Goal: Information Seeking & Learning: Find specific fact

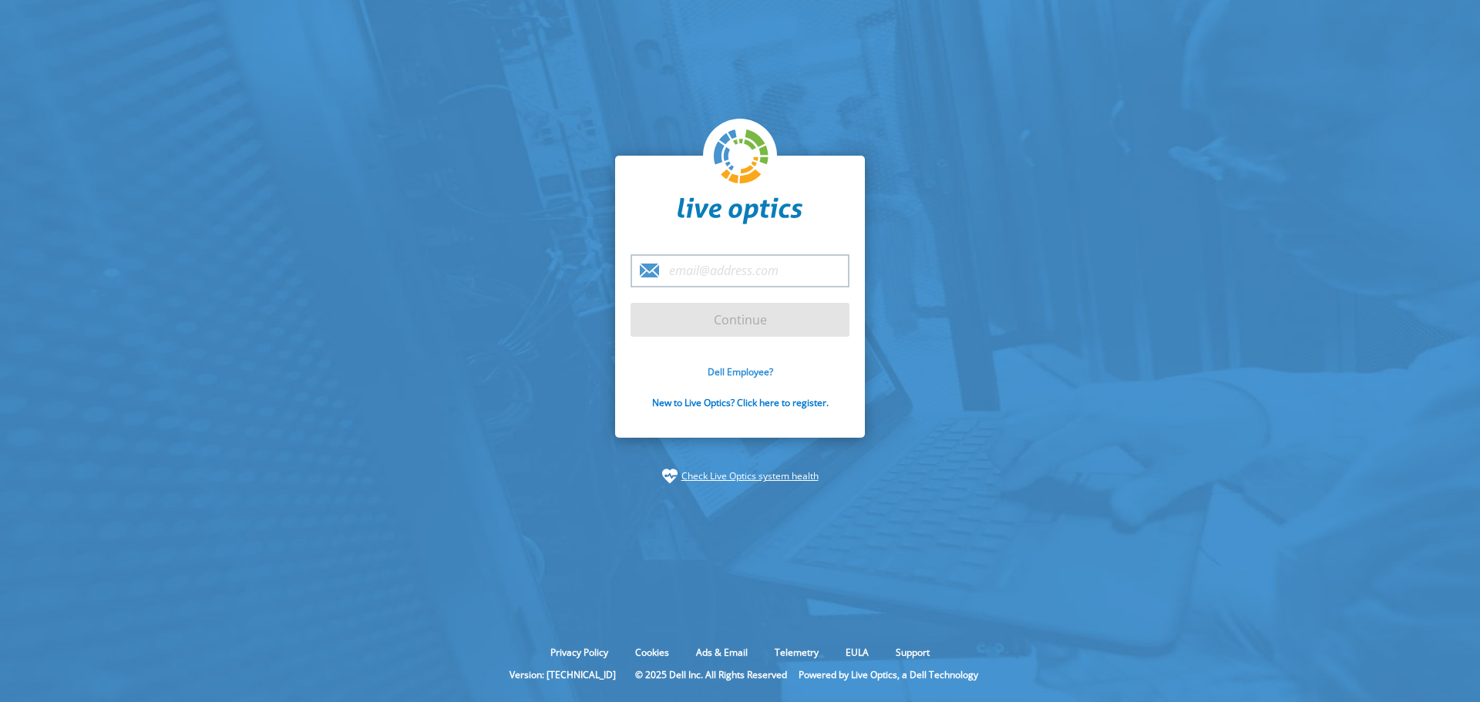
click at [746, 371] on link "Dell Employee?" at bounding box center [741, 371] width 66 height 13
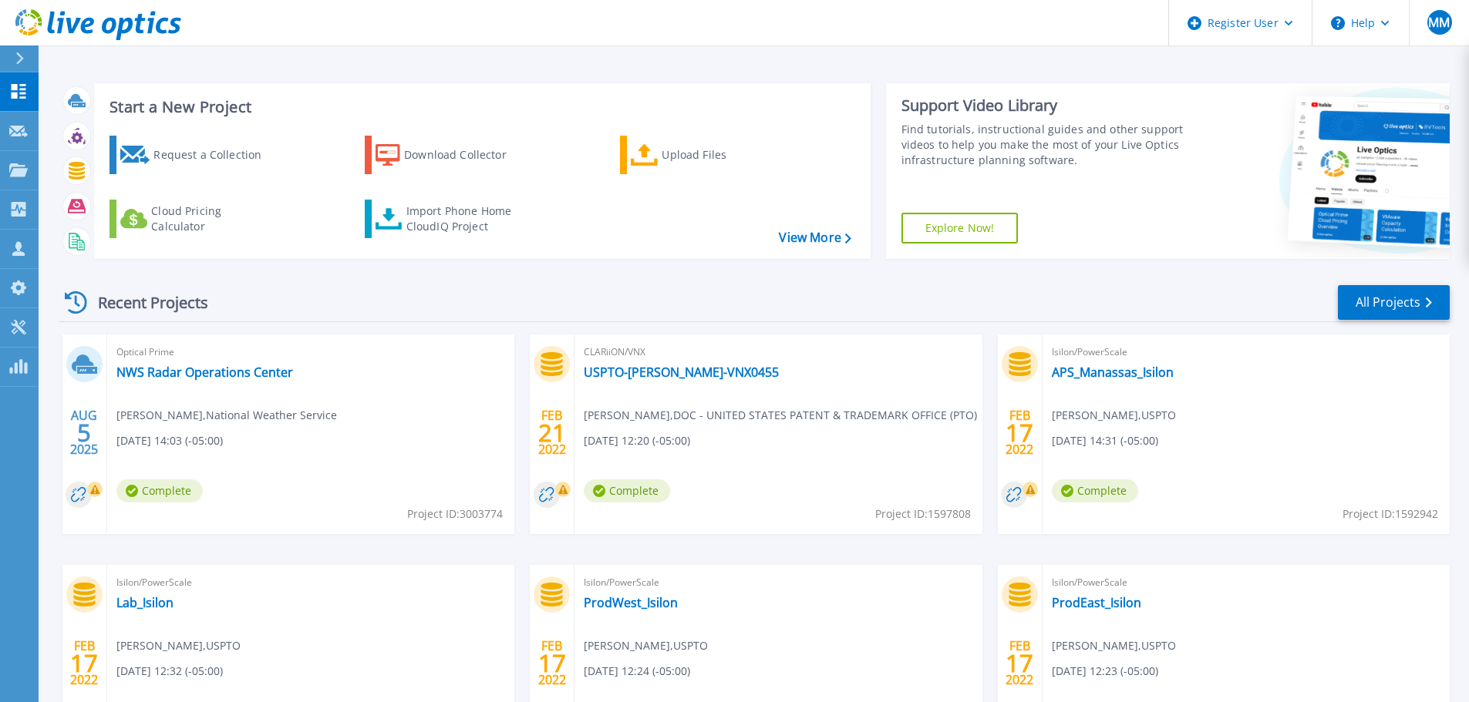
click at [15, 54] on icon at bounding box center [19, 58] width 8 height 12
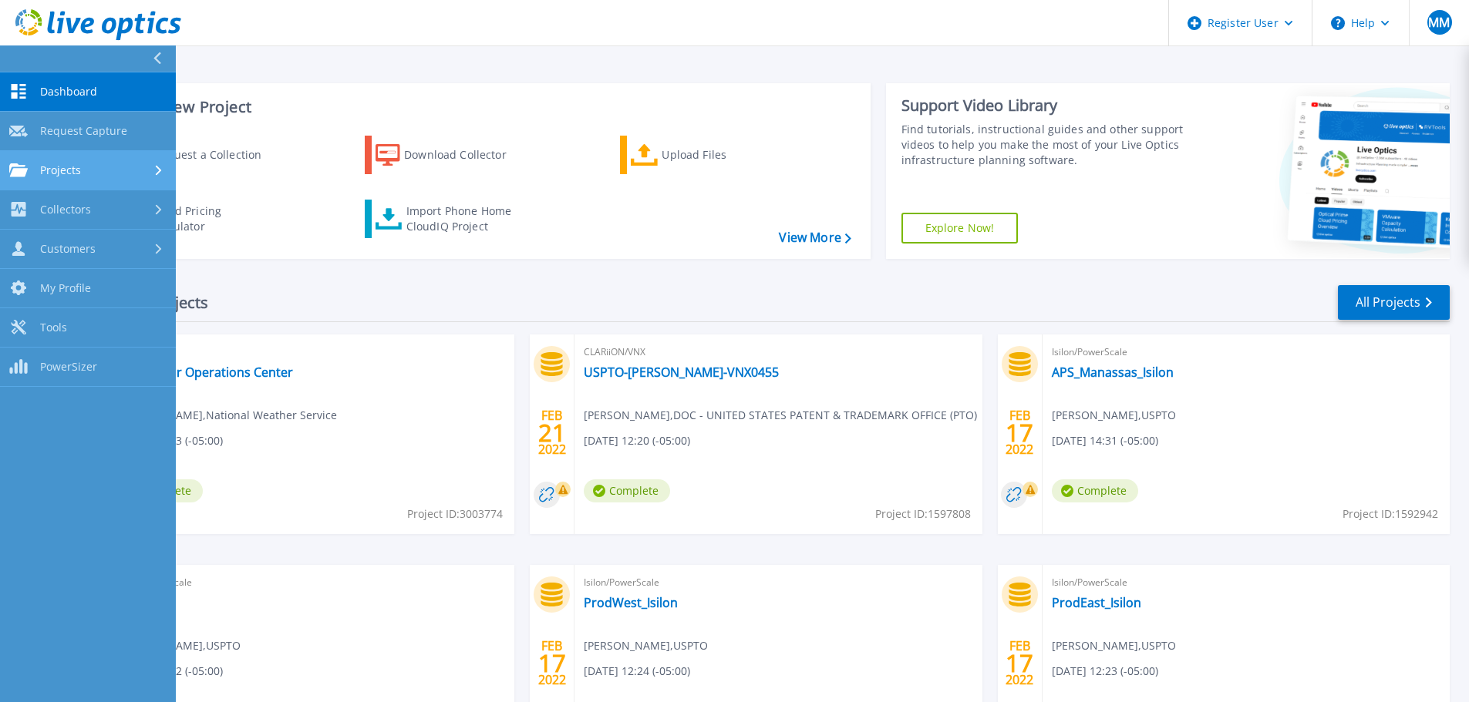
click at [87, 165] on div "Projects" at bounding box center [87, 170] width 157 height 14
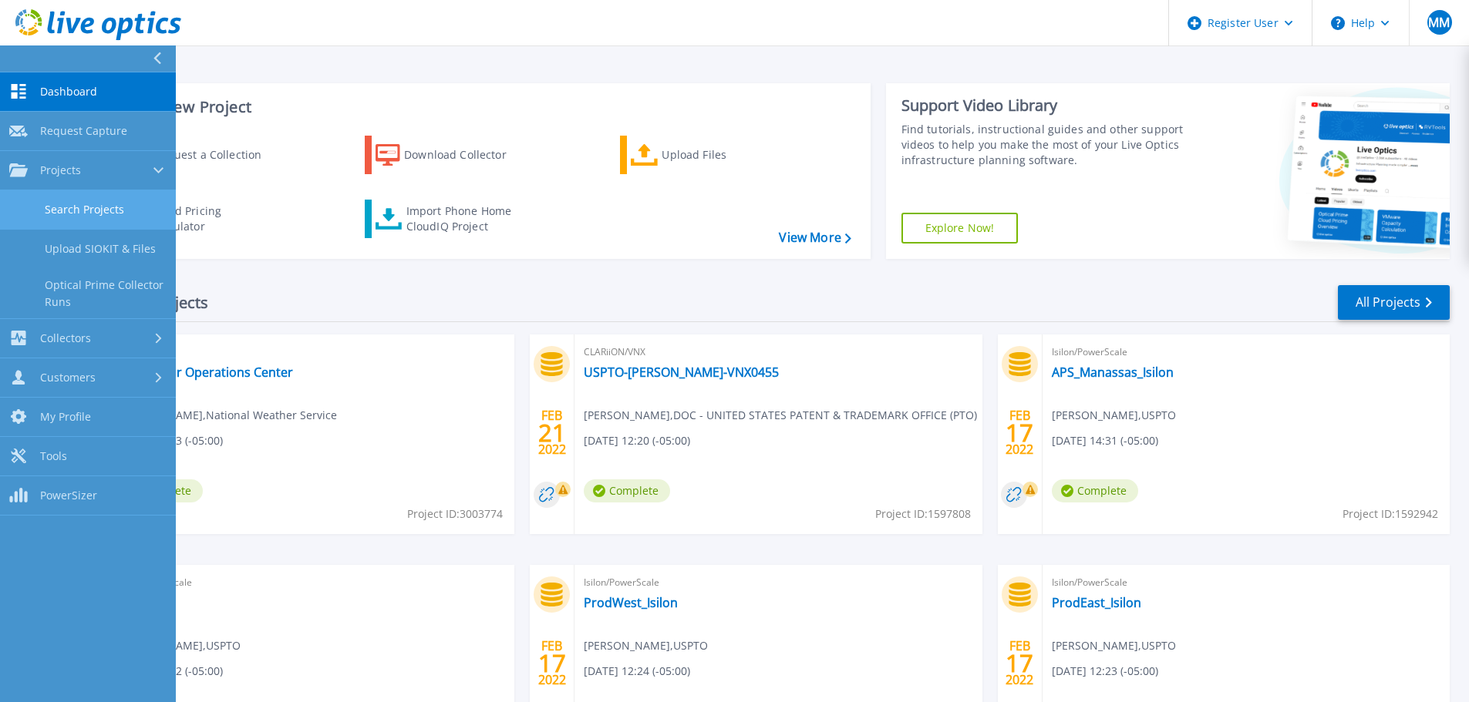
click at [100, 207] on link "Search Projects" at bounding box center [88, 209] width 176 height 39
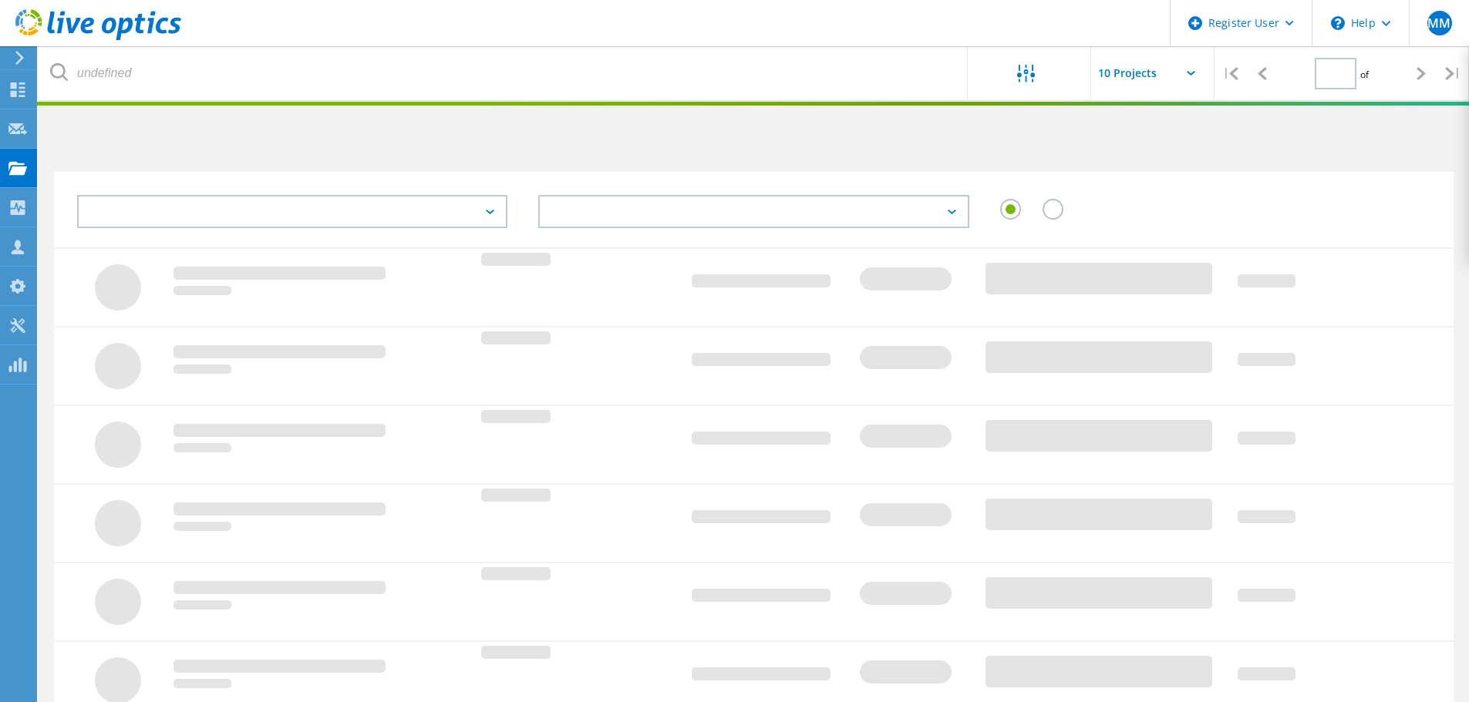
type input "1"
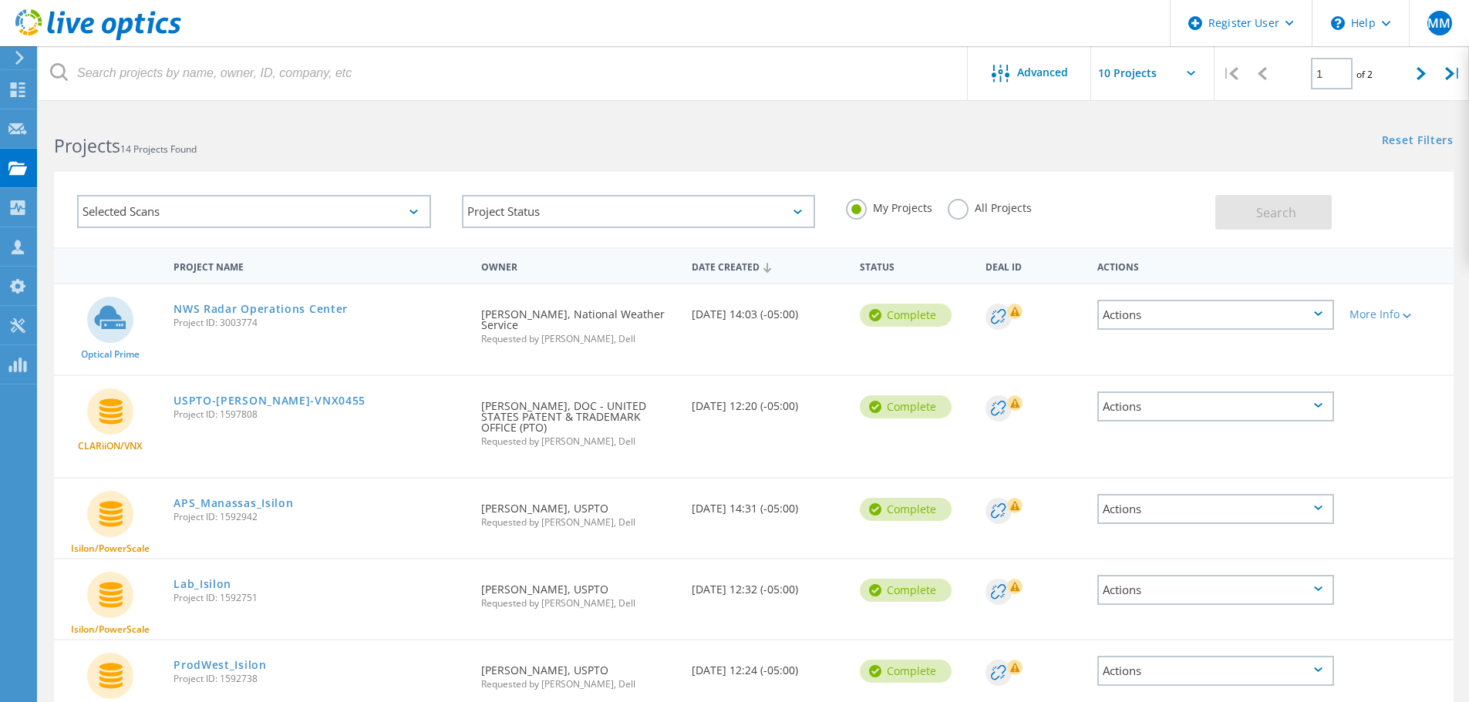
click at [957, 209] on label "All Projects" at bounding box center [989, 206] width 84 height 15
click at [0, 0] on input "All Projects" at bounding box center [0, 0] width 0 height 0
click at [422, 210] on div "Selected Scans" at bounding box center [254, 211] width 354 height 33
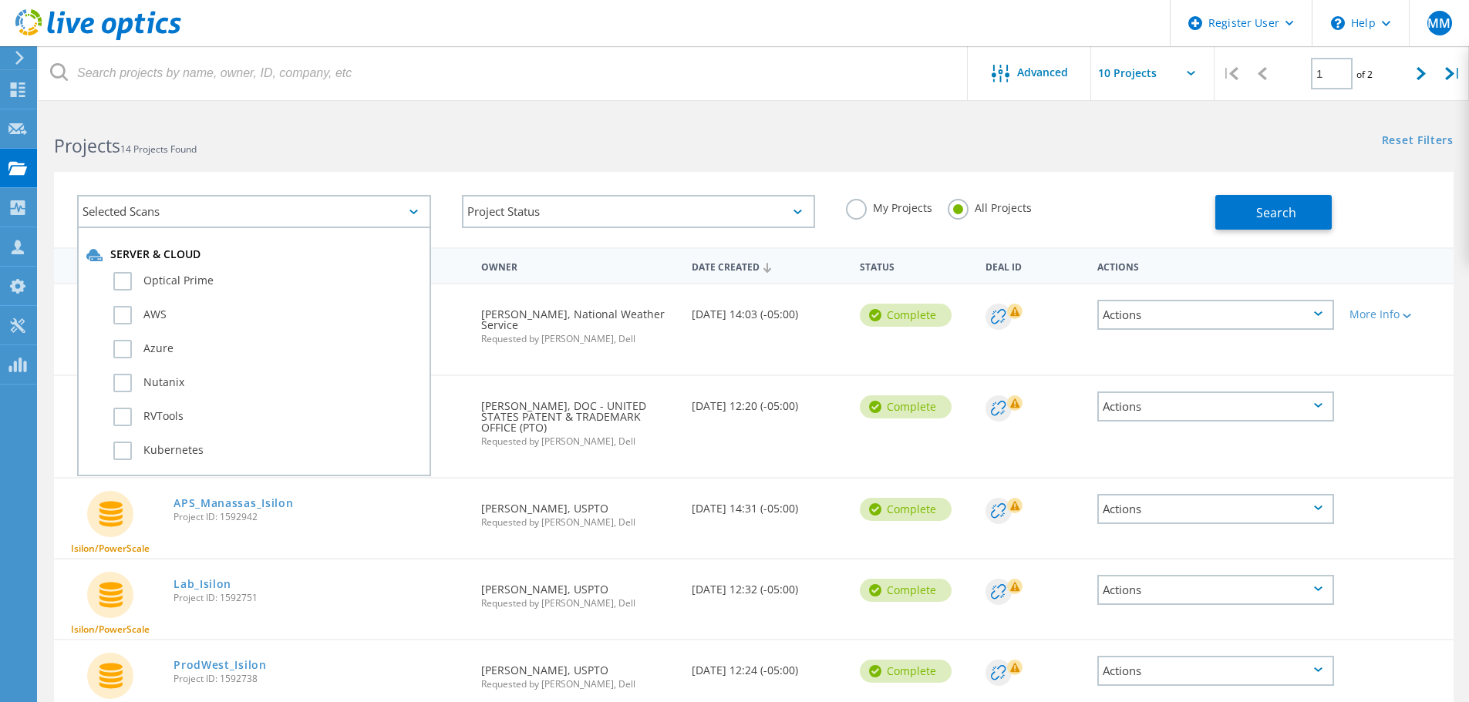
click at [421, 207] on div "Selected Scans" at bounding box center [254, 211] width 354 height 33
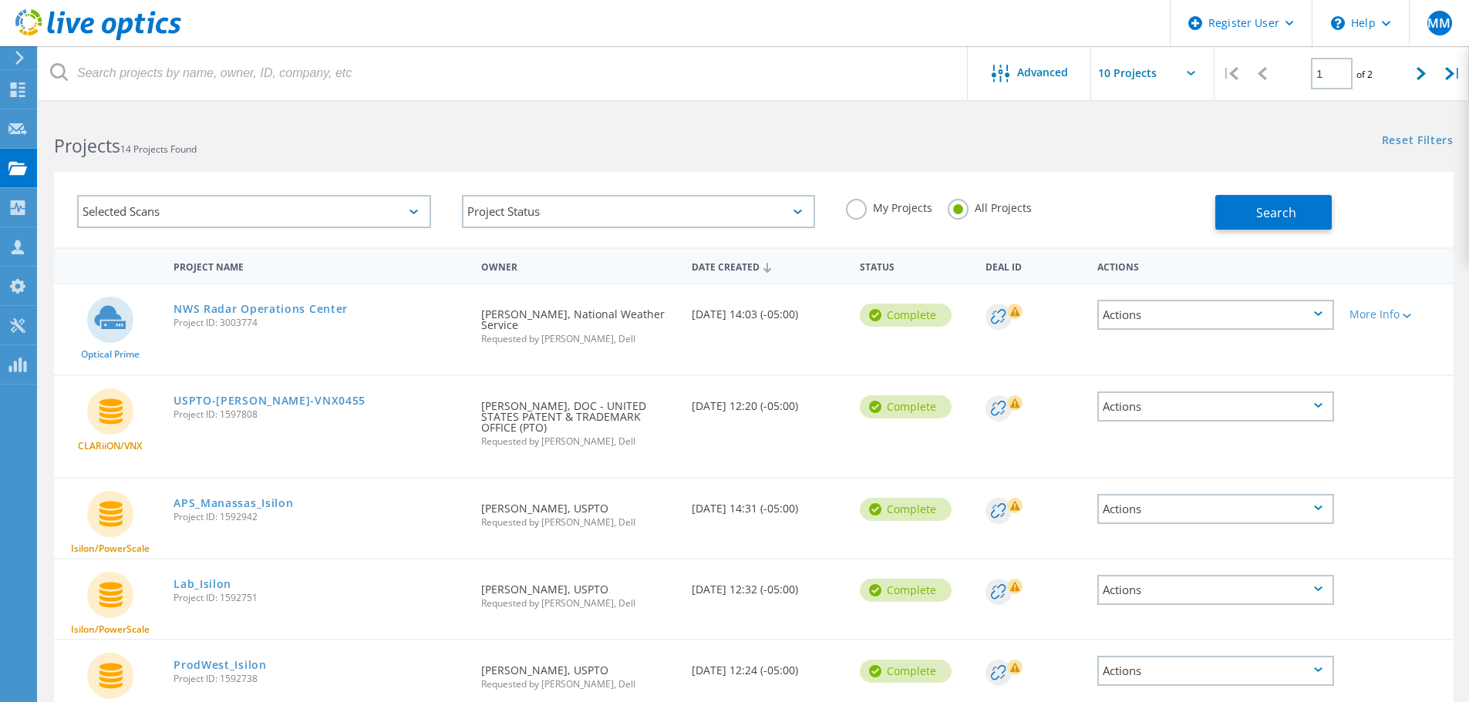
click at [412, 209] on div "Selected Scans" at bounding box center [254, 211] width 354 height 33
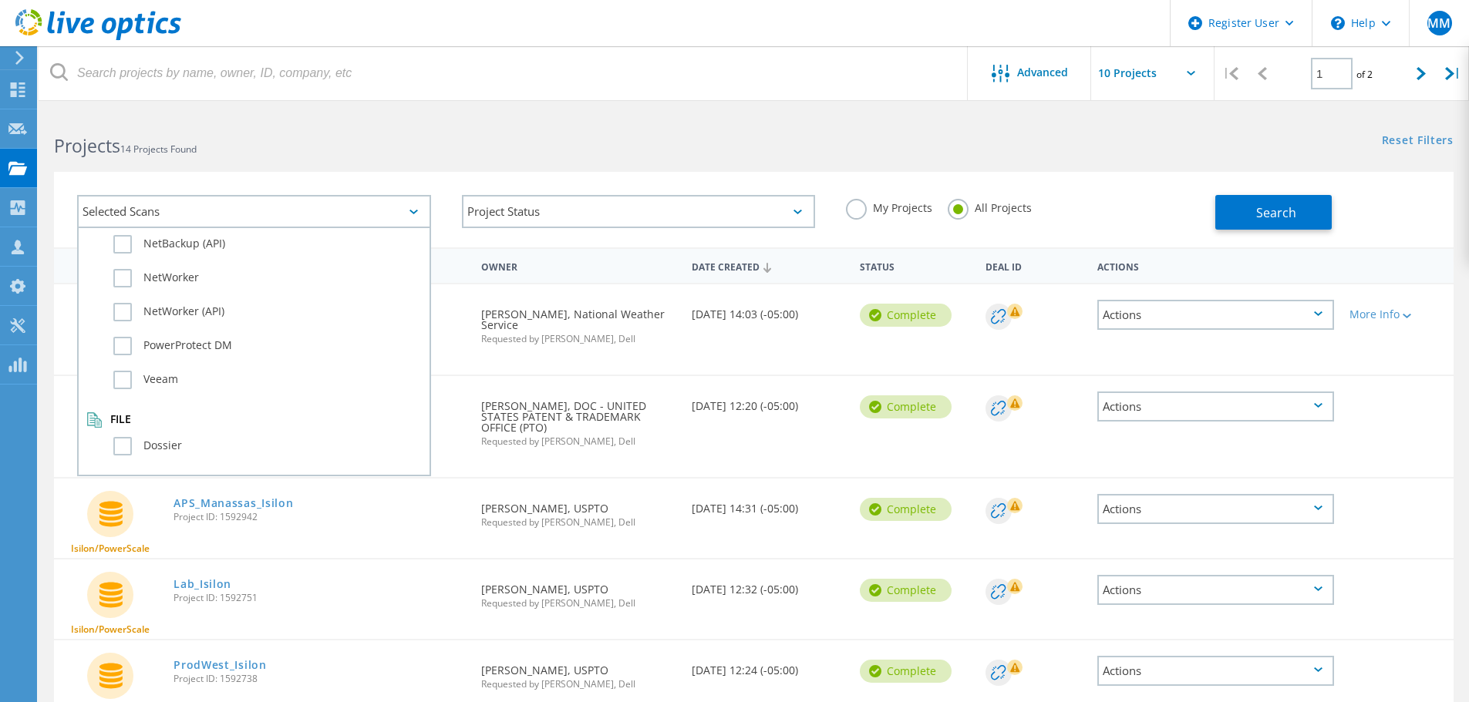
click at [1095, 170] on div "Selected Scans Server & Cloud Optical Prime AWS Azure Nutanix RVTools Kubernete…" at bounding box center [754, 200] width 1430 height 95
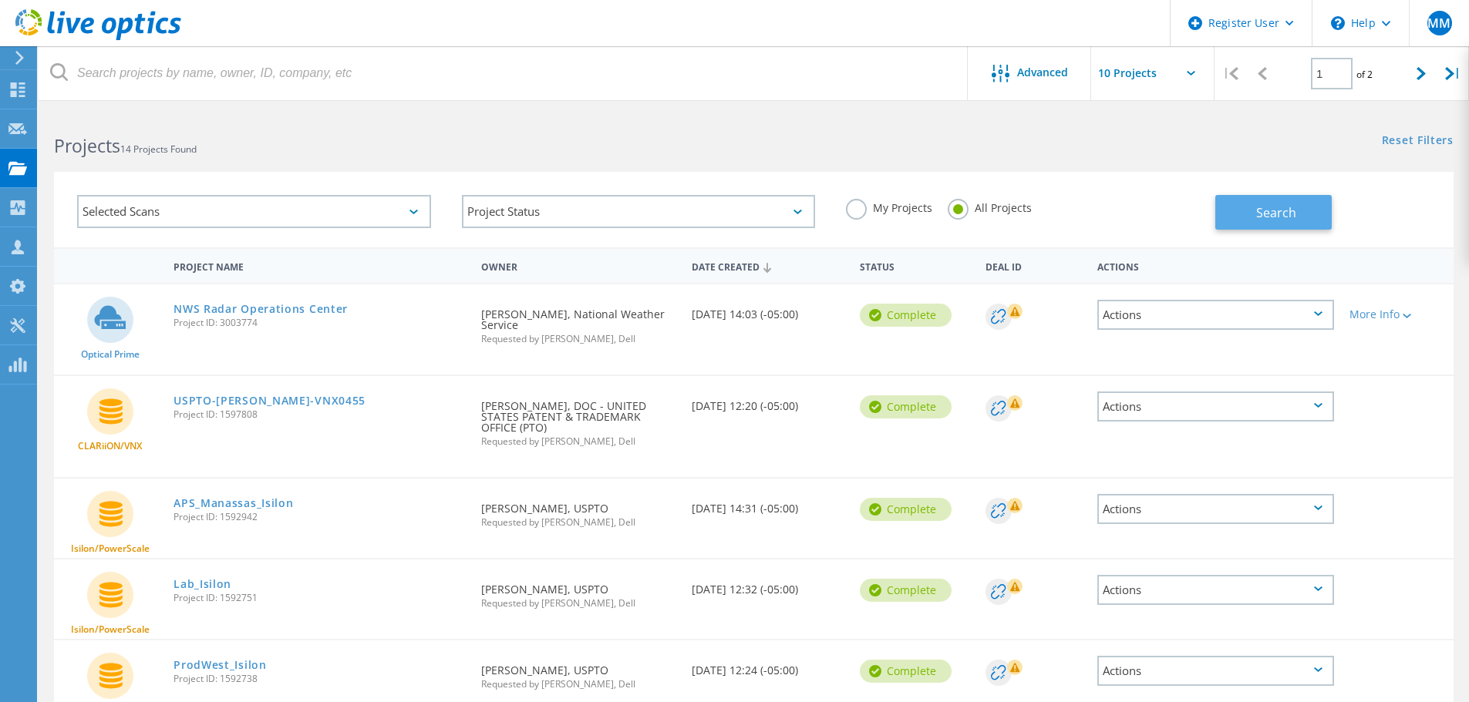
click at [1280, 206] on span "Search" at bounding box center [1276, 212] width 40 height 17
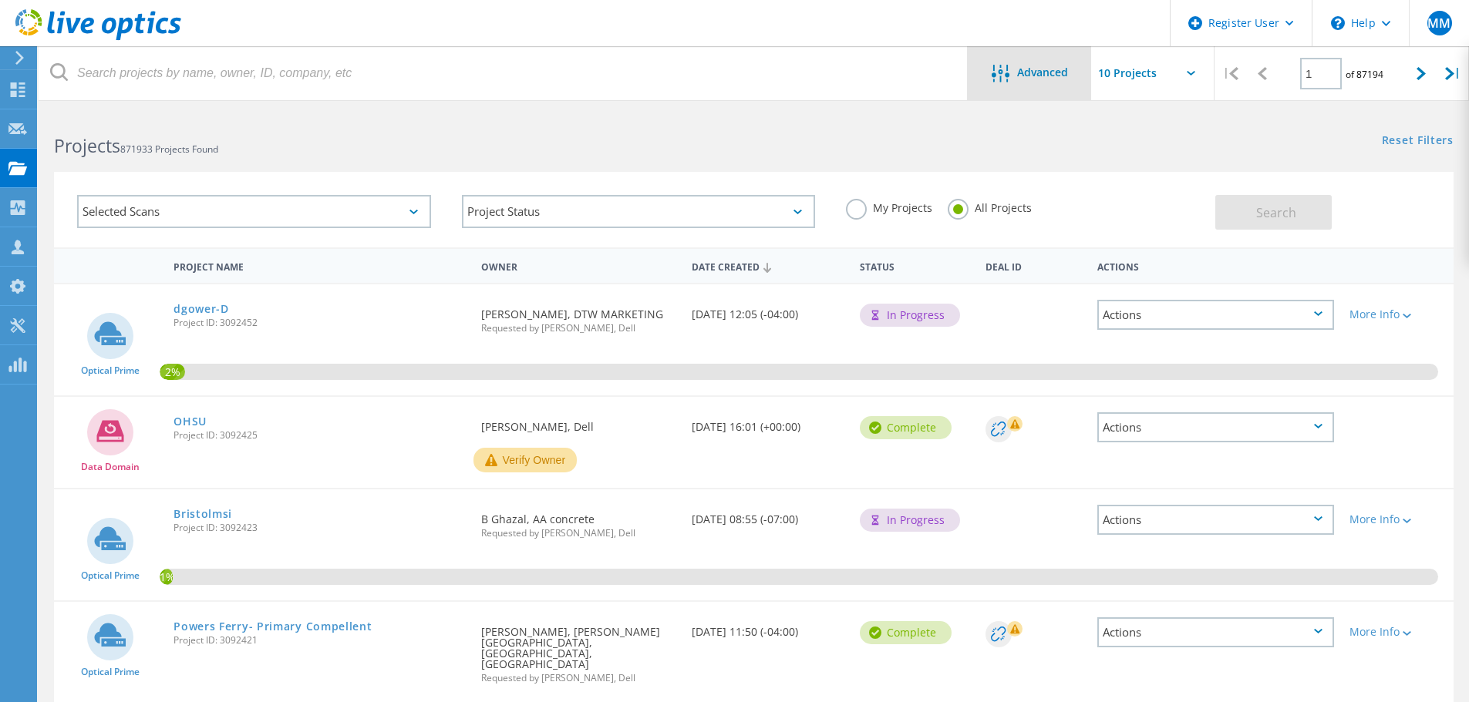
click at [1048, 71] on span "Advanced" at bounding box center [1042, 72] width 51 height 11
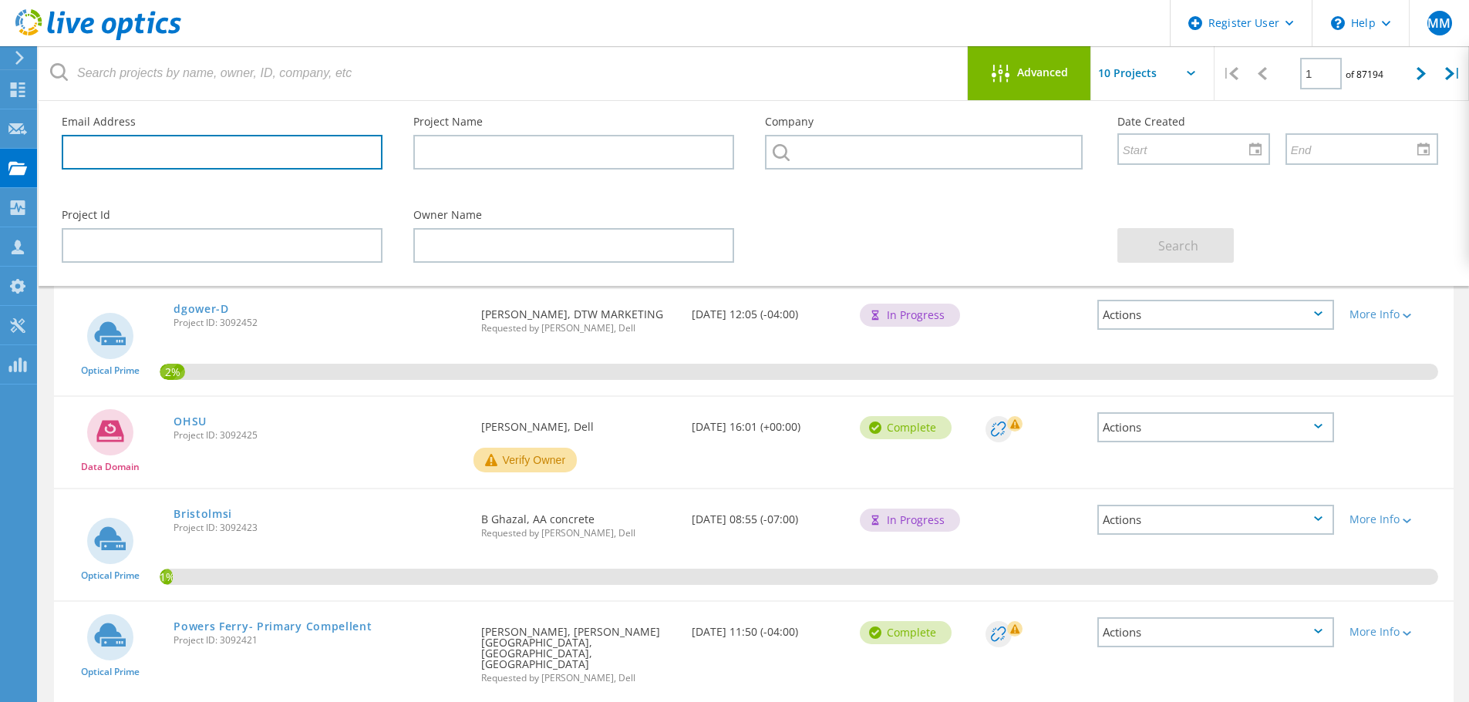
click at [246, 144] on input "text" at bounding box center [222, 152] width 321 height 35
paste input "doug.fenderson@noaa.gov"
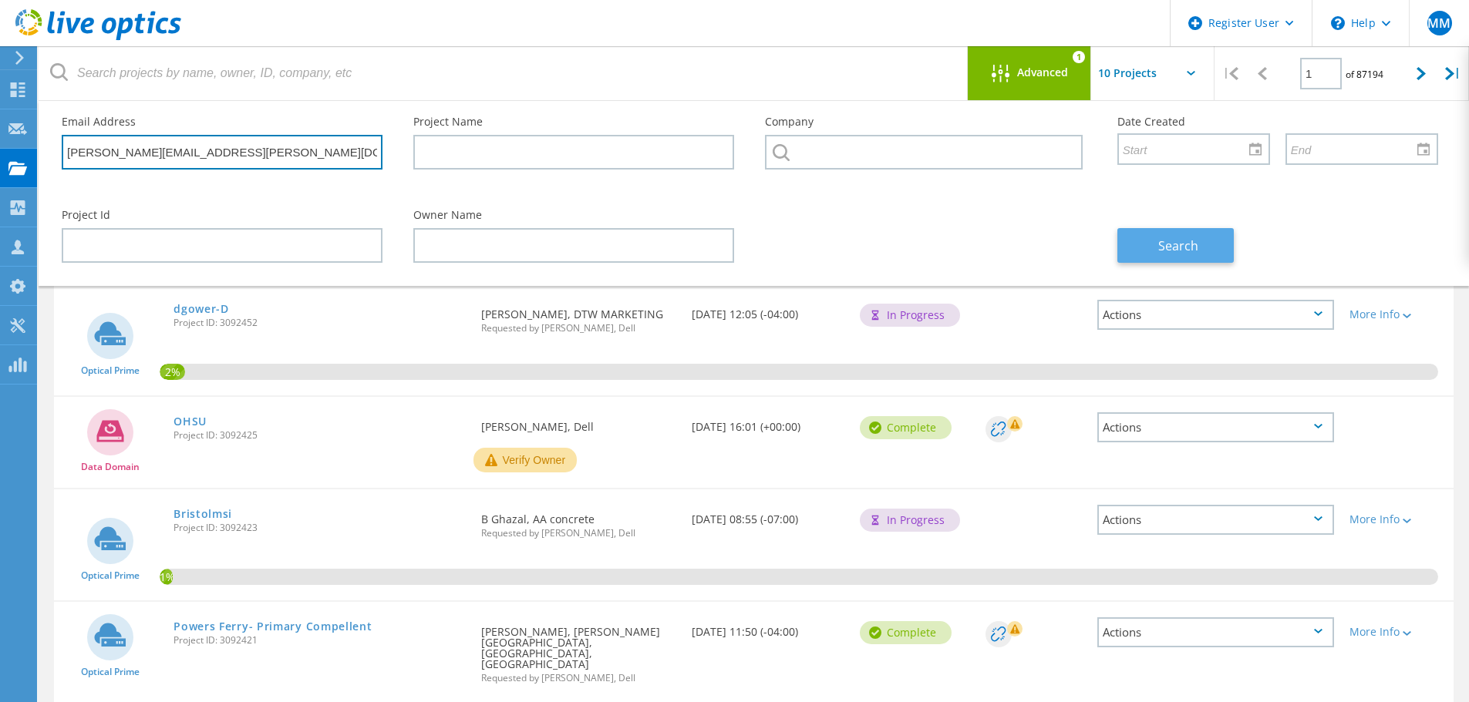
type input "doug.fenderson@noaa.gov"
click at [1185, 237] on span "Search" at bounding box center [1178, 245] width 40 height 17
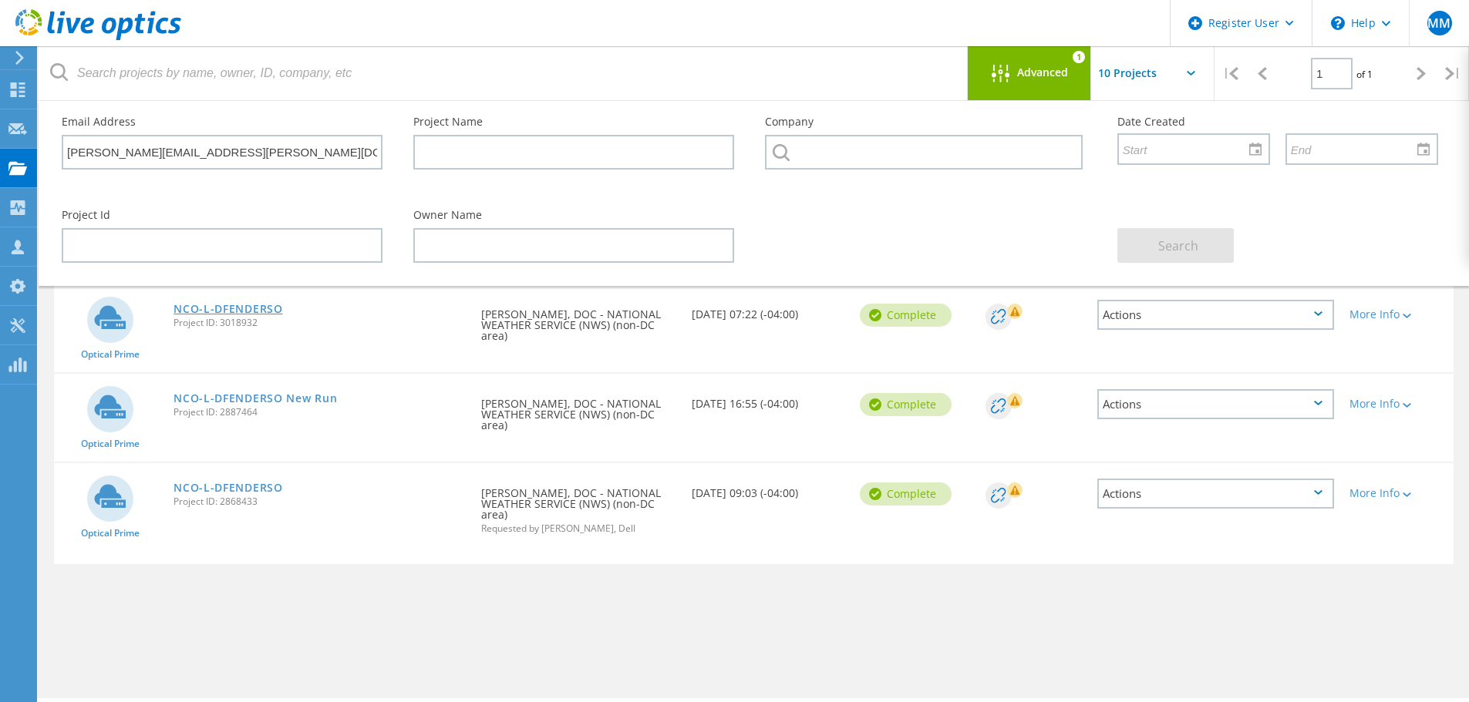
click at [219, 306] on link "NCO-L-DFENDERSO" at bounding box center [227, 309] width 109 height 11
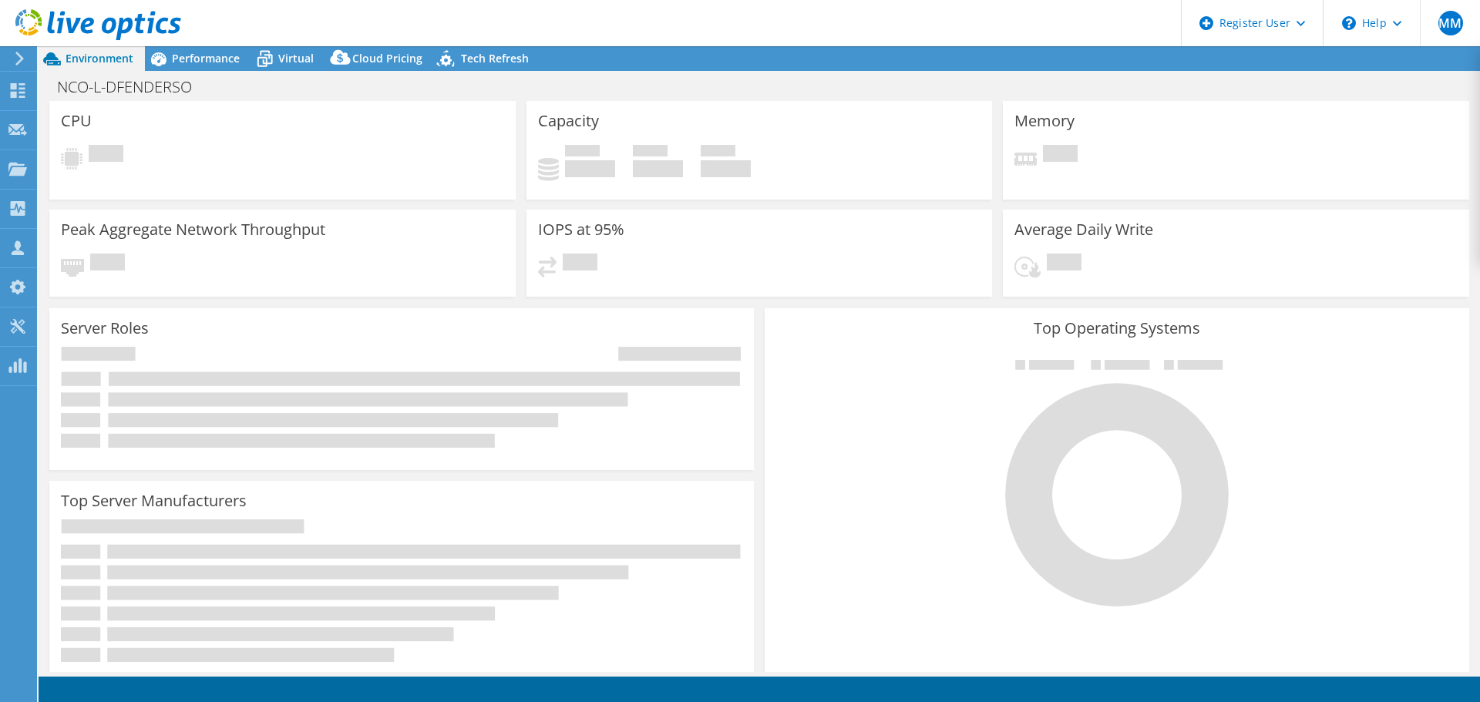
select select "USEast"
select select "USD"
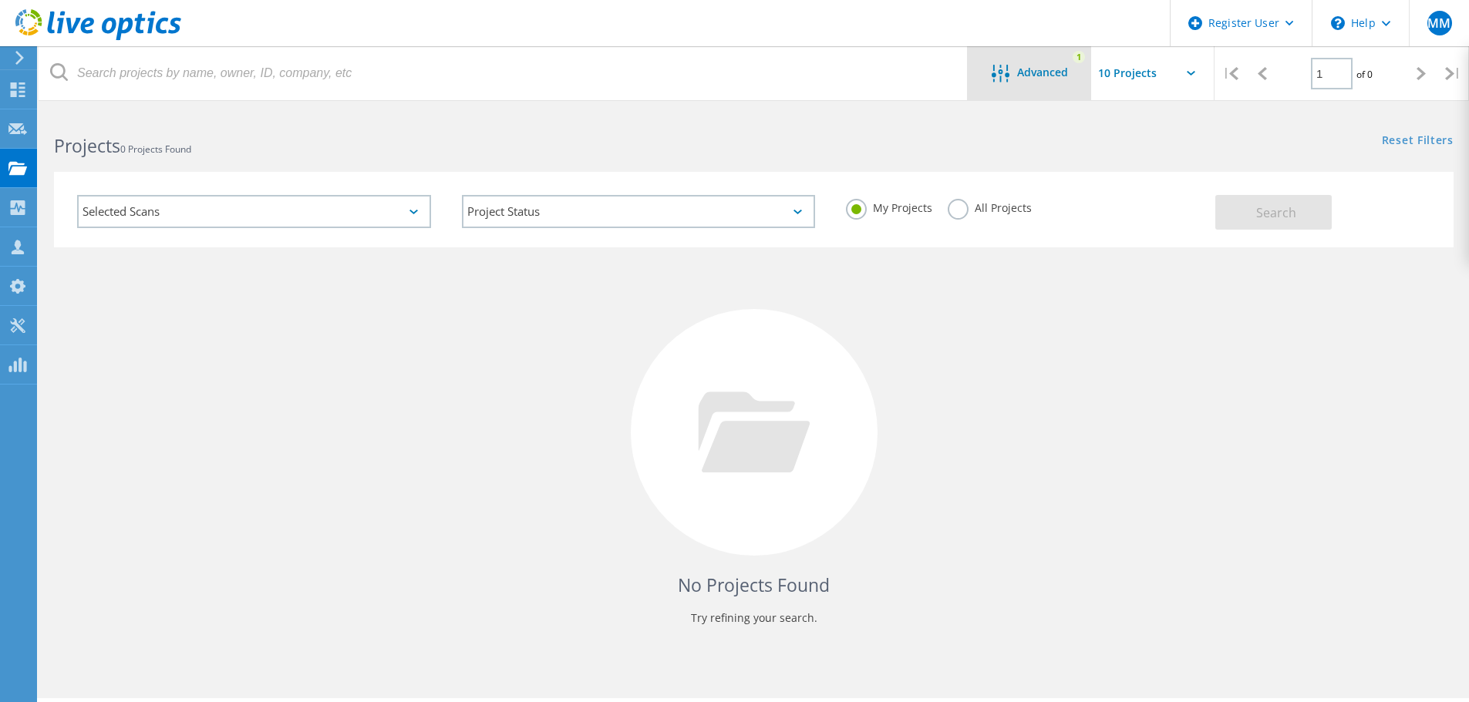
click at [997, 70] on icon at bounding box center [1000, 74] width 18 height 18
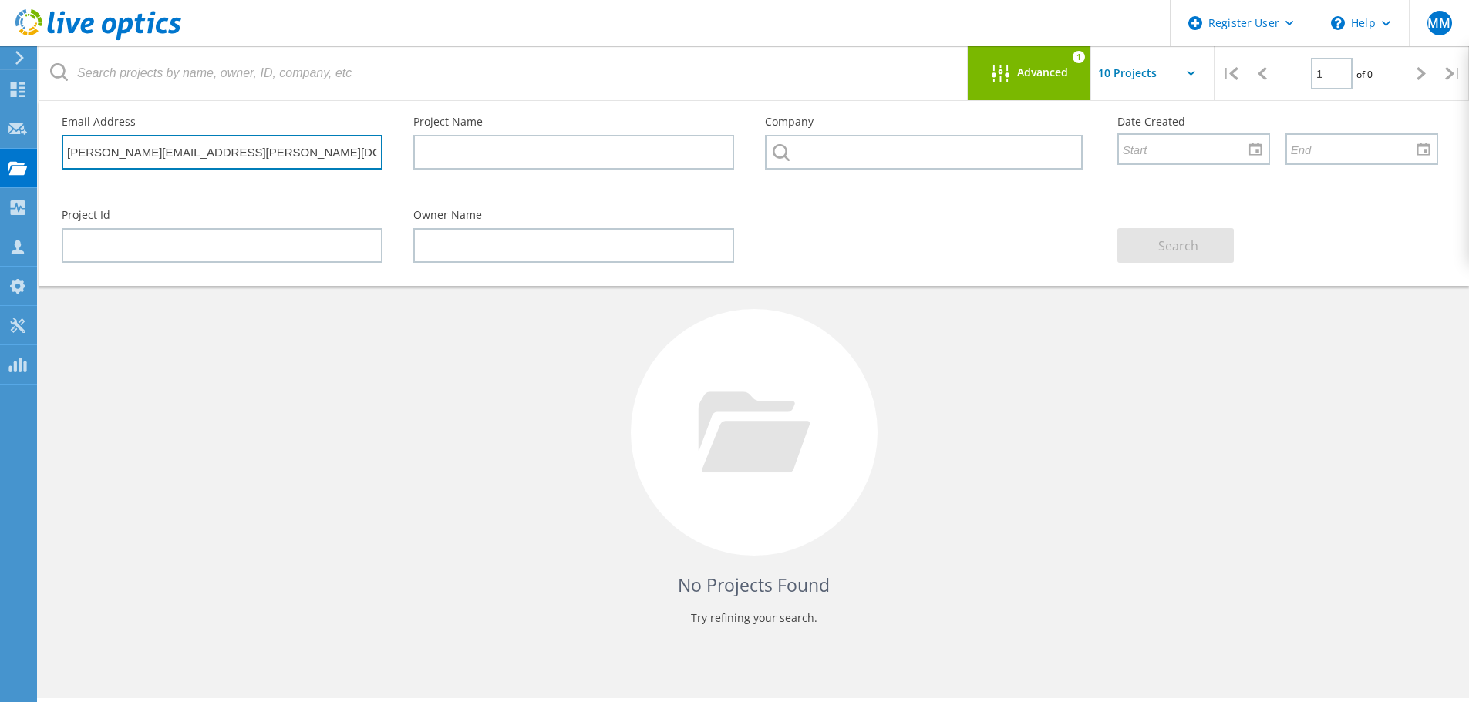
click at [267, 141] on input "doug.fenderson@noaa.gov" at bounding box center [222, 152] width 321 height 35
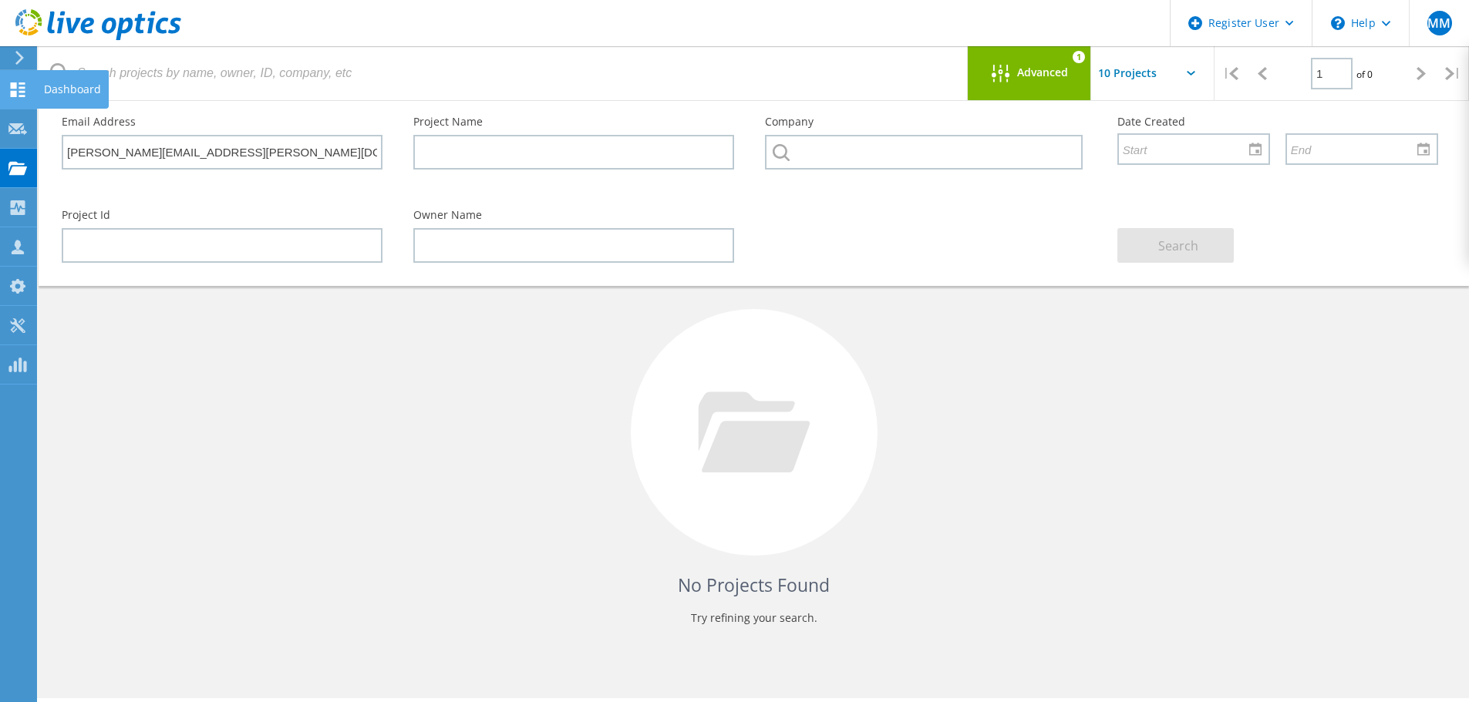
click at [12, 85] on use at bounding box center [18, 89] width 15 height 15
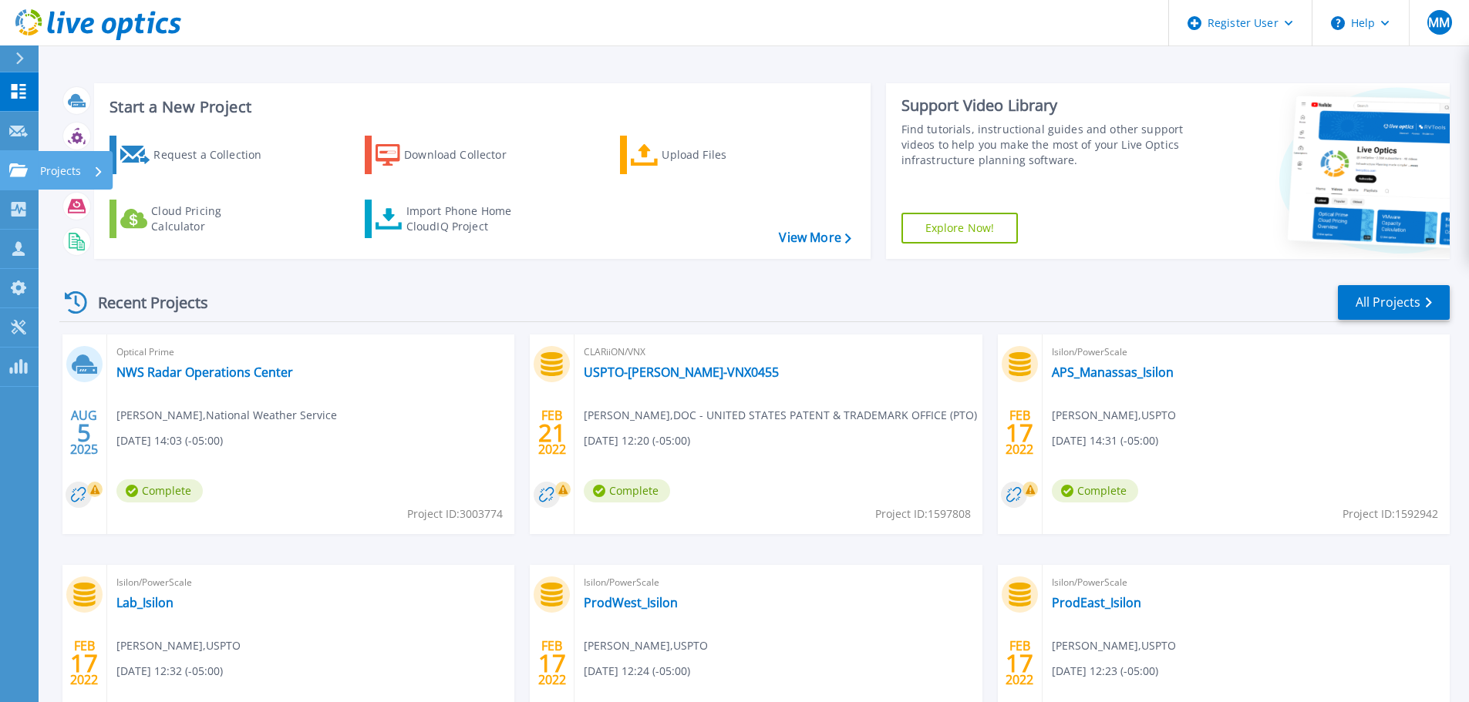
click at [62, 169] on p "Projects" at bounding box center [60, 171] width 41 height 40
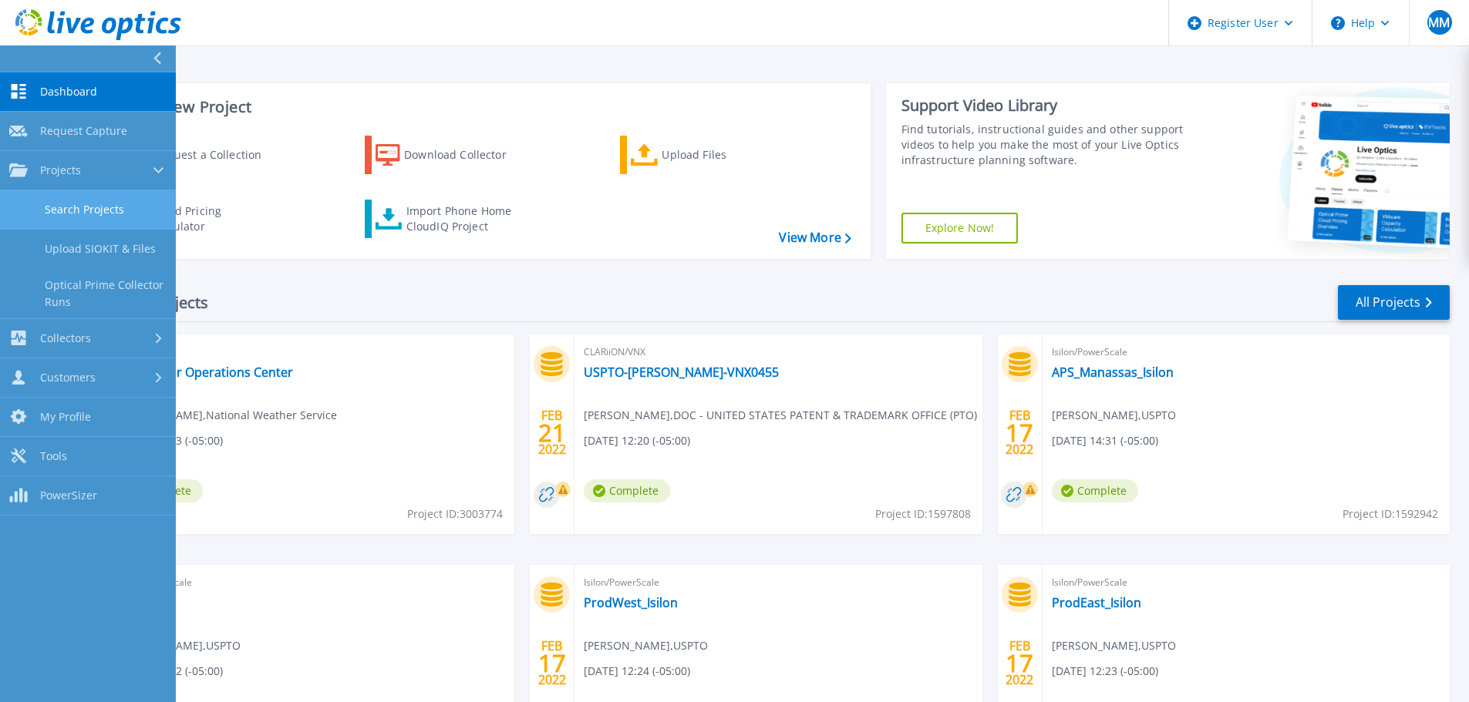
click at [123, 202] on link "Search Projects" at bounding box center [88, 209] width 176 height 39
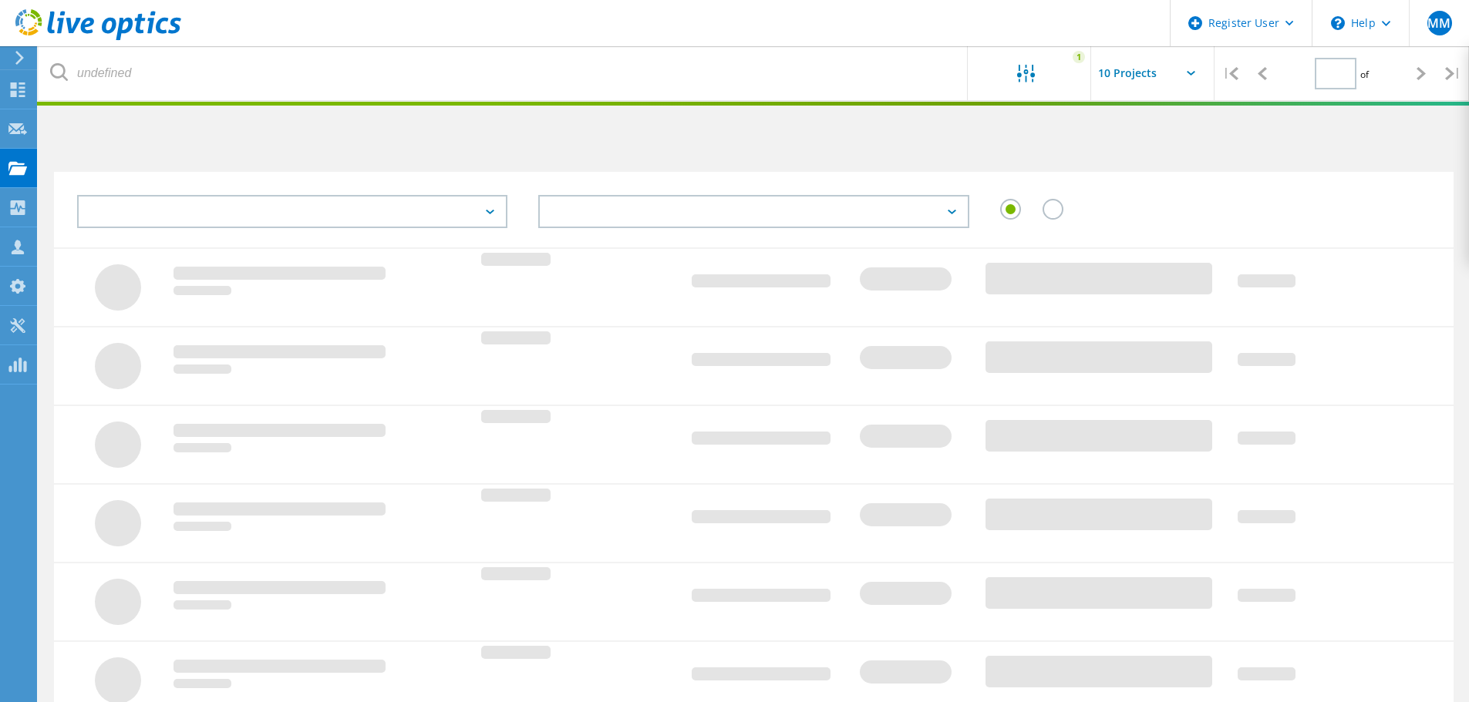
type input "1"
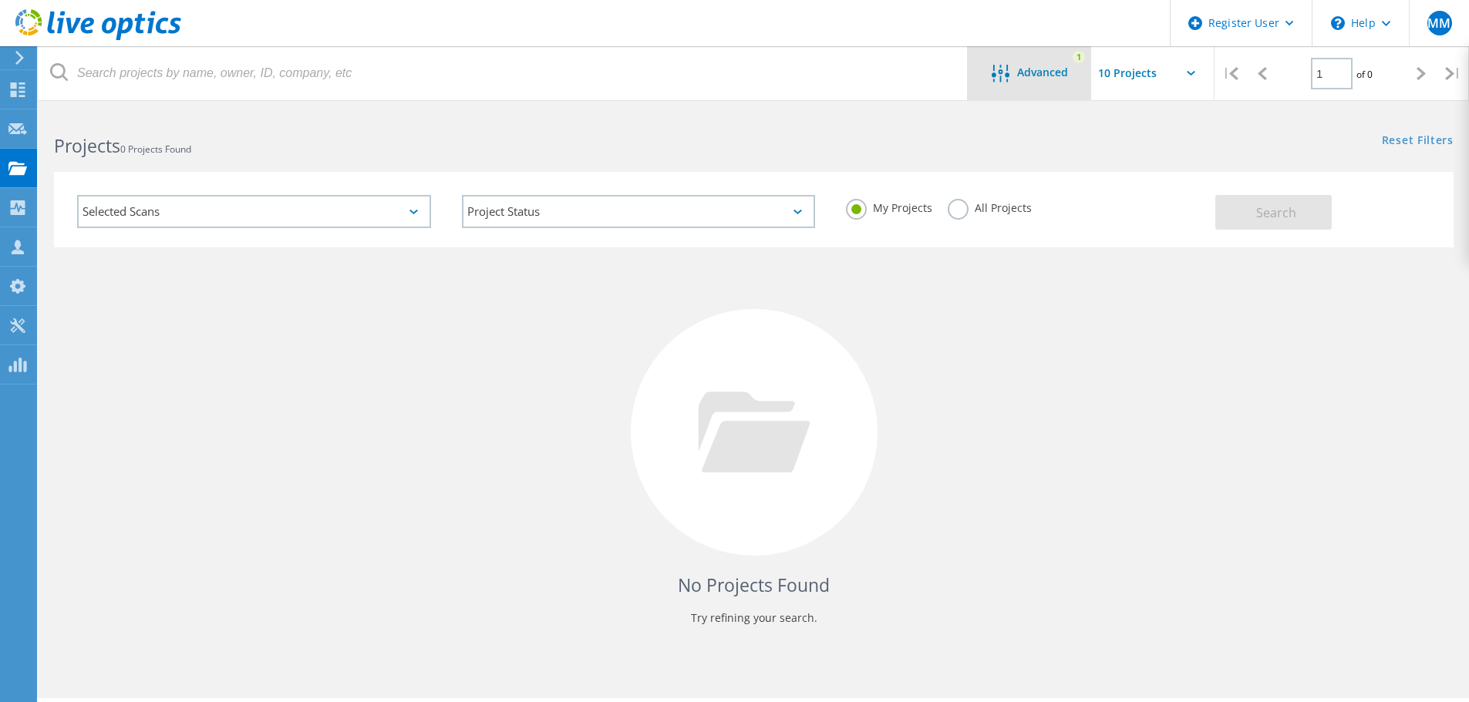
click at [1052, 77] on span "Advanced" at bounding box center [1042, 72] width 51 height 11
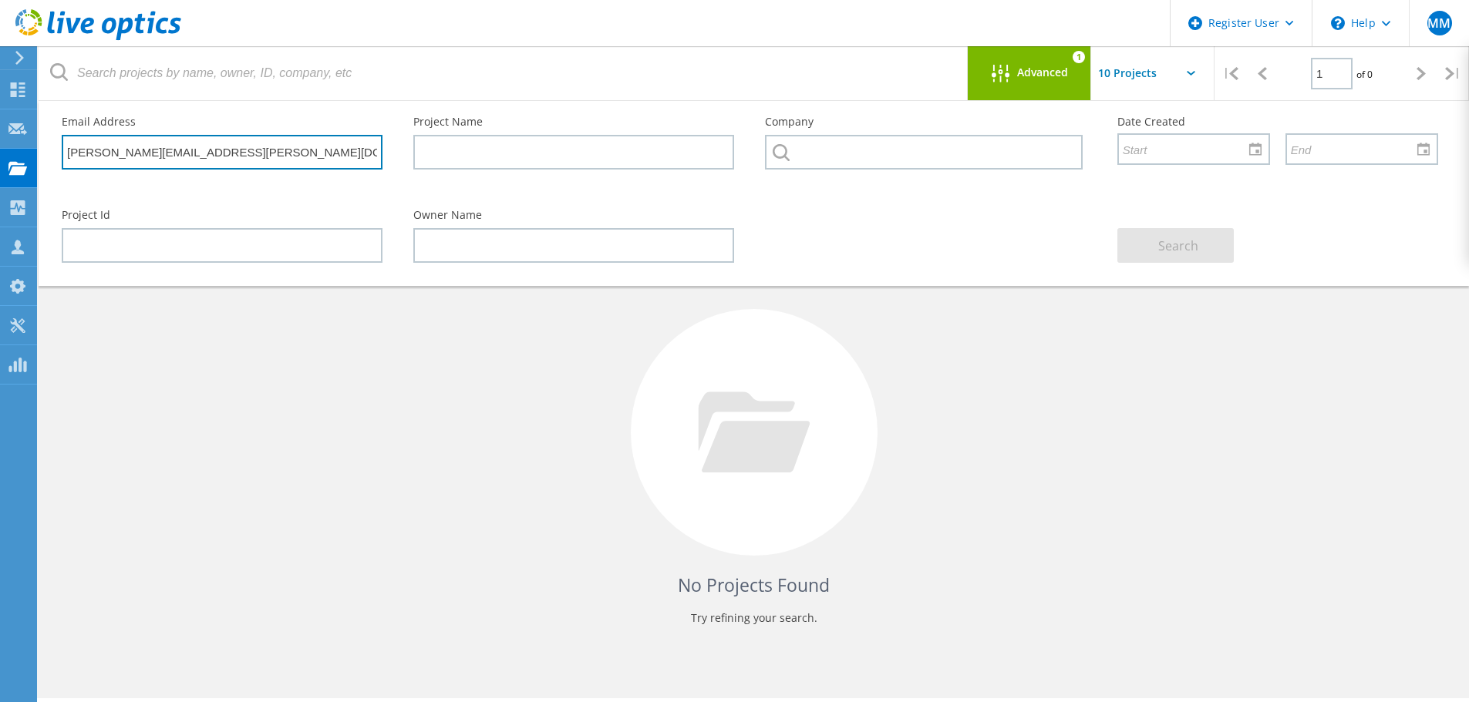
click at [256, 164] on input "doug.fenderson@noaa.gov" at bounding box center [222, 152] width 321 height 35
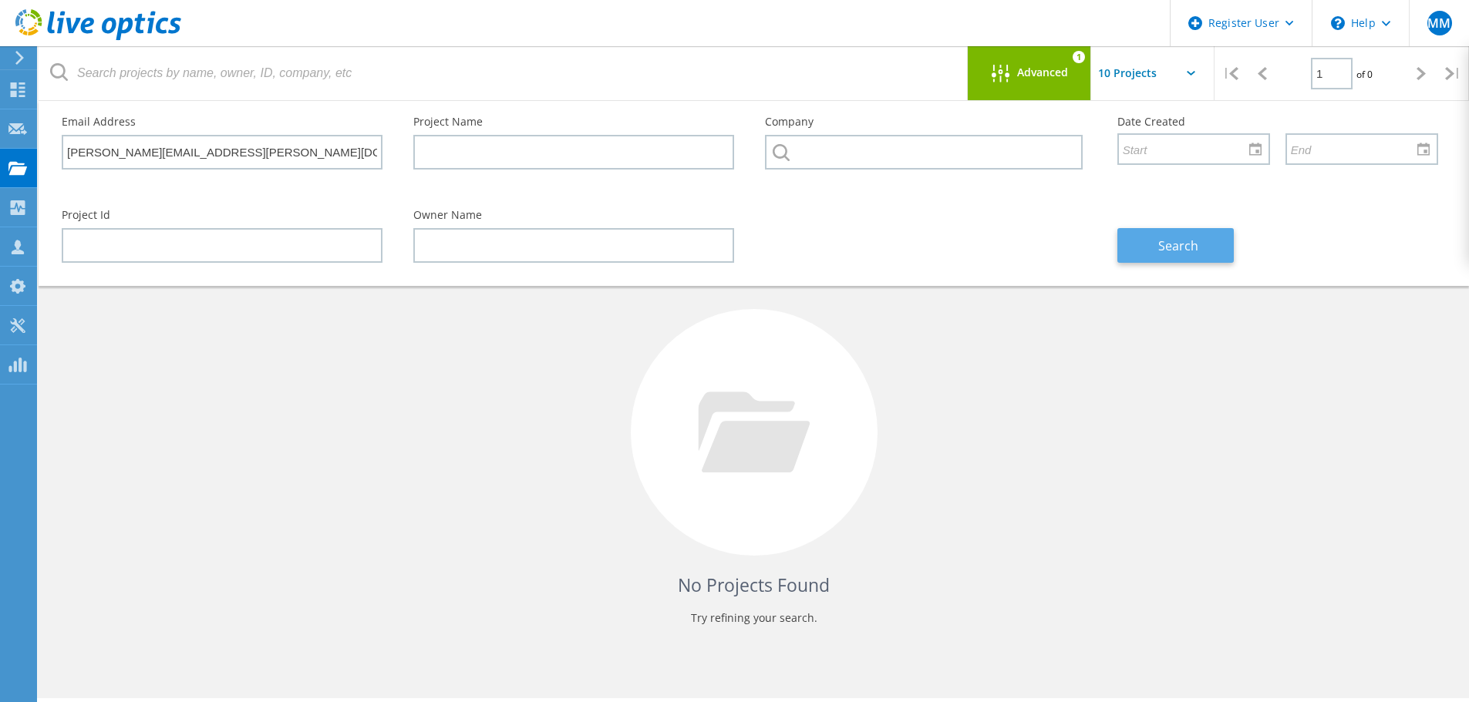
click at [1184, 243] on span "Search" at bounding box center [1178, 245] width 40 height 17
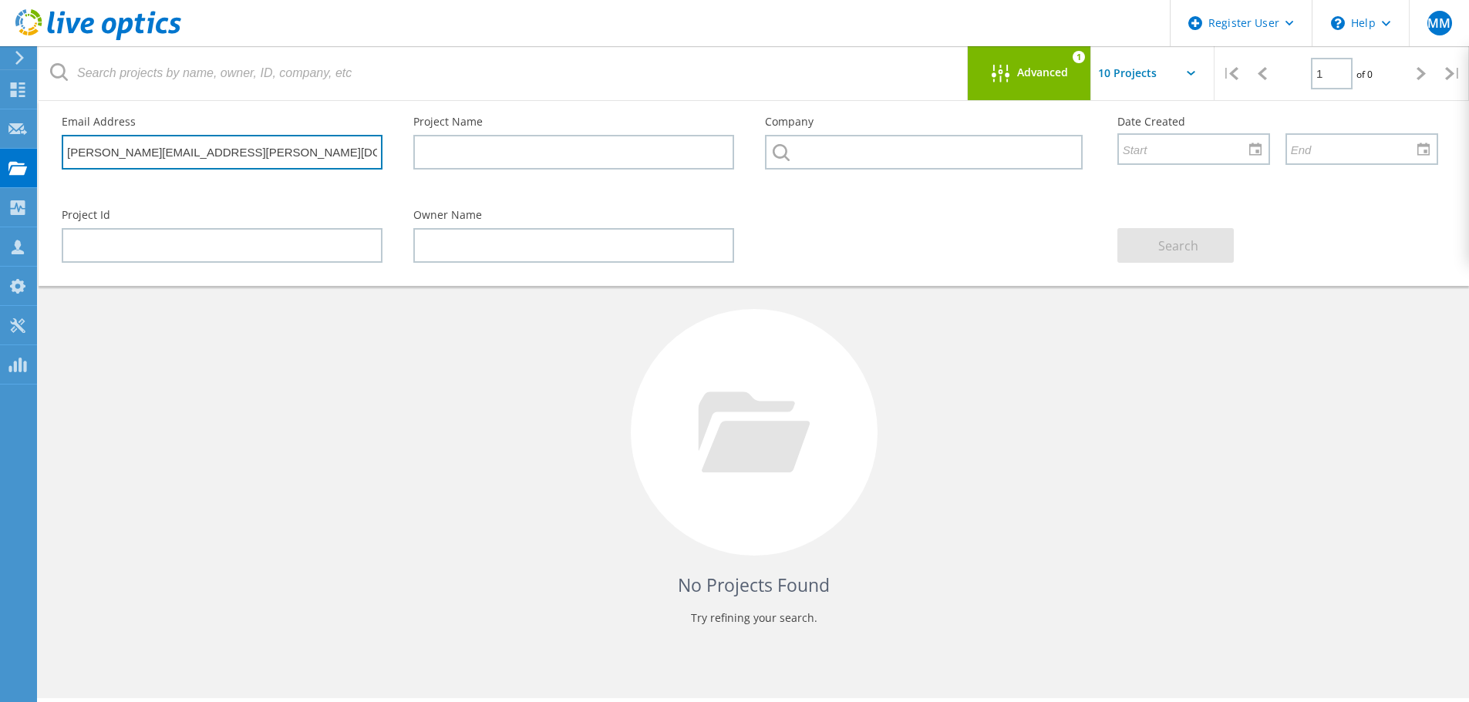
click at [245, 157] on input "doug.fenderson@noaa.gov" at bounding box center [222, 152] width 321 height 35
type input "[PERSON_NAME][EMAIL_ADDRESS][PERSON_NAME][DOMAIN_NAME]"
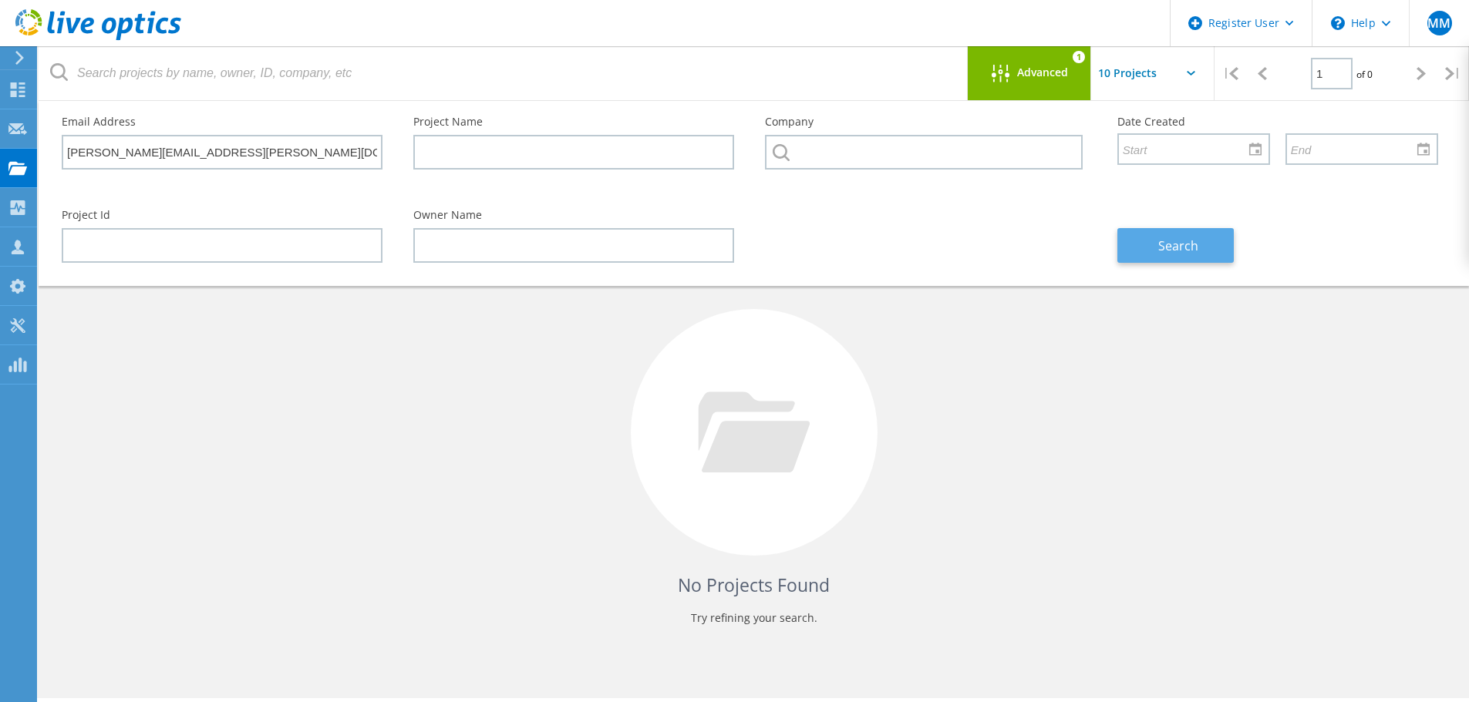
click at [1185, 240] on span "Search" at bounding box center [1178, 245] width 40 height 17
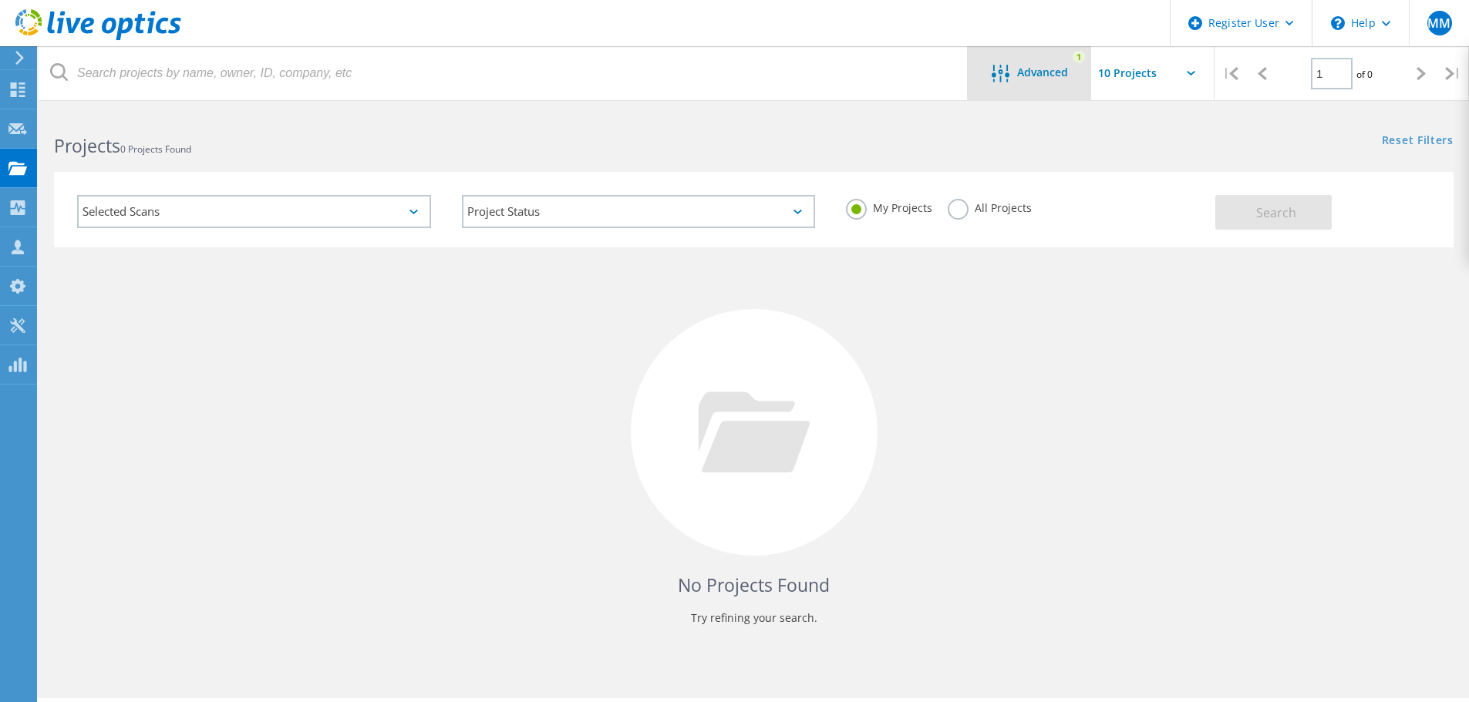
click at [1035, 79] on div "Advanced" at bounding box center [1028, 74] width 123 height 19
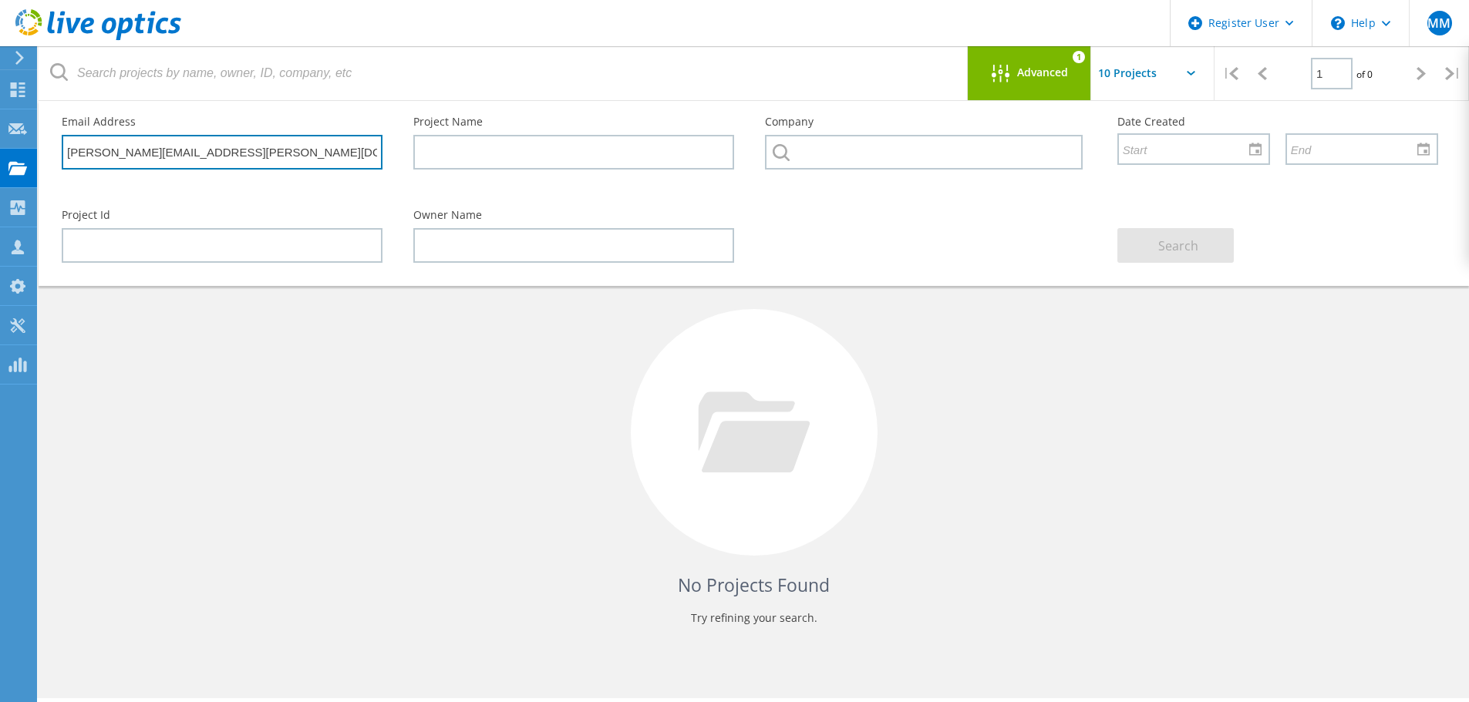
click at [224, 163] on input "doug.fenderson@noaa.gov" at bounding box center [222, 152] width 321 height 35
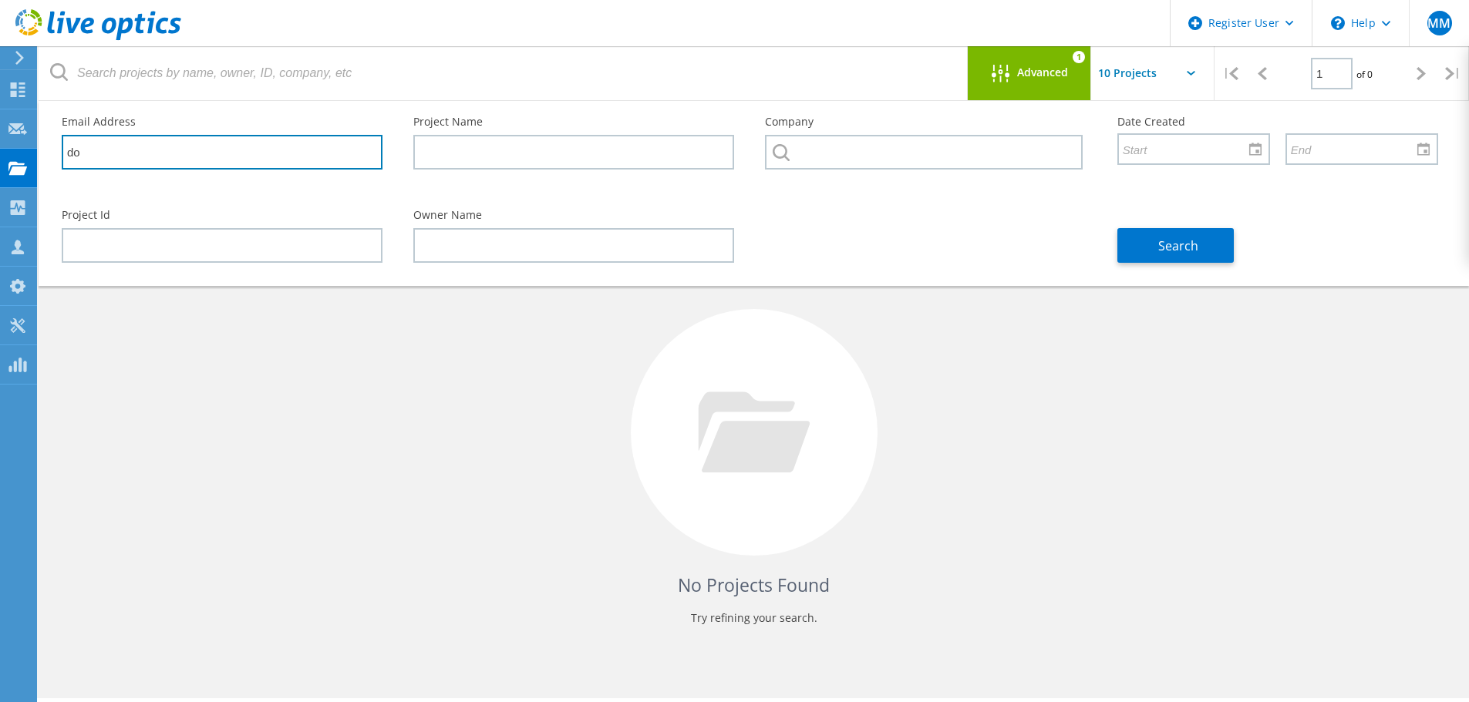
type input "d"
paste input "doug.fenderson@noaa.gov"
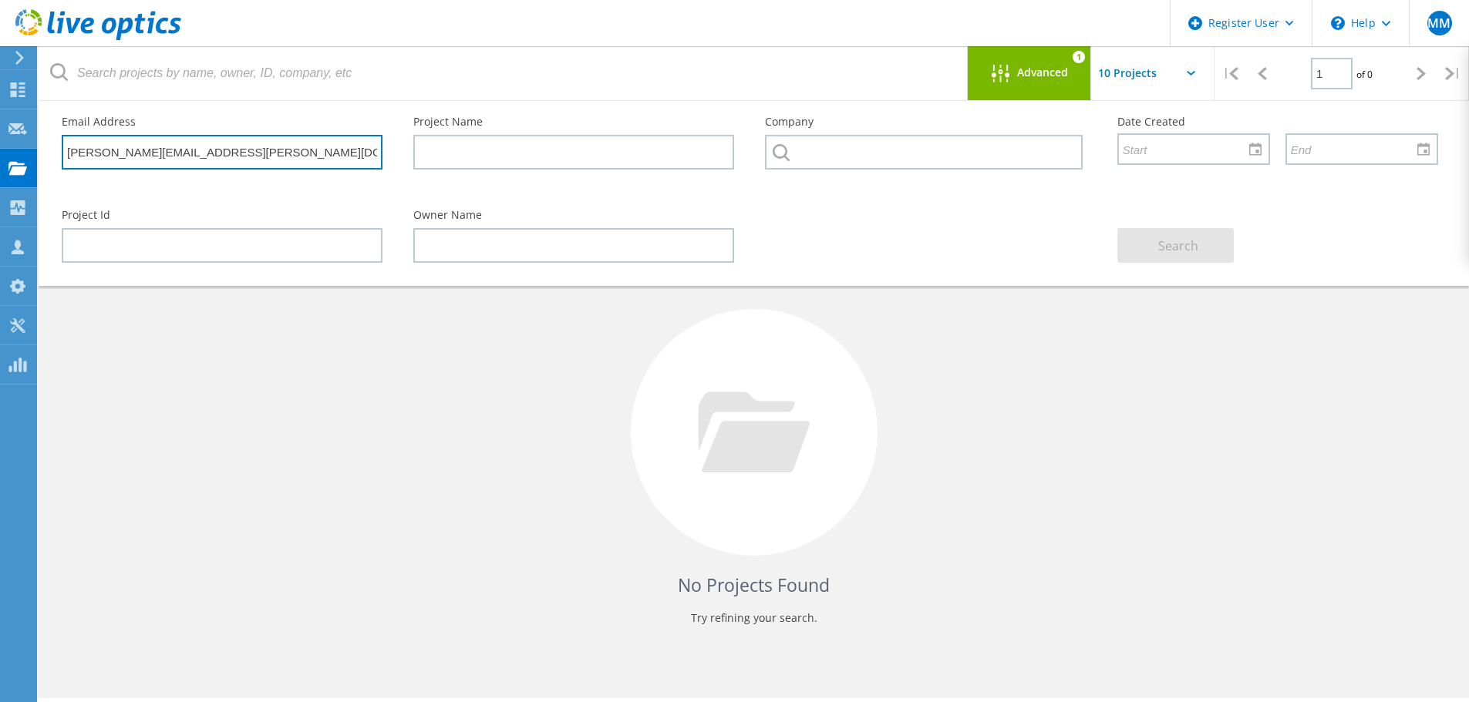
click at [281, 154] on input "doug.fenderson@noaa.gov" at bounding box center [222, 152] width 321 height 35
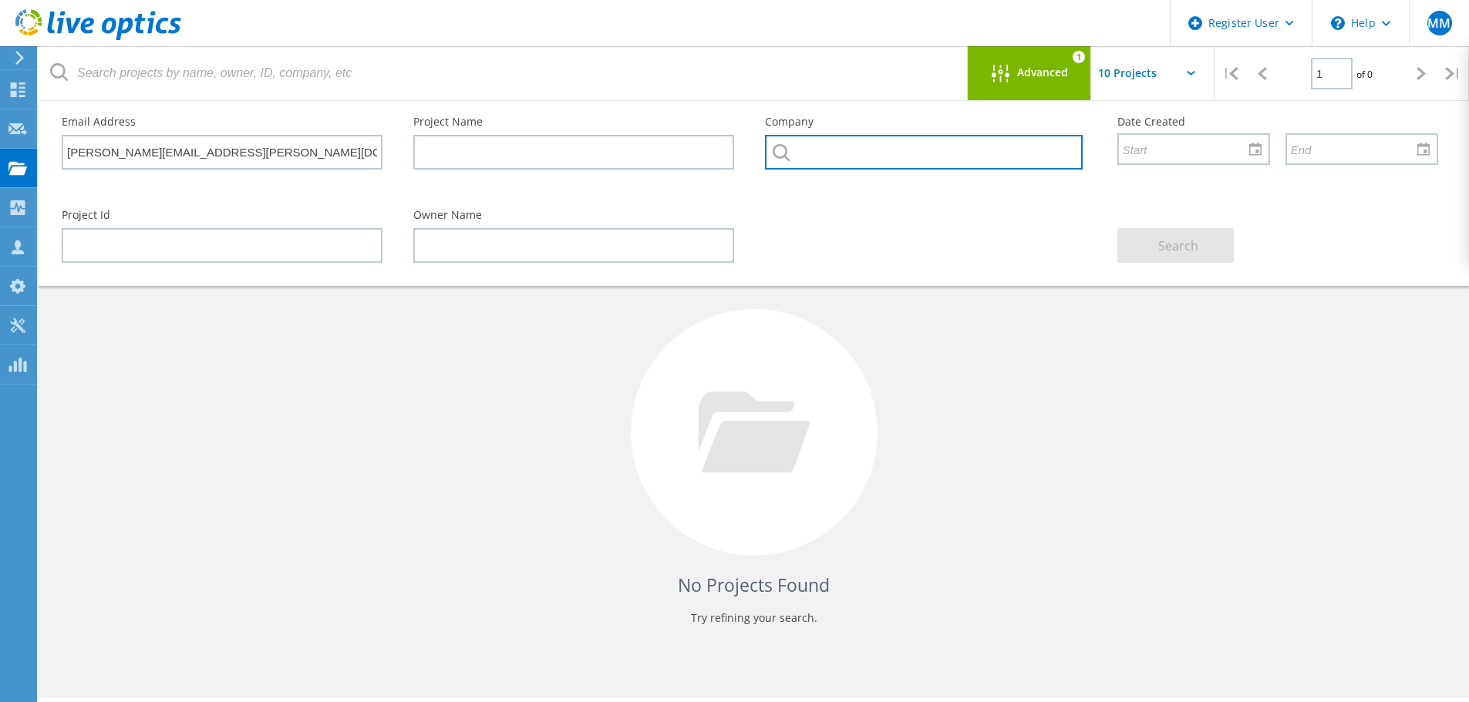
click at [846, 159] on input "text" at bounding box center [923, 152] width 317 height 35
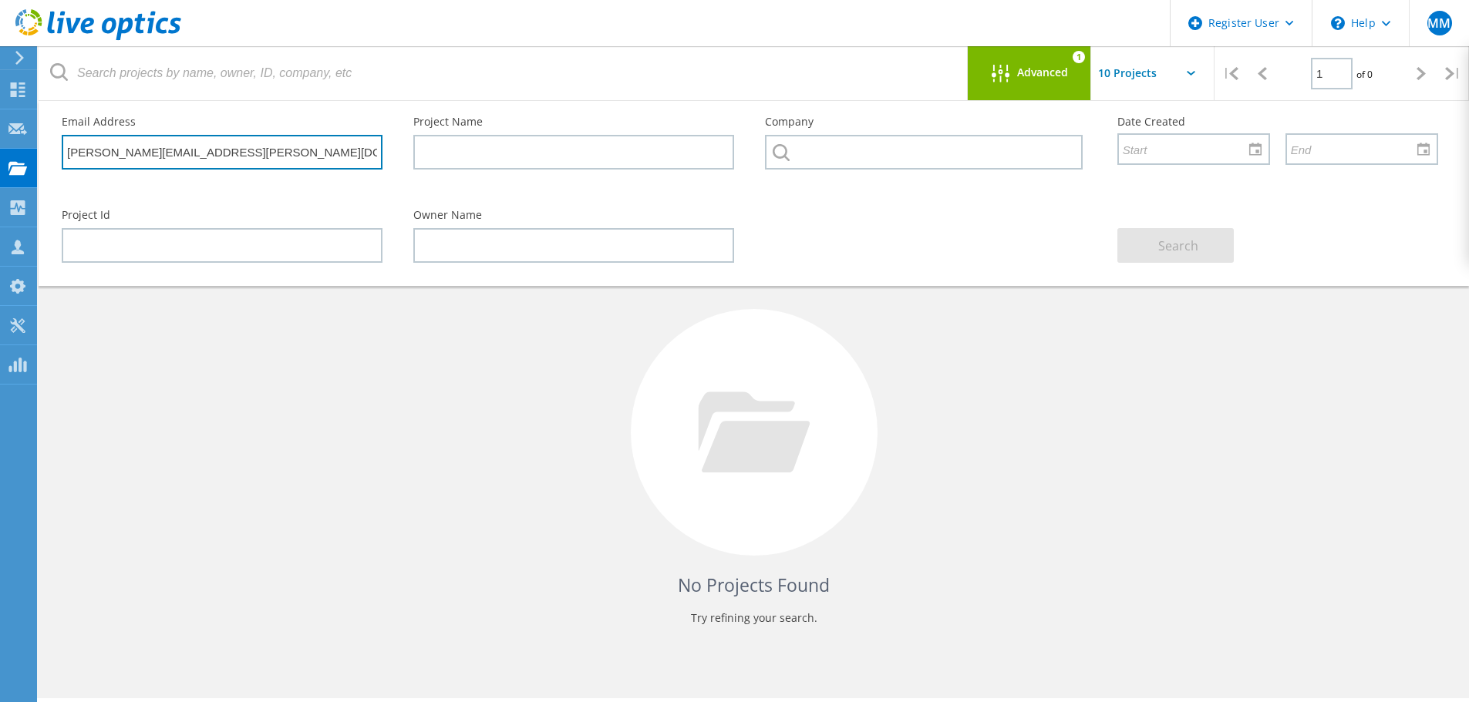
click at [259, 155] on input "doug.fenderson@noaa.gov" at bounding box center [222, 152] width 321 height 35
click at [170, 152] on input "doug.fenderson" at bounding box center [222, 152] width 321 height 35
click at [12, 58] on div at bounding box center [16, 58] width 23 height 14
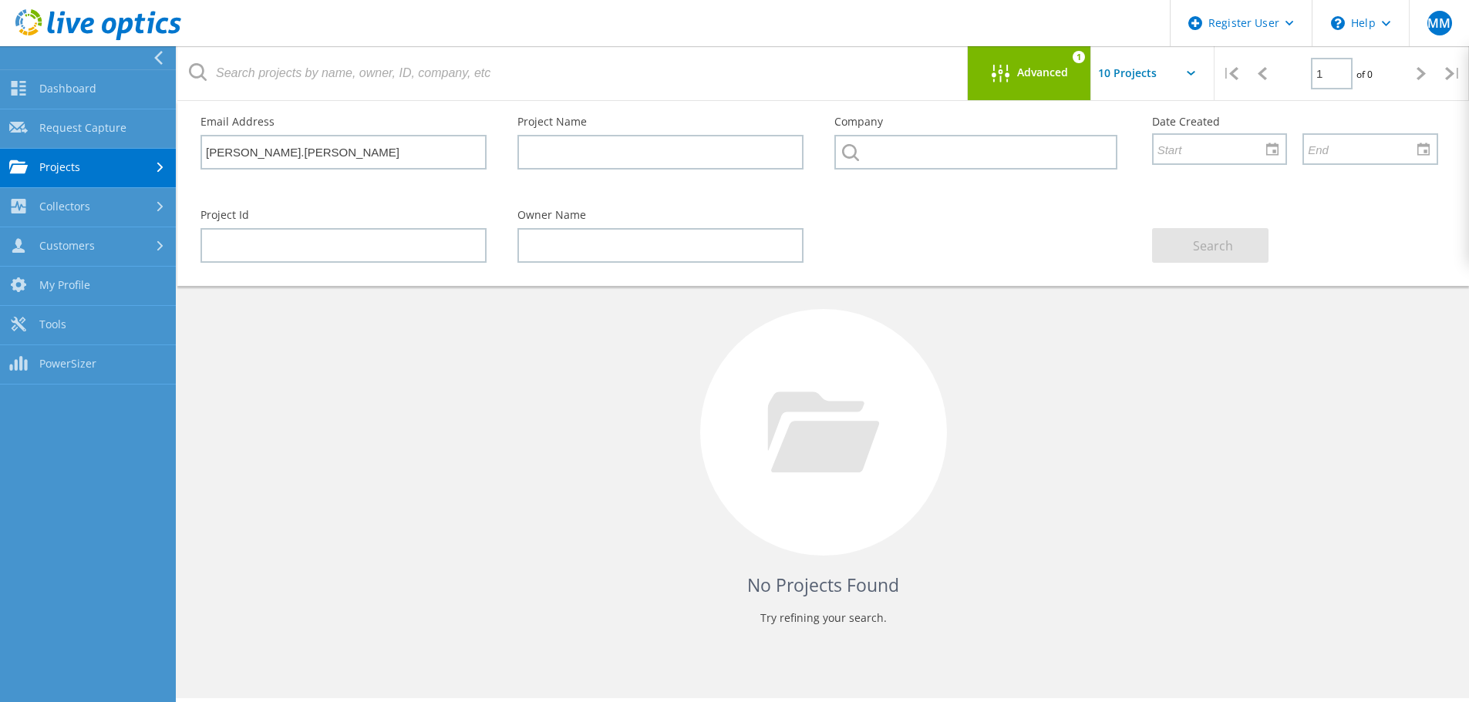
click at [143, 165] on link "Projects" at bounding box center [88, 168] width 176 height 39
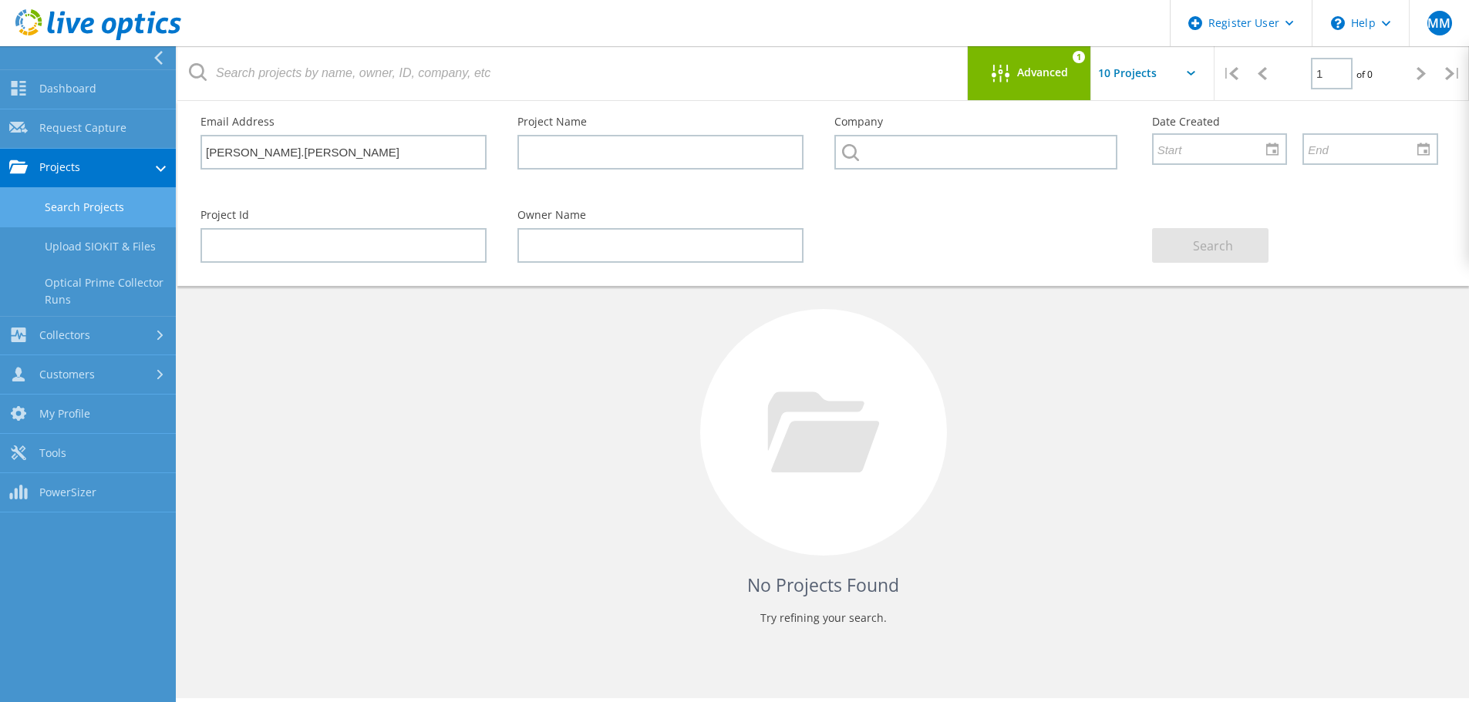
click at [102, 211] on link "Search Projects" at bounding box center [88, 207] width 176 height 39
click at [315, 150] on input "[PERSON_NAME].[PERSON_NAME]" at bounding box center [343, 152] width 286 height 35
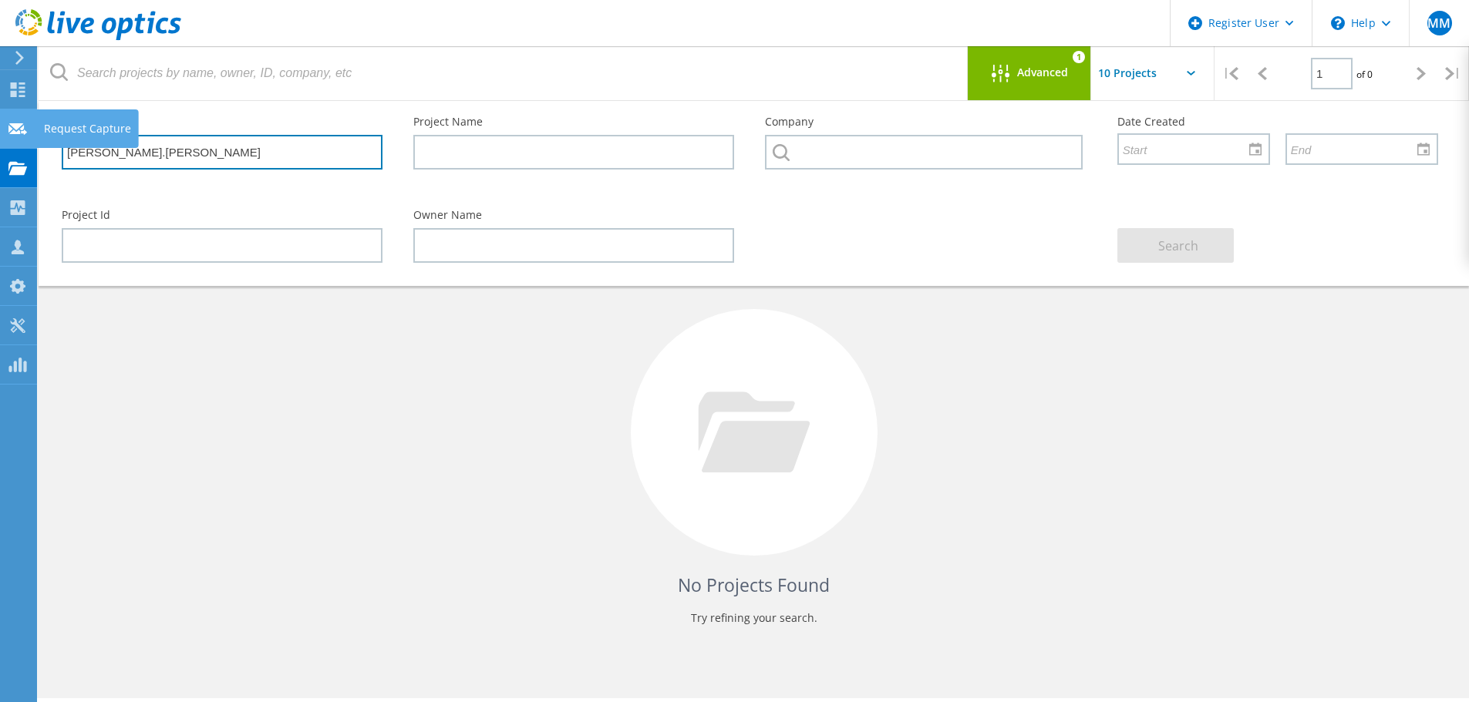
drag, startPoint x: 168, startPoint y: 148, endPoint x: 0, endPoint y: 141, distance: 168.2
click at [0, 141] on div "Register User \n Help Explore Helpful Articles Contact Support MM Dell User Mar…" at bounding box center [734, 428] width 1469 height 633
click at [181, 150] on input "doug.fenderson" at bounding box center [222, 152] width 321 height 35
click at [179, 150] on input "doug.fenderson" at bounding box center [222, 152] width 321 height 35
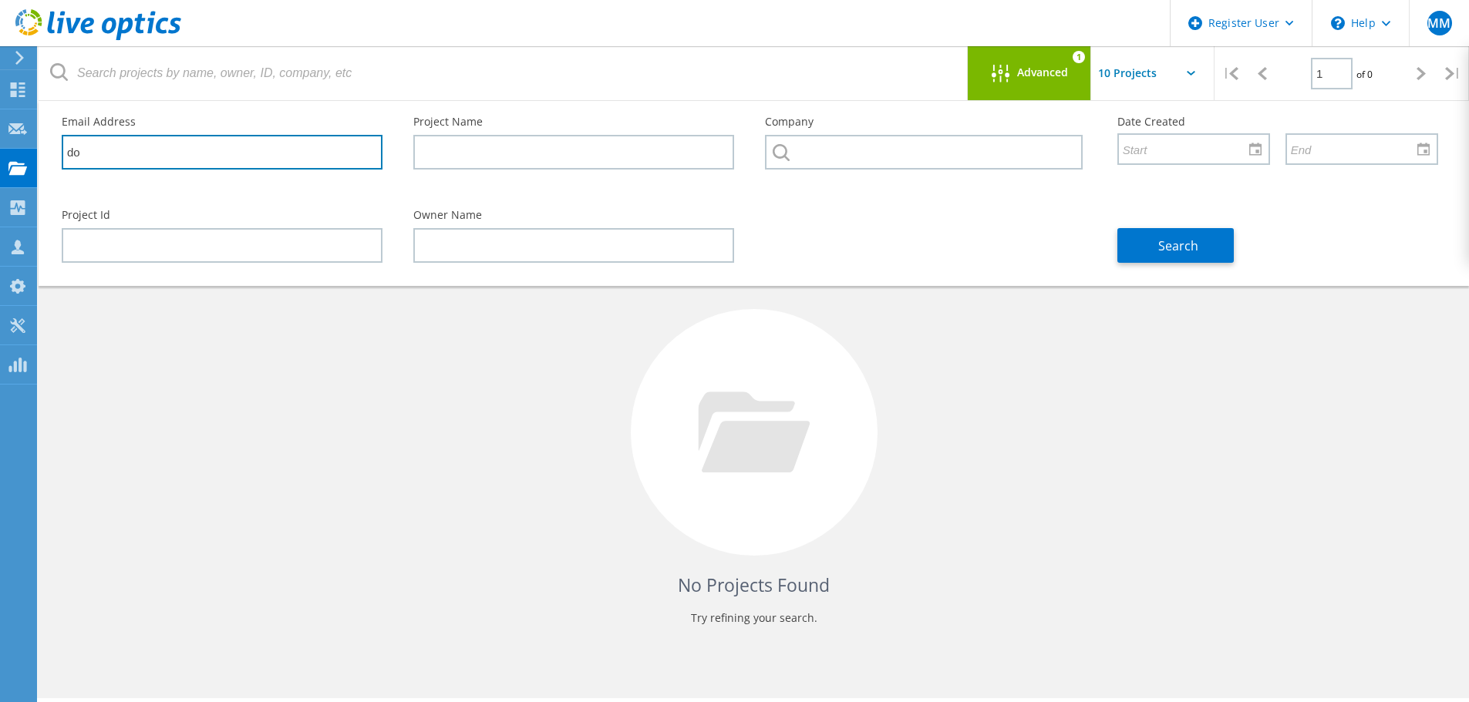
type input "d"
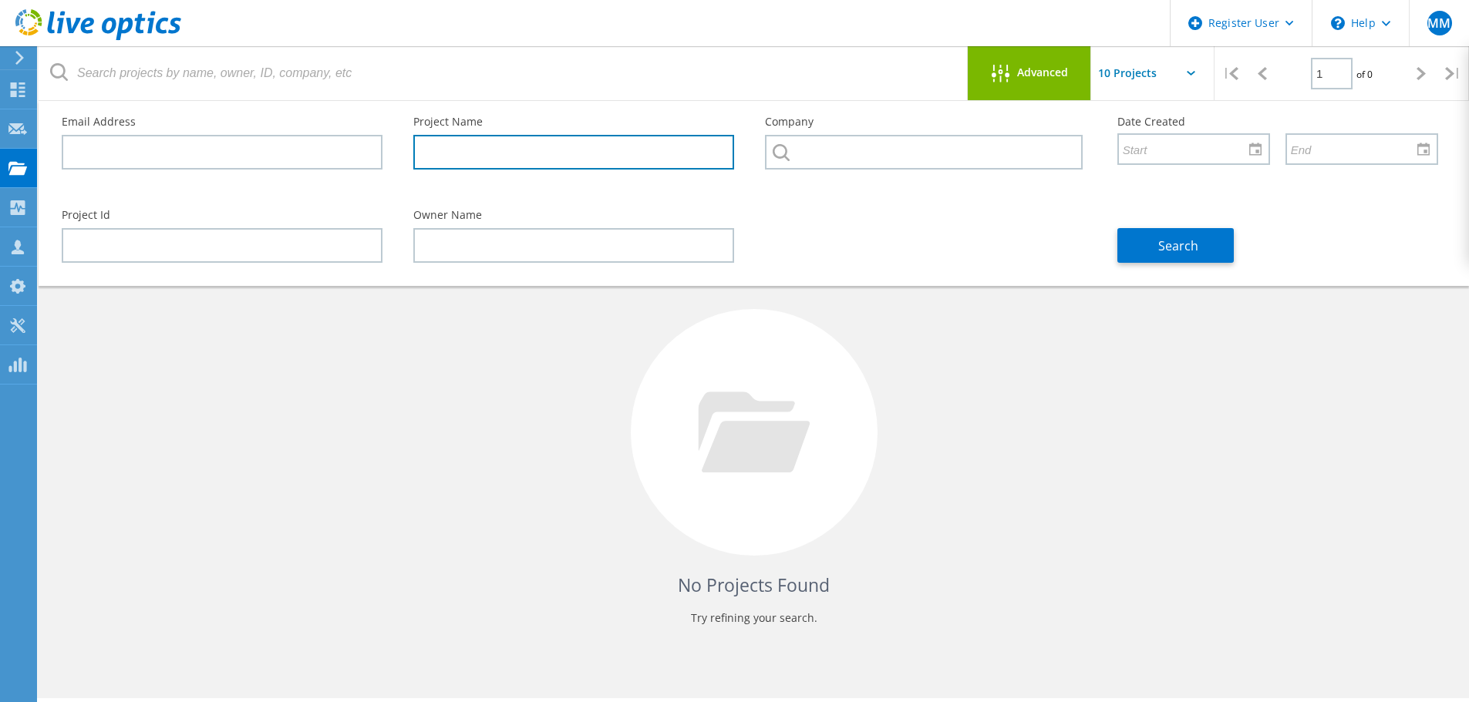
click at [533, 143] on input "text" at bounding box center [573, 152] width 321 height 35
type input "NCP"
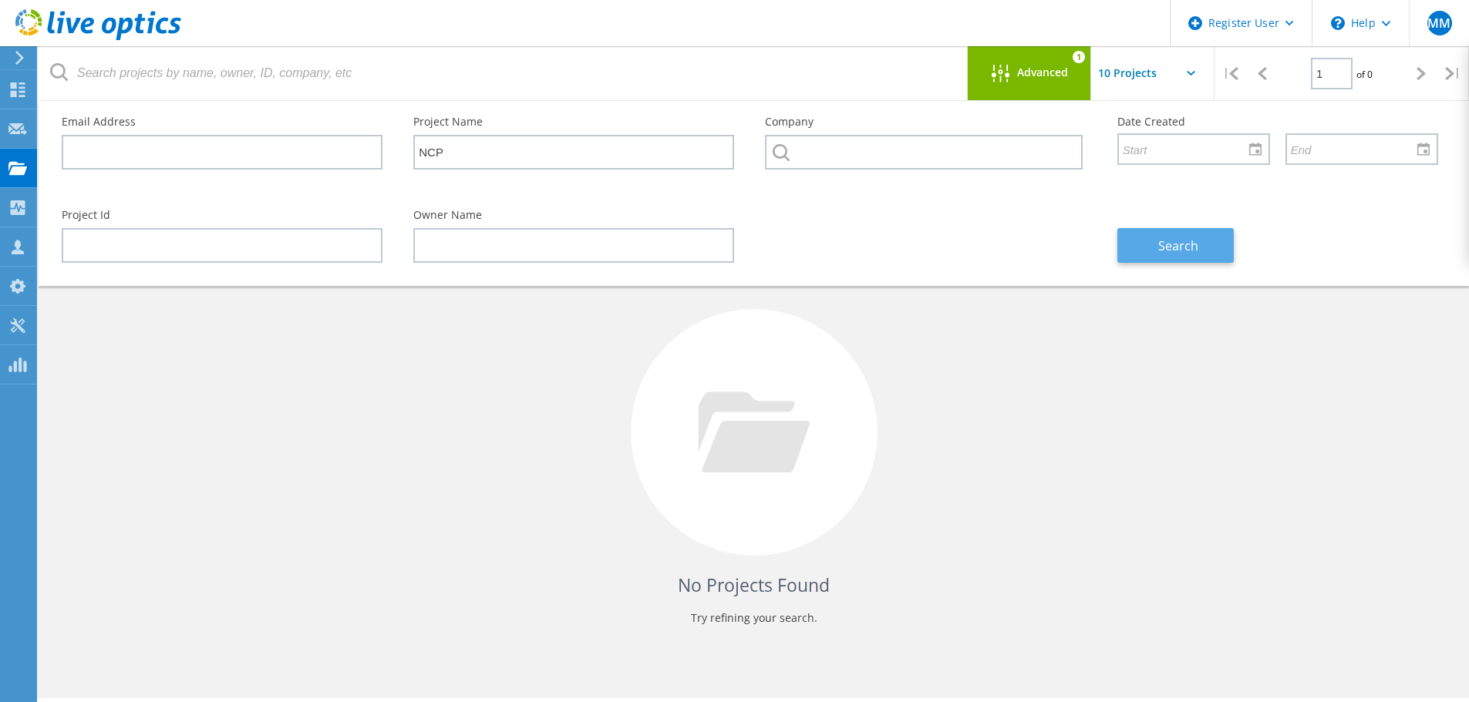
click at [1178, 255] on button "Search" at bounding box center [1175, 245] width 116 height 35
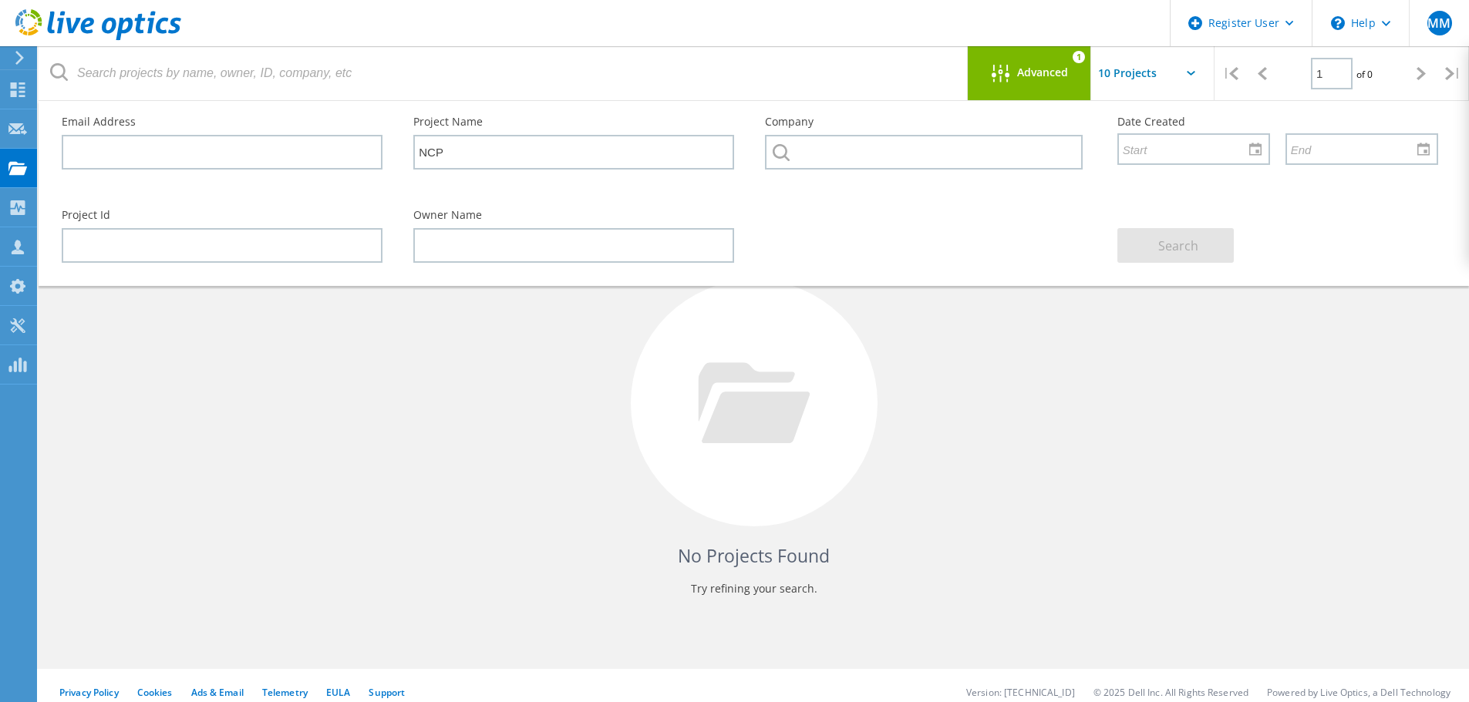
scroll to position [42, 0]
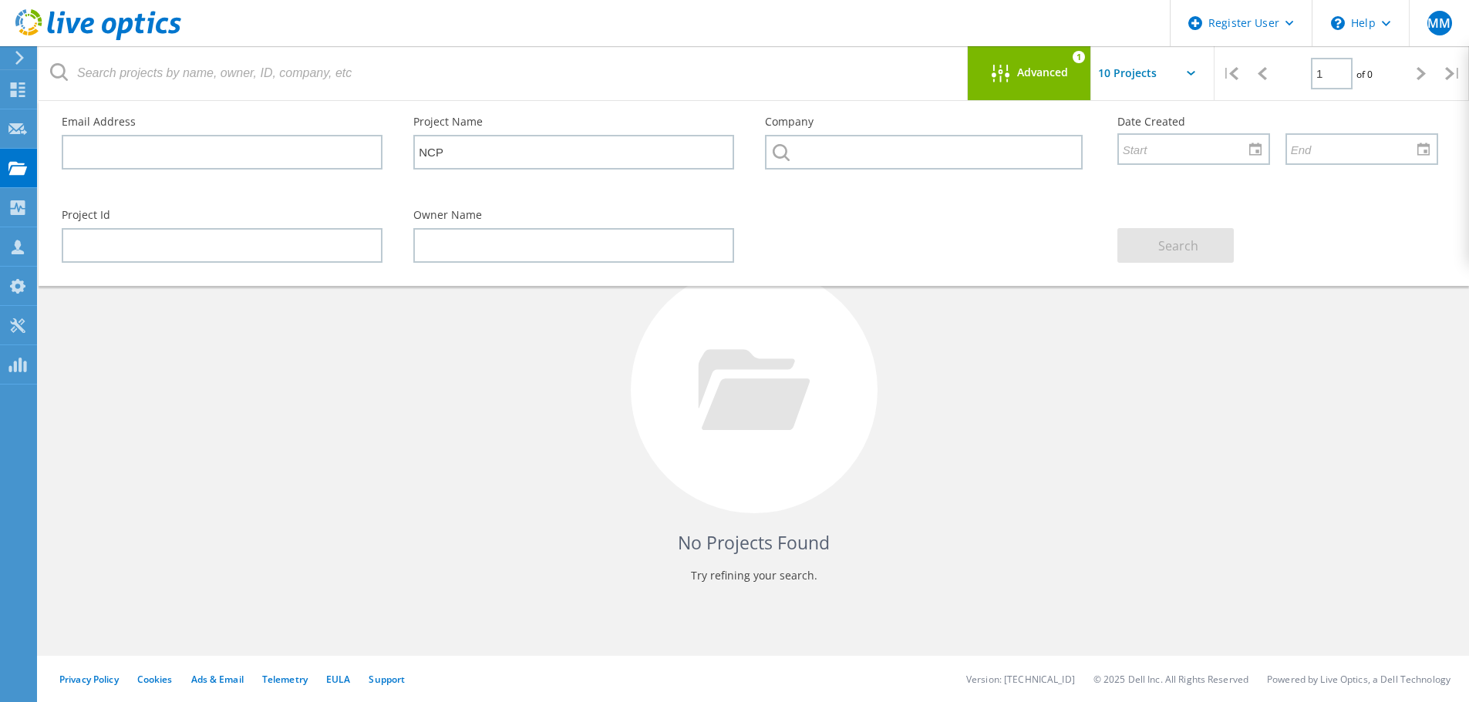
click at [1139, 69] on input "text" at bounding box center [1168, 73] width 154 height 54
click at [1159, 110] on div "Show 10 Projects" at bounding box center [1168, 113] width 153 height 25
type input "Show 10 Projects"
click at [1052, 69] on span "Advanced" at bounding box center [1042, 72] width 51 height 11
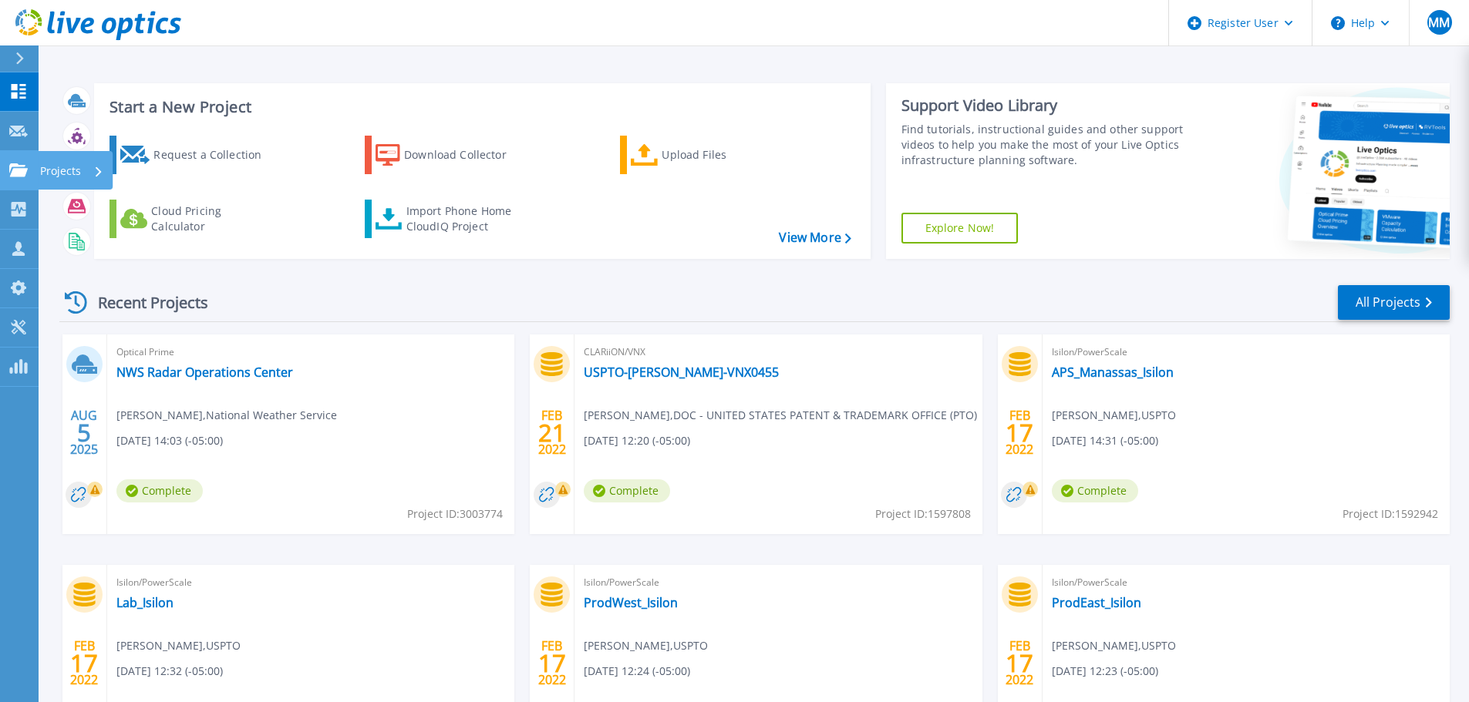
click at [64, 168] on p "Projects" at bounding box center [60, 171] width 41 height 40
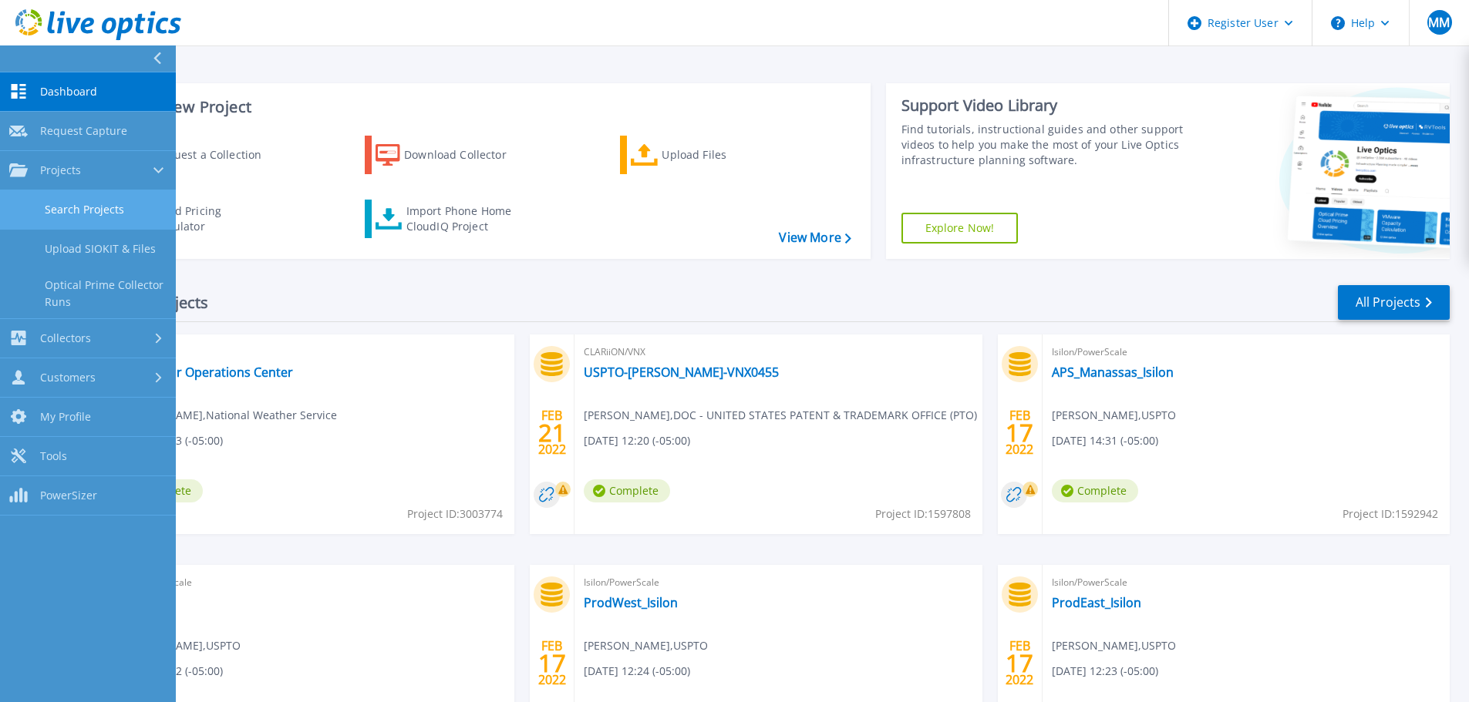
click at [93, 209] on link "Search Projects" at bounding box center [88, 209] width 176 height 39
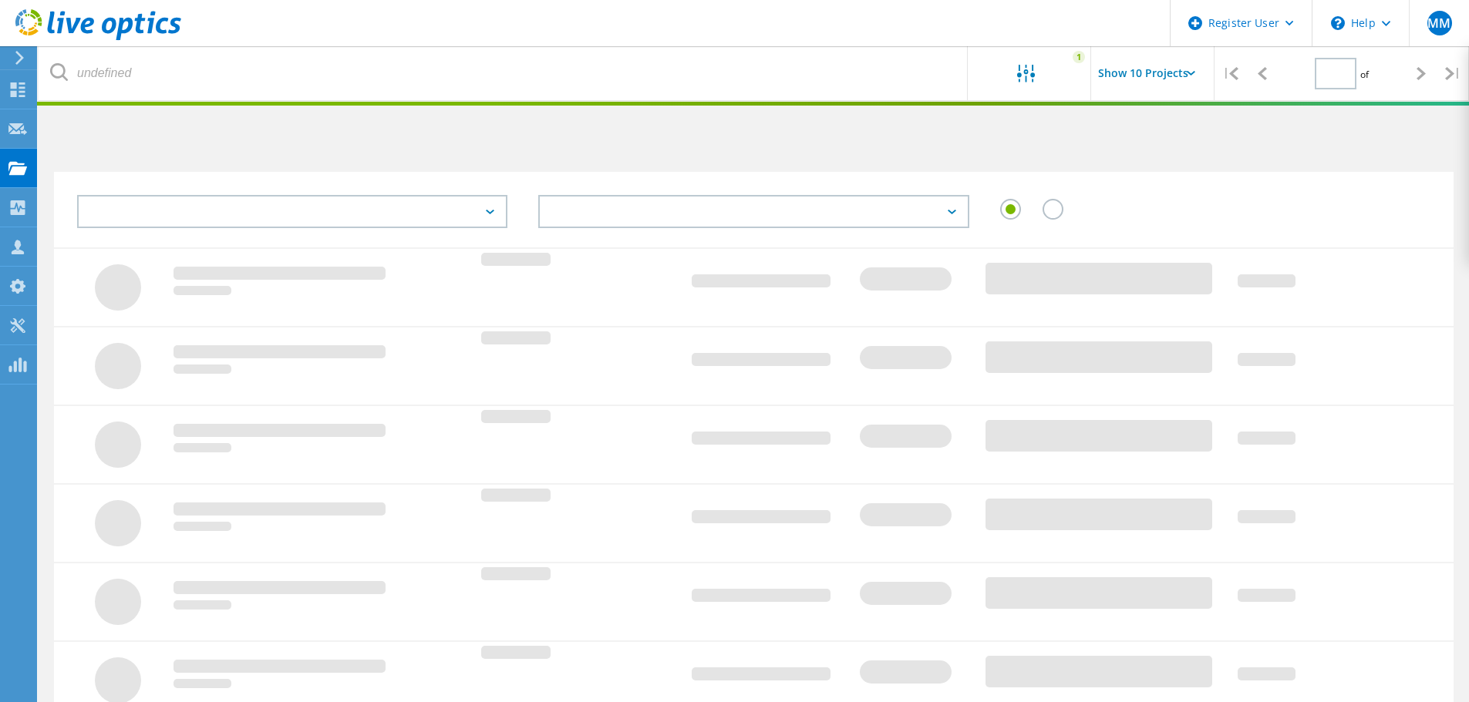
type input "1"
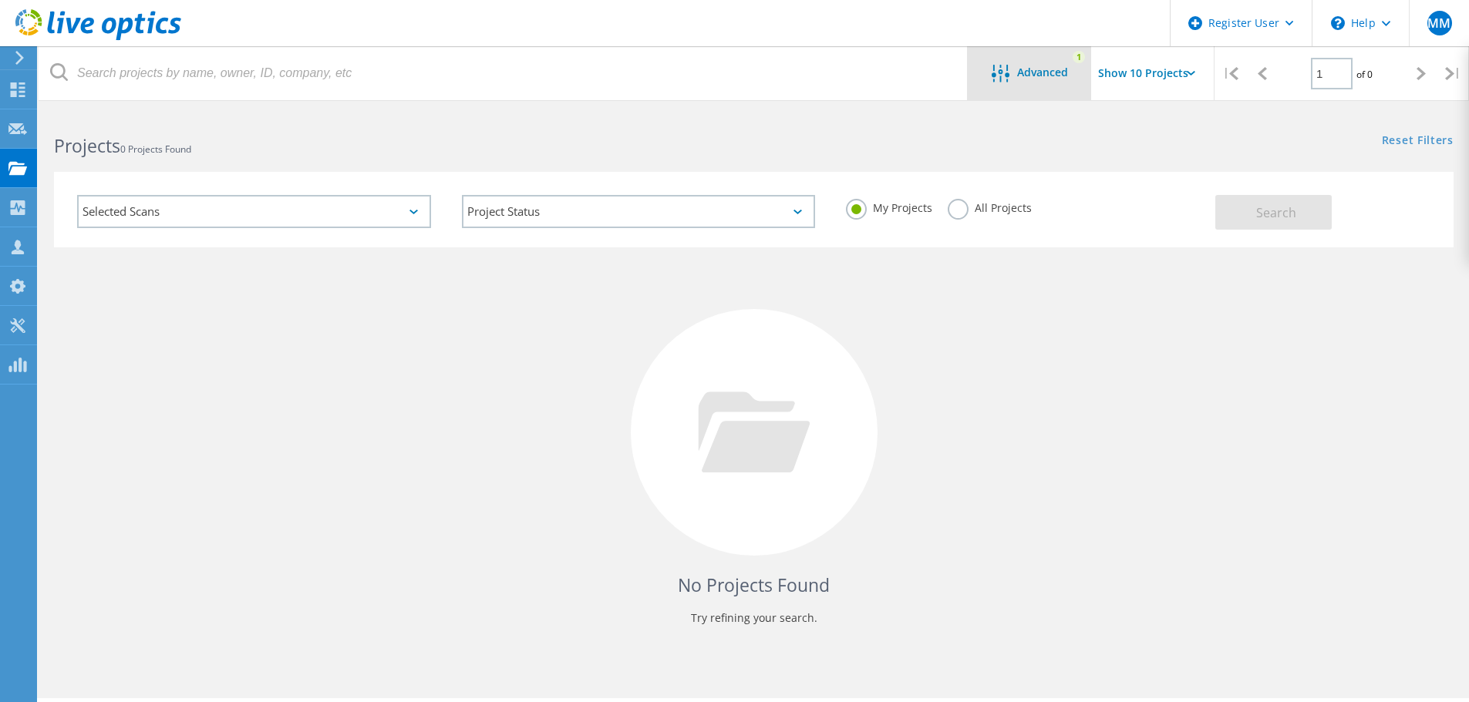
click at [1020, 58] on div "Advanced 1" at bounding box center [1028, 73] width 123 height 54
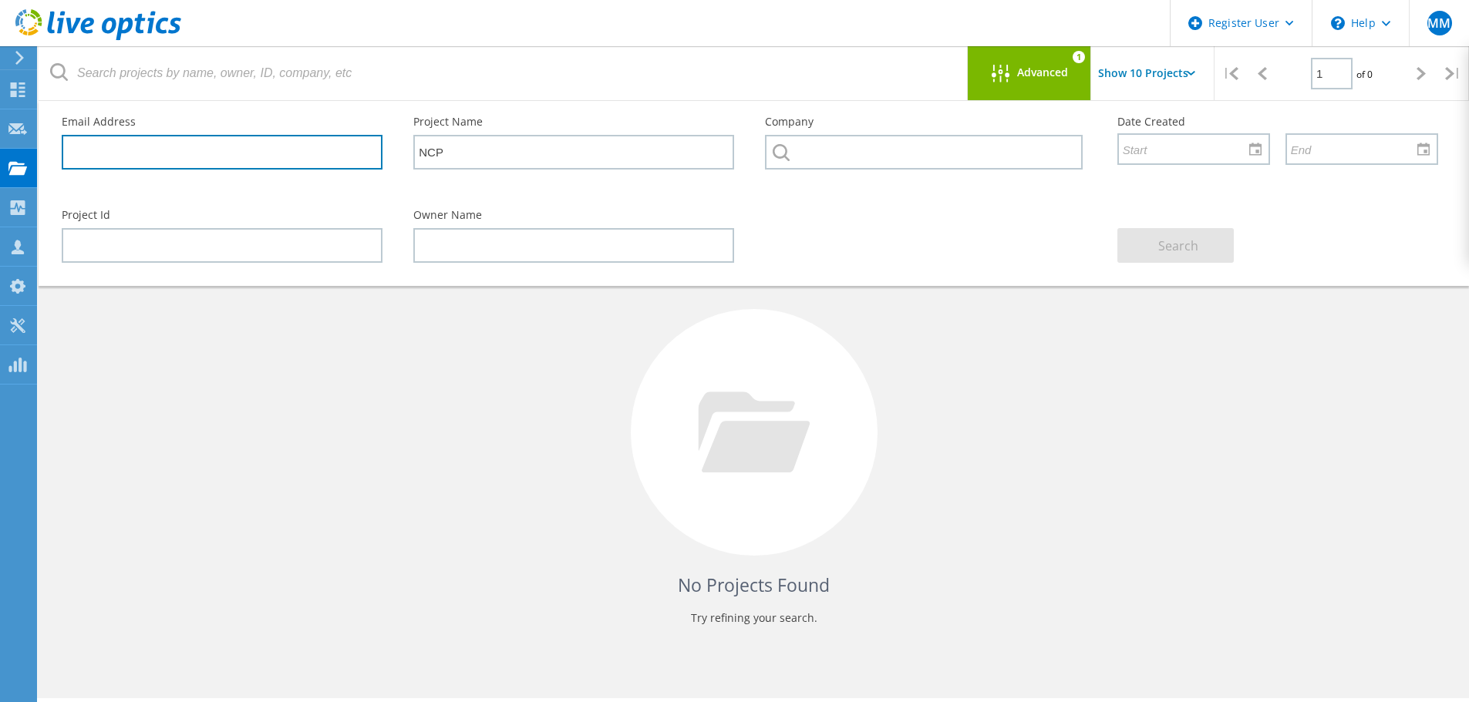
click at [94, 155] on input "text" at bounding box center [222, 152] width 321 height 35
paste input "[PERSON_NAME][EMAIL_ADDRESS][PERSON_NAME][DOMAIN_NAME]"
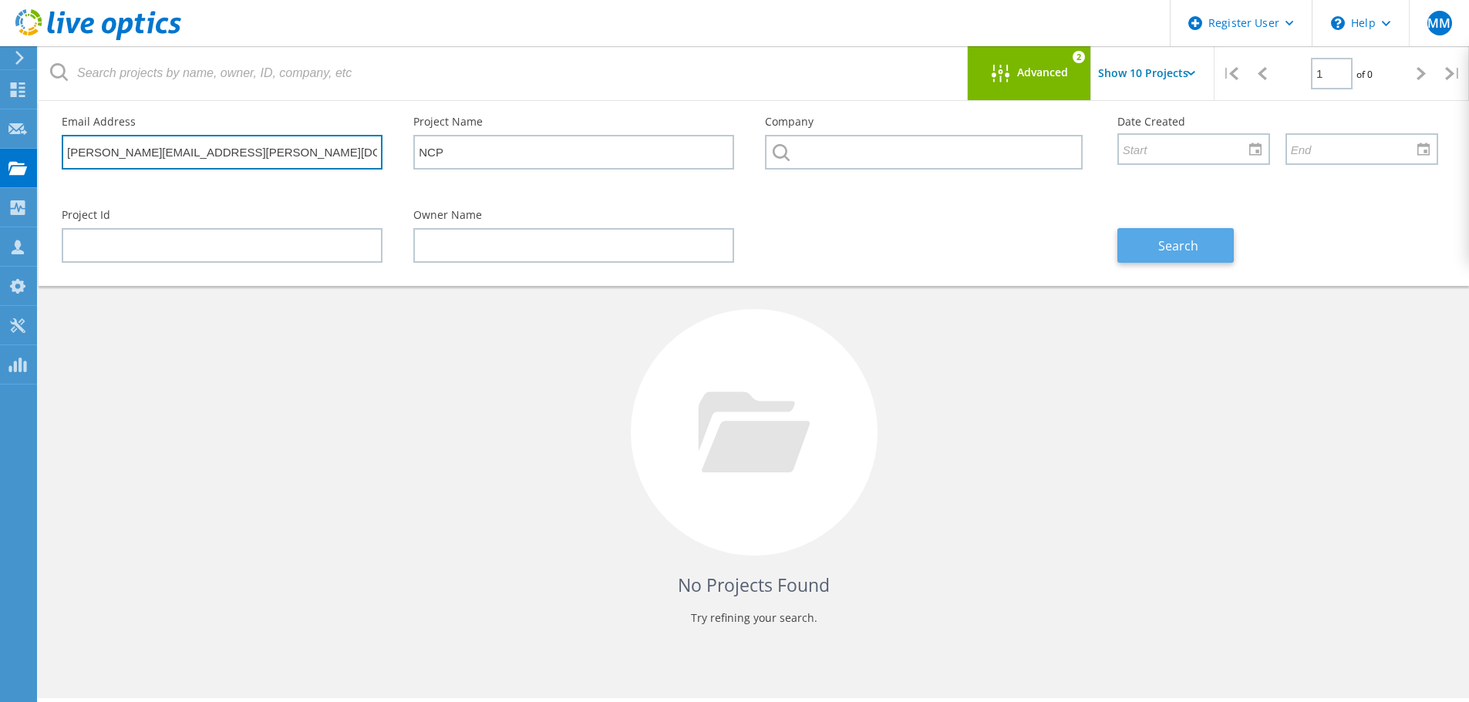
type input "doug.fenderson@noaa.gov"
click at [1182, 247] on span "Search" at bounding box center [1178, 245] width 40 height 17
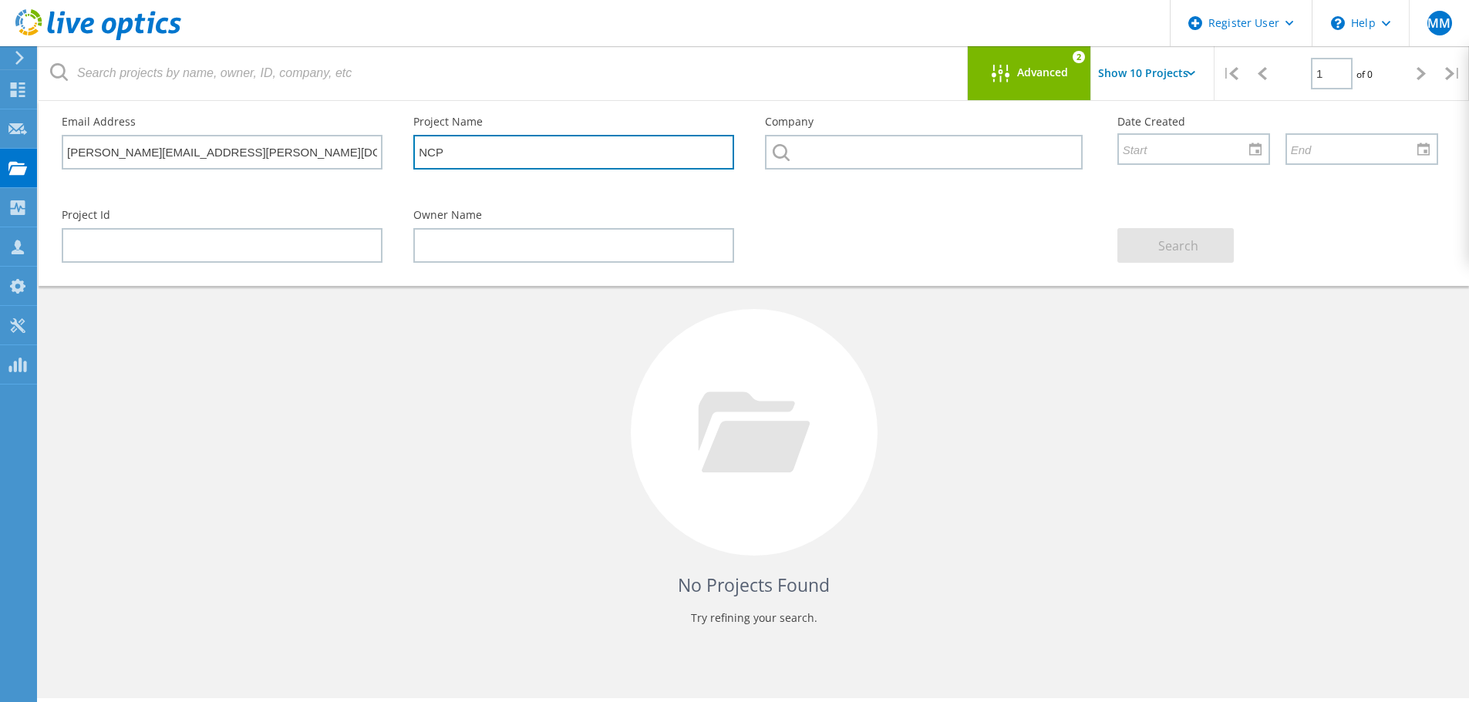
click at [470, 153] on input "NCP" at bounding box center [573, 152] width 321 height 35
type input "N"
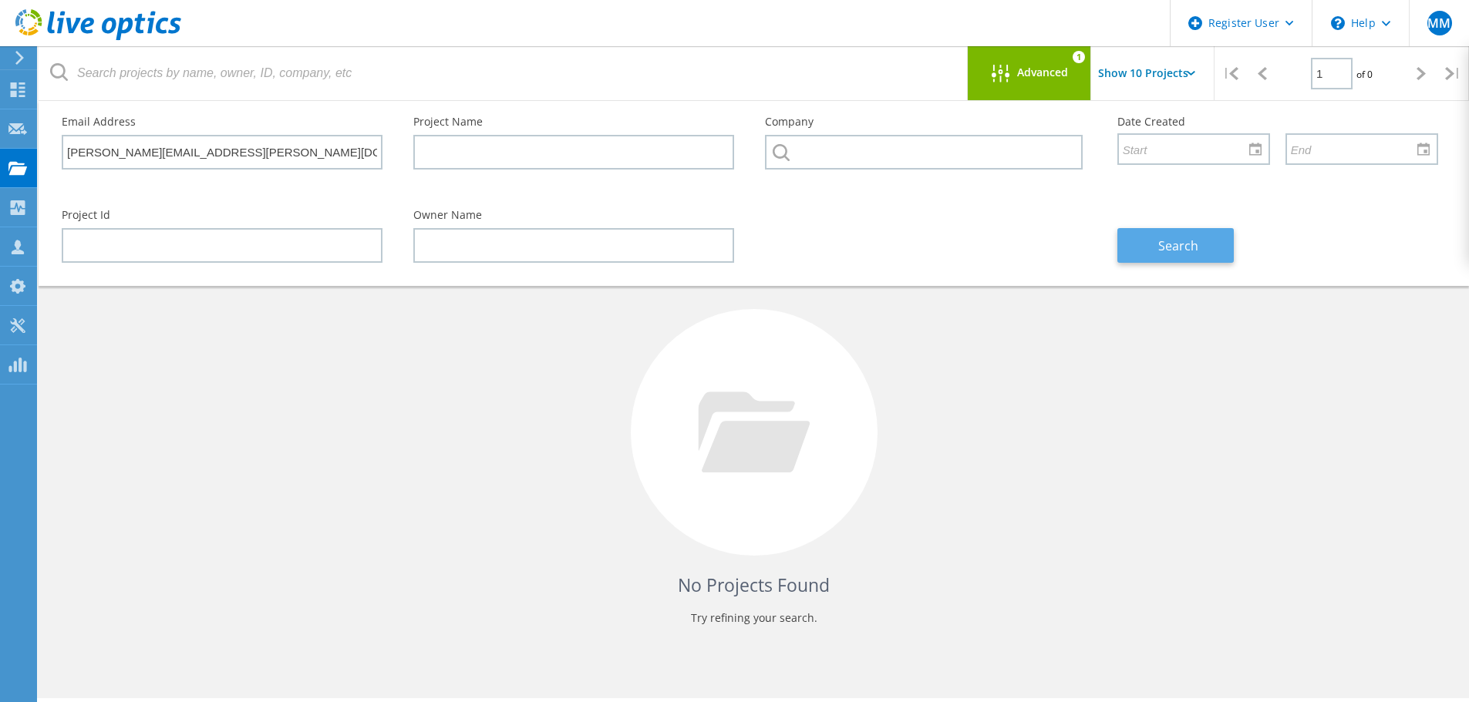
click at [1160, 242] on span "Search" at bounding box center [1178, 245] width 40 height 17
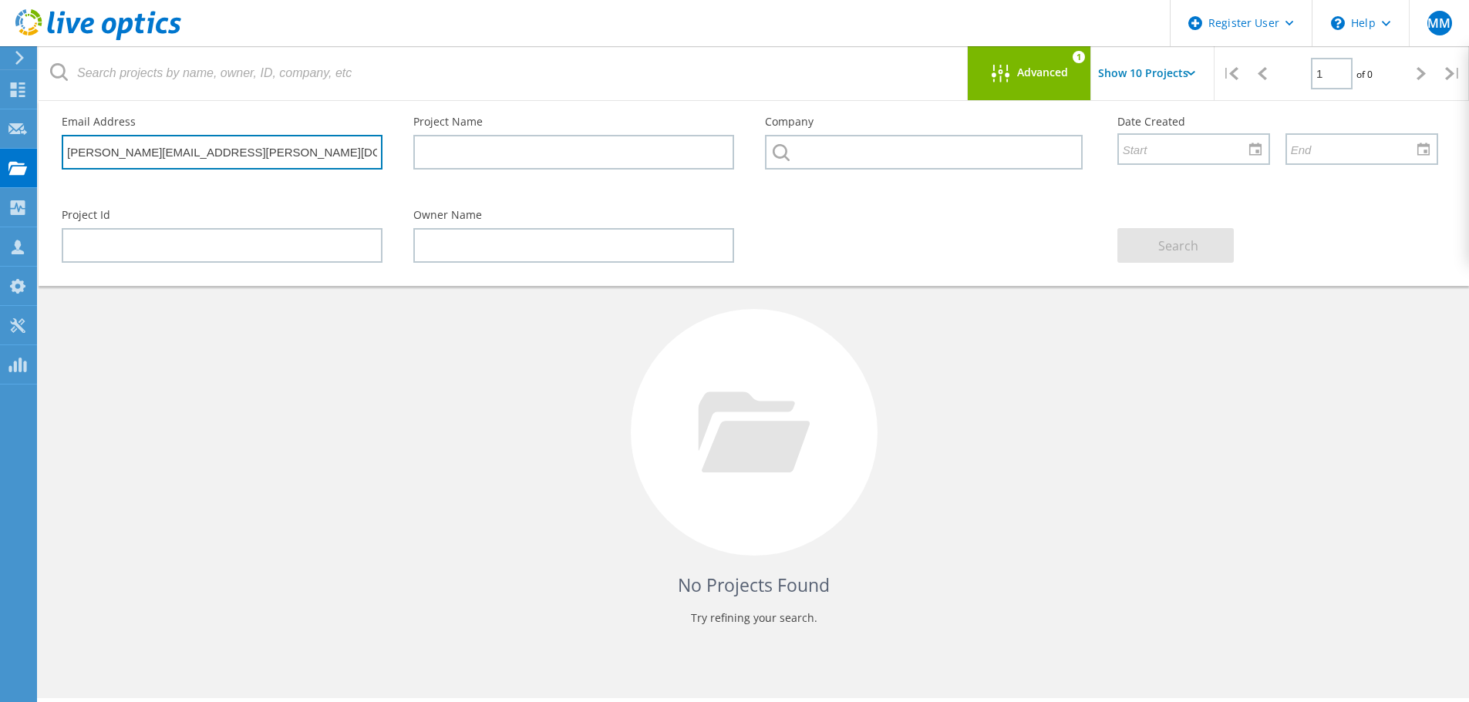
click at [233, 147] on input "doug.fenderson@noaa.gov" at bounding box center [222, 152] width 321 height 35
click at [241, 158] on input "[PERSON_NAME][EMAIL_ADDRESS][PERSON_NAME][DOMAIN_NAME]" at bounding box center [222, 152] width 321 height 35
click at [237, 158] on input "[PERSON_NAME][EMAIL_ADDRESS][PERSON_NAME][DOMAIN_NAME]" at bounding box center [222, 152] width 321 height 35
drag, startPoint x: 162, startPoint y: 142, endPoint x: 34, endPoint y: 130, distance: 128.5
click at [34, 130] on div "Register User \n Help Explore Helpful Articles Contact Support MM Dell User Mar…" at bounding box center [734, 428] width 1469 height 633
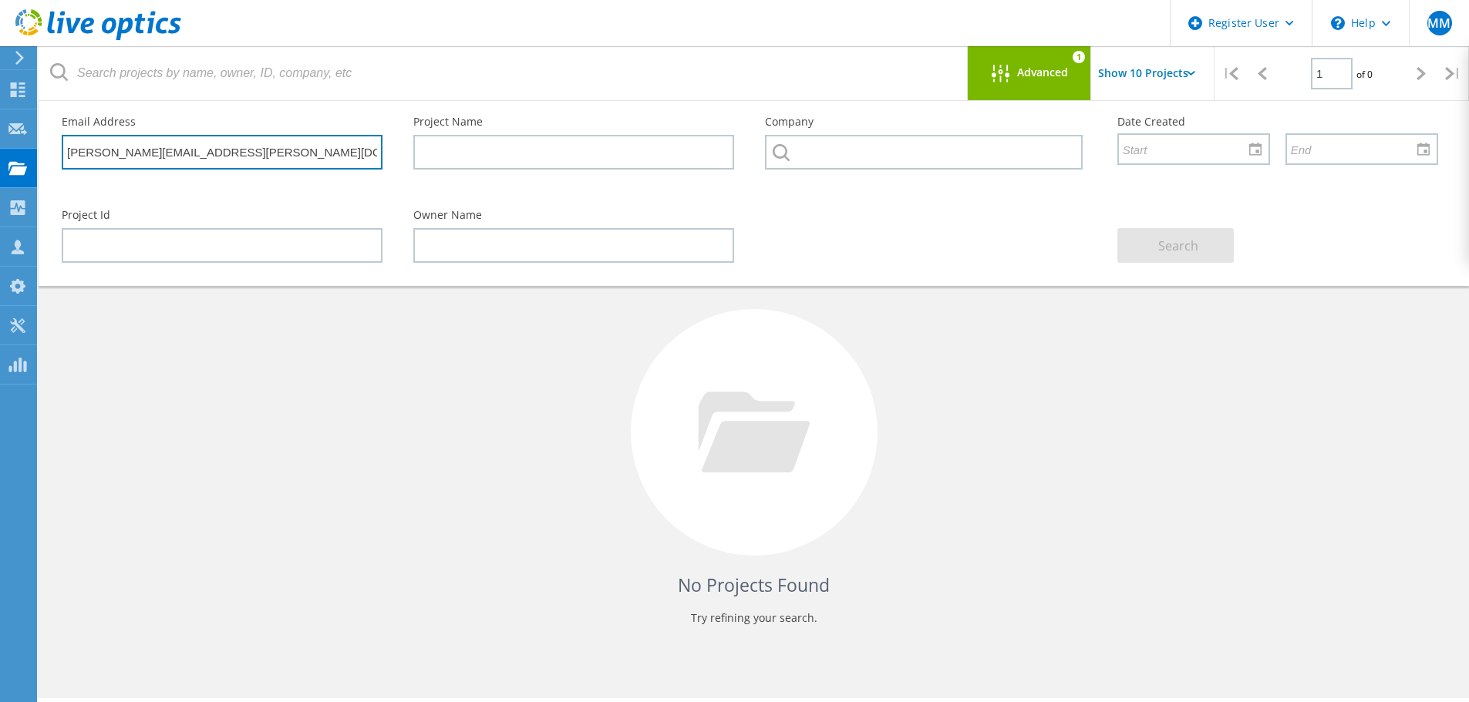
click at [250, 153] on input "doug.fenderson@noaa.gov" at bounding box center [222, 152] width 321 height 35
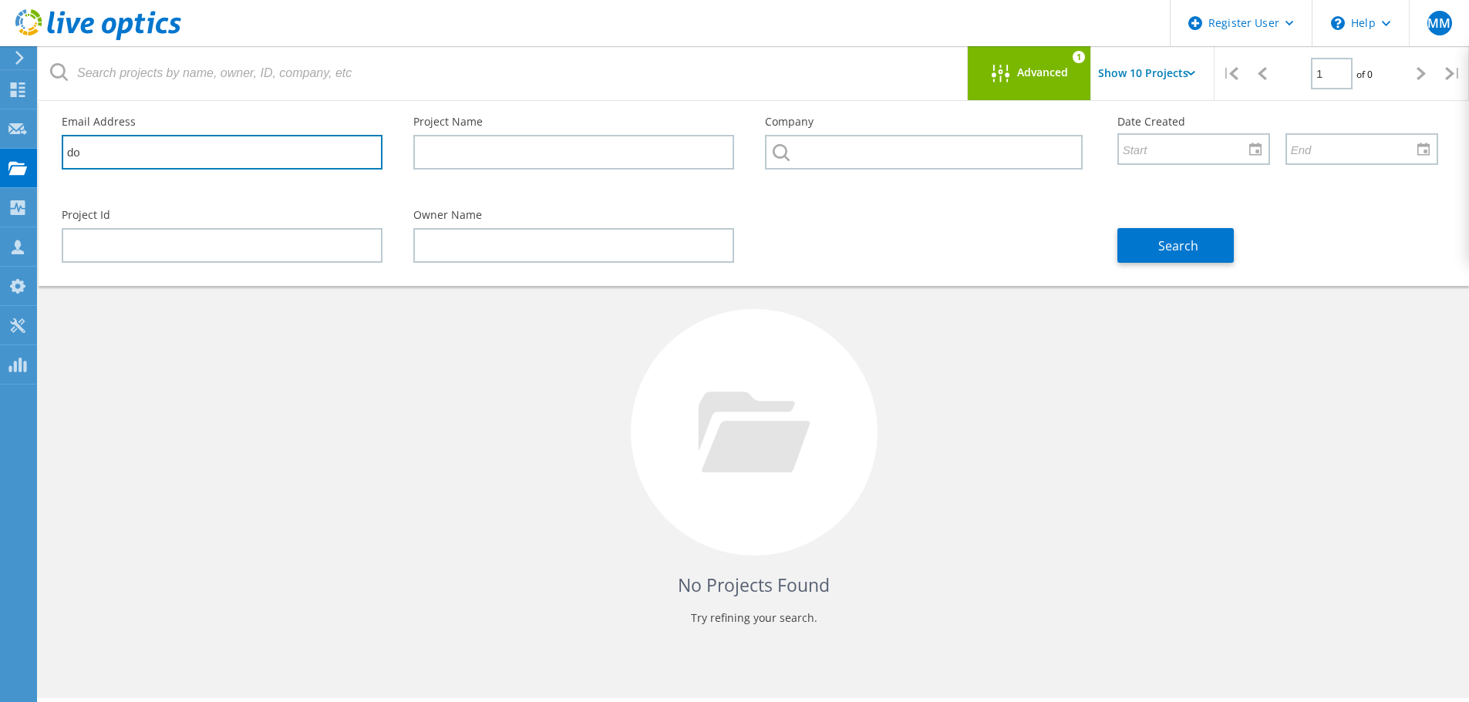
type input "d"
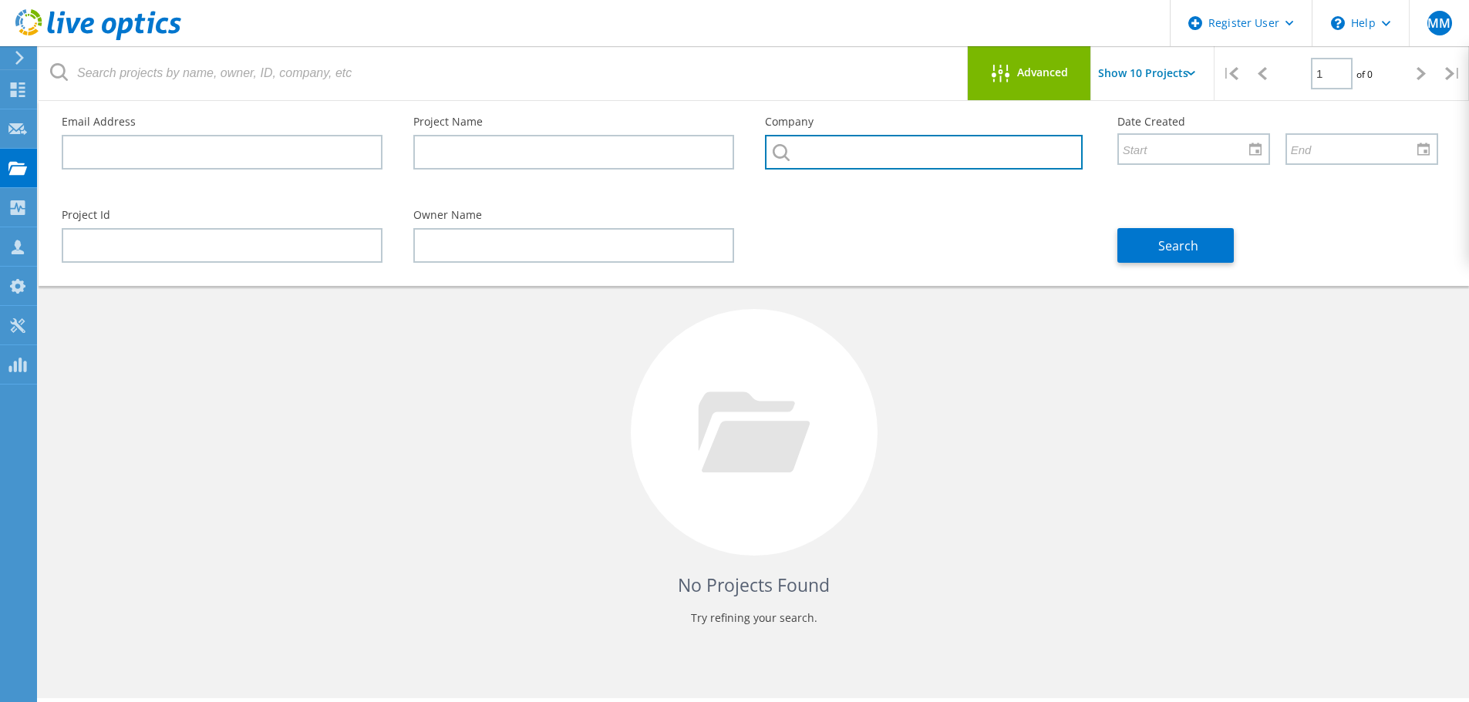
click at [887, 156] on input "text" at bounding box center [923, 152] width 317 height 35
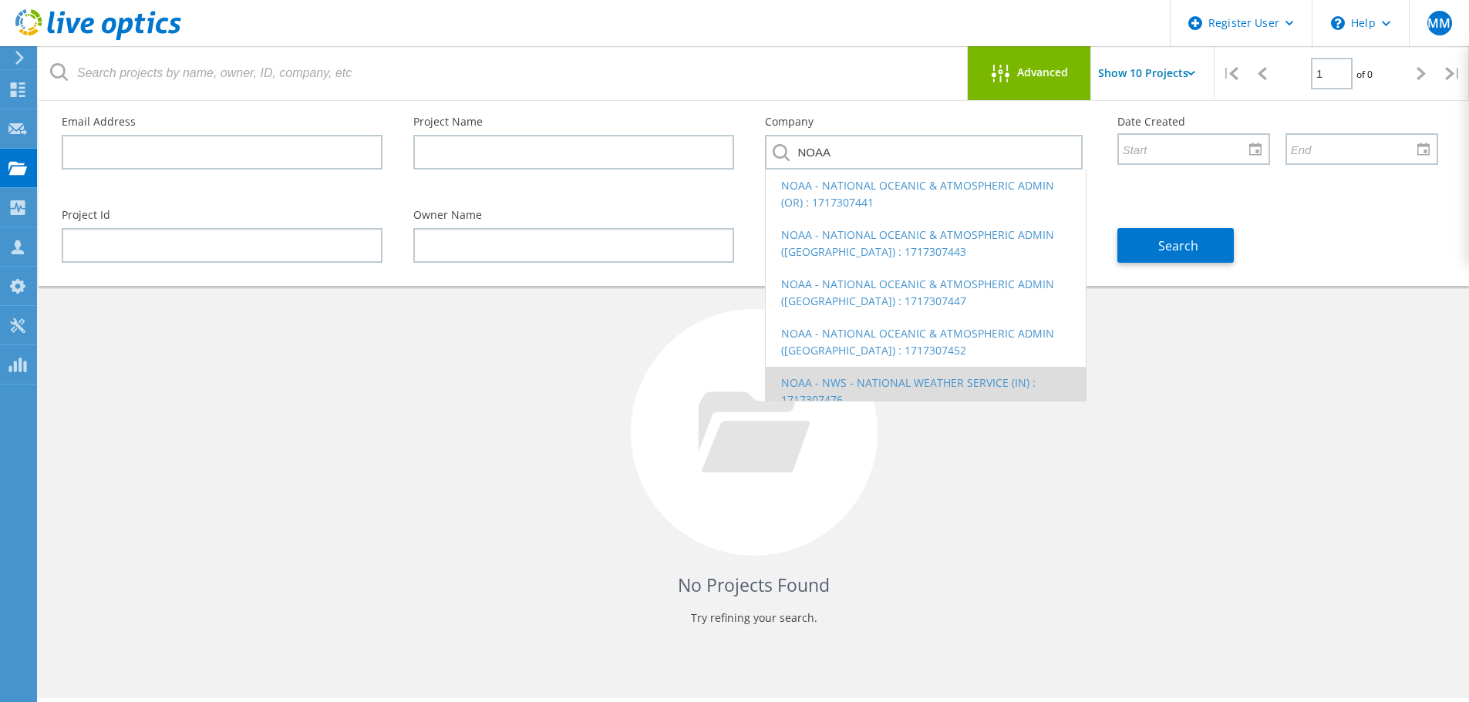
click at [900, 378] on li "NOAA - NWS - NATIONAL WEATHER SERVICE (IN) : 1717307476" at bounding box center [925, 391] width 319 height 49
type input "NOAA - NWS - NATIONAL WEATHER SERVICE (IN) : 1717307476"
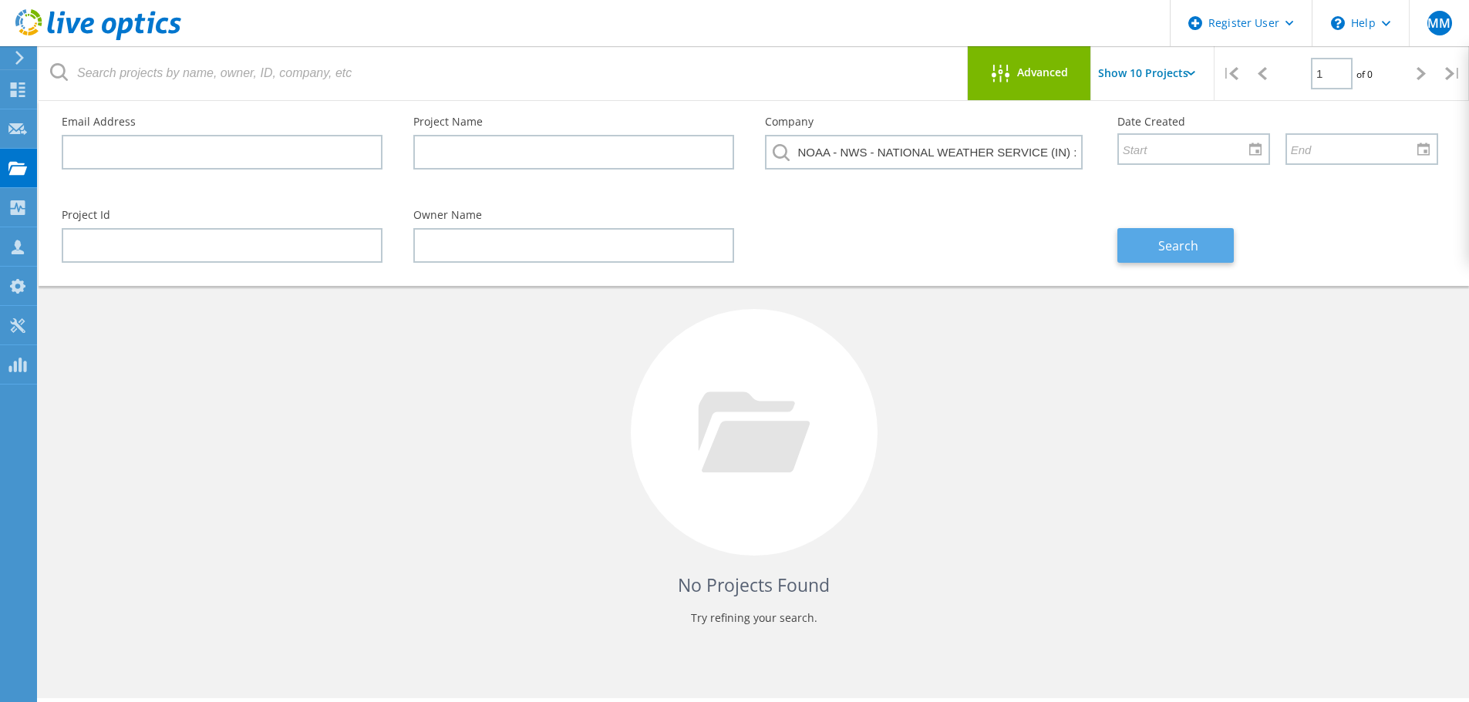
click at [1172, 244] on span "Search" at bounding box center [1178, 245] width 40 height 17
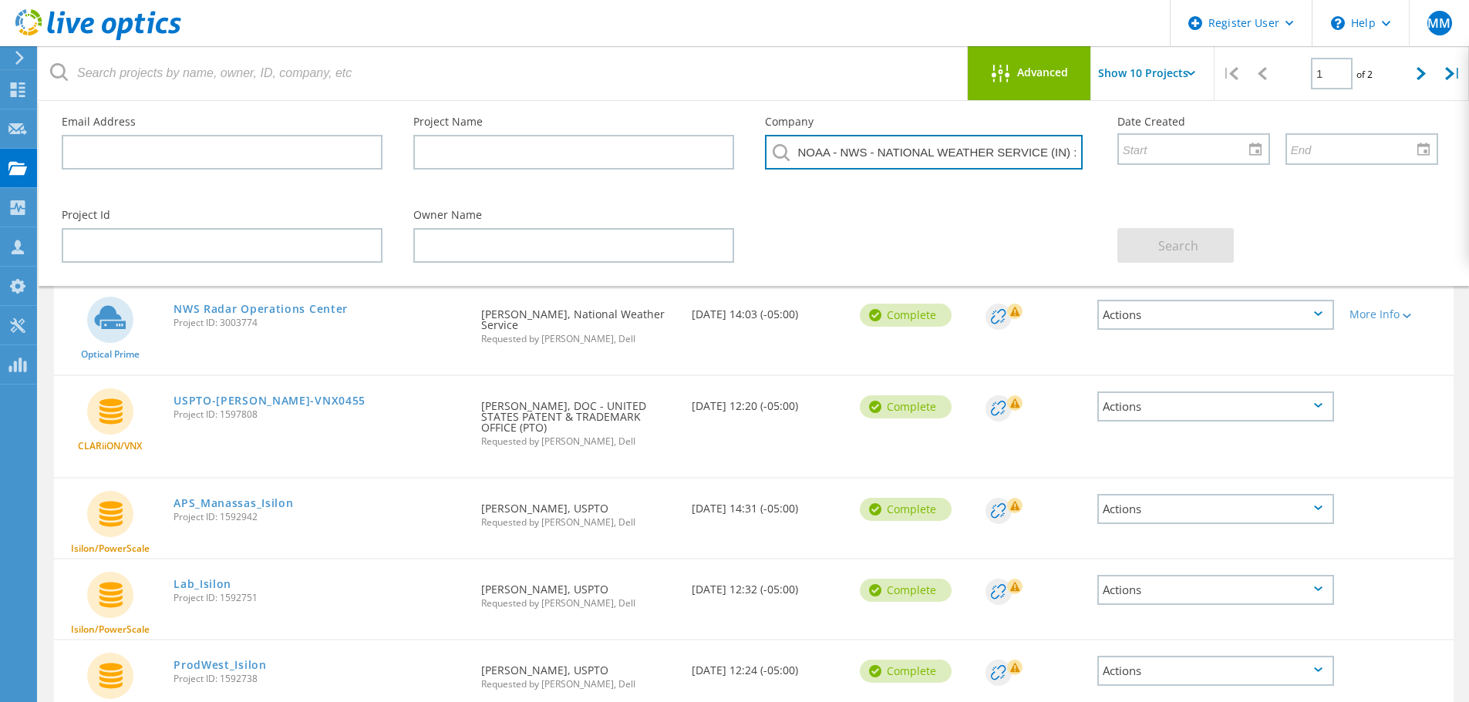
click at [1070, 154] on input "NOAA - NWS - NATIONAL WEATHER SERVICE (IN) : 1717307476" at bounding box center [923, 152] width 317 height 35
drag, startPoint x: 796, startPoint y: 156, endPoint x: 1159, endPoint y: 147, distance: 362.4
click at [1159, 147] on div "Email Address Project Name Company NOAA - NWS - NATIONAL WEATHER SERVICE (IN) :…" at bounding box center [749, 147] width 1407 height 93
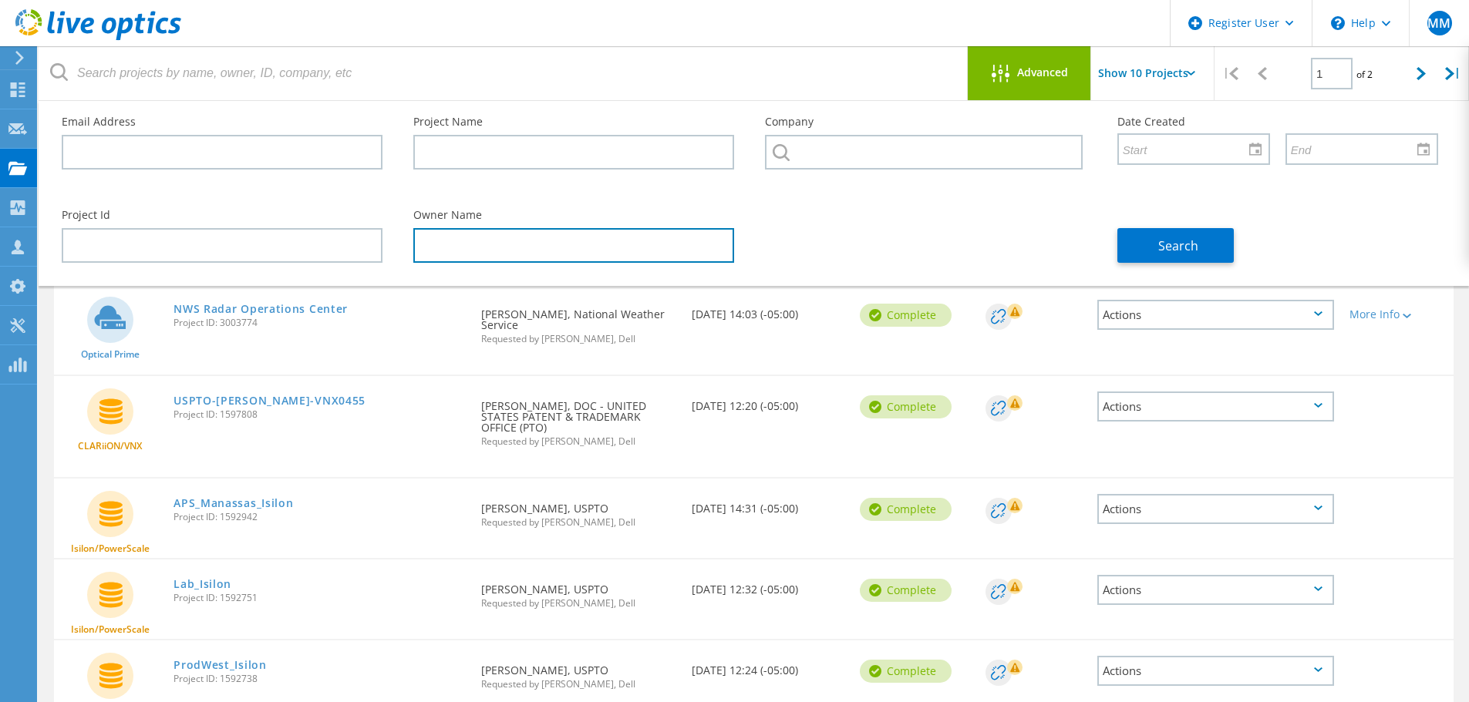
click at [461, 246] on input "text" at bounding box center [573, 245] width 321 height 35
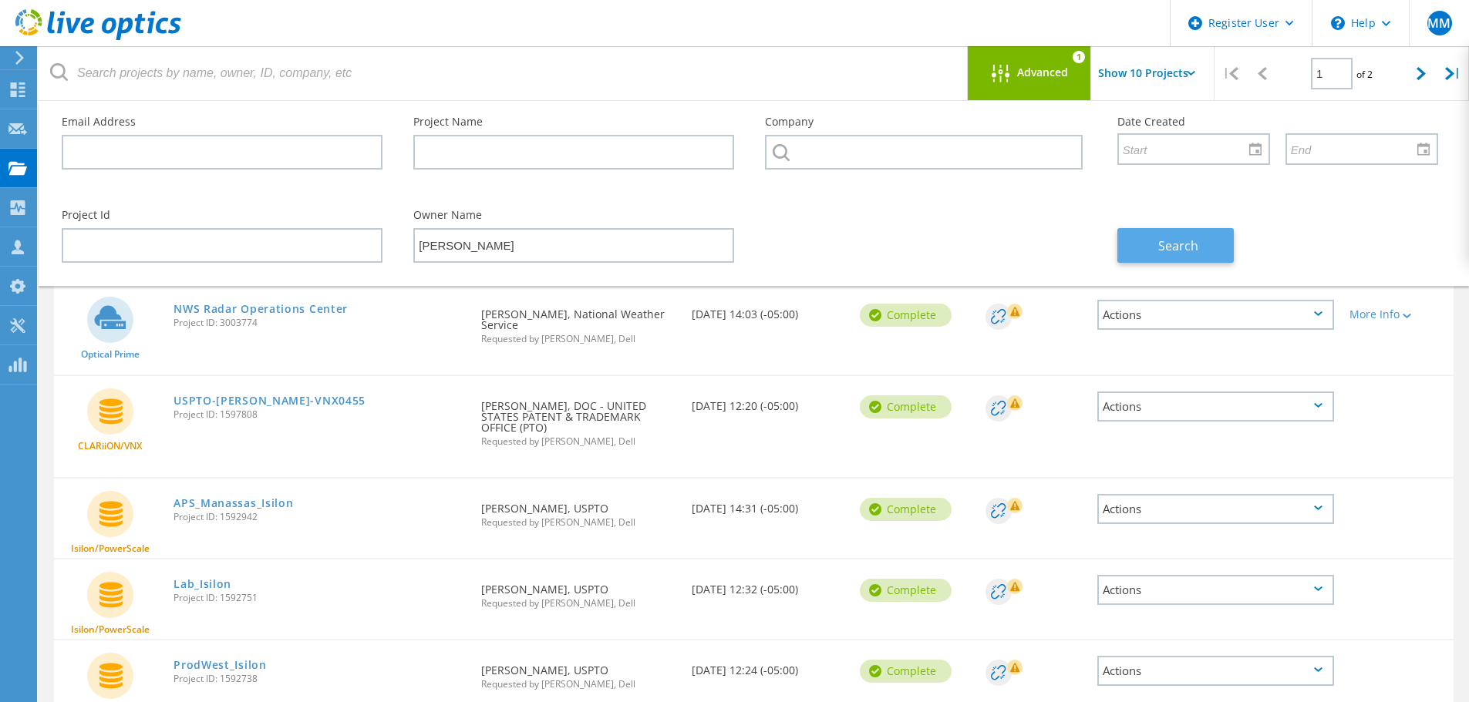
click at [1180, 241] on span "Search" at bounding box center [1178, 245] width 40 height 17
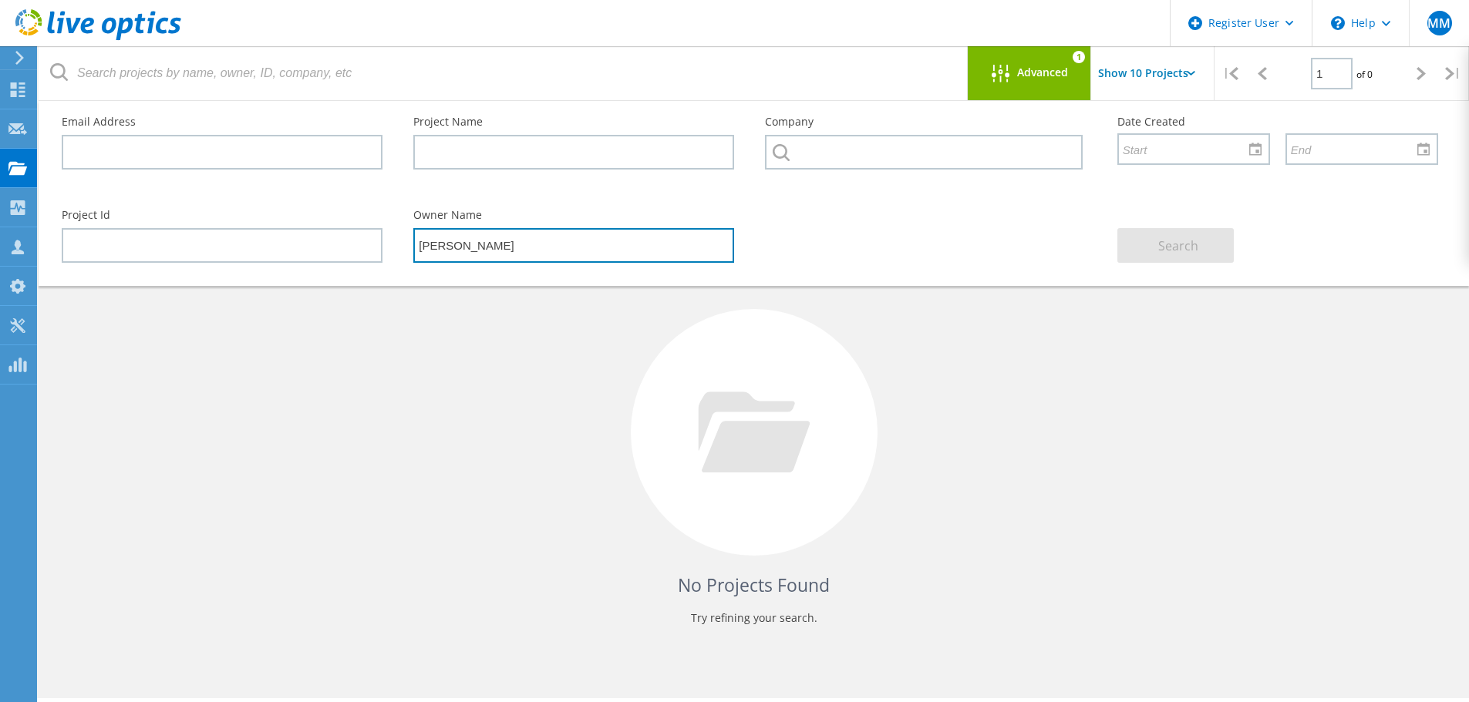
click at [502, 258] on input "Brad Cheung" at bounding box center [573, 245] width 321 height 35
drag, startPoint x: 503, startPoint y: 247, endPoint x: 387, endPoint y: 251, distance: 115.7
click at [387, 251] on div "Project Id Owner Name Brad Cheung Search" at bounding box center [749, 236] width 1407 height 84
type input "Mark McClung"
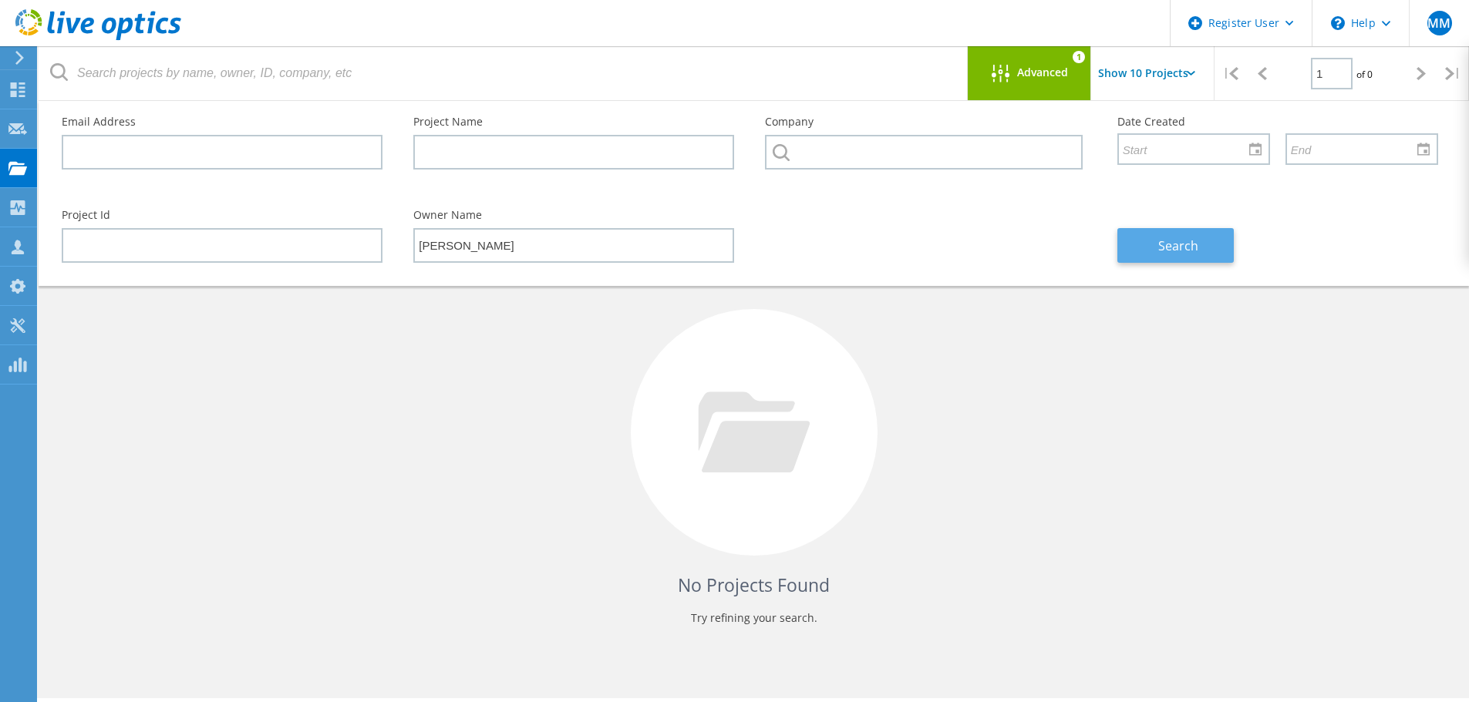
click at [1187, 241] on span "Search" at bounding box center [1178, 245] width 40 height 17
click at [19, 92] on use at bounding box center [18, 89] width 15 height 15
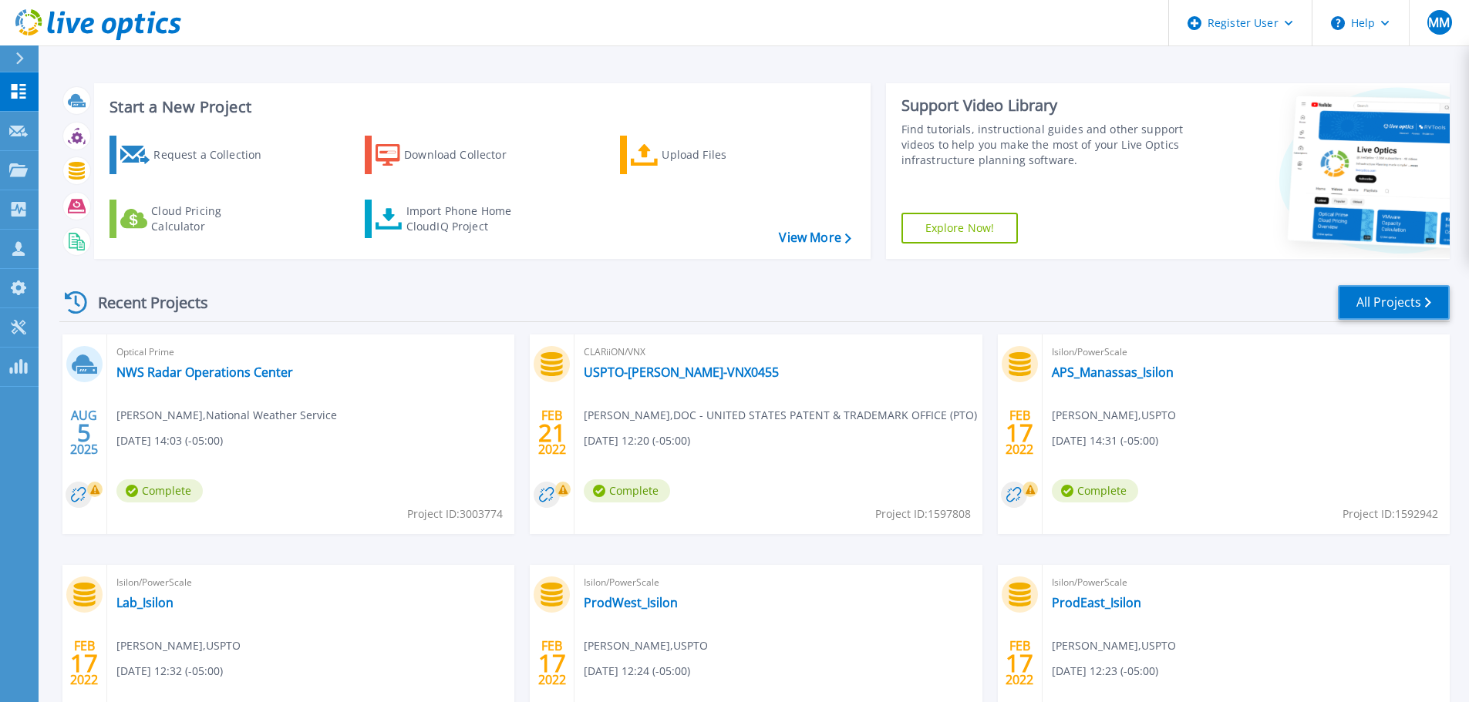
click at [1407, 303] on link "All Projects" at bounding box center [1394, 302] width 112 height 35
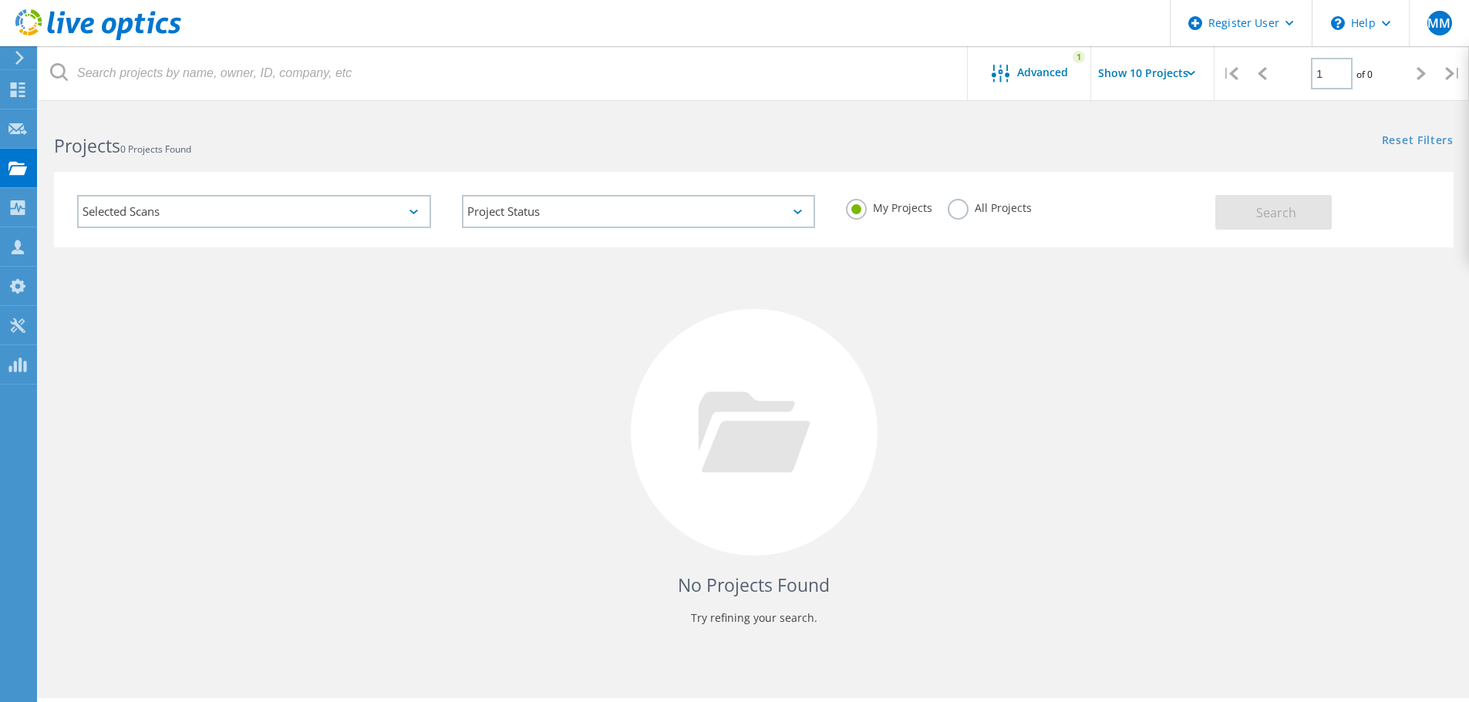
click at [957, 213] on label "All Projects" at bounding box center [989, 206] width 84 height 15
click at [0, 0] on input "All Projects" at bounding box center [0, 0] width 0 height 0
click at [1278, 214] on span "Search" at bounding box center [1276, 212] width 40 height 17
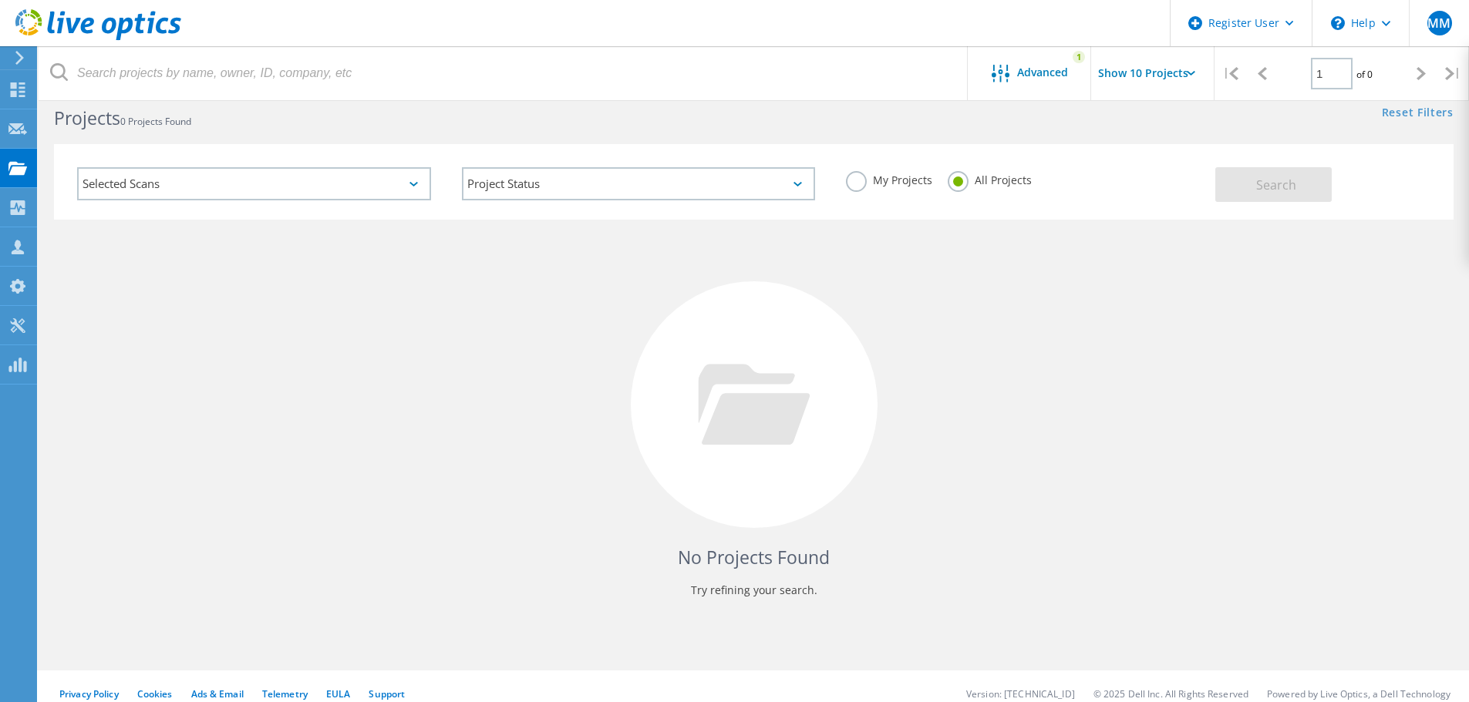
scroll to position [42, 0]
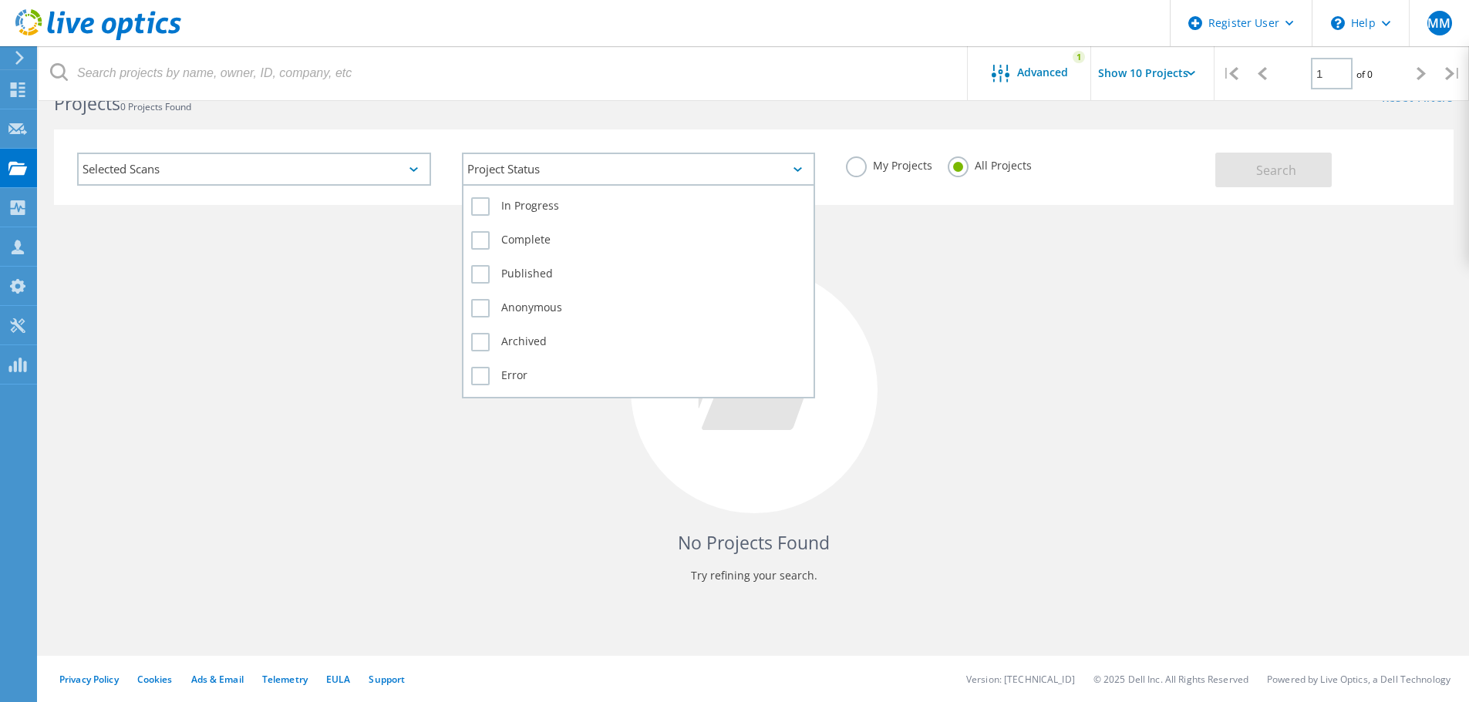
click at [583, 164] on div "Project Status" at bounding box center [639, 169] width 354 height 33
click at [480, 242] on label "Complete" at bounding box center [638, 240] width 335 height 19
click at [0, 0] on input "Complete" at bounding box center [0, 0] width 0 height 0
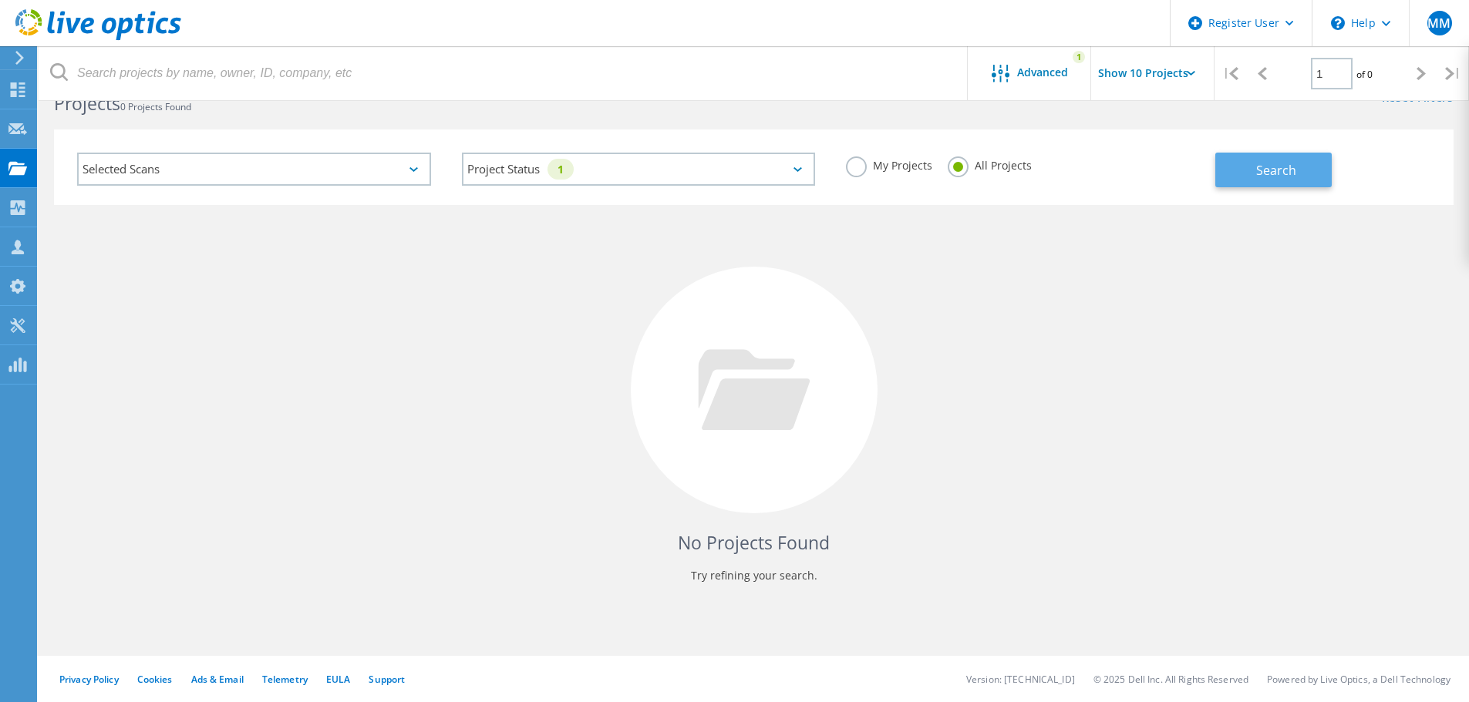
click at [1301, 169] on button "Search" at bounding box center [1273, 170] width 116 height 35
click at [856, 163] on label "My Projects" at bounding box center [889, 163] width 86 height 15
click at [0, 0] on input "My Projects" at bounding box center [0, 0] width 0 height 0
click at [1280, 175] on span "Search" at bounding box center [1276, 170] width 40 height 17
click at [412, 170] on icon at bounding box center [413, 169] width 8 height 5
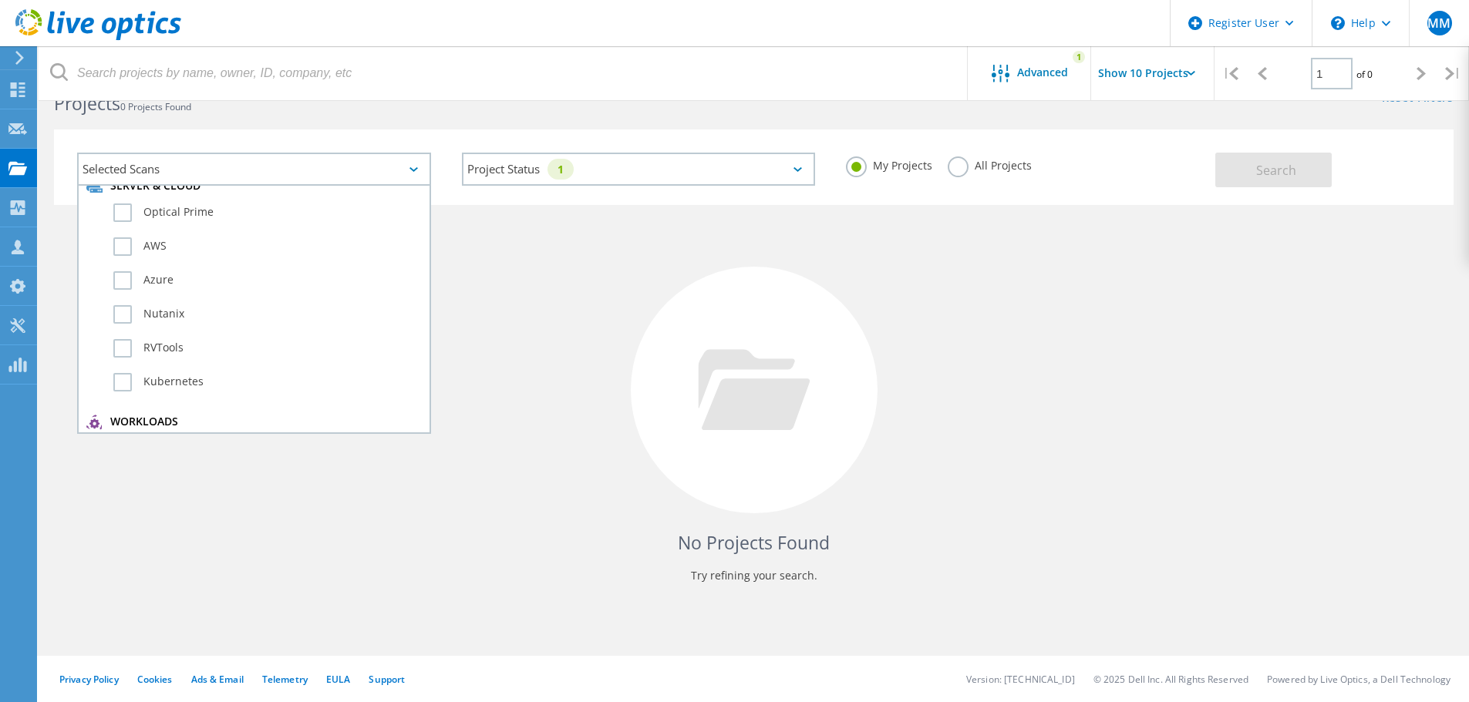
scroll to position [0, 0]
click at [675, 328] on div at bounding box center [754, 390] width 247 height 247
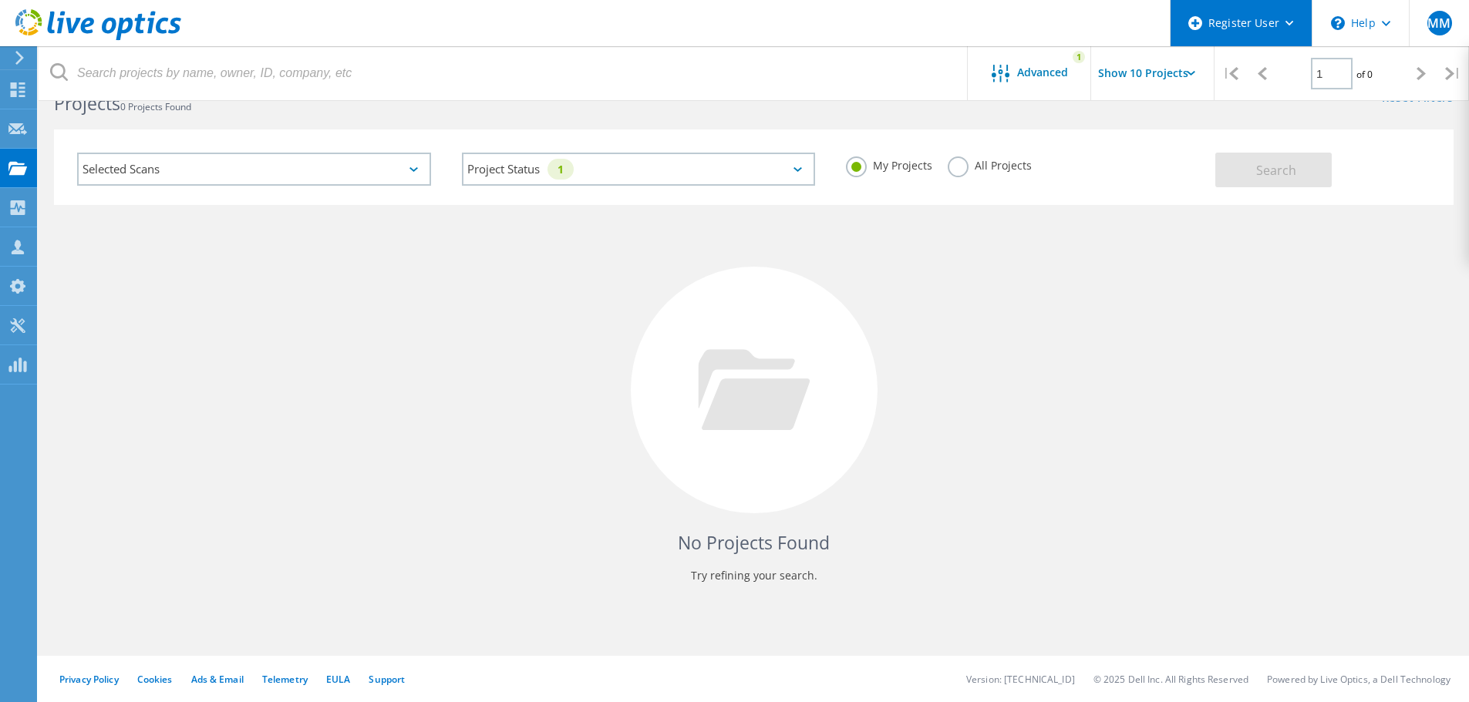
click at [1296, 23] on div "Register User" at bounding box center [1240, 23] width 141 height 46
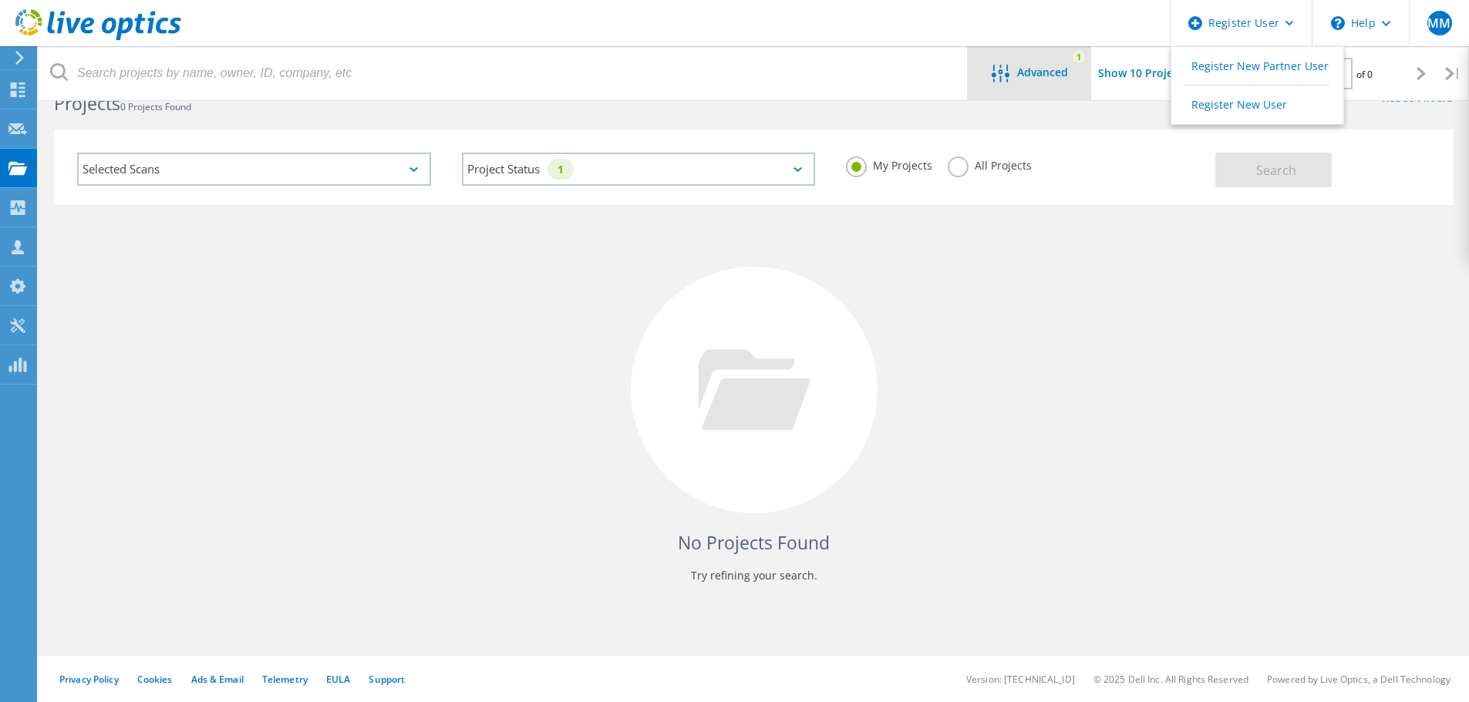
click at [1018, 69] on span "Advanced" at bounding box center [1042, 72] width 51 height 11
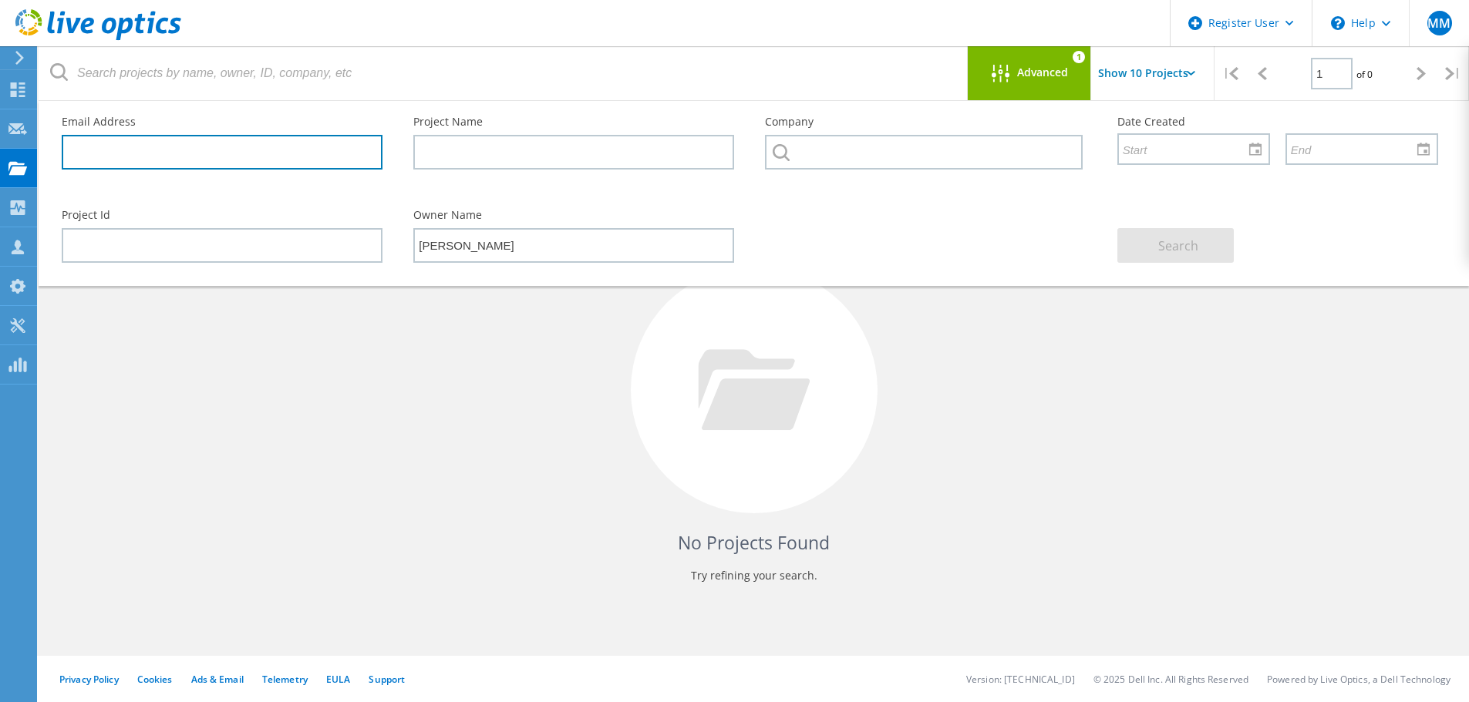
click at [240, 160] on input "text" at bounding box center [222, 152] width 321 height 35
paste input "doug.fenderson@noaa.gov"
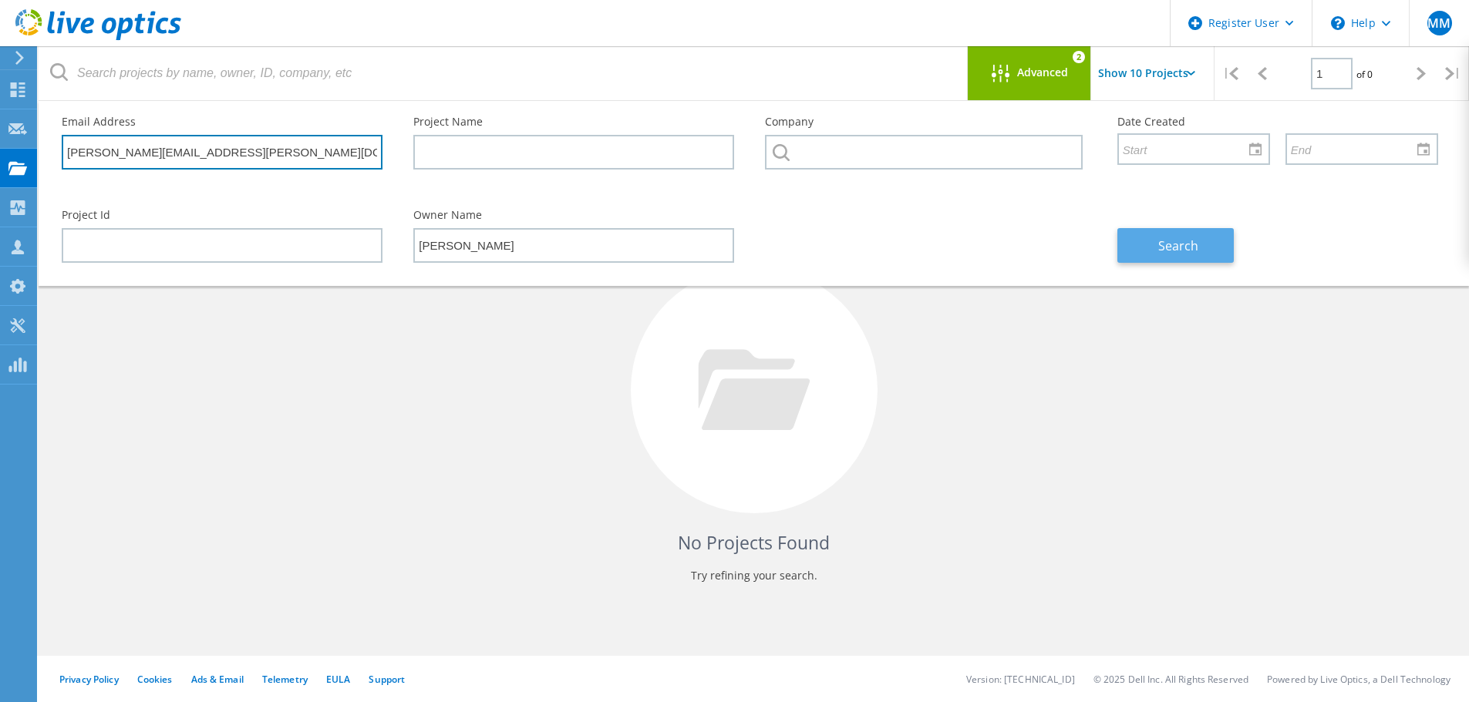
type input "doug.fenderson@noaa.gov"
click at [1180, 234] on button "Search" at bounding box center [1175, 245] width 116 height 35
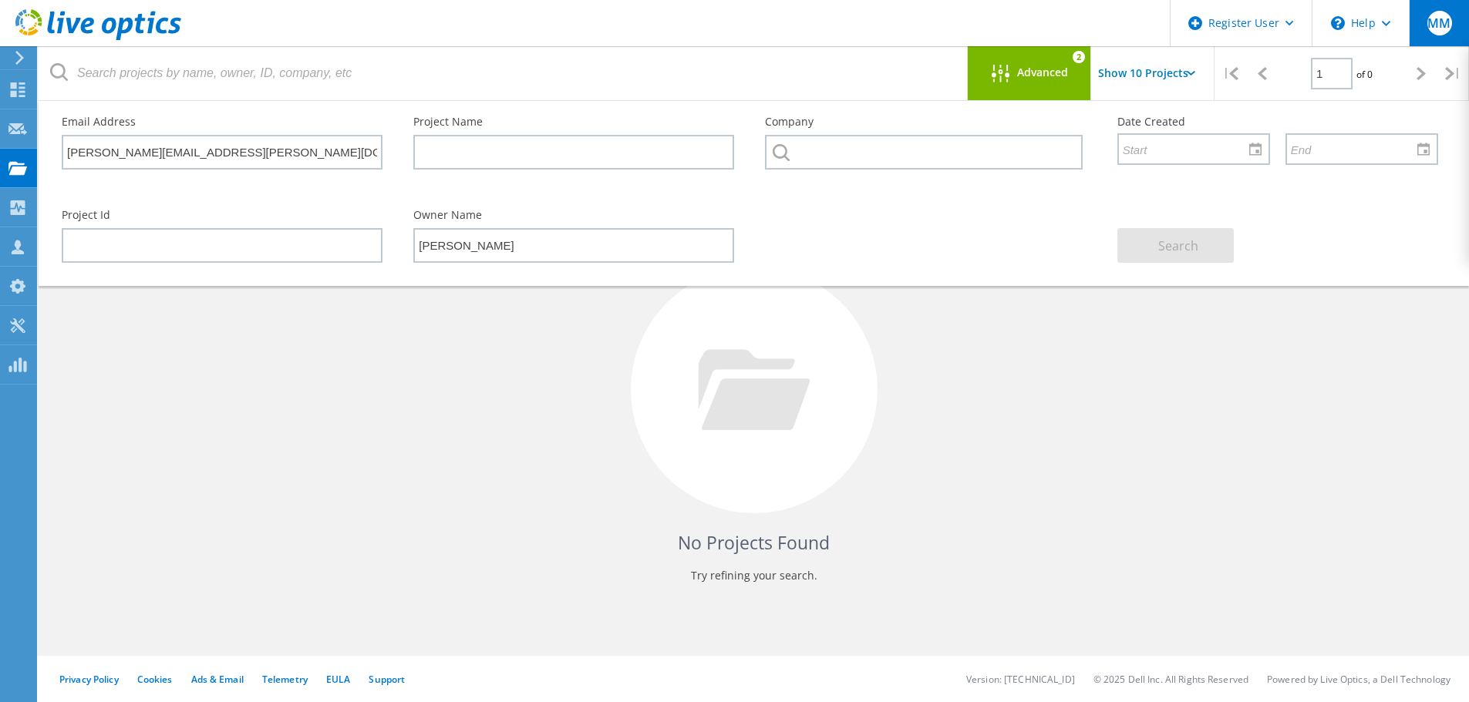
click at [1445, 27] on span "MM" at bounding box center [1438, 23] width 23 height 12
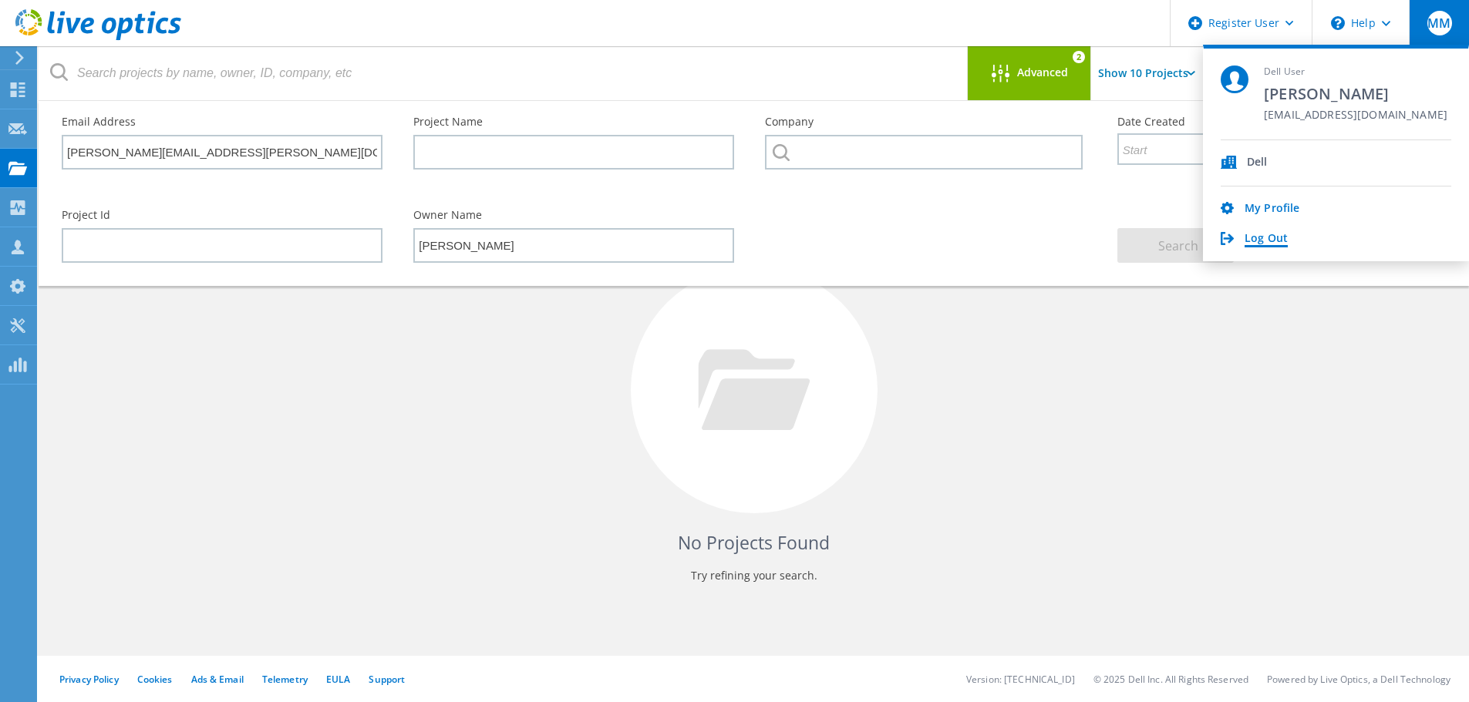
click at [1268, 239] on link "Log Out" at bounding box center [1265, 239] width 43 height 15
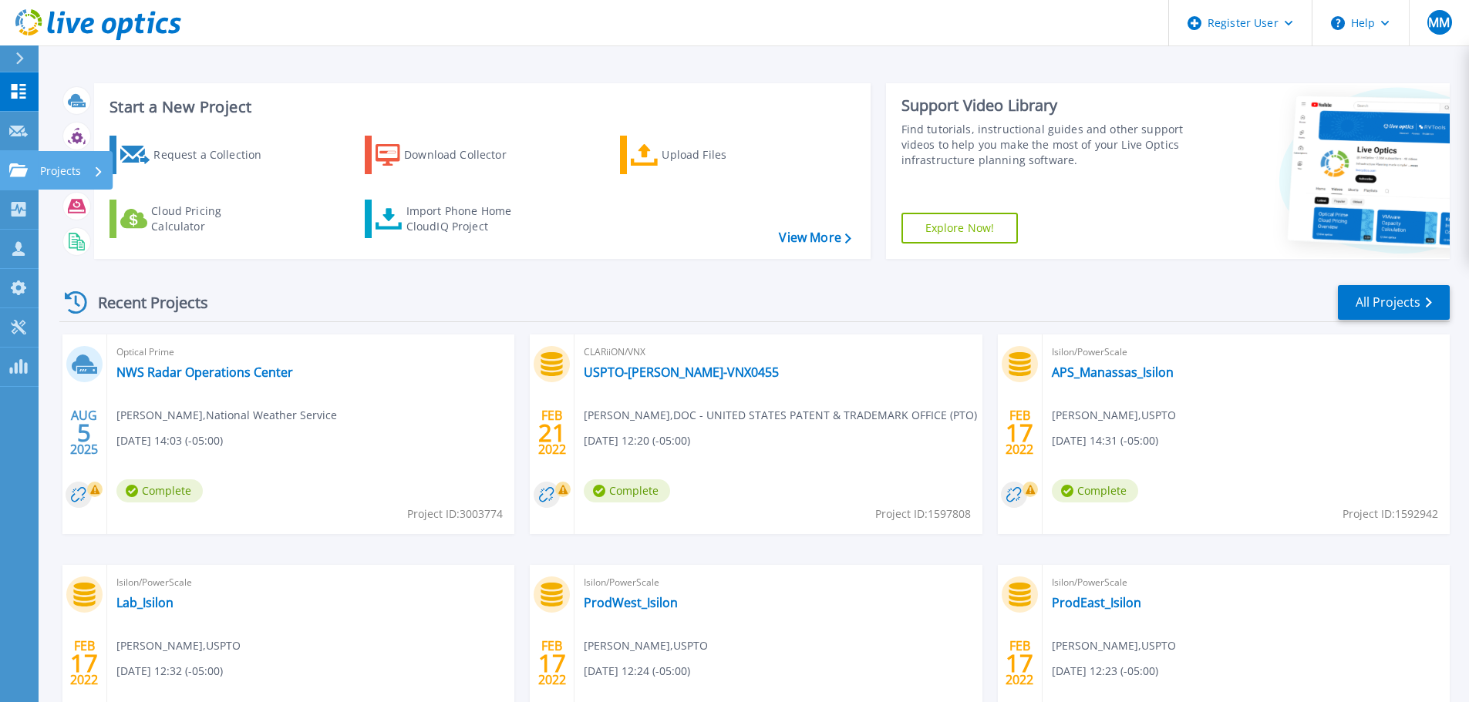
click at [69, 167] on p "Projects" at bounding box center [60, 171] width 41 height 40
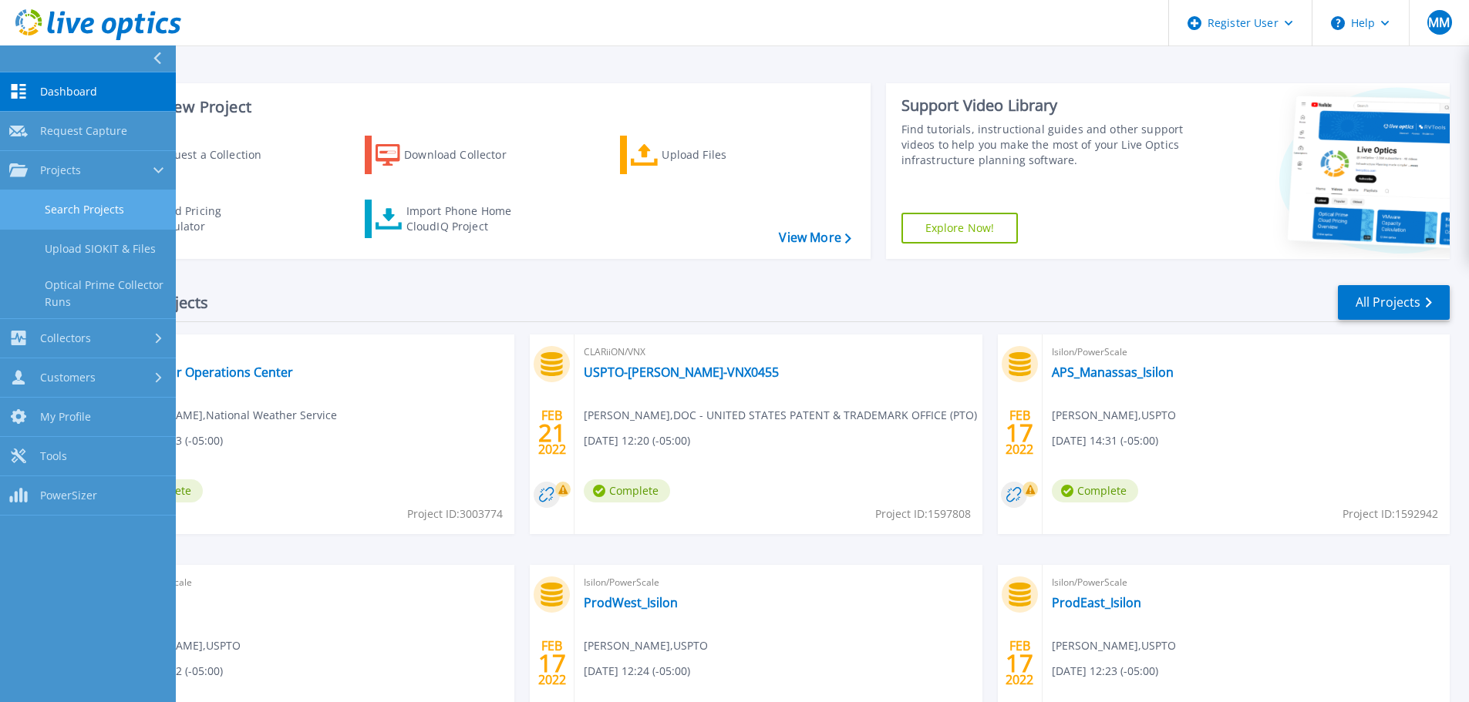
click at [103, 213] on link "Search Projects" at bounding box center [88, 209] width 176 height 39
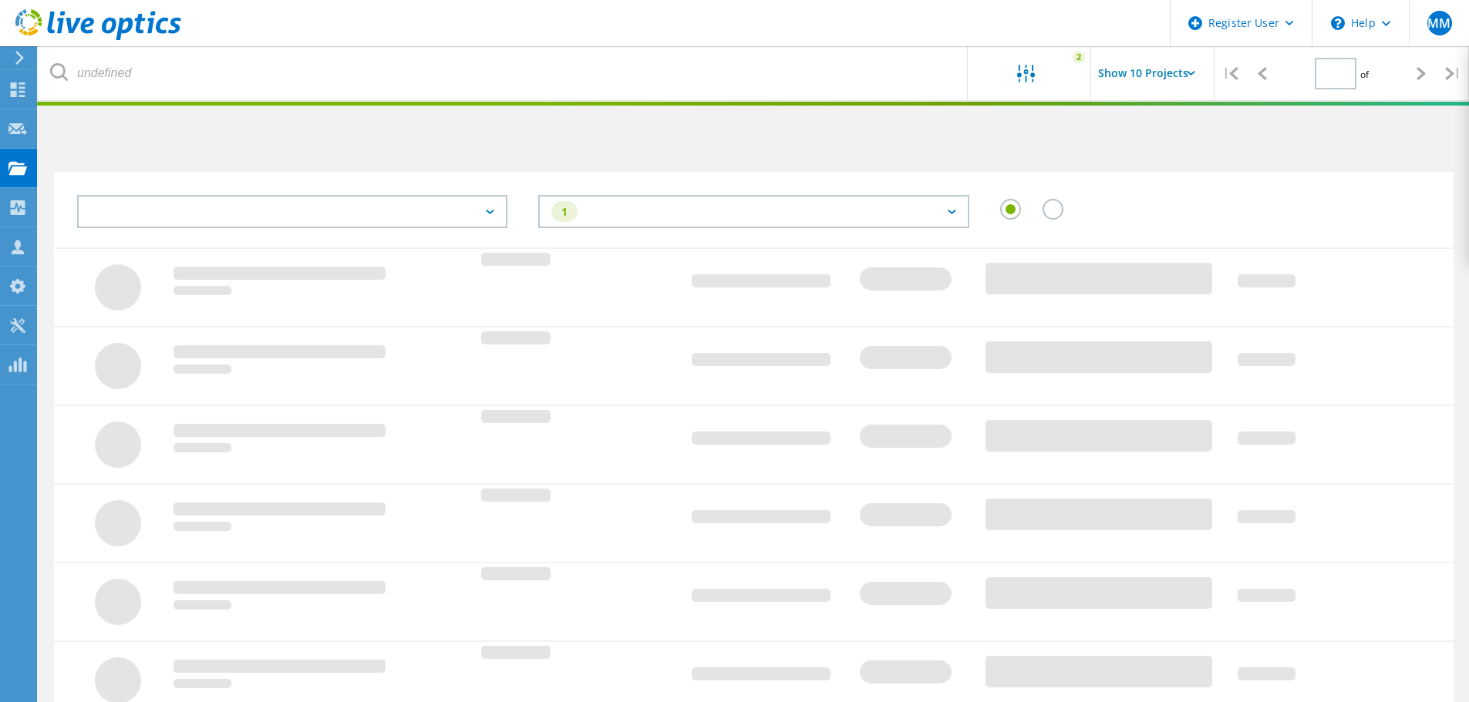
type input "1"
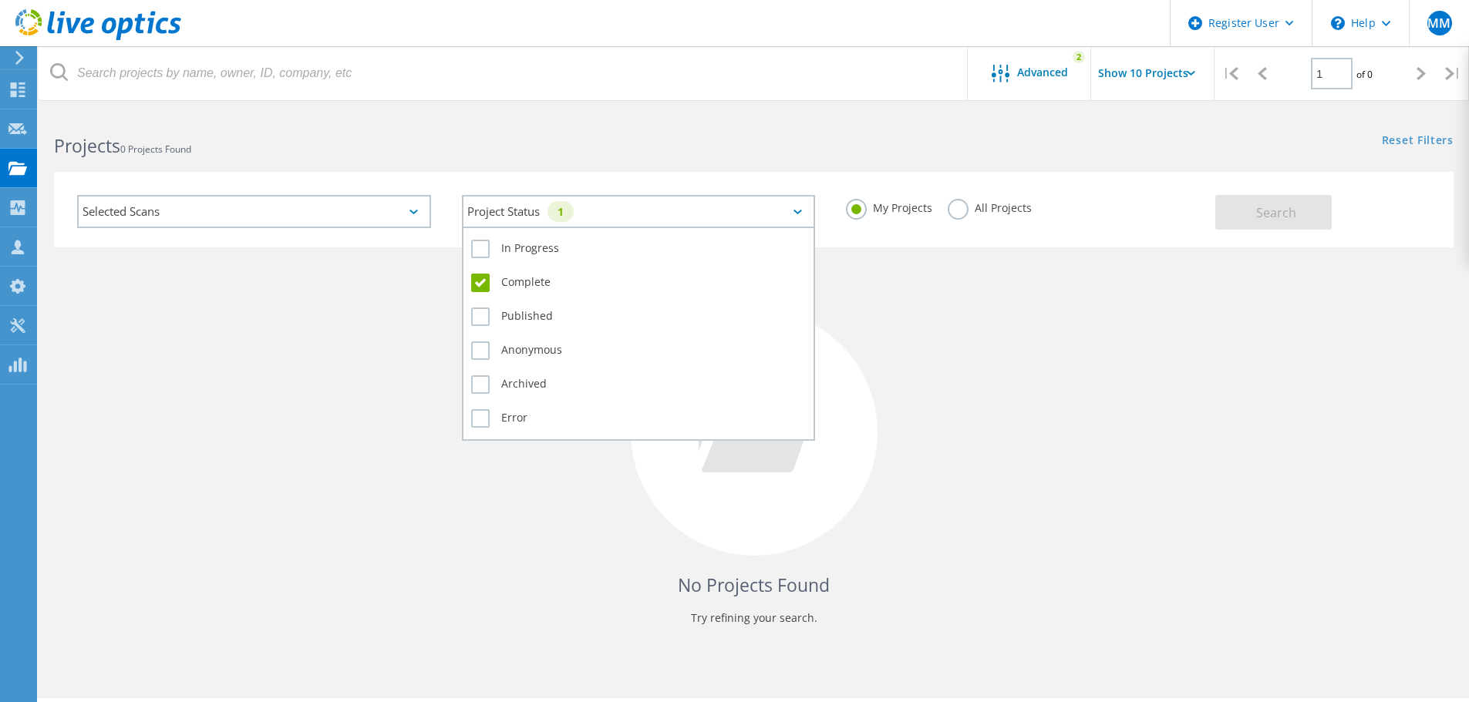
click at [799, 212] on icon at bounding box center [797, 212] width 8 height 5
click at [481, 284] on label "Complete" at bounding box center [638, 283] width 335 height 19
click at [0, 0] on input "Complete" at bounding box center [0, 0] width 0 height 0
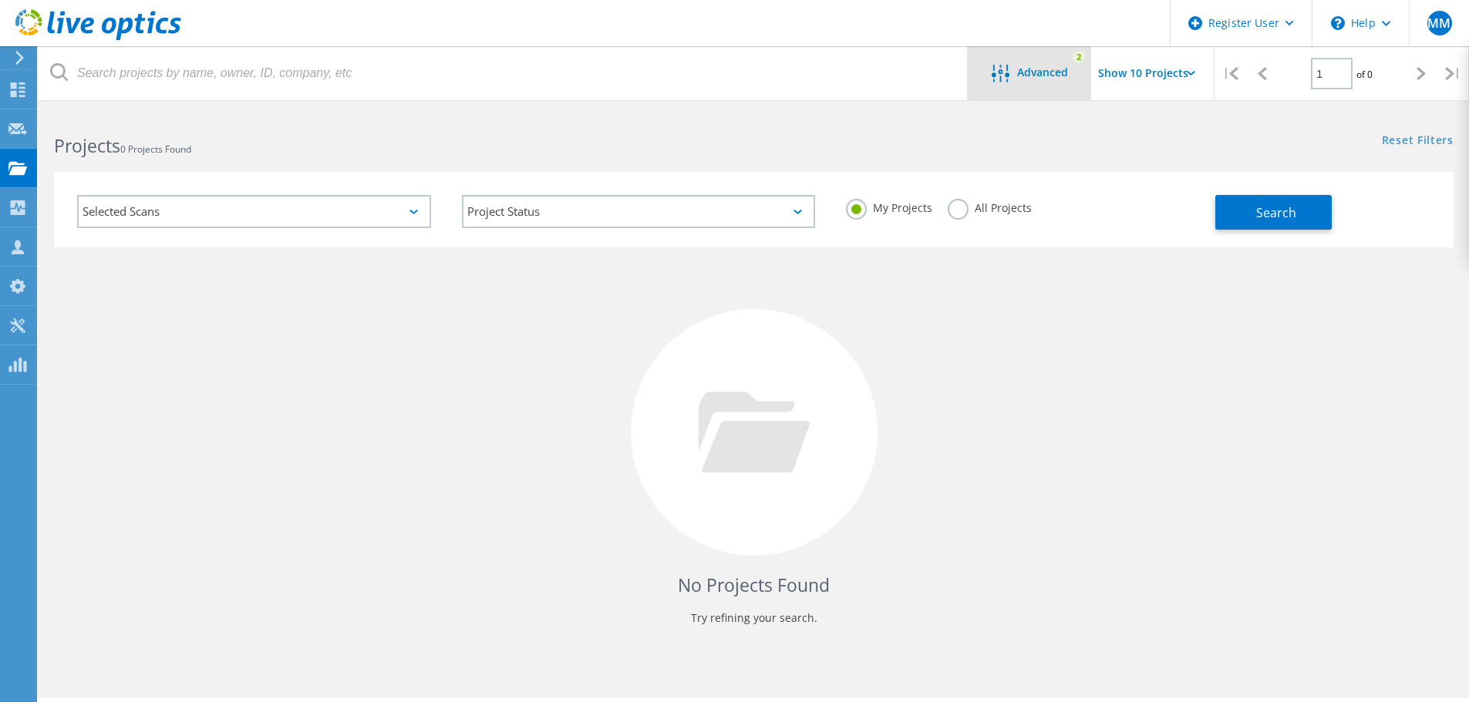
click at [1081, 56] on div "2" at bounding box center [1078, 57] width 12 height 12
click at [1080, 57] on icon "2" at bounding box center [1078, 57] width 12 height 0
click at [1035, 74] on span "Advanced" at bounding box center [1042, 72] width 51 height 11
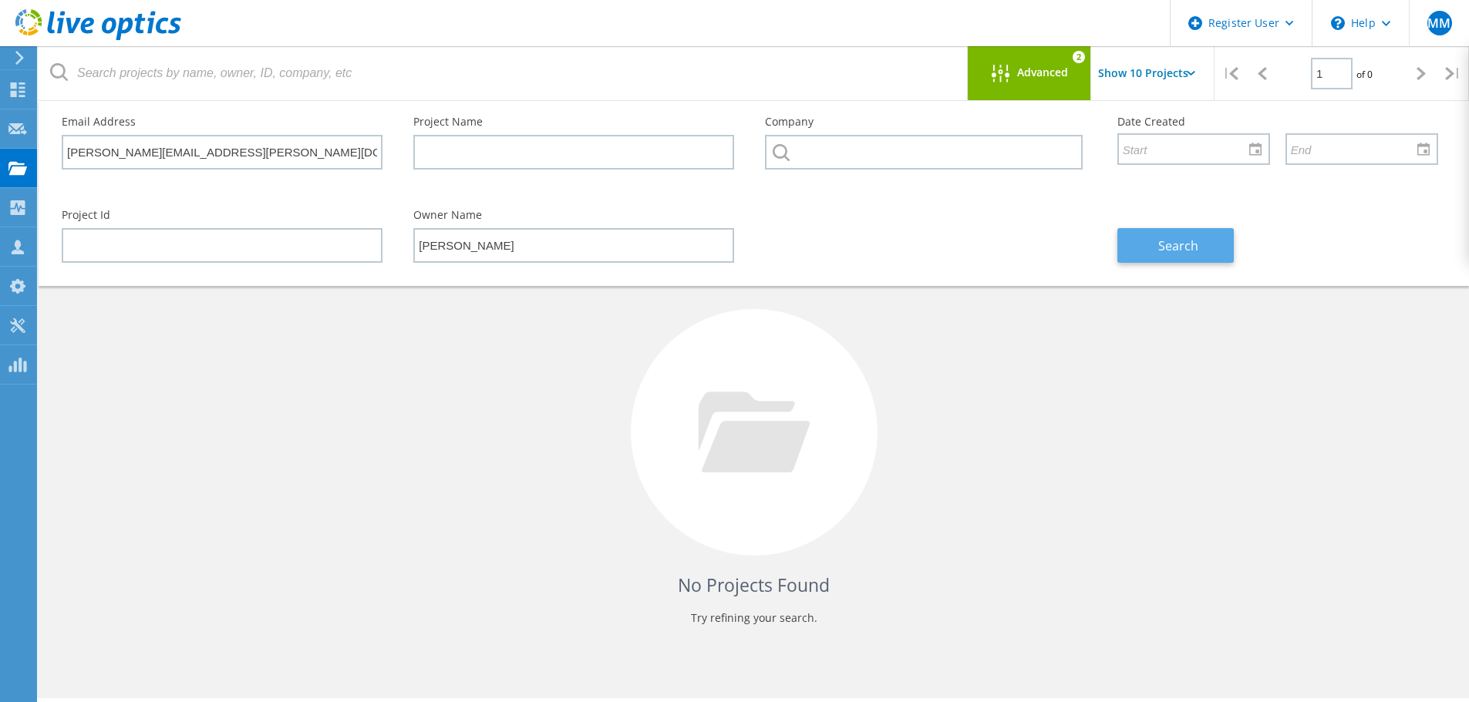
click at [1165, 244] on span "Search" at bounding box center [1178, 245] width 40 height 17
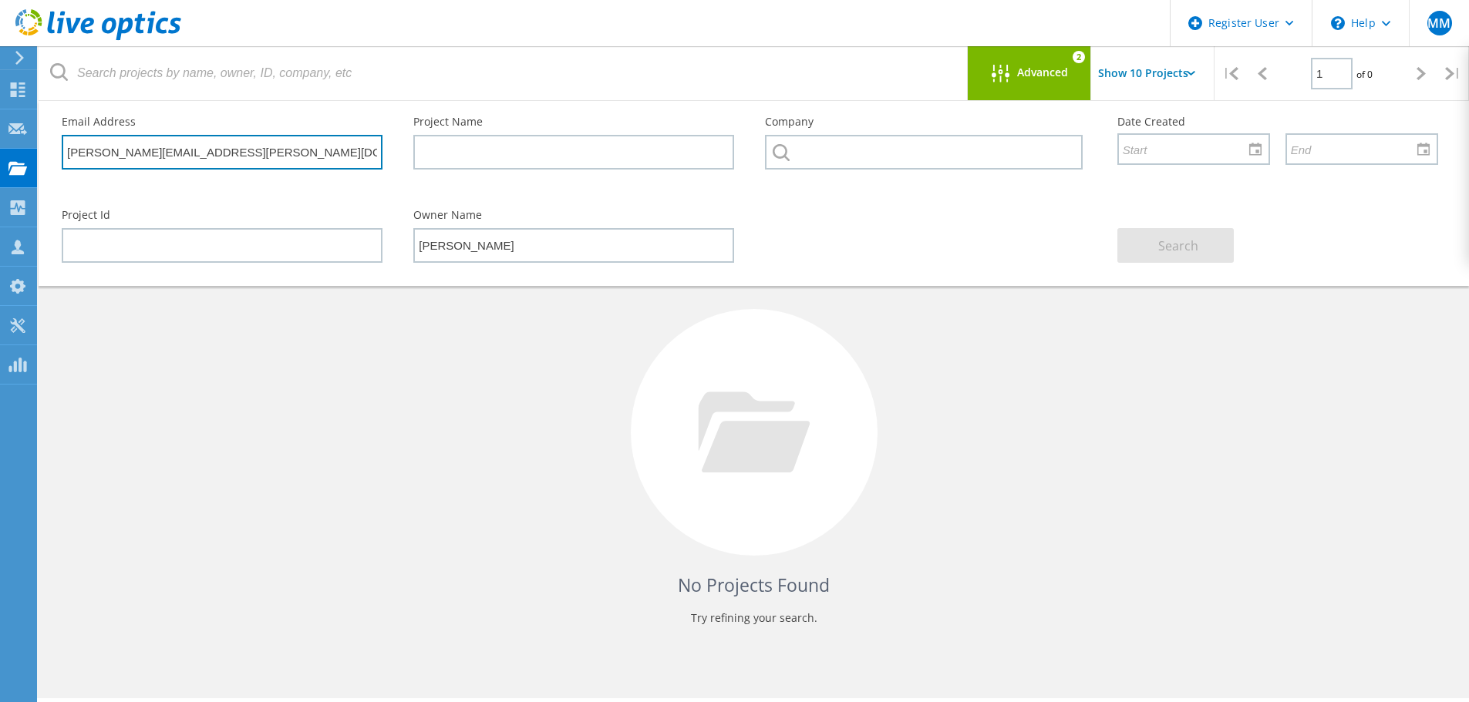
click at [301, 140] on input "doug.fenderson@noaa.gov" at bounding box center [222, 152] width 321 height 35
click at [260, 148] on input "doug.fenderson@noaa.gov" at bounding box center [222, 152] width 321 height 35
click at [267, 150] on input "doug.fenderson@noaa.gov" at bounding box center [222, 152] width 321 height 35
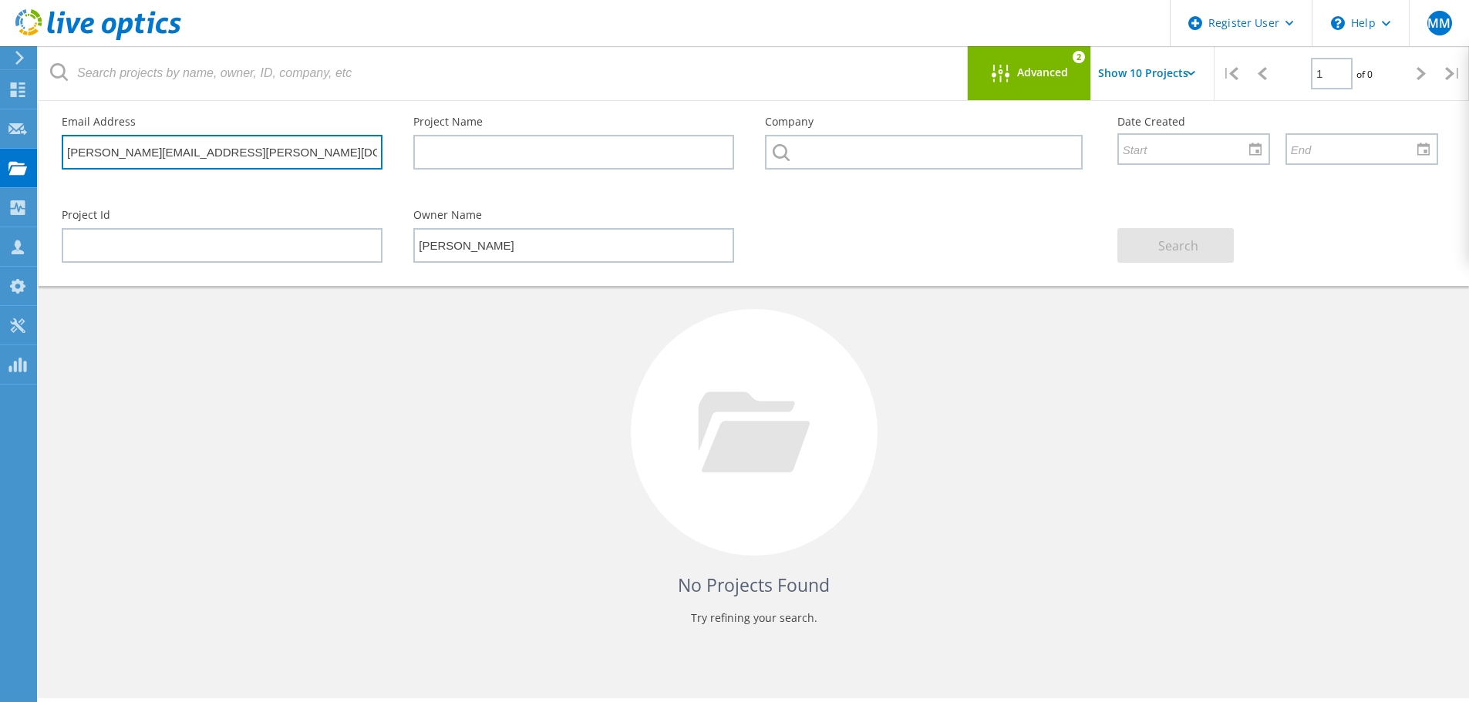
click at [247, 151] on input "doug.fenderson@noaa.gov" at bounding box center [222, 152] width 321 height 35
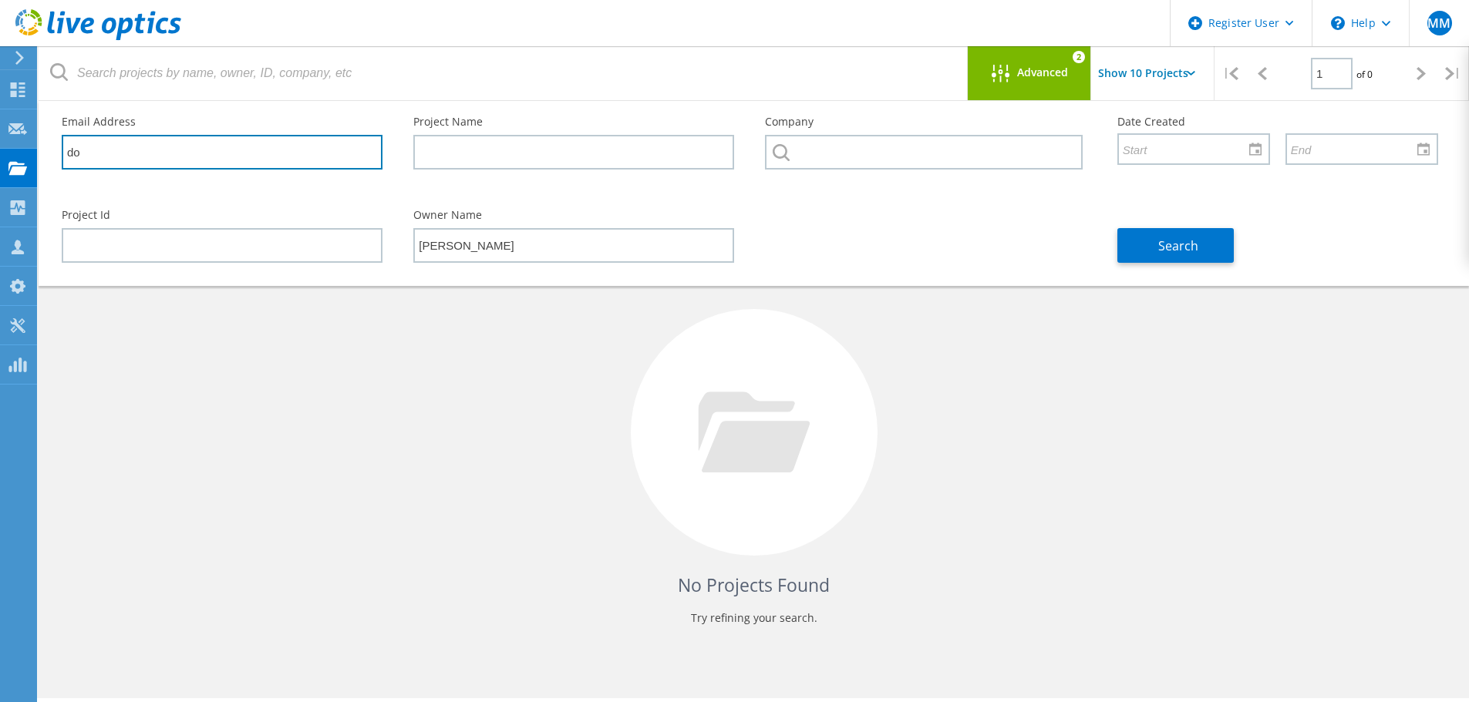
type input "d"
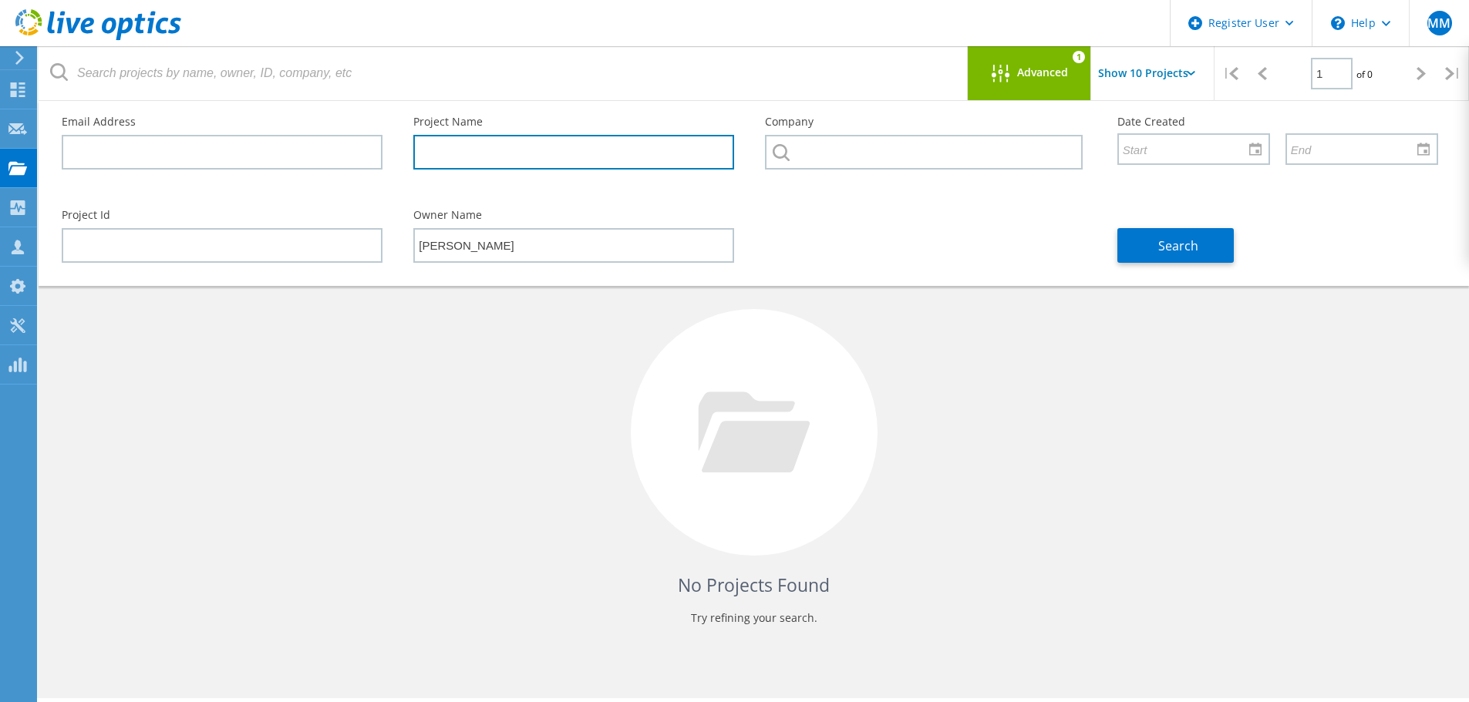
click at [521, 146] on input "text" at bounding box center [573, 152] width 321 height 35
type input "NCO"
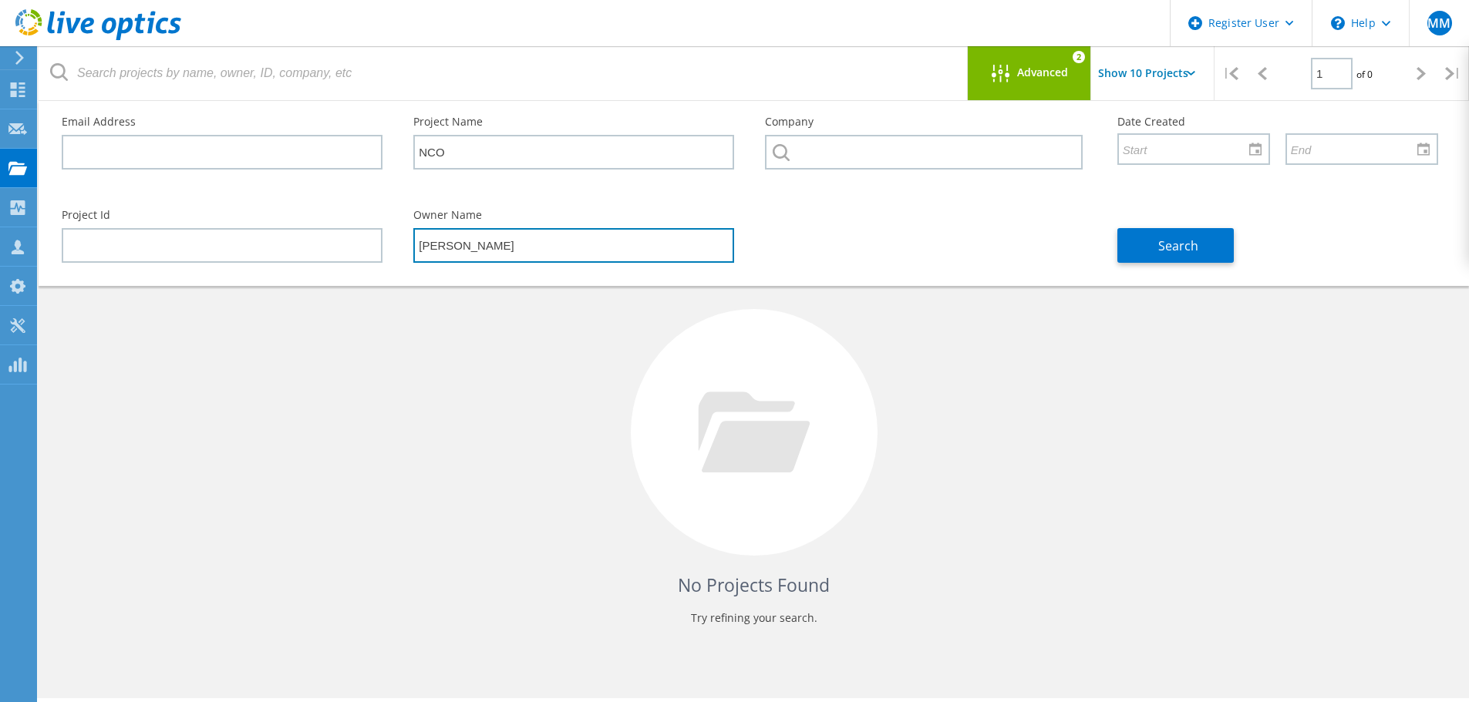
click at [539, 251] on input "Mark McClung" at bounding box center [573, 245] width 321 height 35
click at [538, 251] on input "Mark McClung" at bounding box center [573, 245] width 321 height 35
click at [538, 247] on input "Mark McClung" at bounding box center [573, 245] width 321 height 35
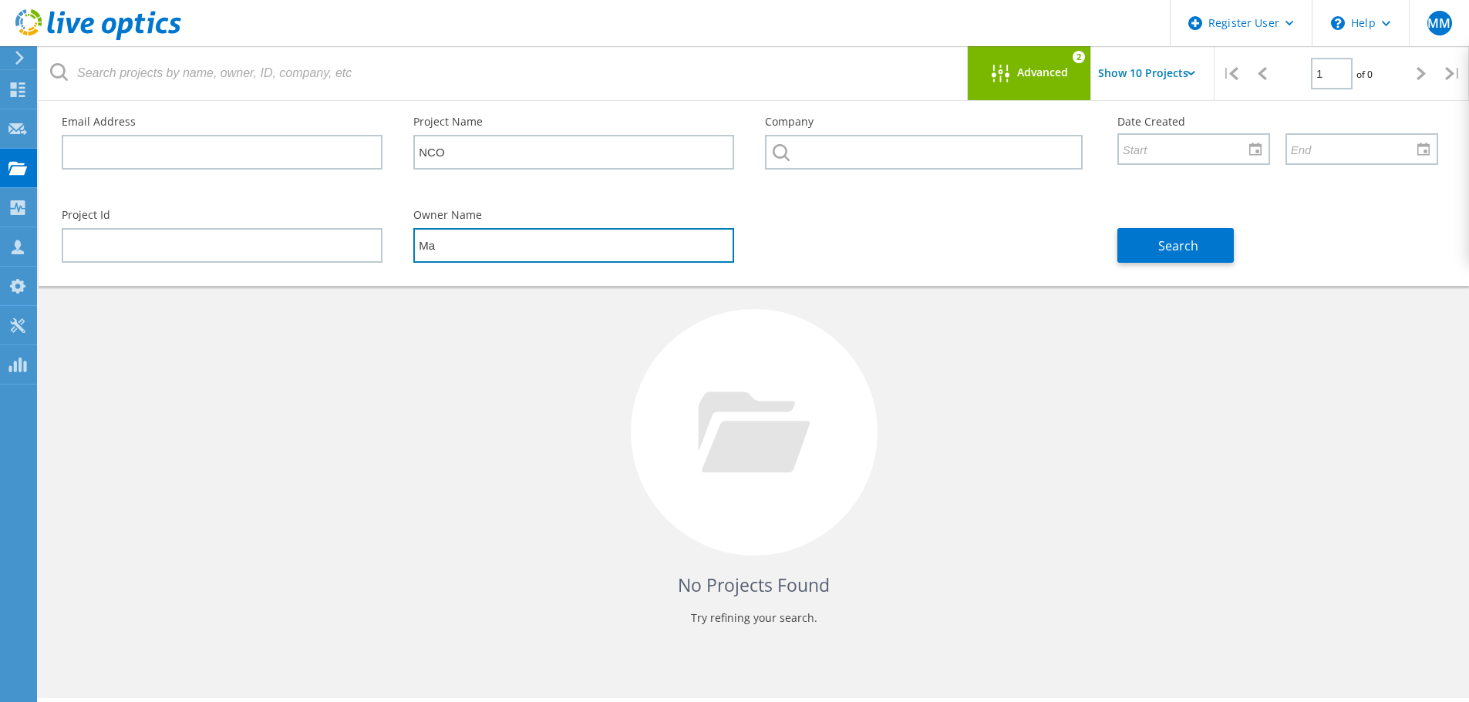
type input "M"
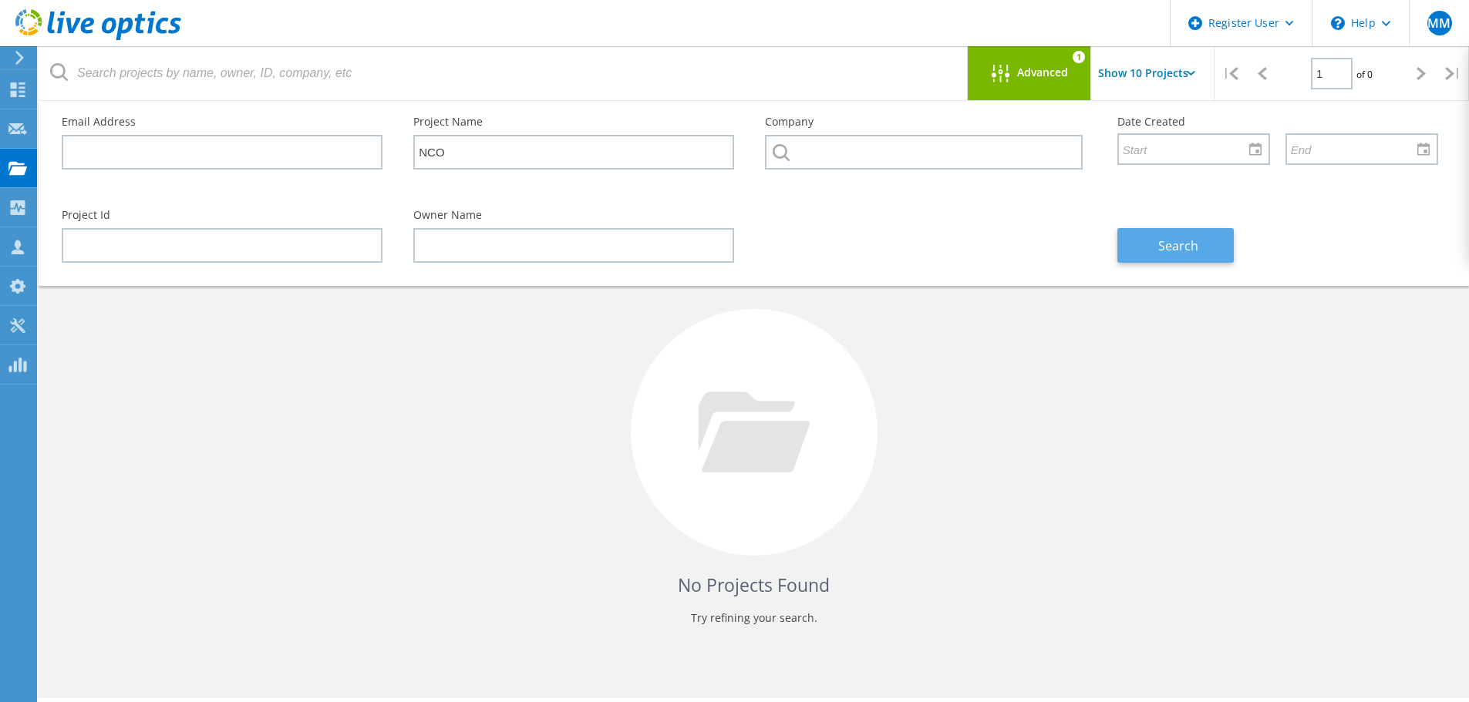
click at [1161, 239] on span "Search" at bounding box center [1178, 245] width 40 height 17
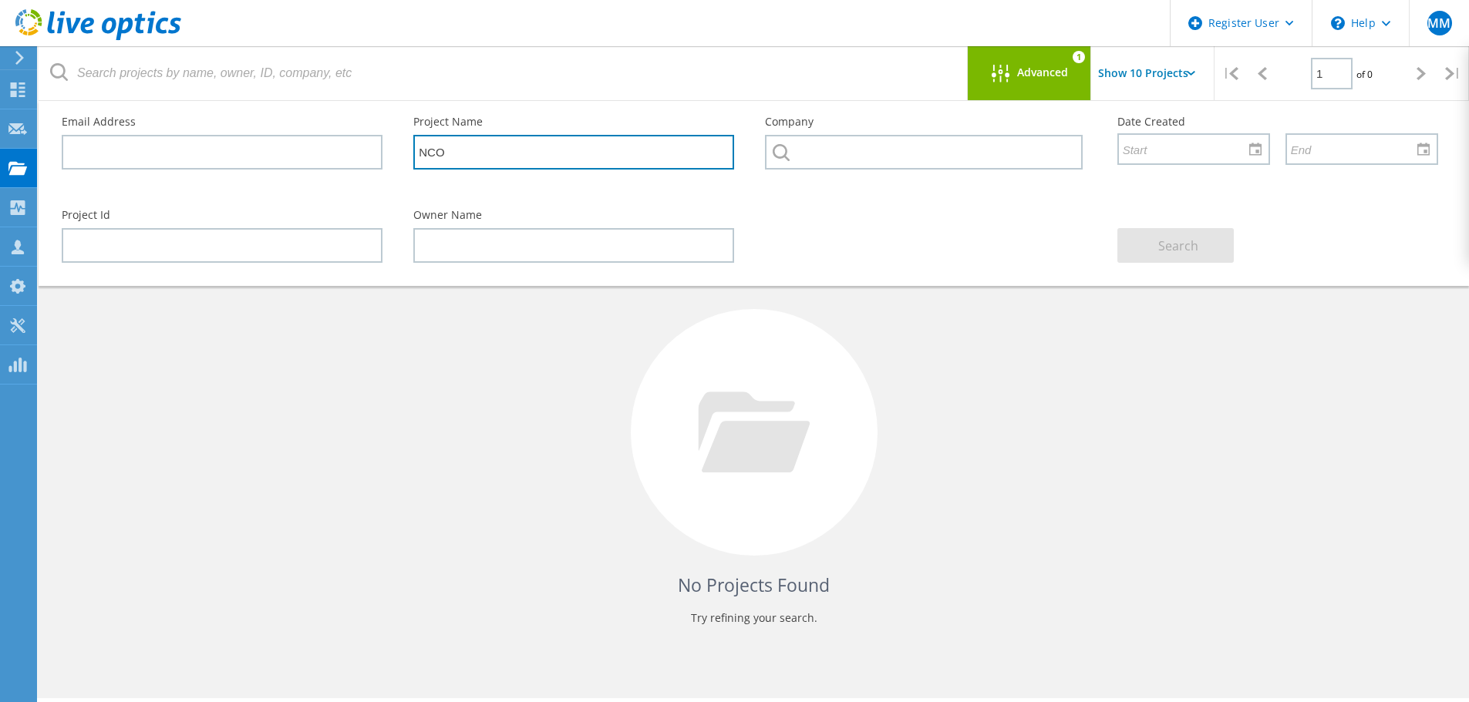
click at [500, 155] on input "NCO" at bounding box center [573, 152] width 321 height 35
type input "N"
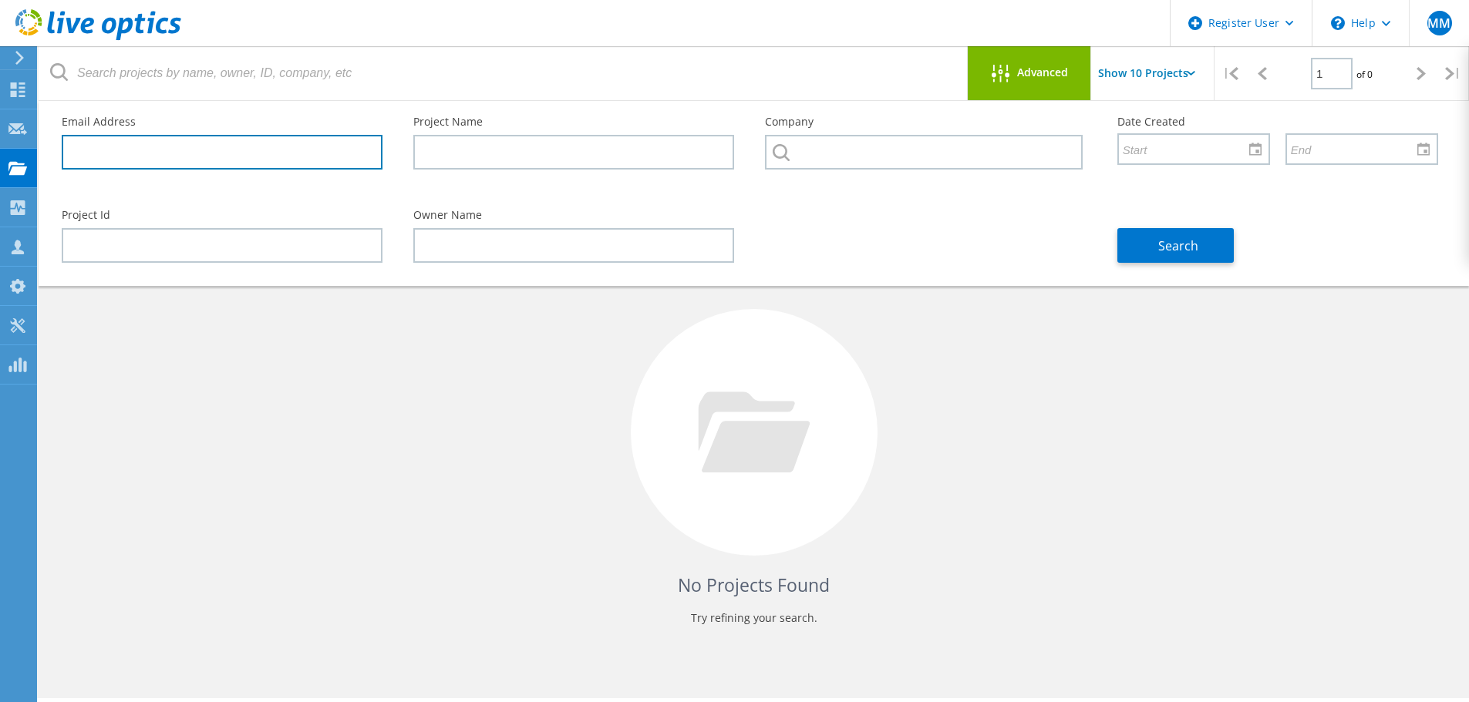
click at [214, 145] on input "text" at bounding box center [222, 152] width 321 height 35
paste input "doug.fenderson@noaa.gov"
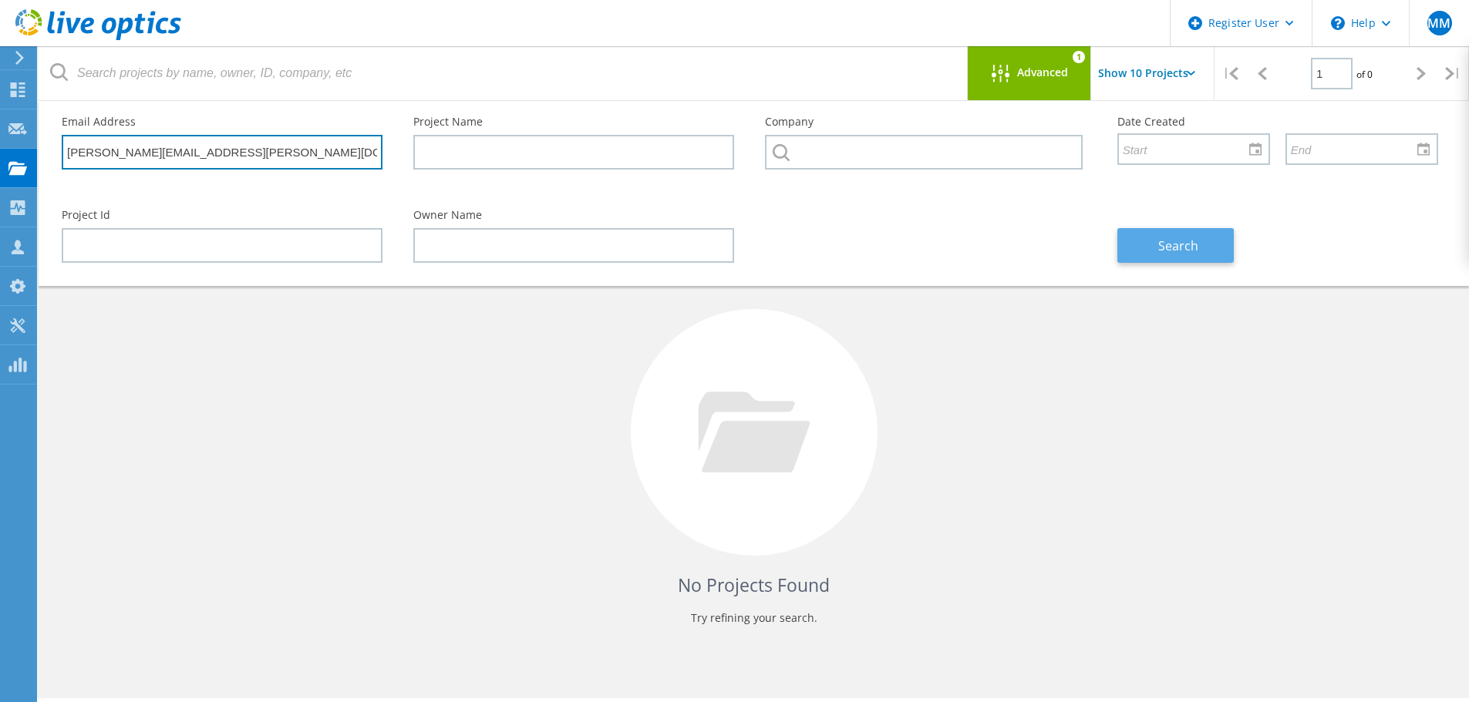
type input "doug.fenderson@noaa.gov"
click at [1173, 239] on span "Search" at bounding box center [1178, 245] width 40 height 17
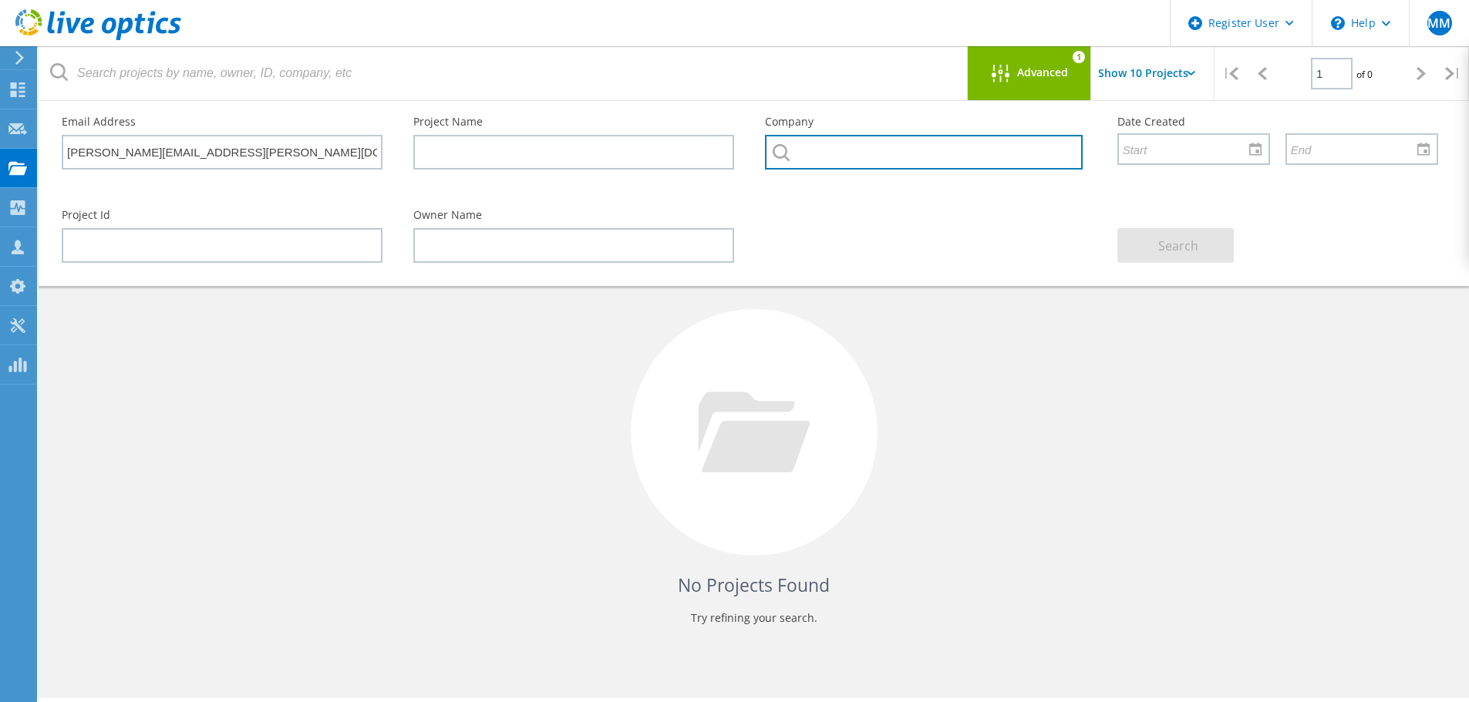
click at [870, 153] on input "text" at bounding box center [923, 152] width 317 height 35
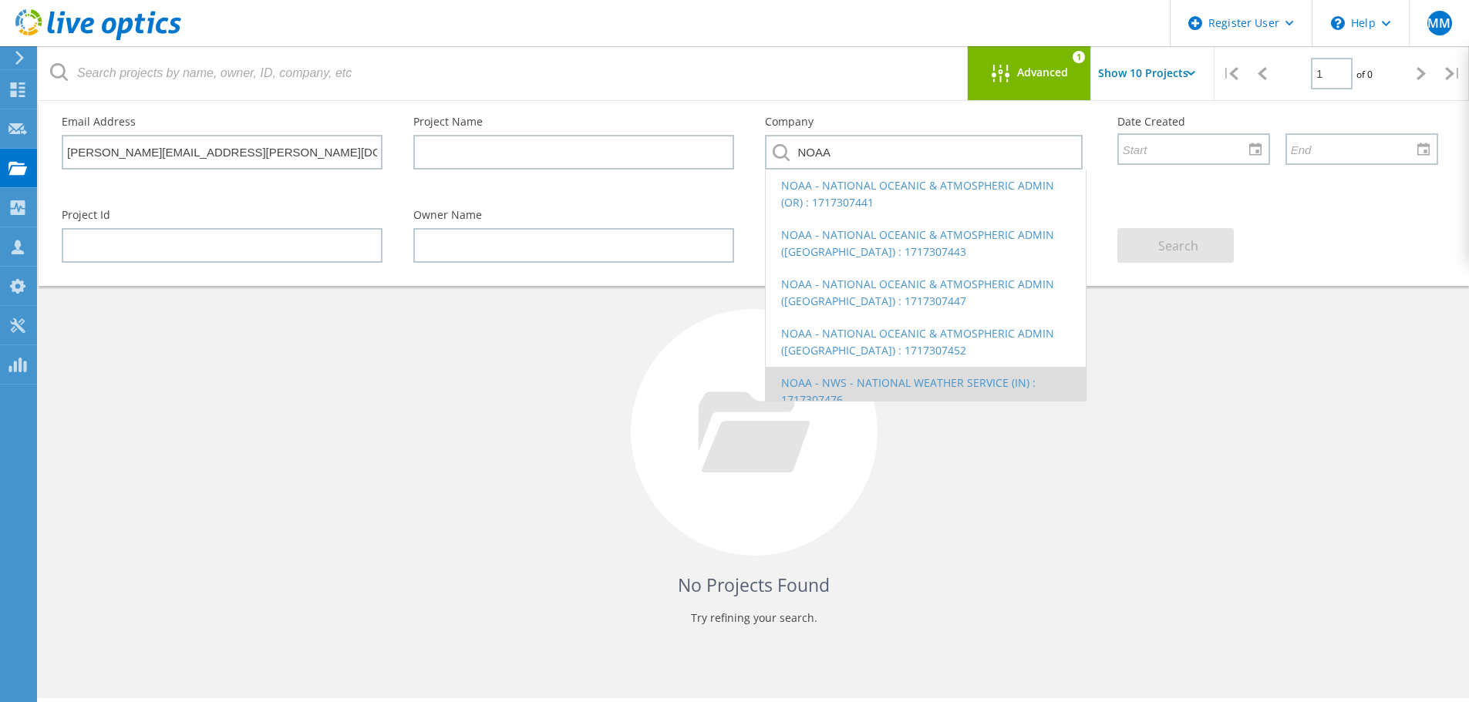
click at [954, 382] on li "NOAA - NWS - NATIONAL WEATHER SERVICE (IN) : 1717307476" at bounding box center [925, 391] width 319 height 49
type input "NOAA - NWS - NATIONAL WEATHER SERVICE (IN) : 1717307476"
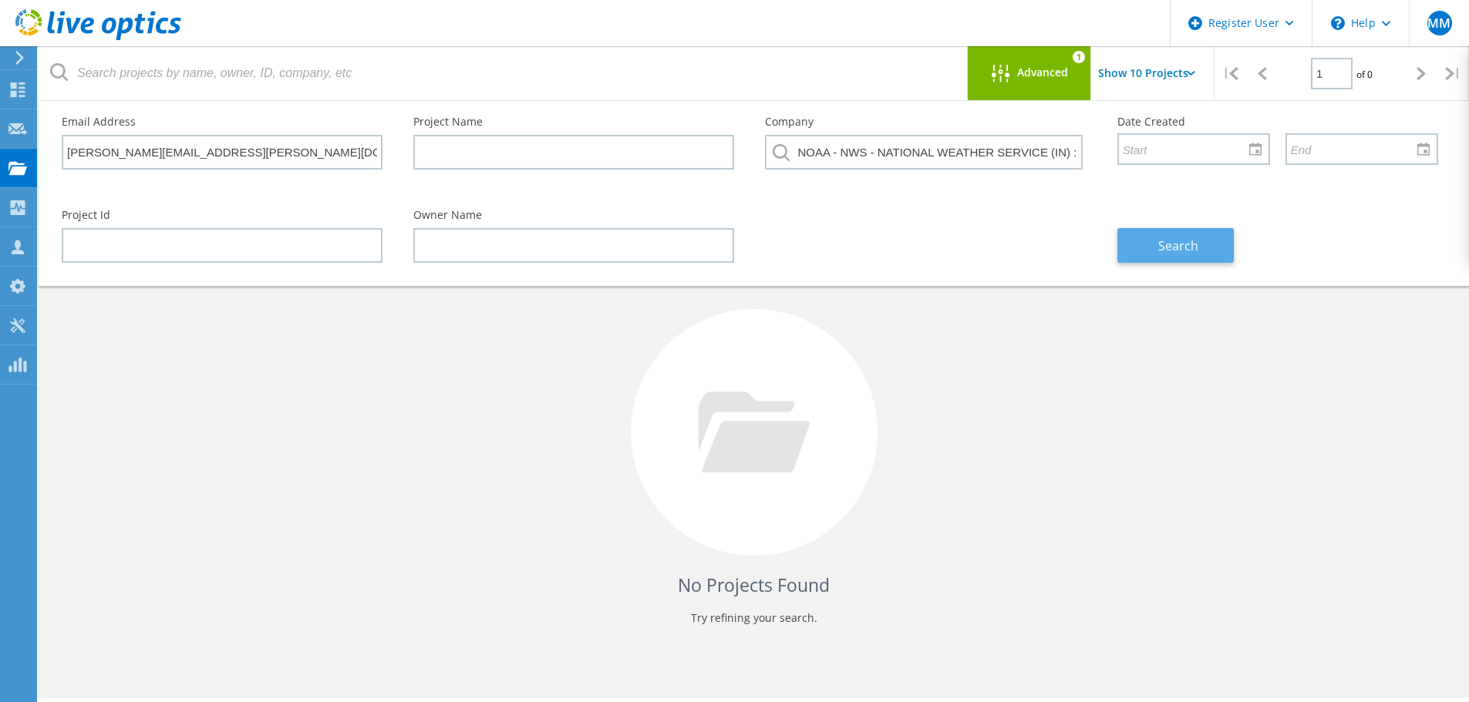
click at [1182, 241] on span "Search" at bounding box center [1178, 245] width 40 height 17
click at [261, 350] on div "No Projects Found Try refining your search." at bounding box center [753, 446] width 1399 height 399
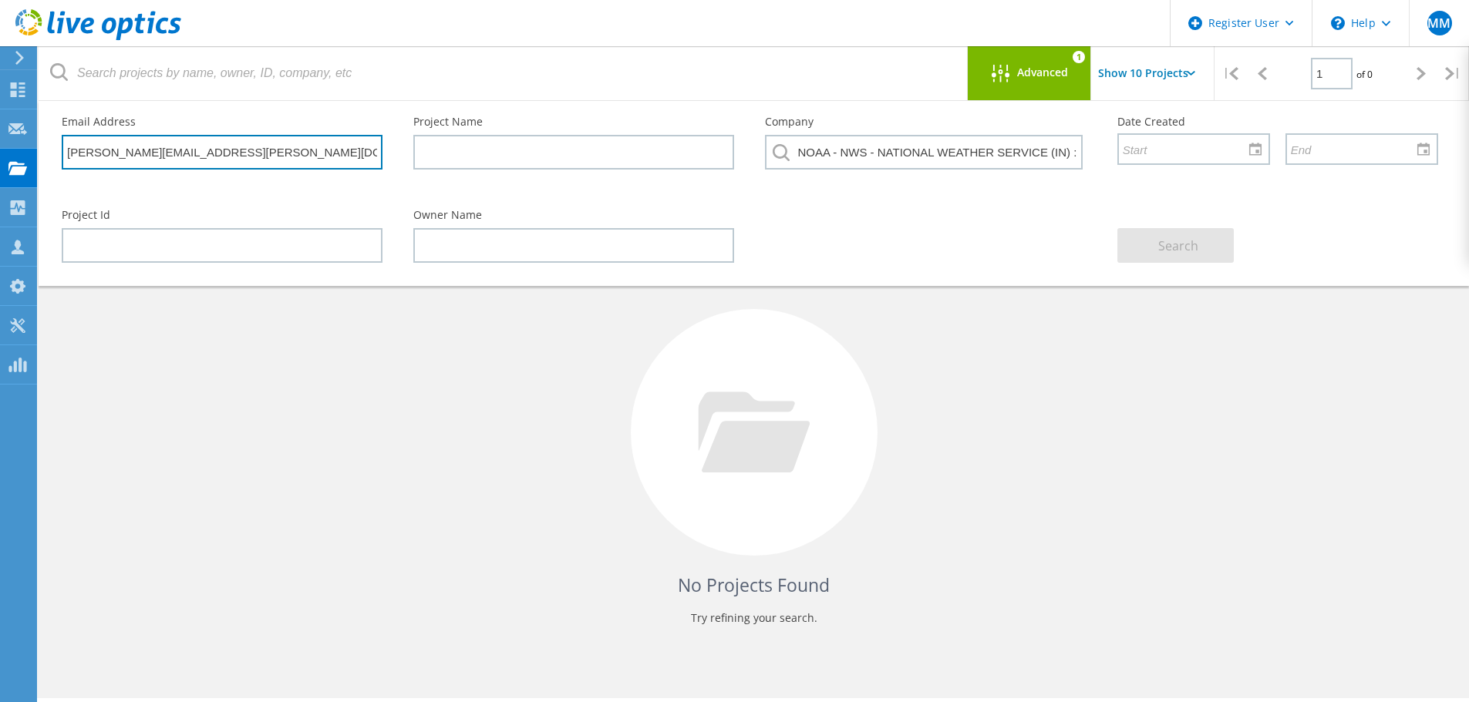
click at [261, 151] on input "[PERSON_NAME][EMAIL_ADDRESS][PERSON_NAME][DOMAIN_NAME]" at bounding box center [222, 152] width 321 height 35
drag, startPoint x: 254, startPoint y: 152, endPoint x: 47, endPoint y: 141, distance: 207.7
click at [47, 141] on div "Email Address doug.fenderson@noaa.gov" at bounding box center [222, 143] width 352 height 84
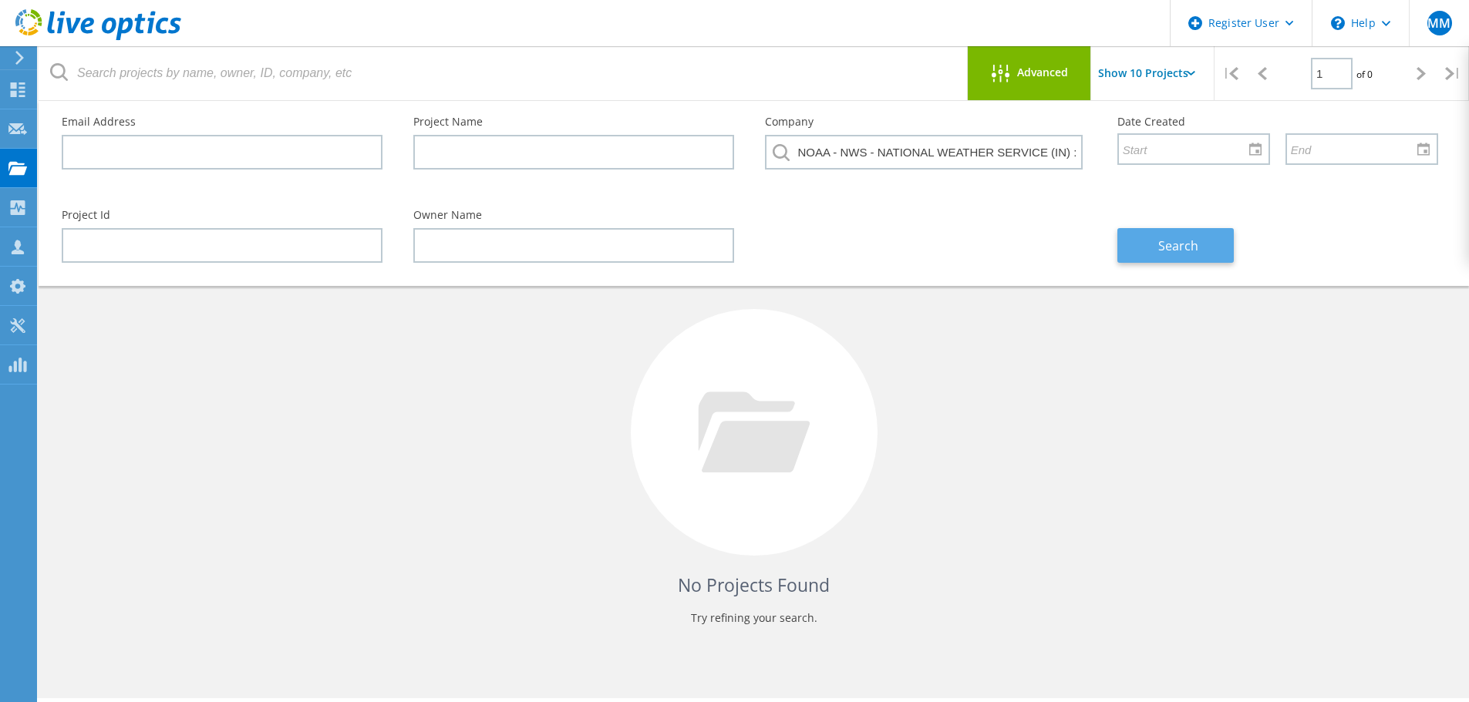
click at [1165, 247] on span "Search" at bounding box center [1178, 245] width 40 height 17
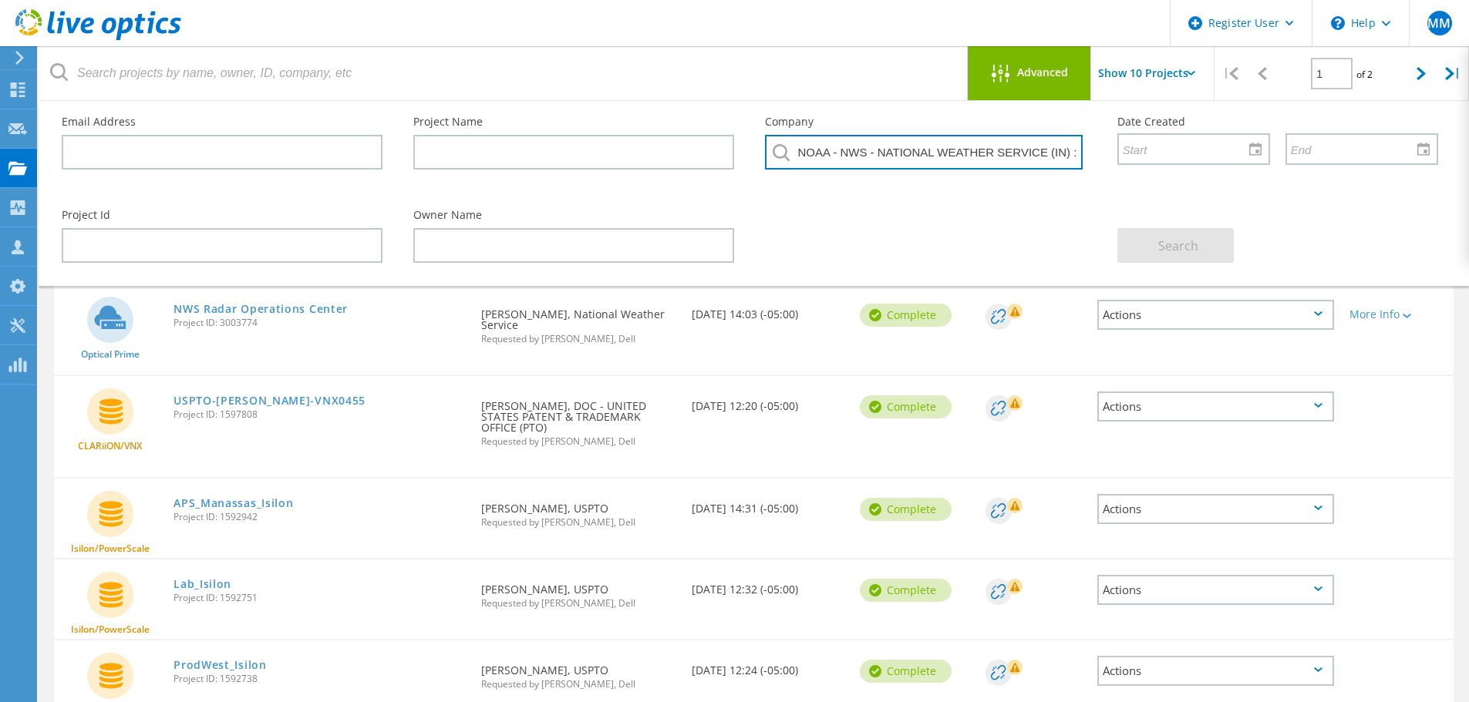
click at [836, 156] on input "NOAA - NWS - NATIONAL WEATHER SERVICE (IN) : 1717307476" at bounding box center [923, 152] width 317 height 35
click at [798, 156] on input "NOAA - NWS - NATIONAL WEATHER SERVICE (IN) : 1717307476" at bounding box center [923, 152] width 317 height 35
click at [796, 157] on input "NOAA - NWS - NATIONAL WEATHER SERVICE (IN) : 1717307476" at bounding box center [923, 152] width 317 height 35
type input "6"
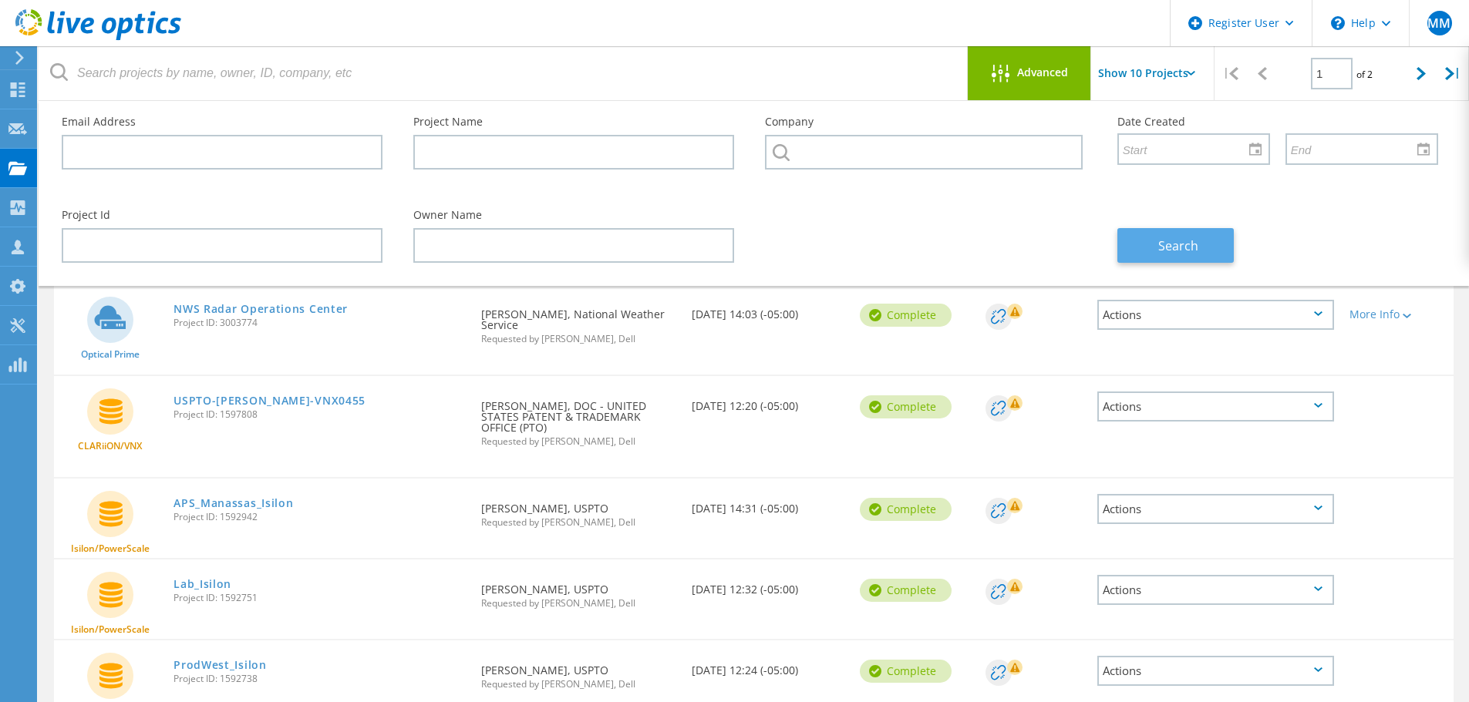
click at [1195, 252] on span "Search" at bounding box center [1178, 245] width 40 height 17
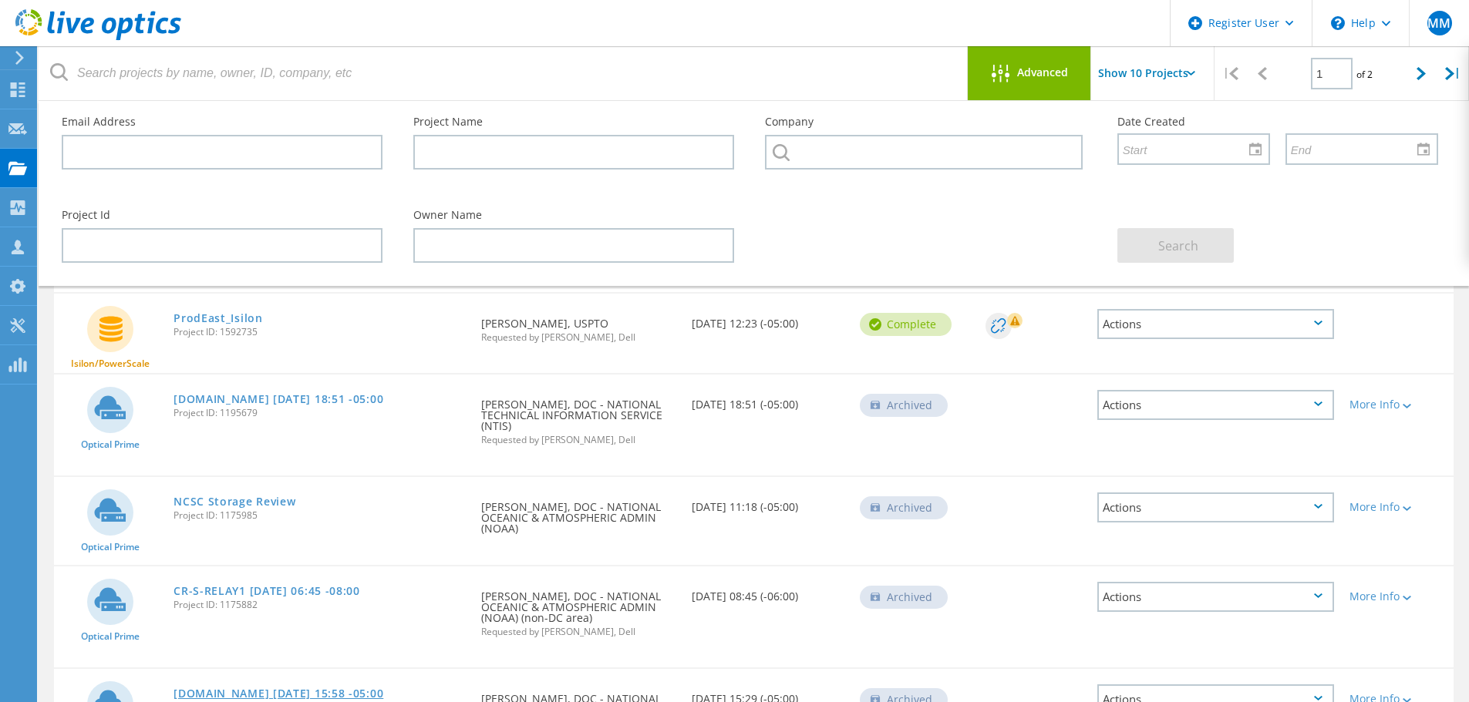
scroll to position [463, 0]
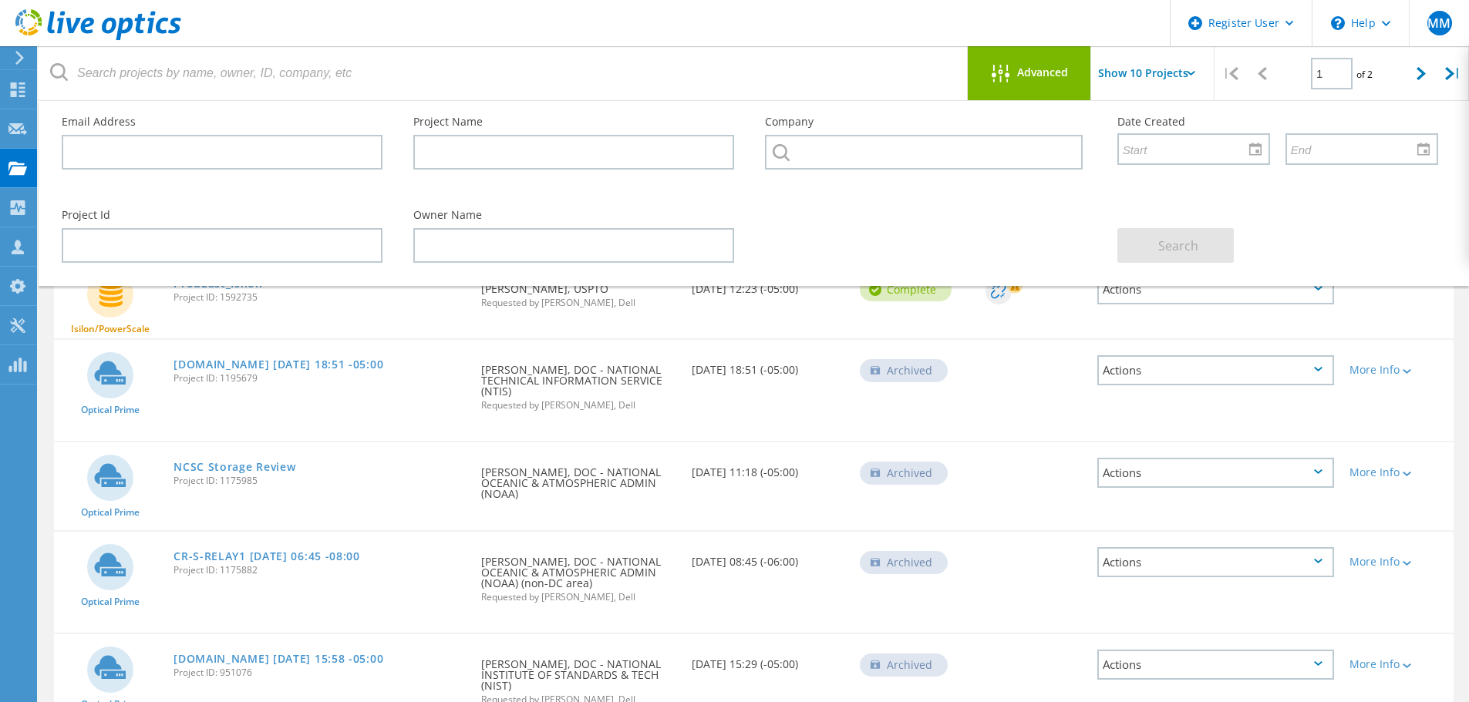
click at [571, 227] on div "Owner Name" at bounding box center [574, 236] width 352 height 84
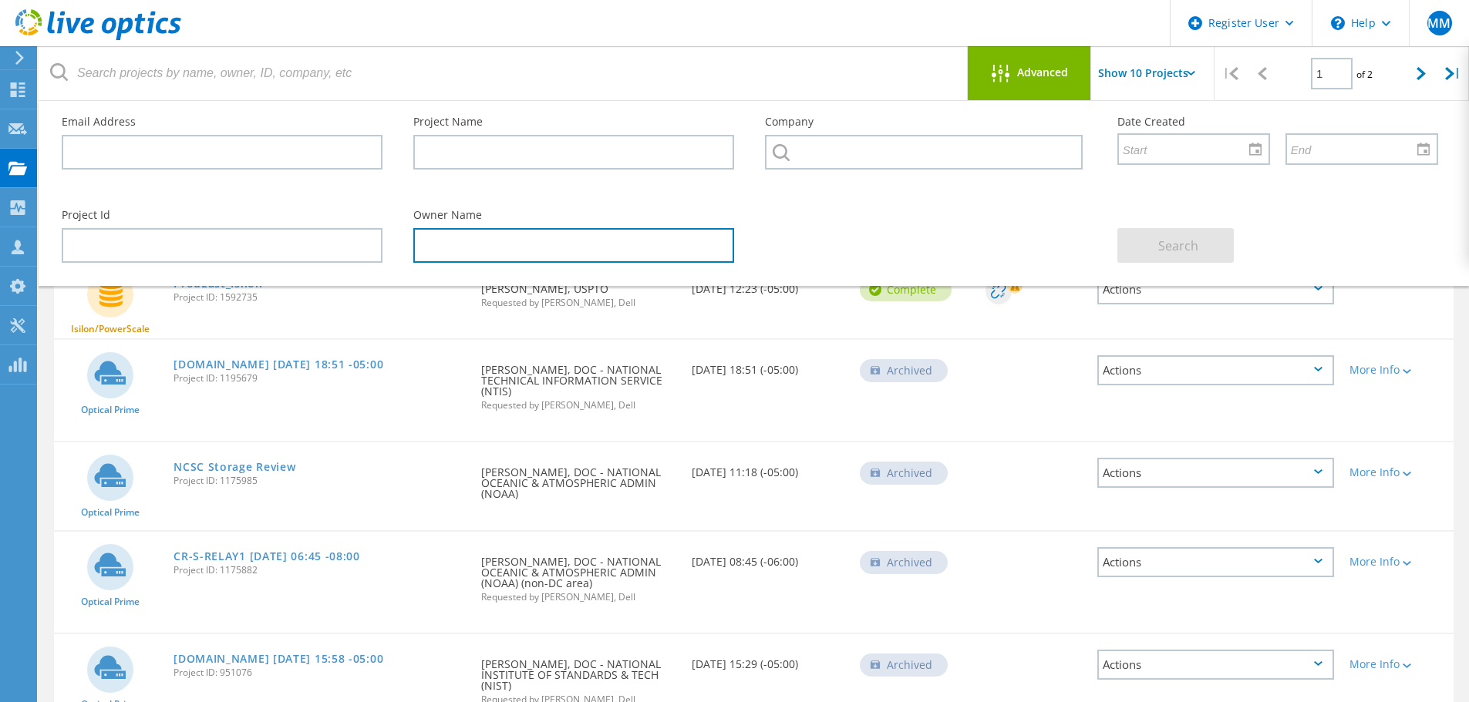
click at [550, 237] on input "text" at bounding box center [573, 245] width 321 height 35
type input "Brad"
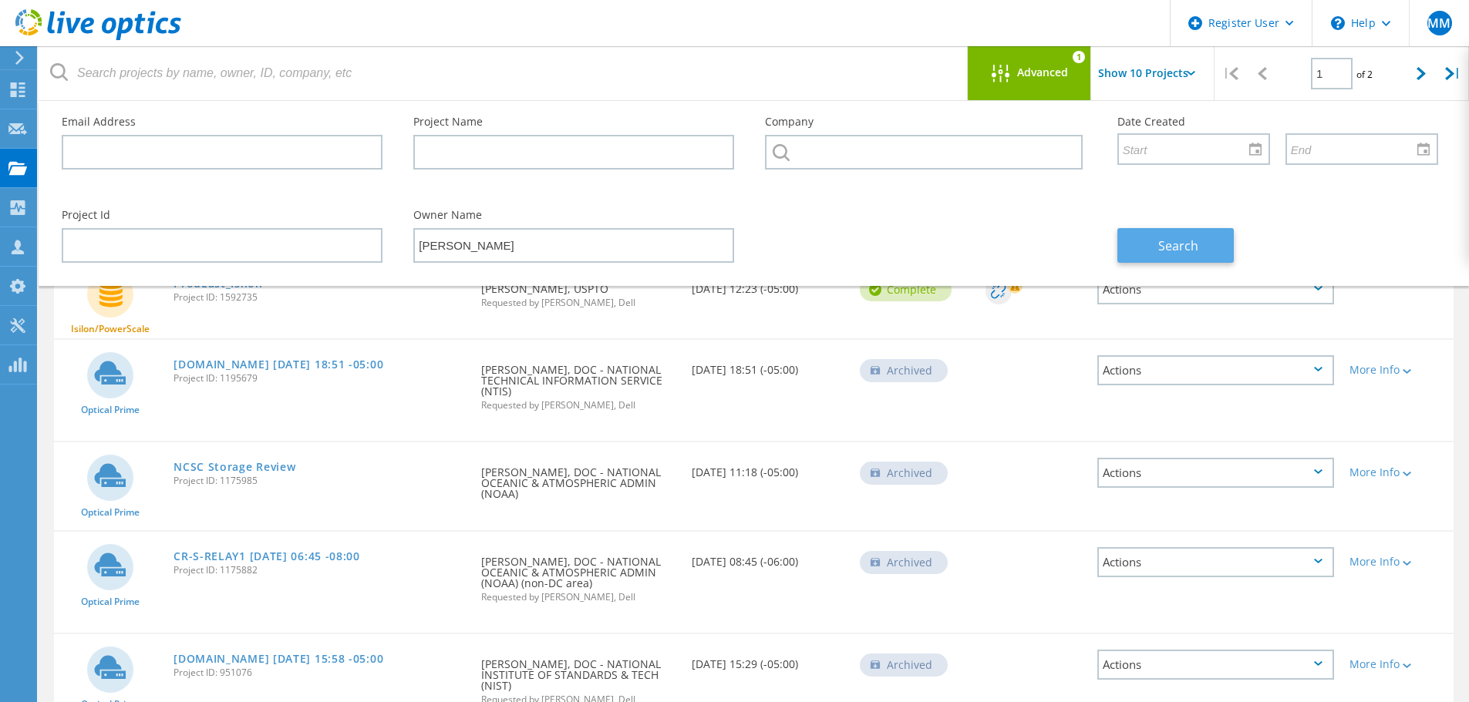
click at [1192, 236] on button "Search" at bounding box center [1175, 245] width 116 height 35
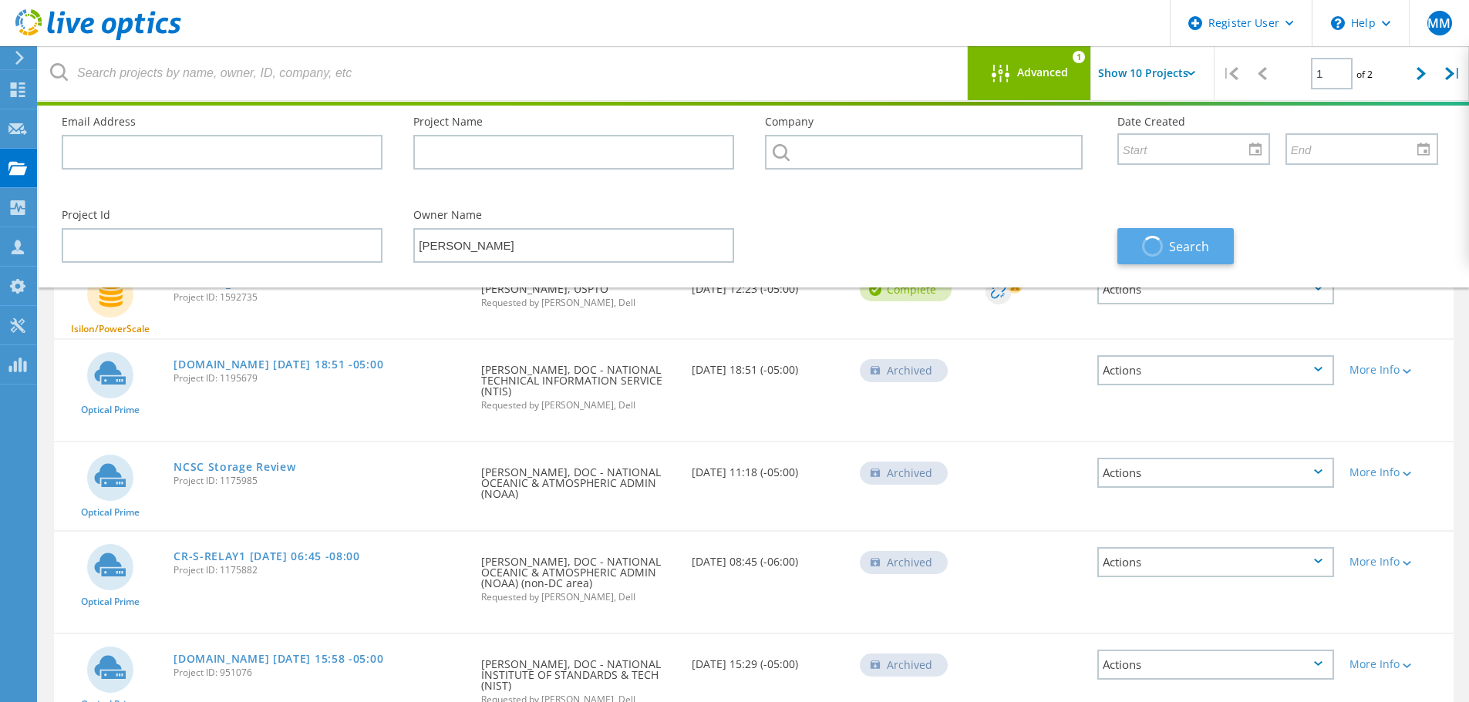
scroll to position [42, 0]
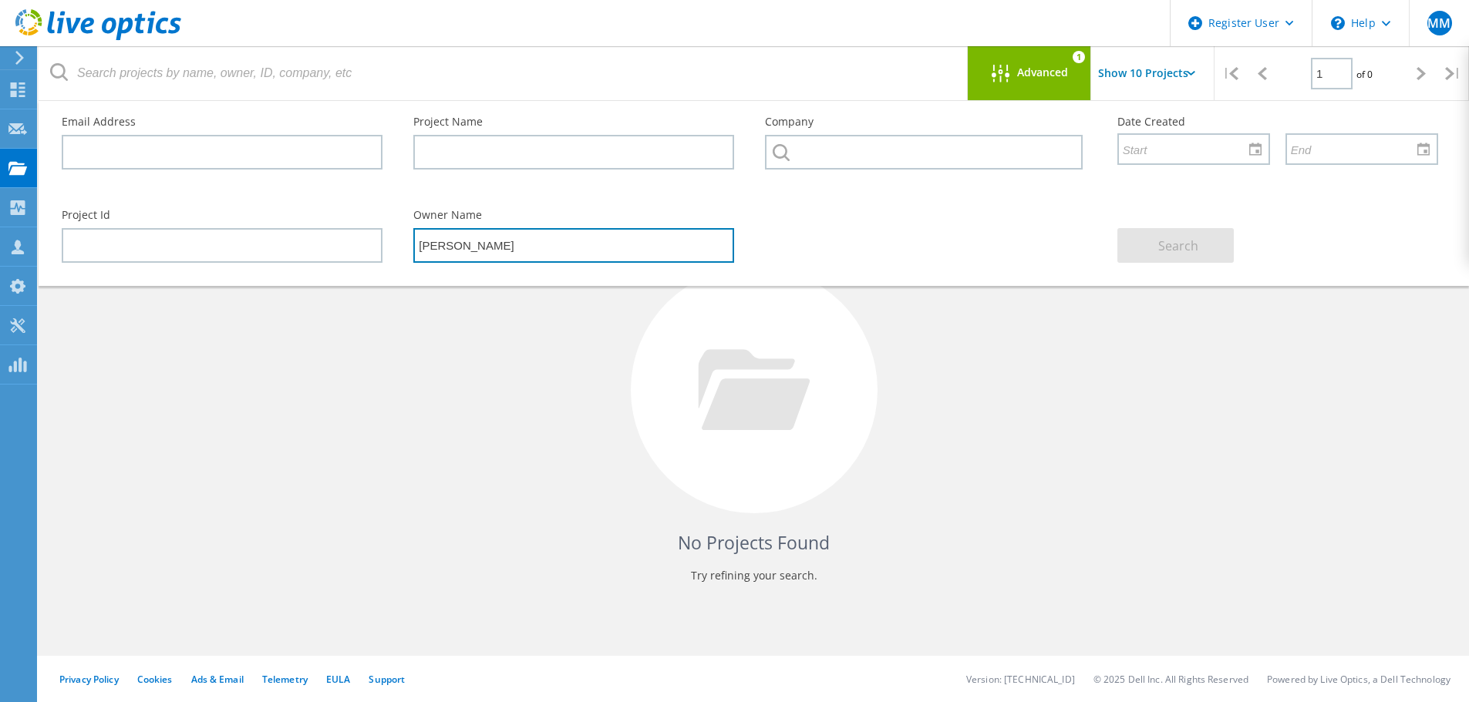
click at [465, 240] on input "Brad" at bounding box center [573, 245] width 321 height 35
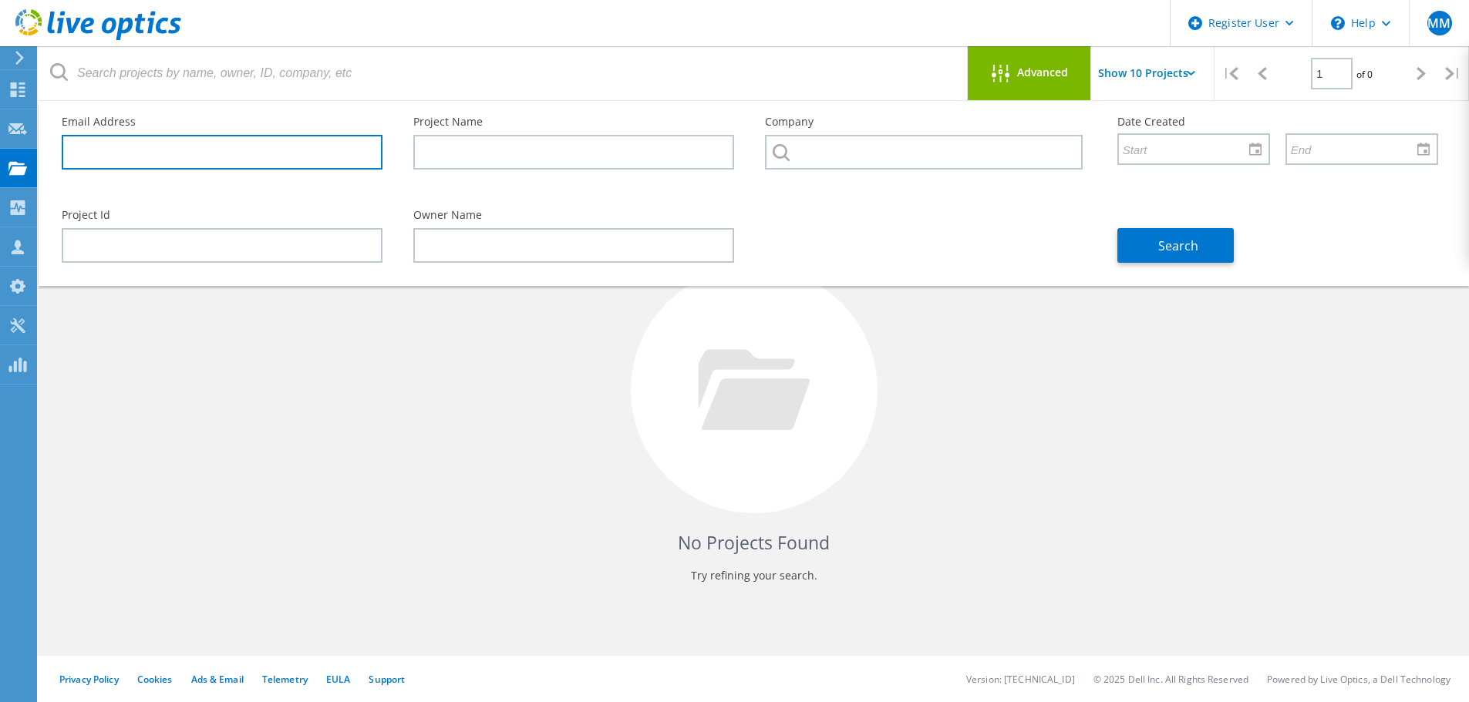
click at [140, 157] on input "text" at bounding box center [222, 152] width 321 height 35
paste input "[PERSON_NAME][EMAIL_ADDRESS][PERSON_NAME][DOMAIN_NAME]"
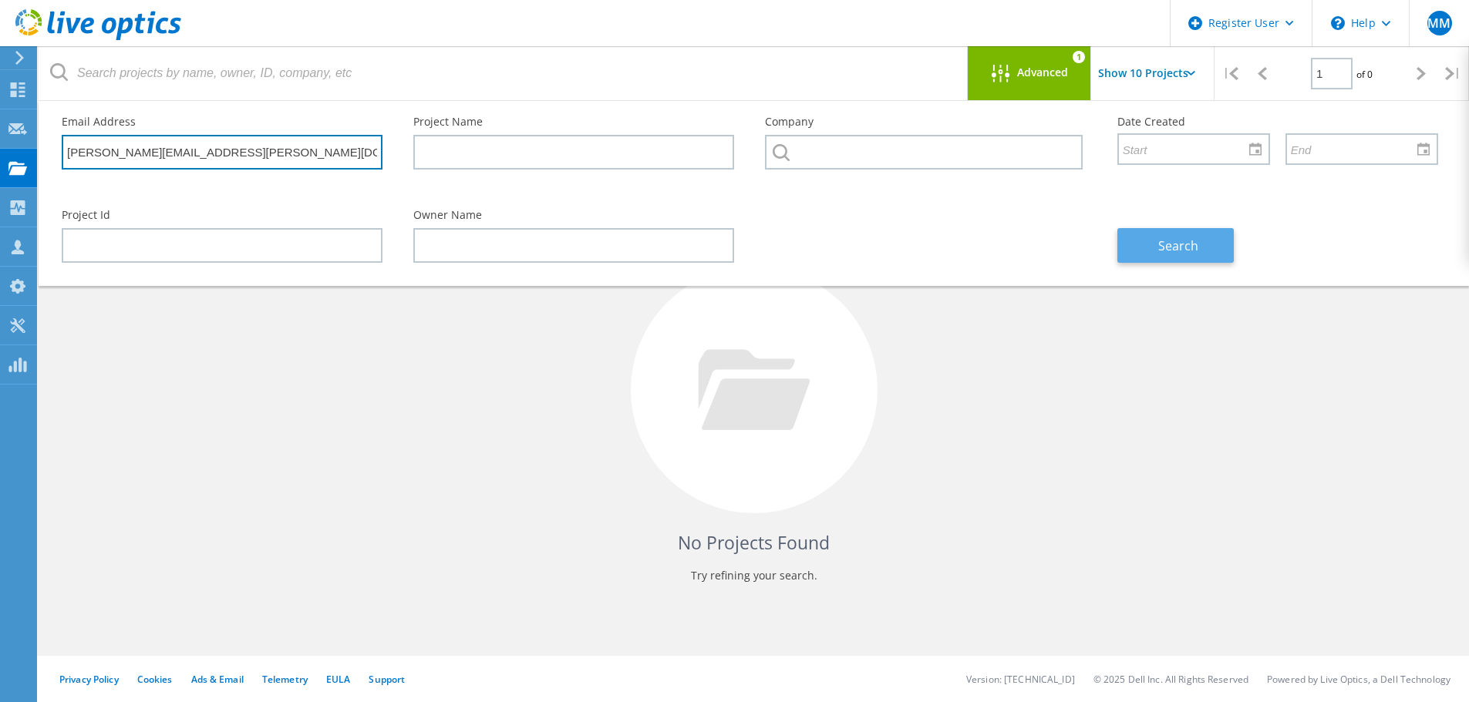
type input "[PERSON_NAME][EMAIL_ADDRESS][PERSON_NAME][DOMAIN_NAME]"
click at [1166, 243] on span "Search" at bounding box center [1178, 245] width 40 height 17
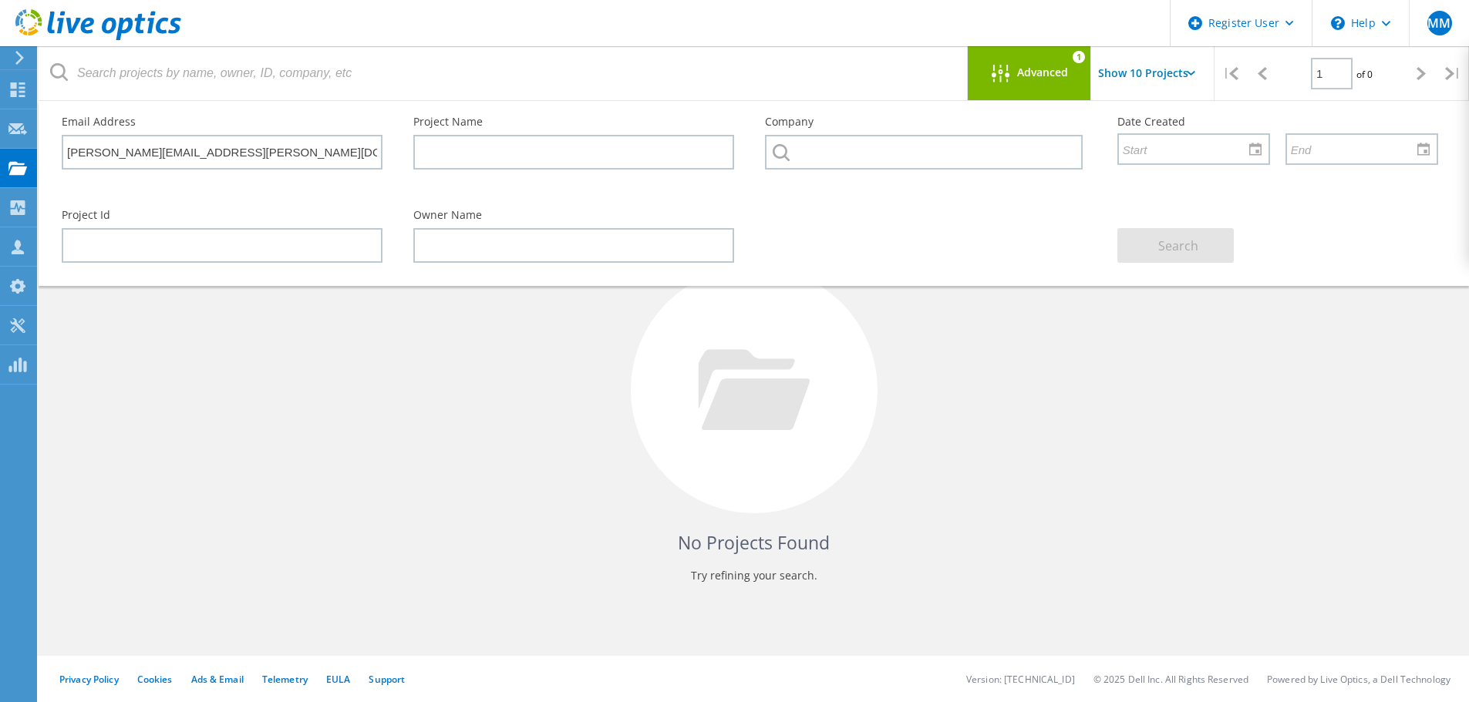
click at [731, 587] on p "Try refining your search." at bounding box center [753, 576] width 1368 height 25
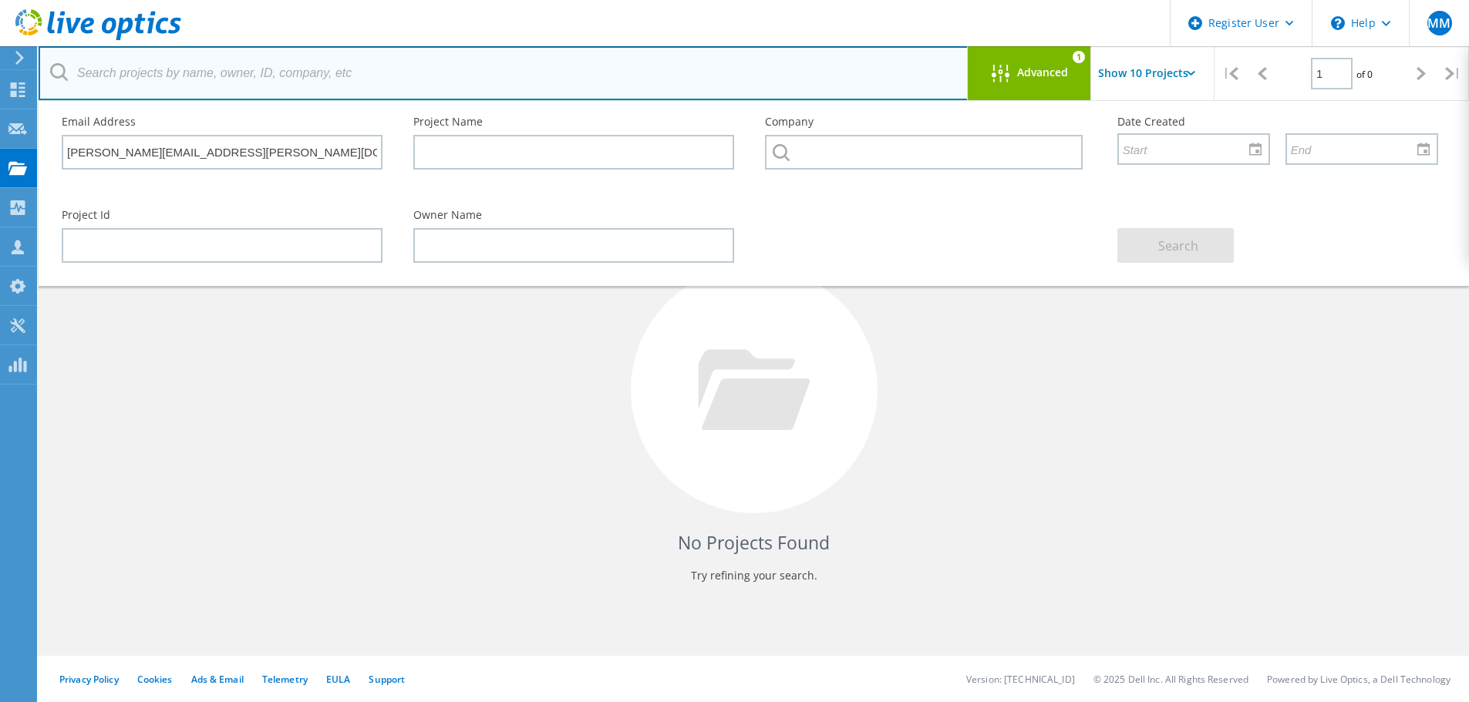
click at [86, 82] on input "text" at bounding box center [504, 73] width 930 height 54
click at [69, 74] on input "text" at bounding box center [504, 73] width 930 height 54
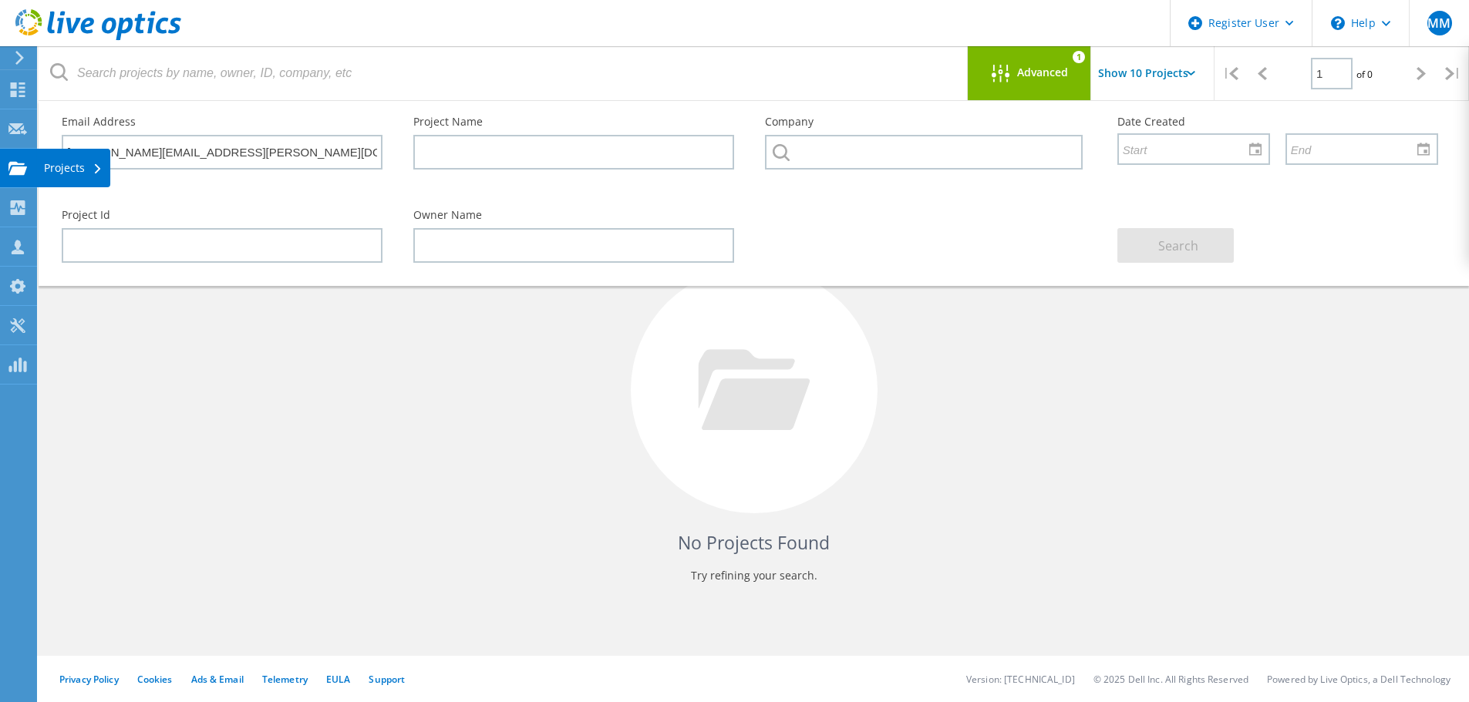
click at [54, 170] on div "Projects" at bounding box center [73, 168] width 59 height 11
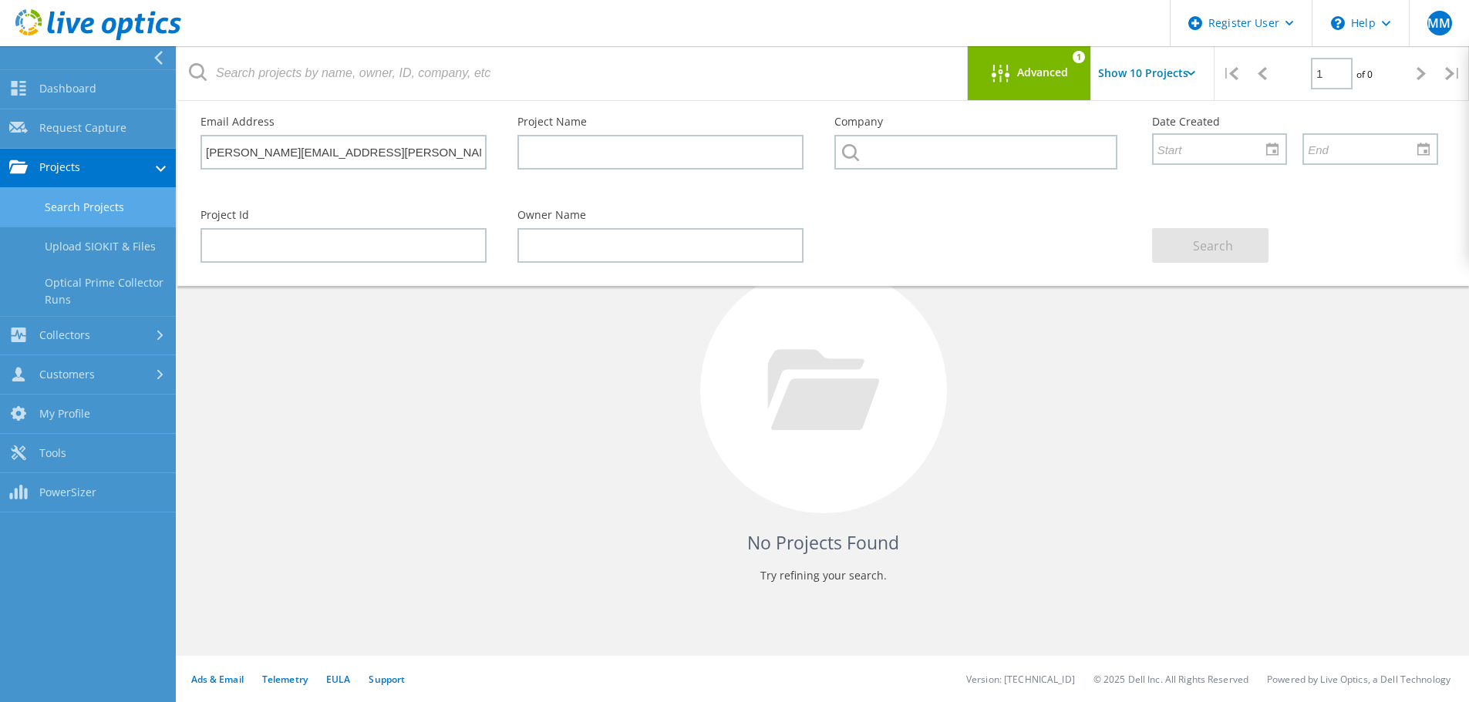
click at [177, 170] on div "Selected Scans Project Status In Progress Complete Published Anonymous Archived…" at bounding box center [822, 157] width 1291 height 95
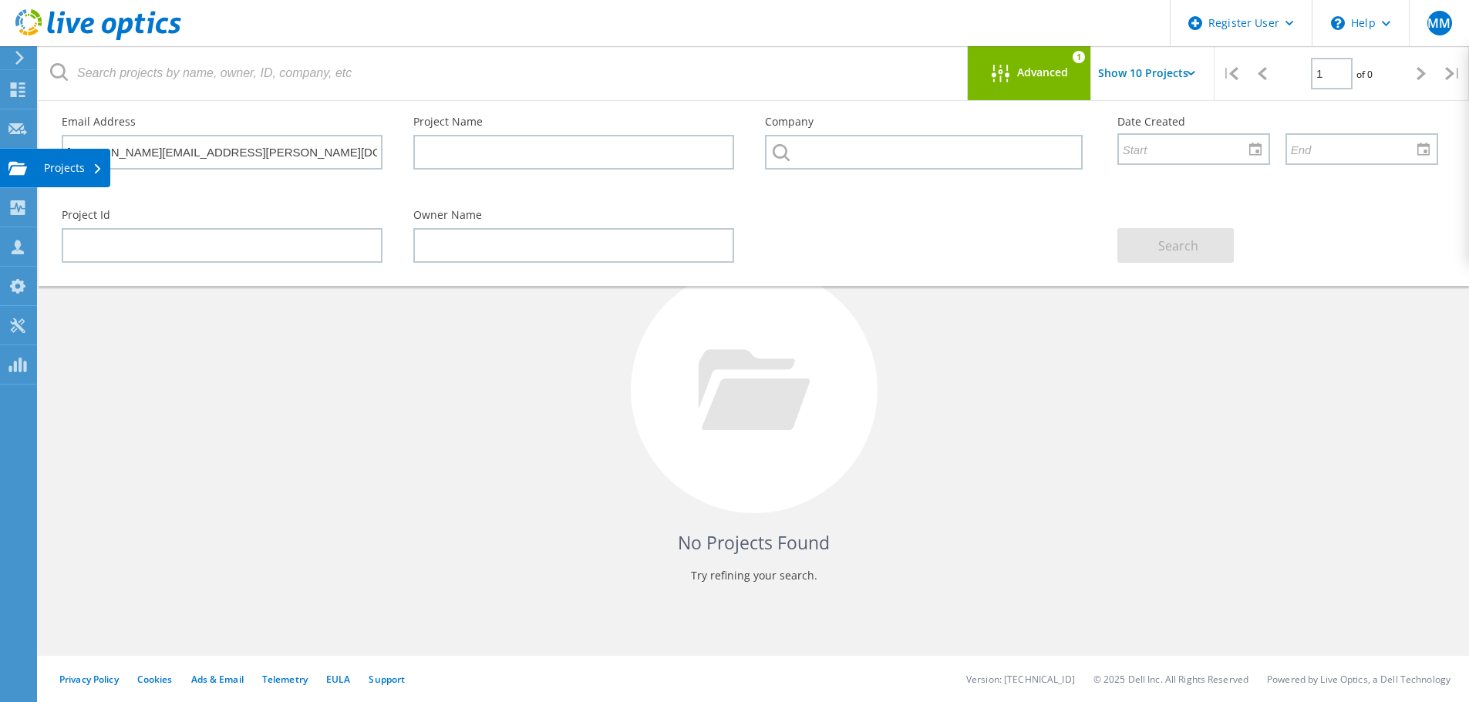
click at [19, 168] on use at bounding box center [17, 167] width 19 height 13
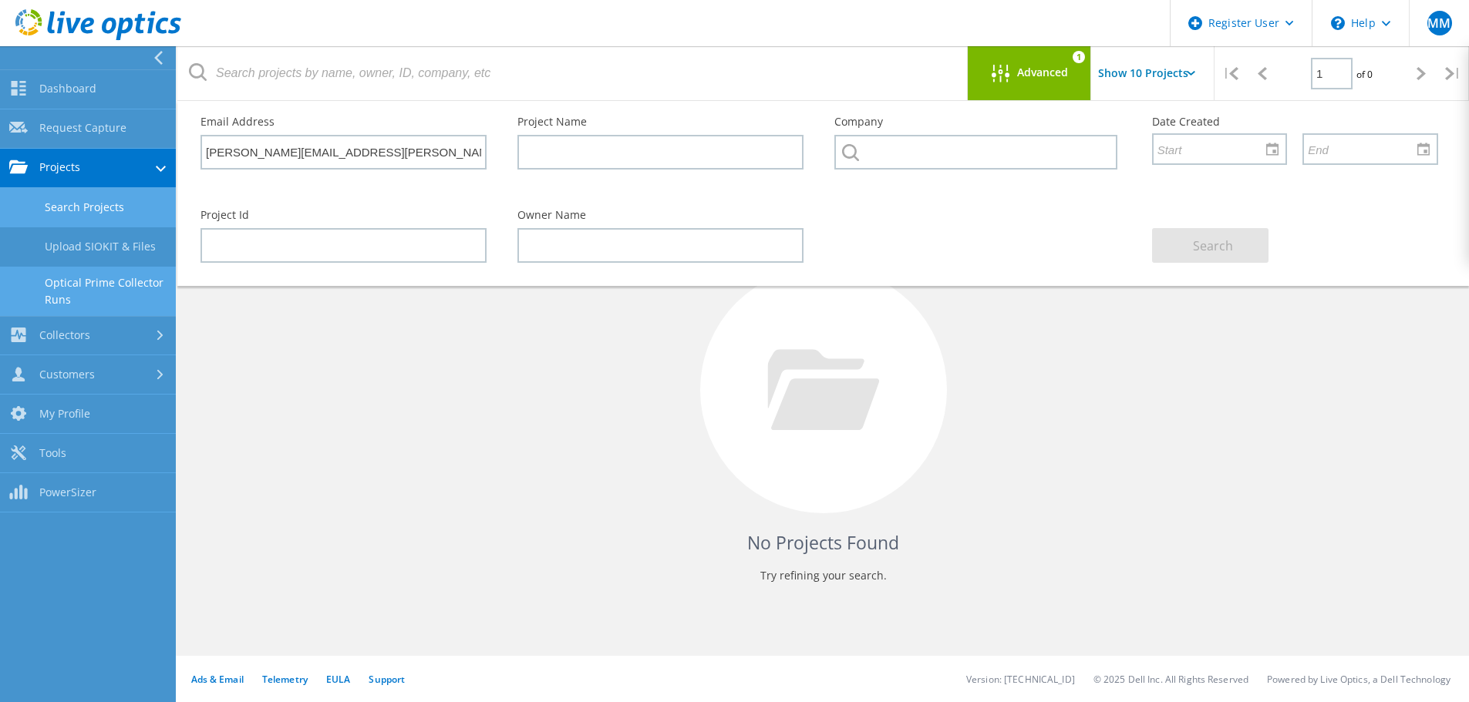
click at [113, 278] on link "Optical Prime Collector Runs" at bounding box center [88, 291] width 176 height 49
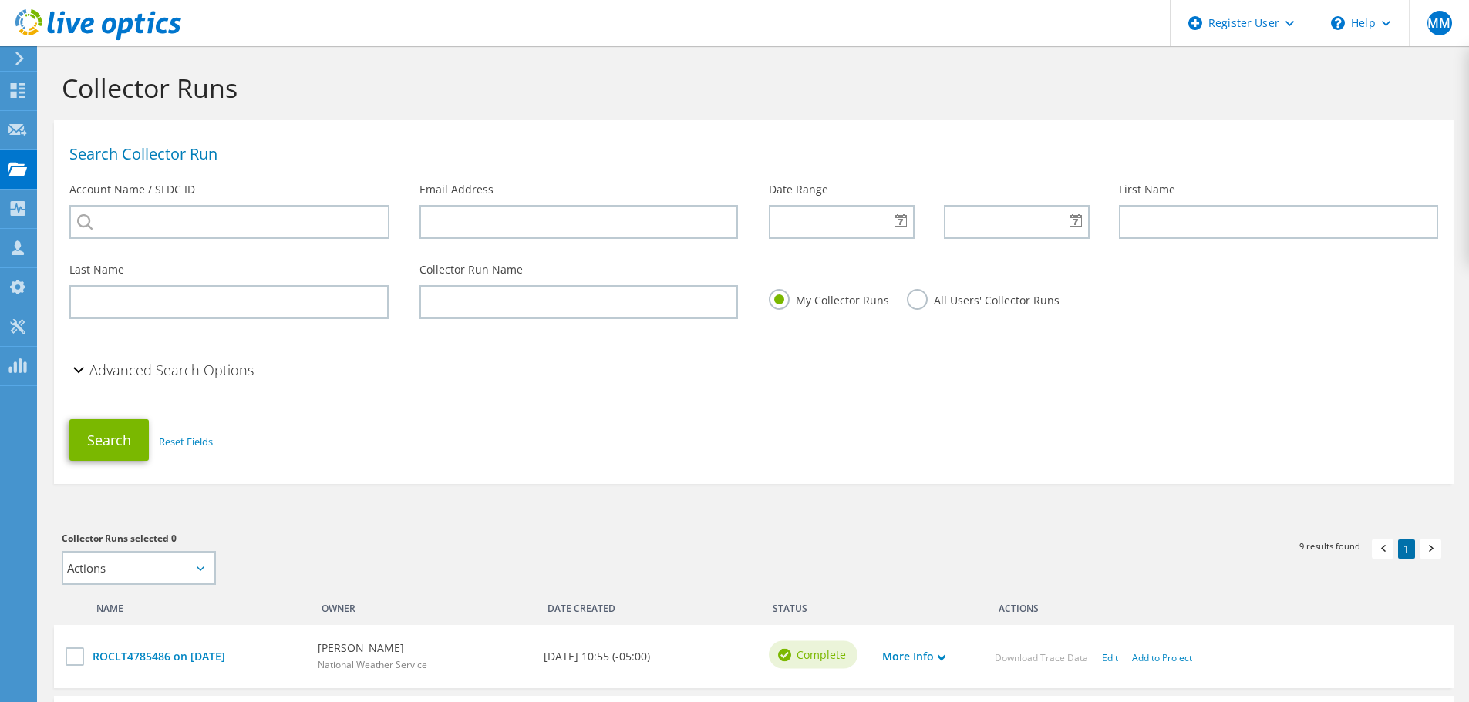
click at [920, 305] on label "All Users' Collector Runs" at bounding box center [983, 298] width 153 height 19
click at [0, 0] on input "All Users' Collector Runs" at bounding box center [0, 0] width 0 height 0
click at [106, 439] on button "Search" at bounding box center [108, 440] width 79 height 42
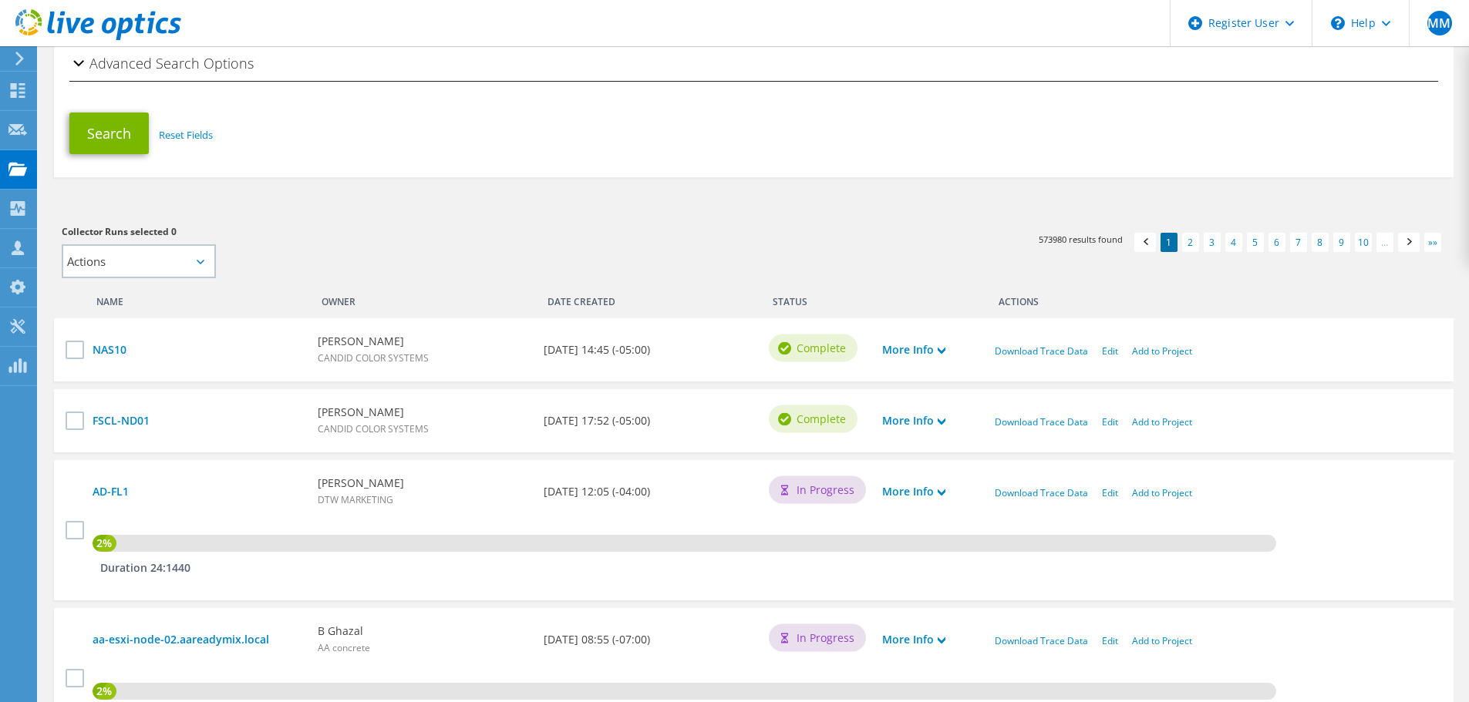
scroll to position [308, 0]
click at [200, 257] on select "Actions Add to new project" at bounding box center [139, 260] width 154 height 34
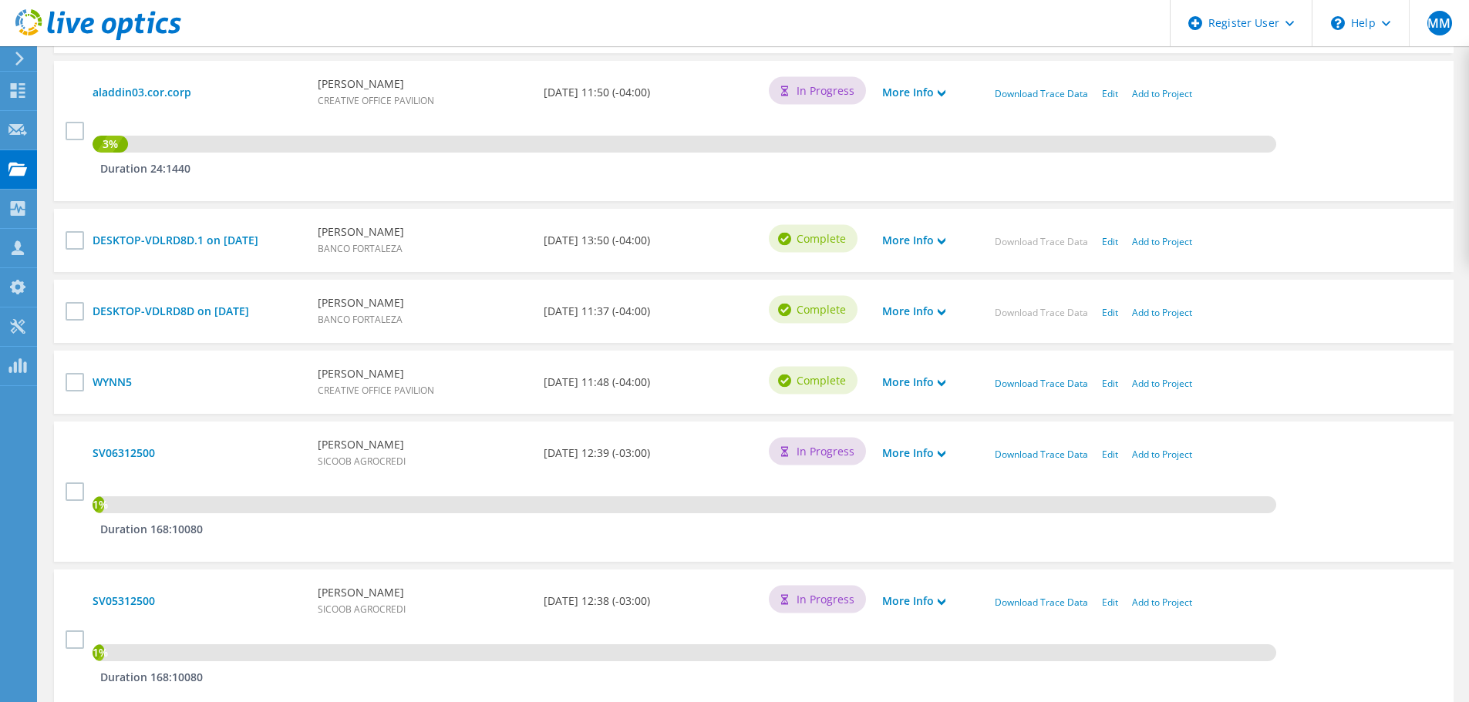
scroll to position [1126, 0]
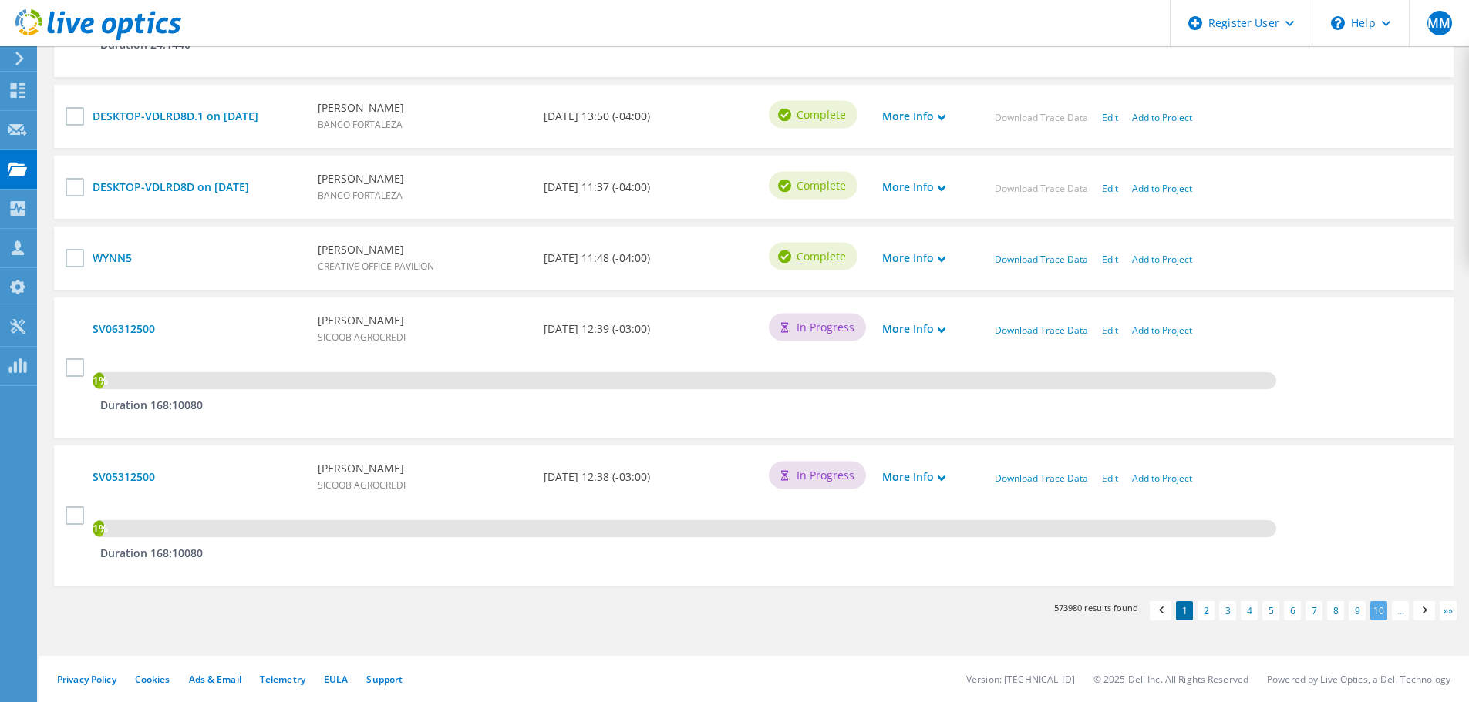
click at [1378, 613] on link "10" at bounding box center [1378, 610] width 17 height 19
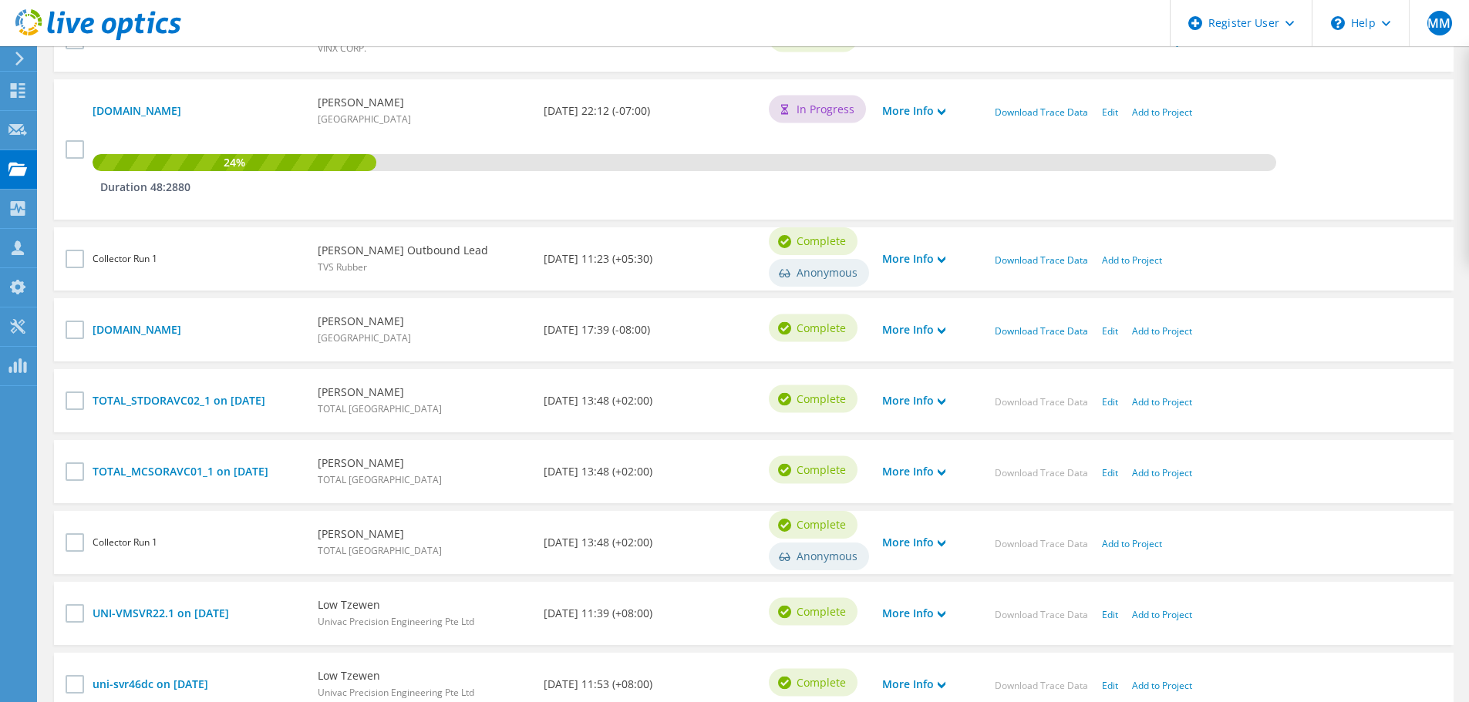
scroll to position [895, 0]
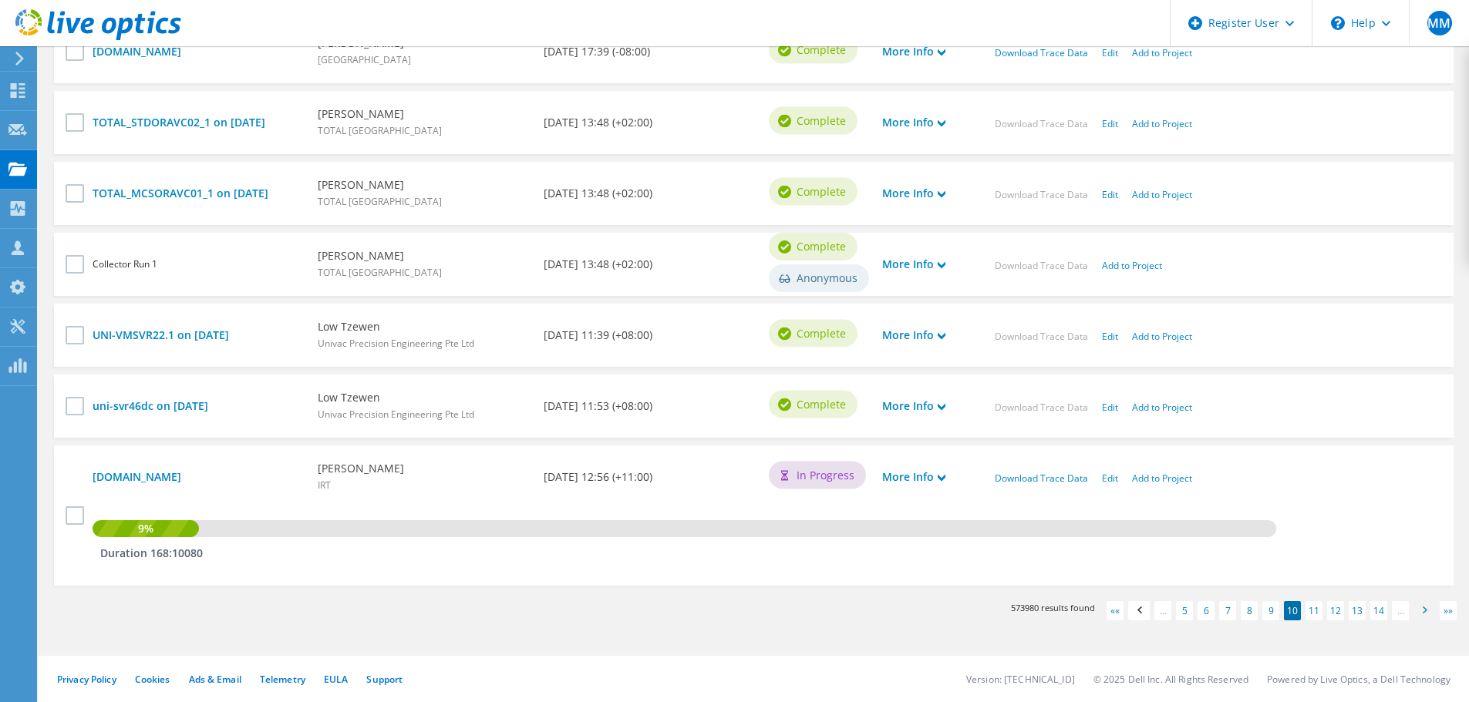
click at [1422, 609] on span at bounding box center [1423, 612] width 15 height 16
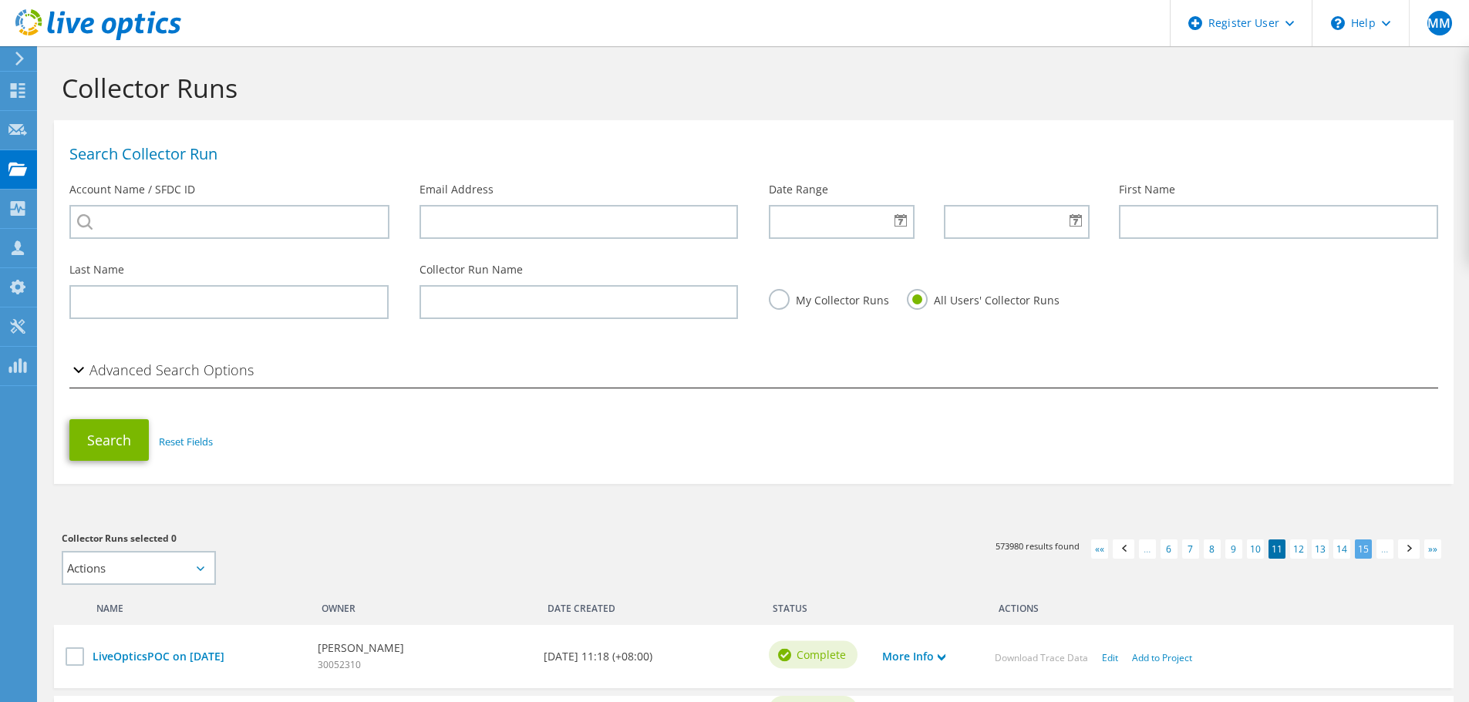
click at [1362, 547] on link "15" at bounding box center [1362, 549] width 17 height 19
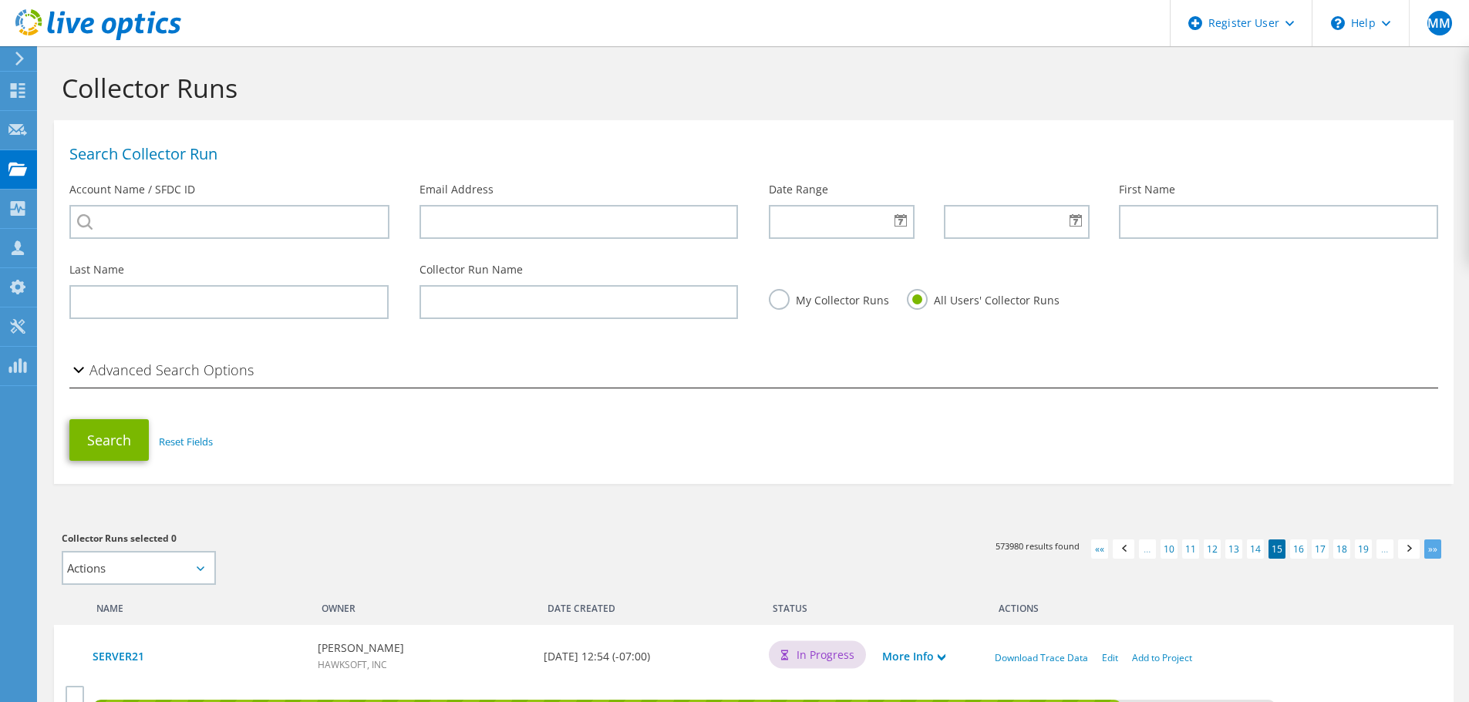
click at [1432, 548] on link "»»" at bounding box center [1432, 549] width 17 height 19
click at [1364, 547] on link "19" at bounding box center [1362, 549] width 17 height 19
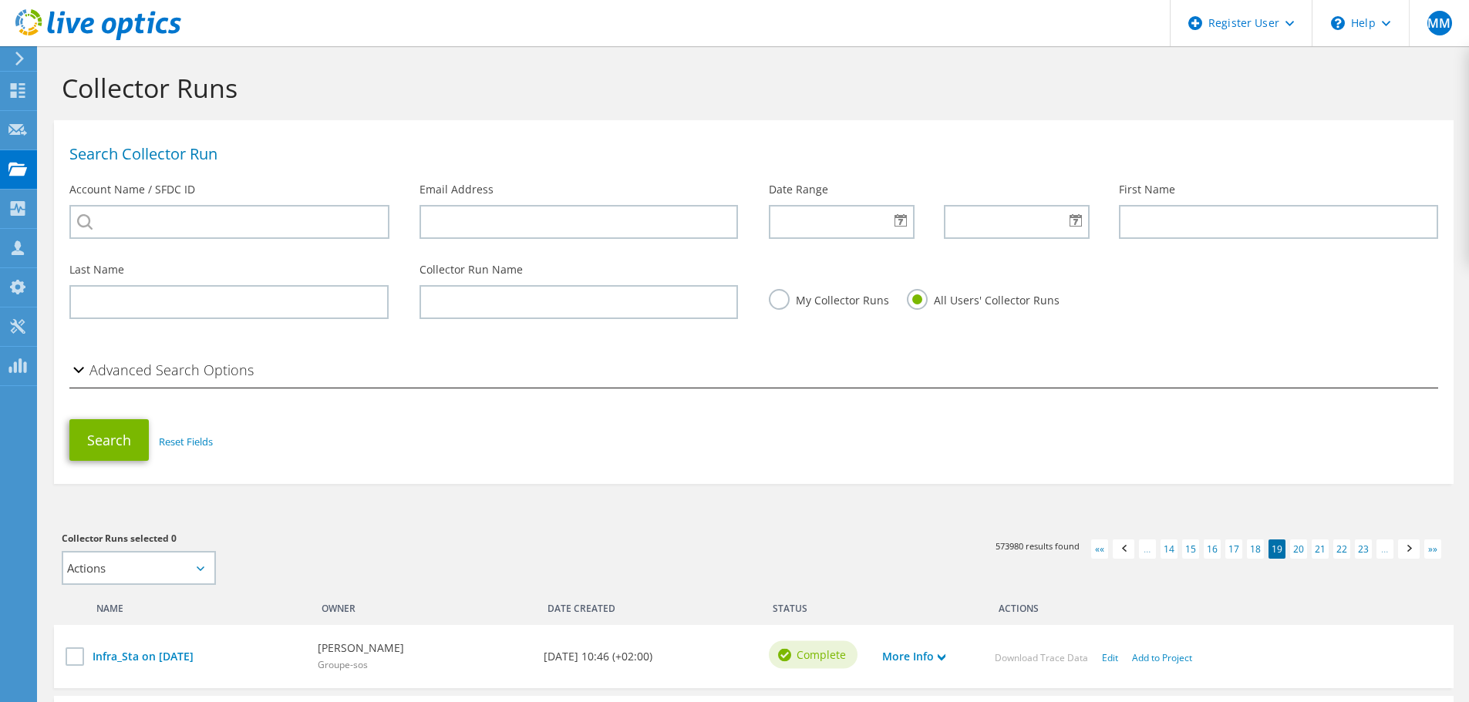
click at [1364, 547] on link "23" at bounding box center [1362, 549] width 17 height 19
click at [1364, 547] on link "27" at bounding box center [1362, 549] width 17 height 19
click at [1190, 552] on link "23" at bounding box center [1190, 549] width 17 height 19
click at [1123, 544] on span at bounding box center [1123, 551] width 15 height 16
click at [1170, 553] on link "18" at bounding box center [1168, 549] width 17 height 19
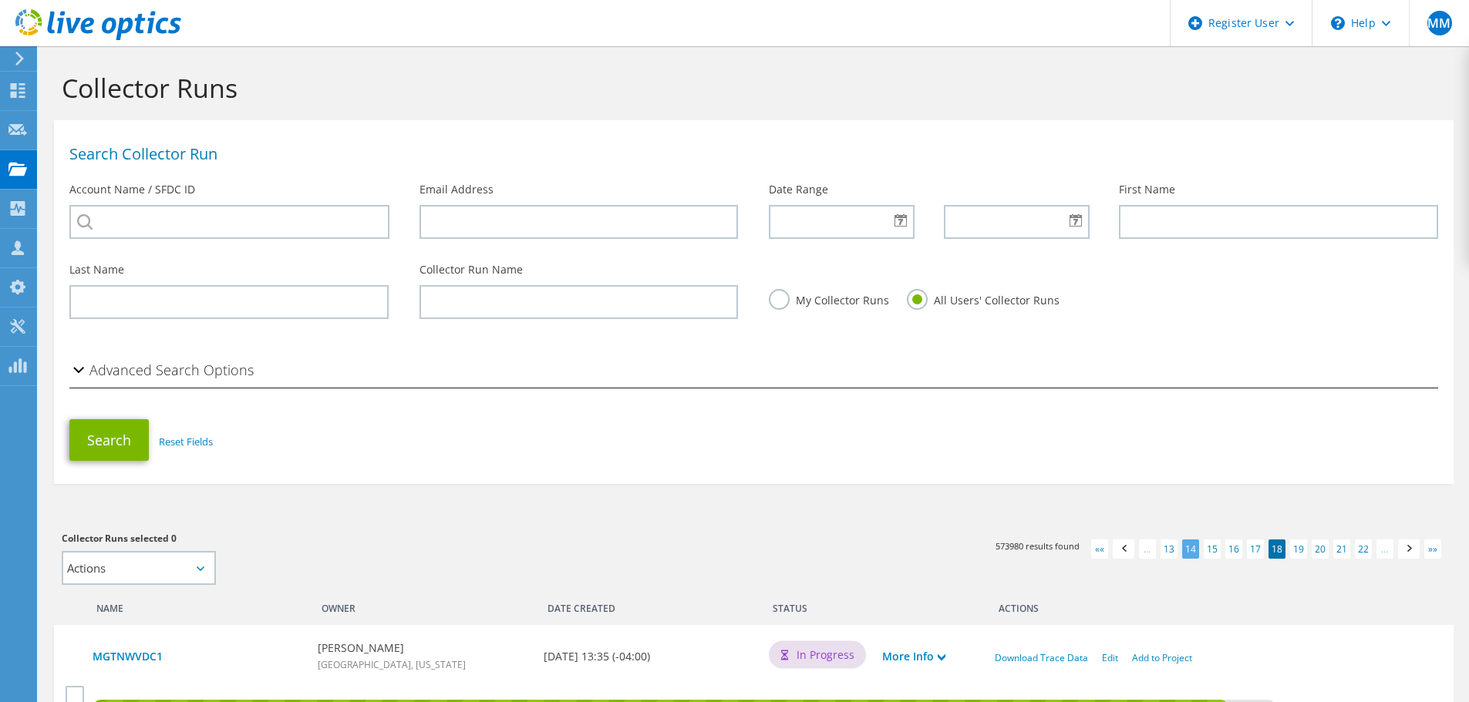
click at [1192, 550] on link "14" at bounding box center [1190, 549] width 17 height 19
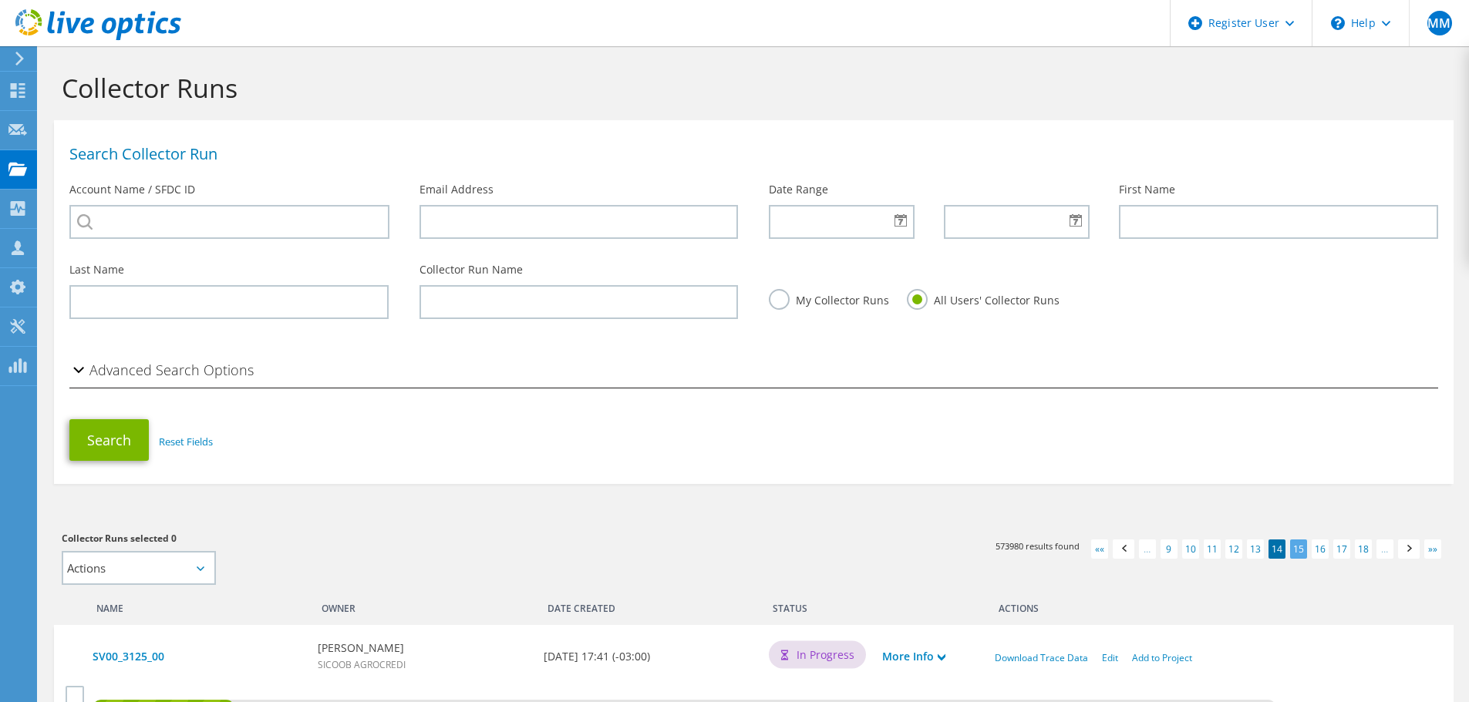
click at [1297, 550] on link "15" at bounding box center [1298, 549] width 17 height 19
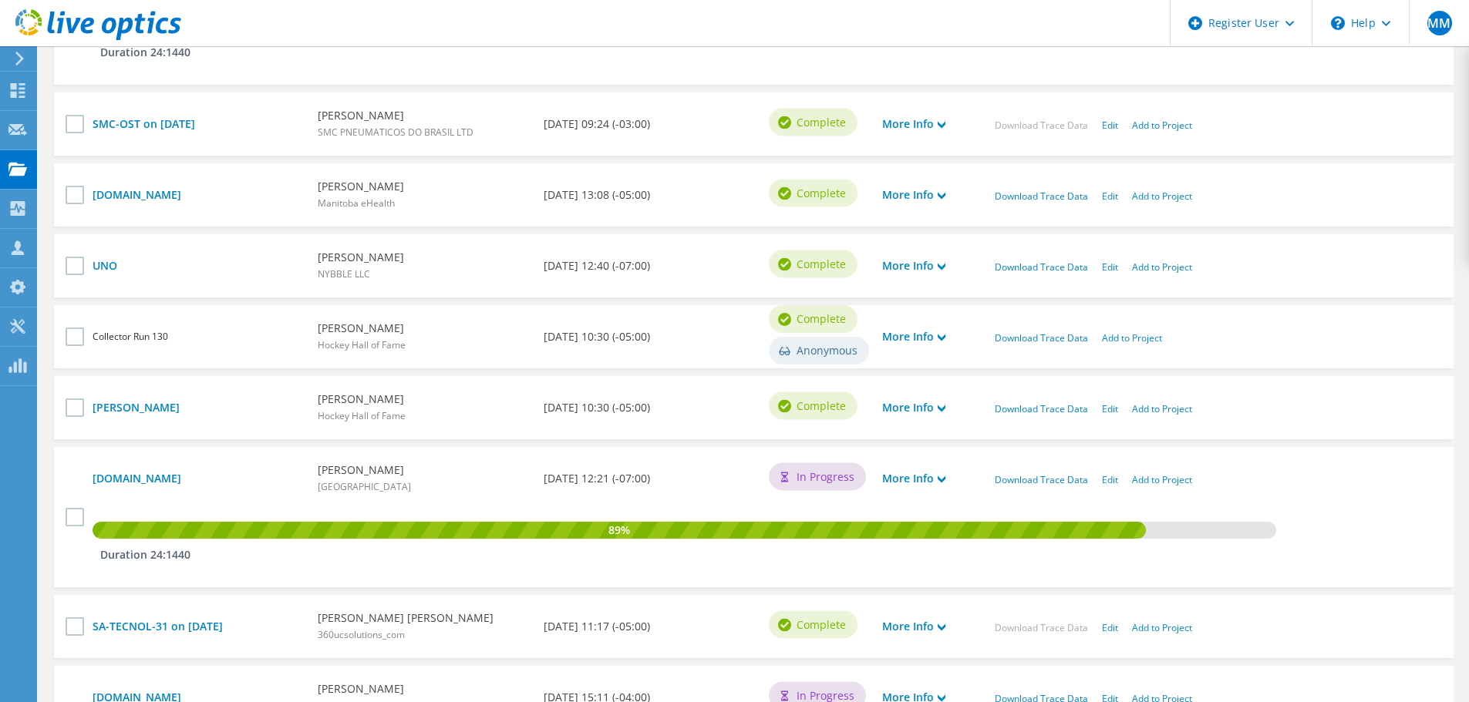
scroll to position [912, 0]
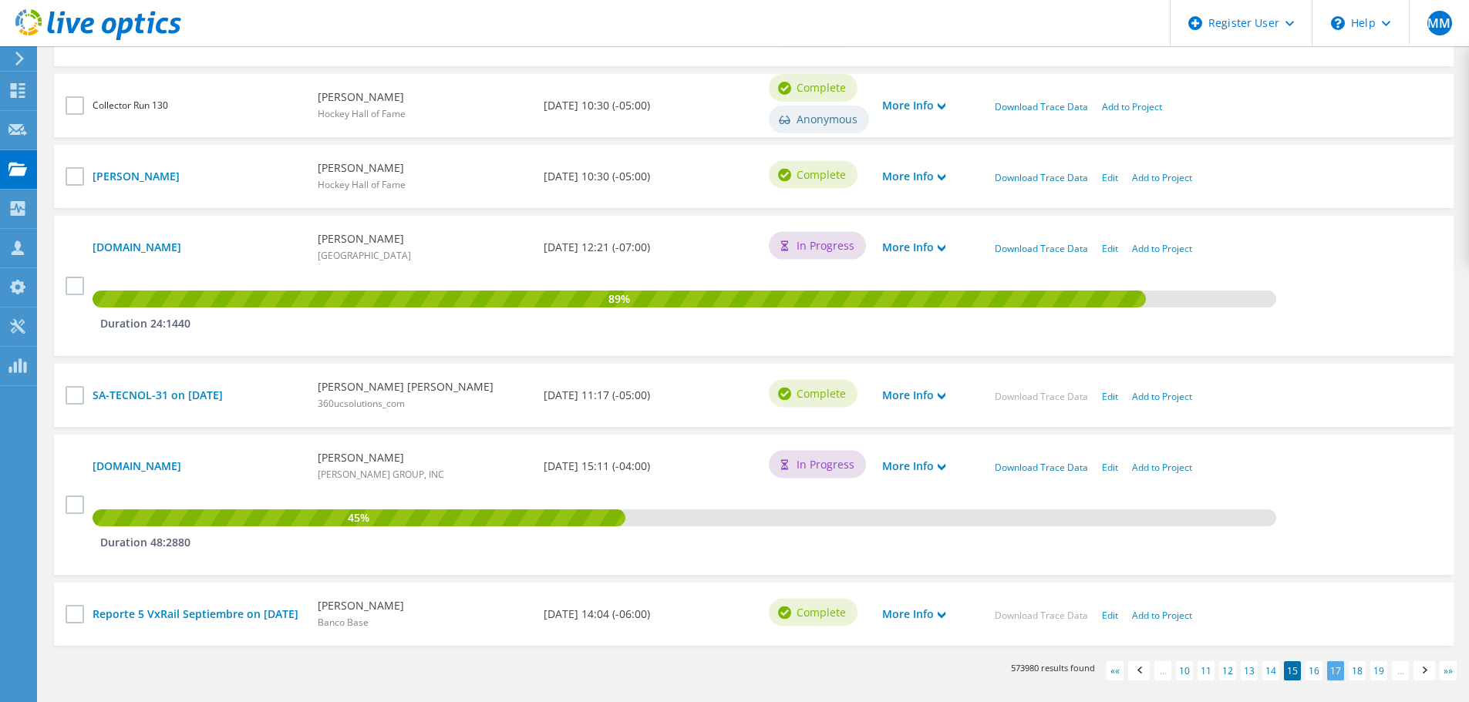
click at [1334, 681] on link "17" at bounding box center [1335, 670] width 17 height 19
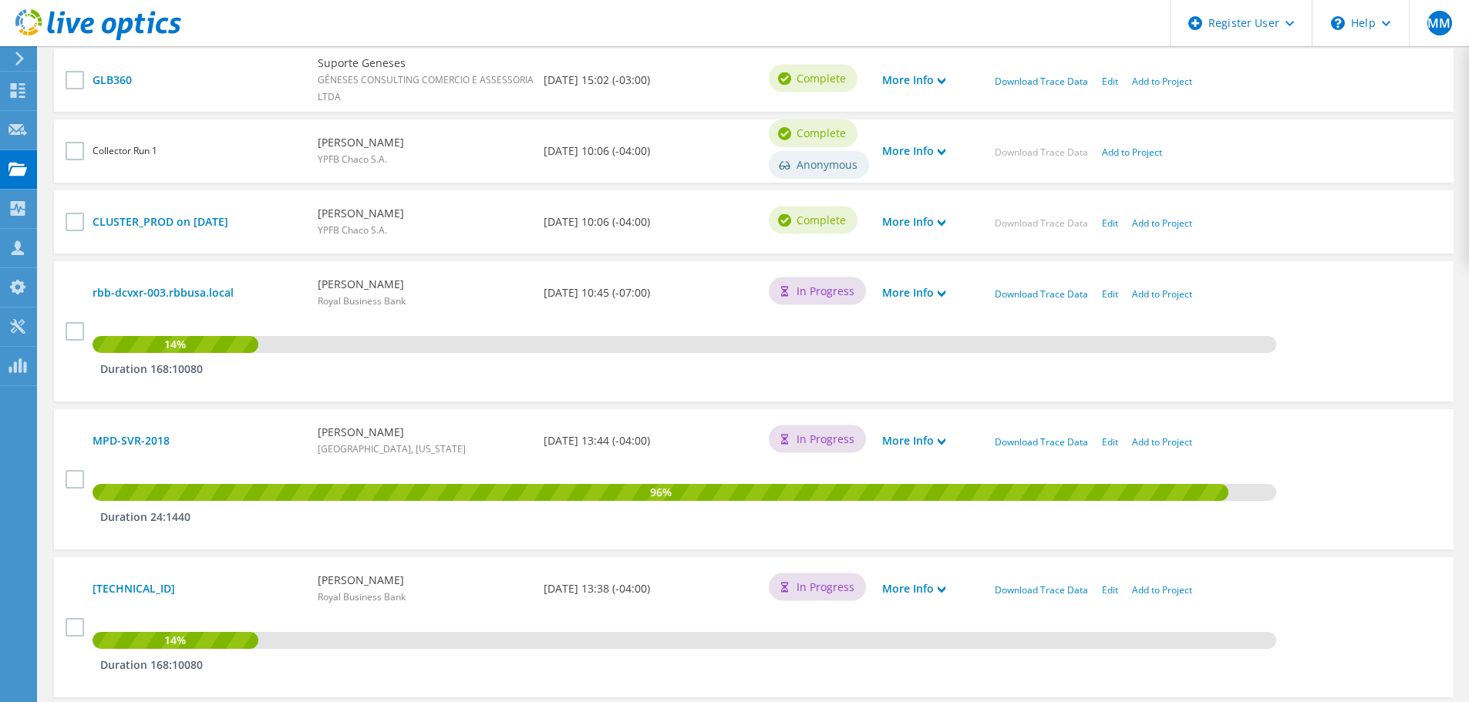
scroll to position [1203, 0]
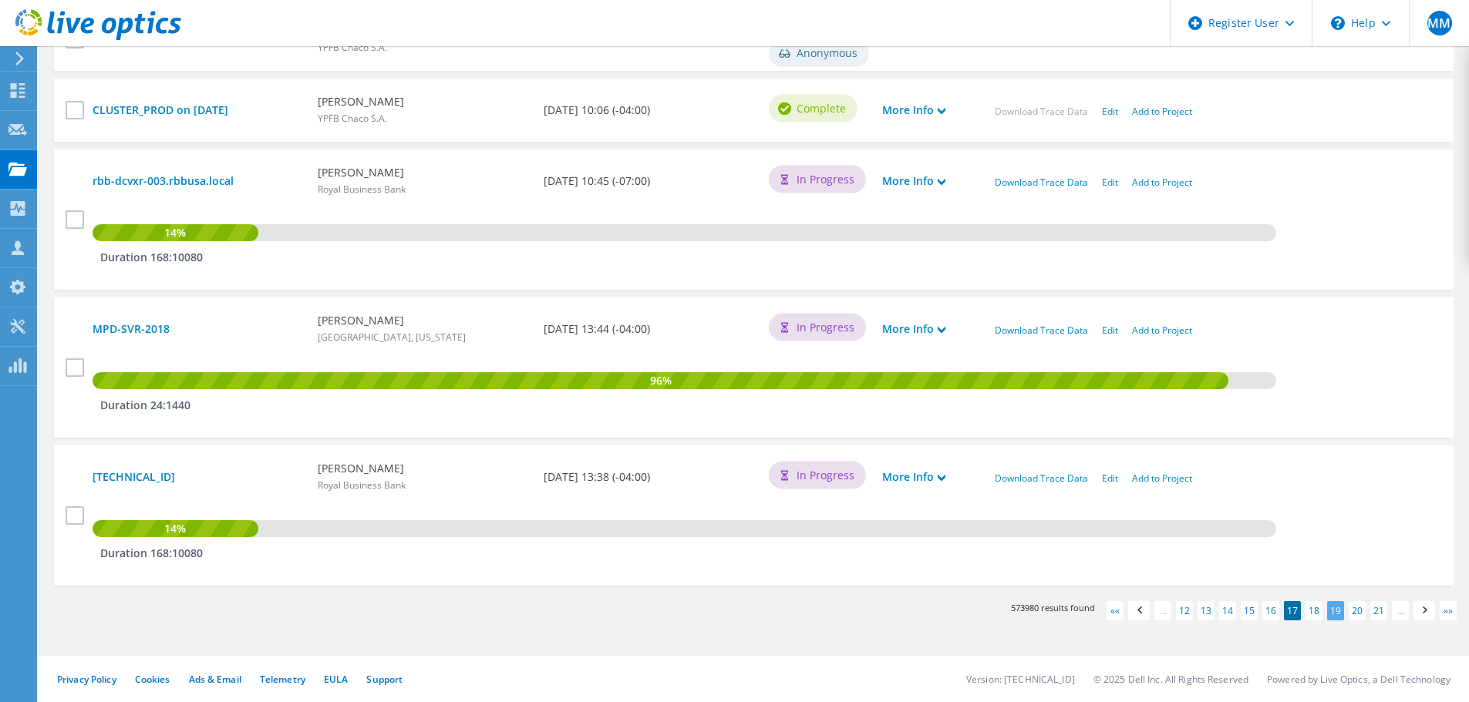
click at [1331, 611] on link "19" at bounding box center [1335, 610] width 17 height 19
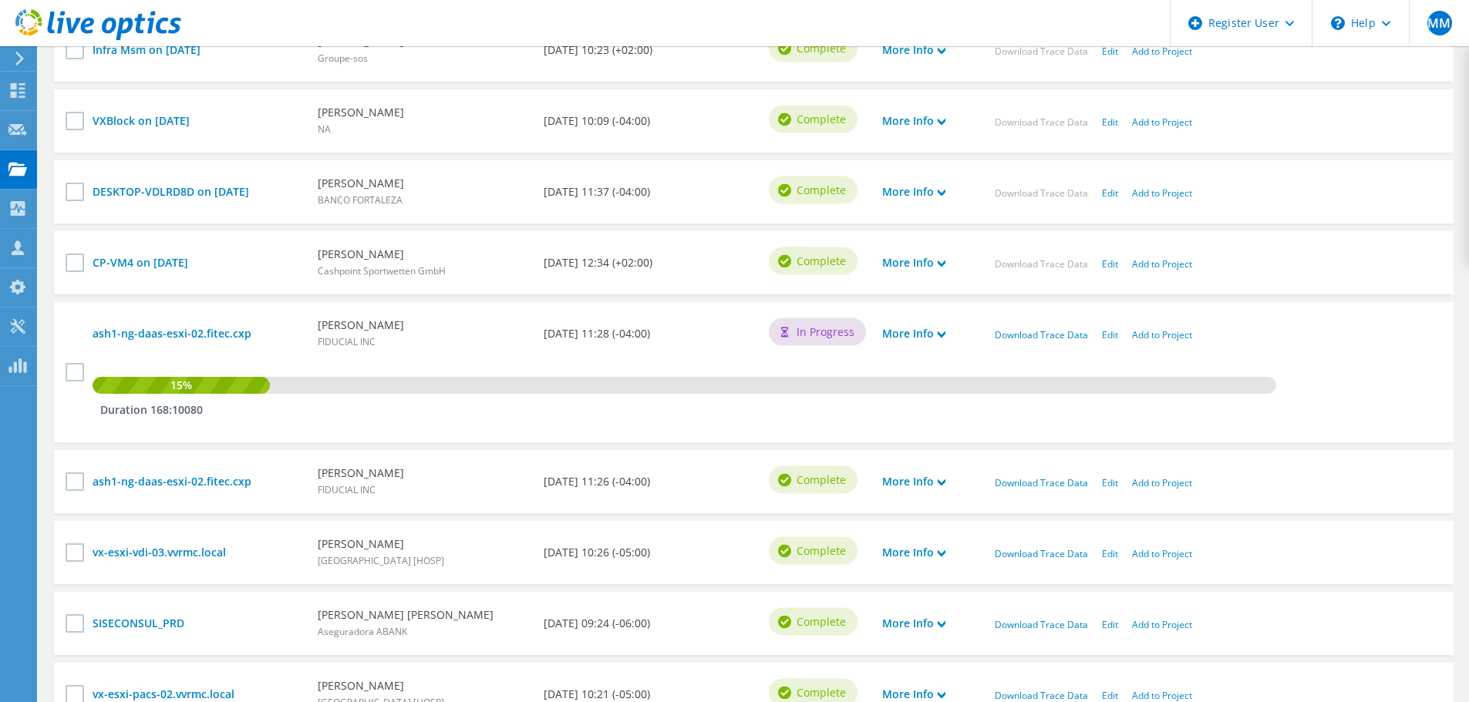
scroll to position [818, 0]
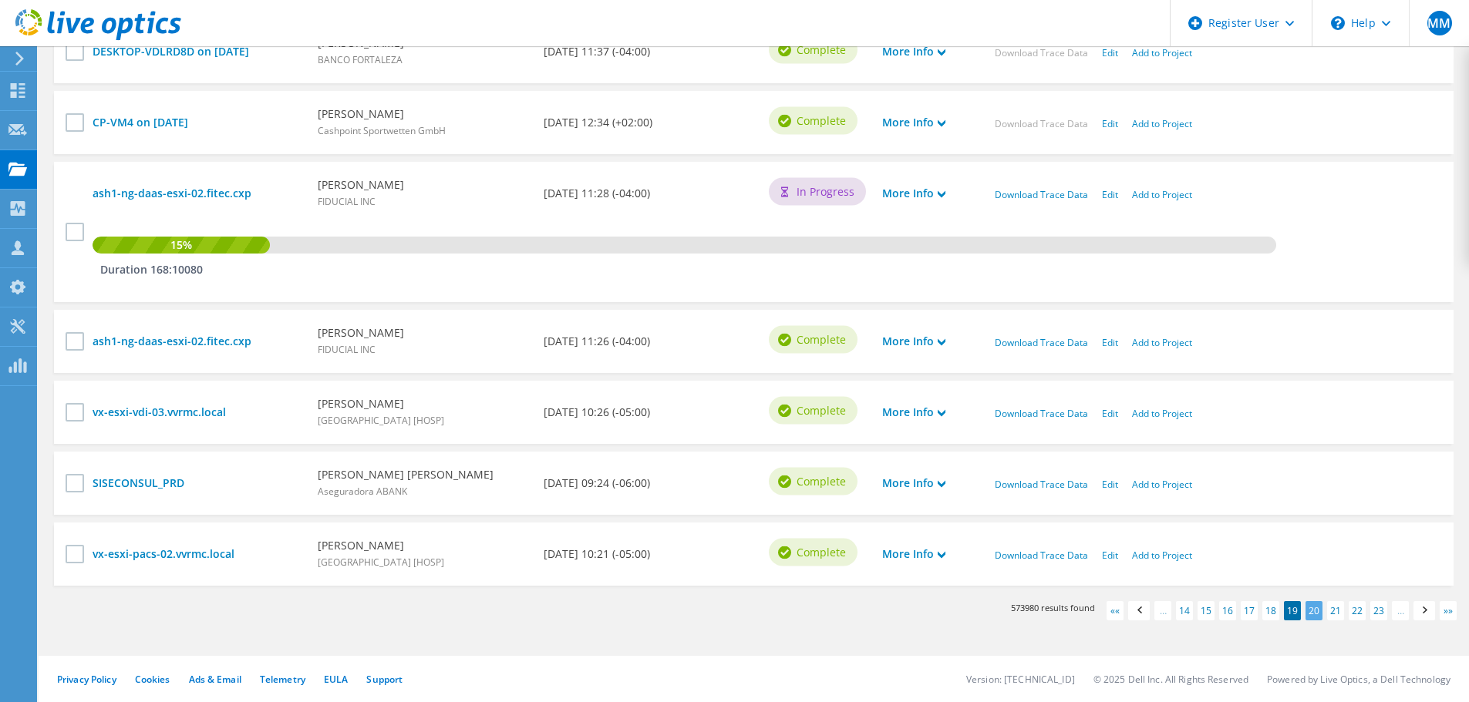
click at [1311, 611] on link "20" at bounding box center [1313, 610] width 17 height 19
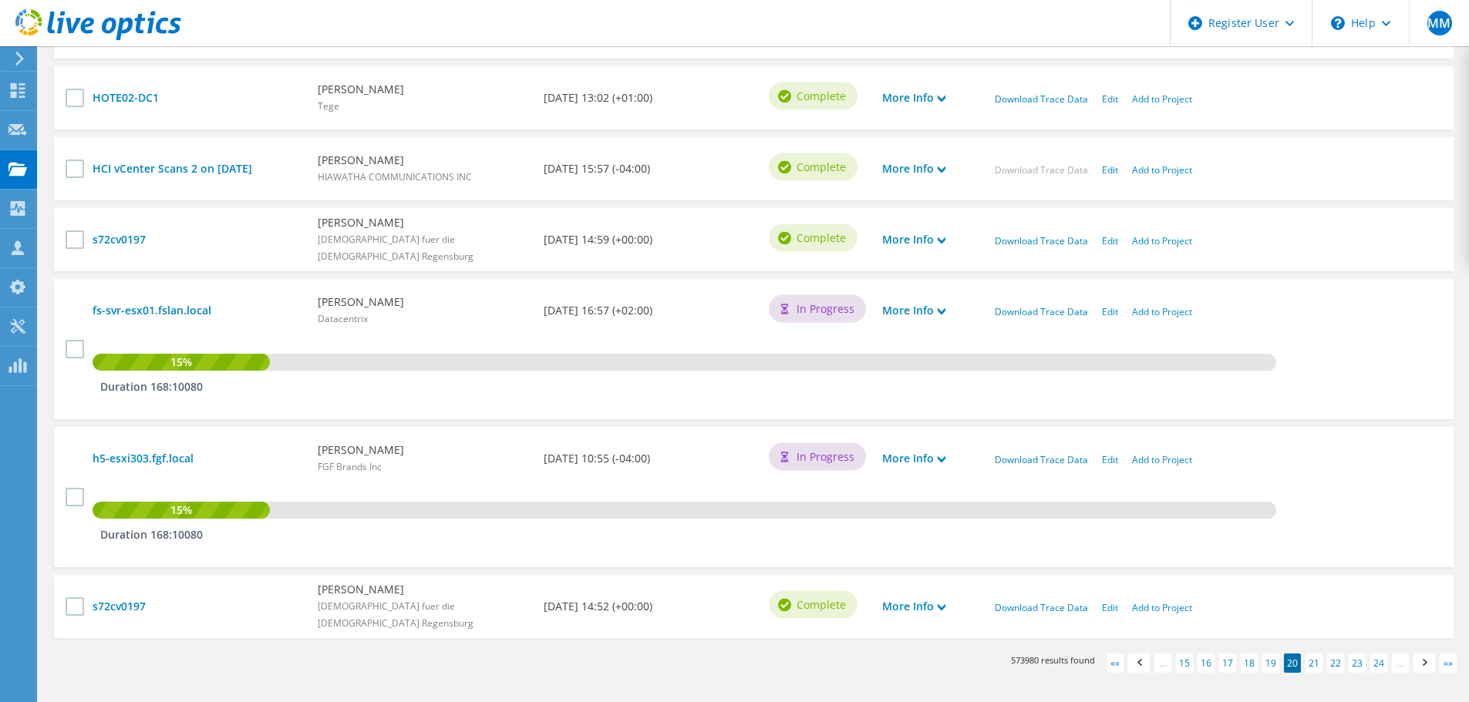
scroll to position [1049, 0]
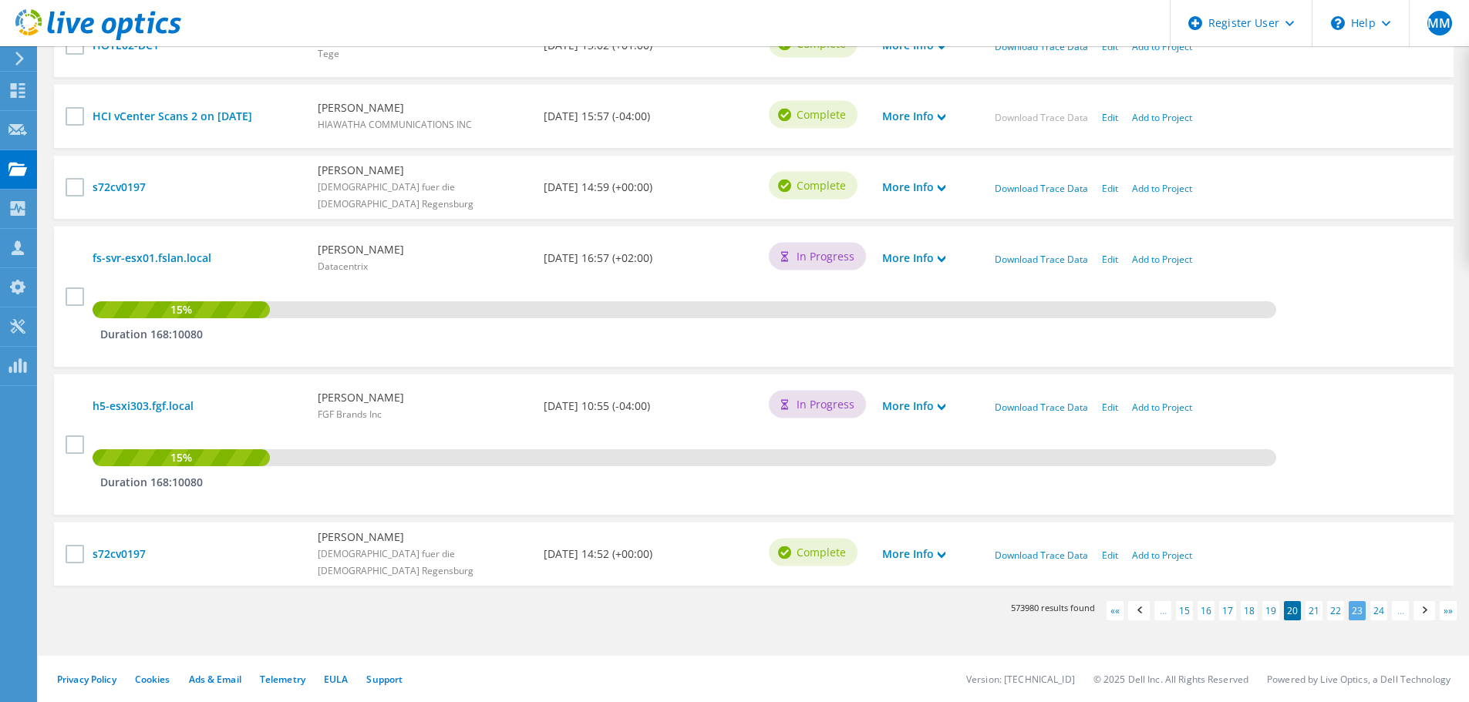
click at [1357, 614] on link "23" at bounding box center [1356, 610] width 17 height 19
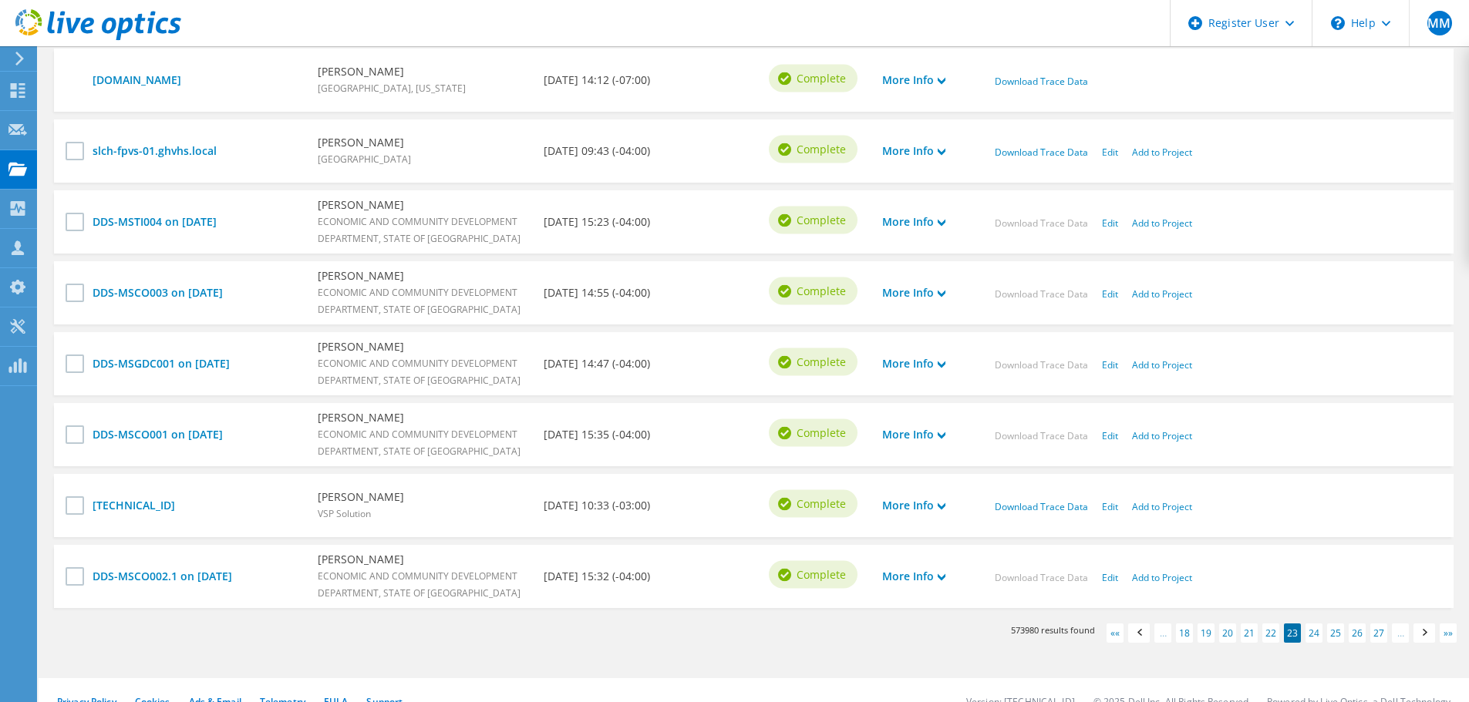
scroll to position [741, 0]
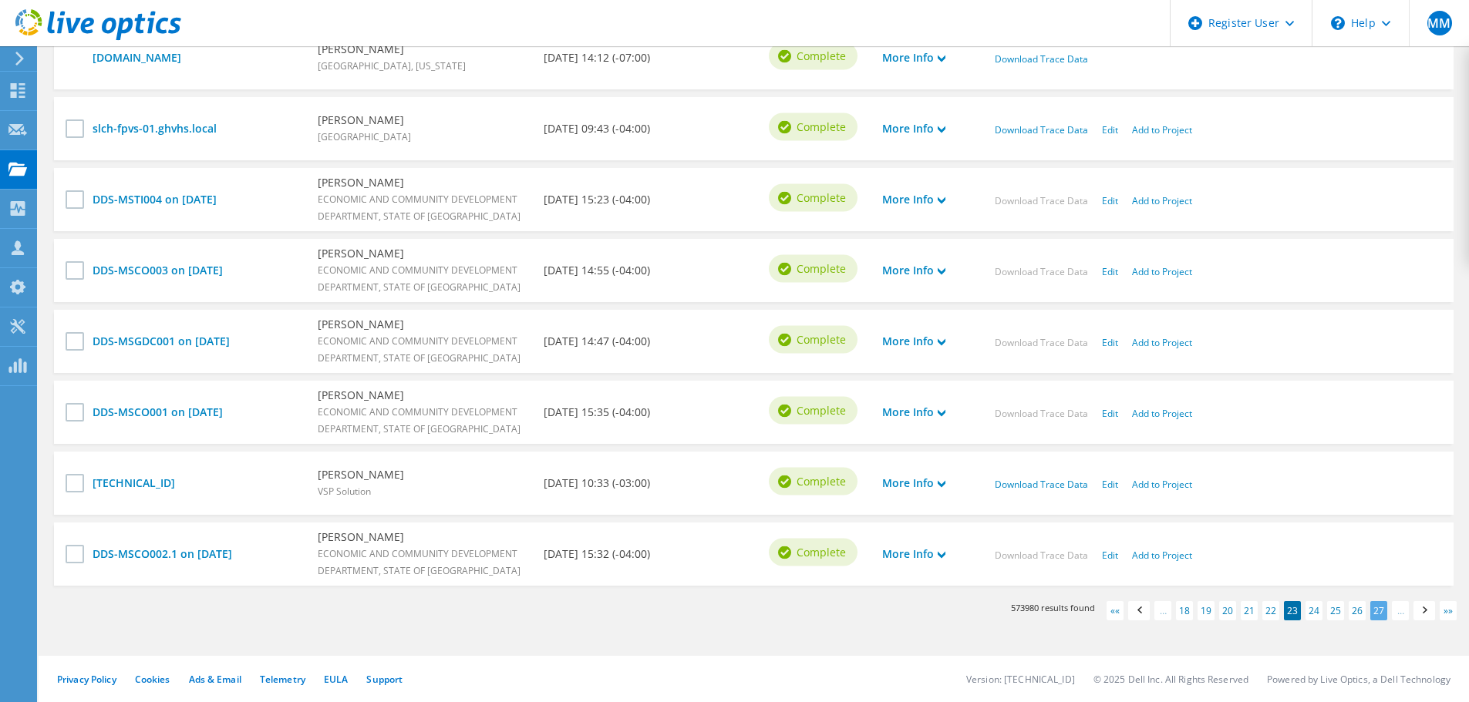
click at [1381, 612] on link "27" at bounding box center [1378, 610] width 17 height 19
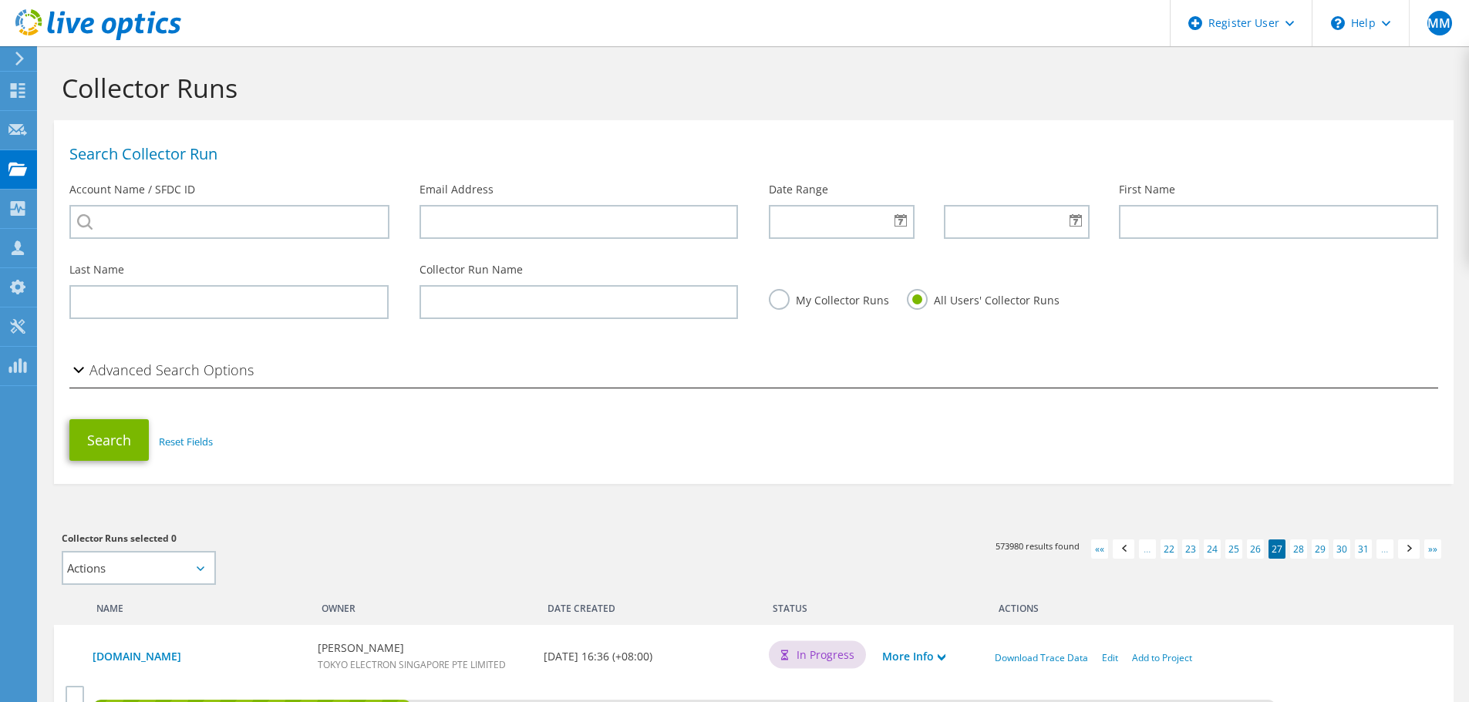
click at [898, 220] on div at bounding box center [841, 222] width 144 height 34
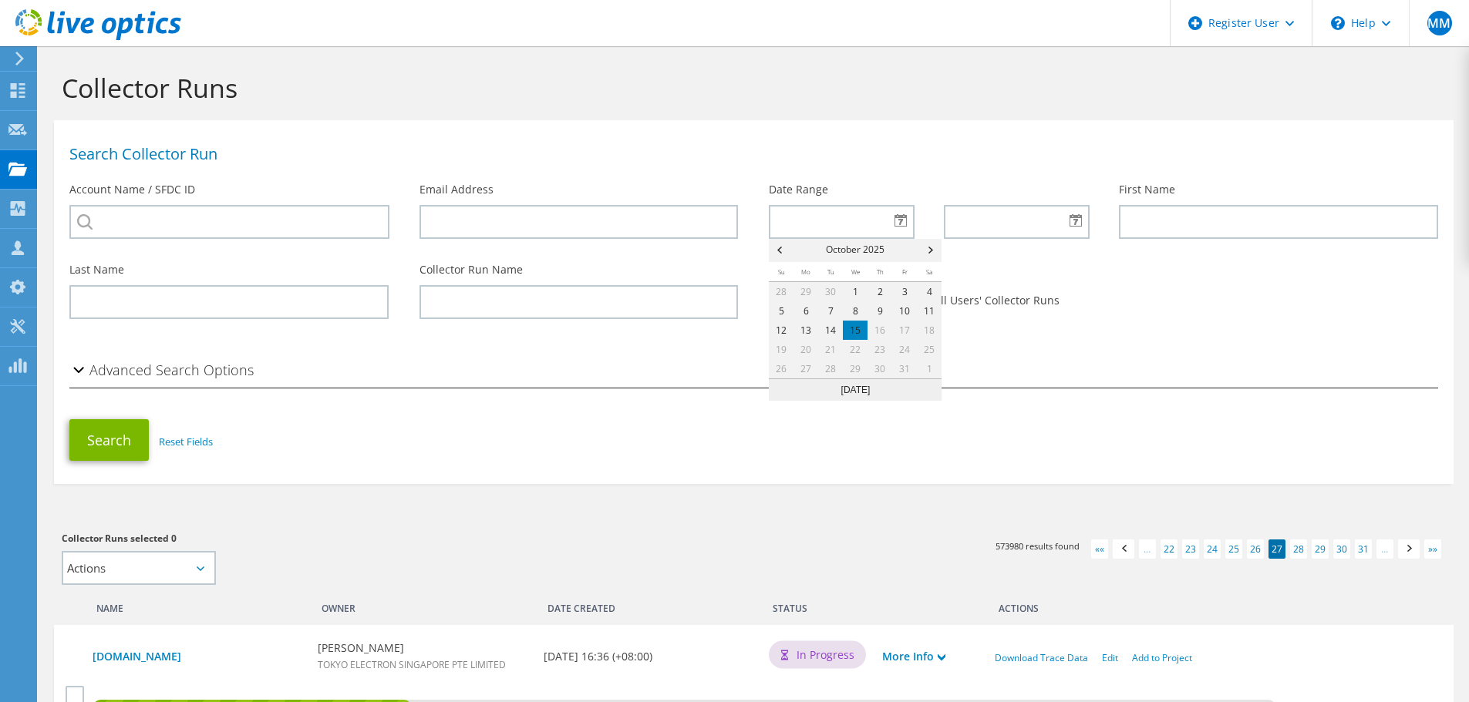
click at [776, 249] on span "Prev" at bounding box center [778, 250] width 19 height 23
click at [776, 247] on span "Prev" at bounding box center [778, 250] width 19 height 23
click at [776, 245] on span "Prev" at bounding box center [778, 250] width 19 height 23
click at [778, 253] on span "Prev" at bounding box center [778, 250] width 19 height 23
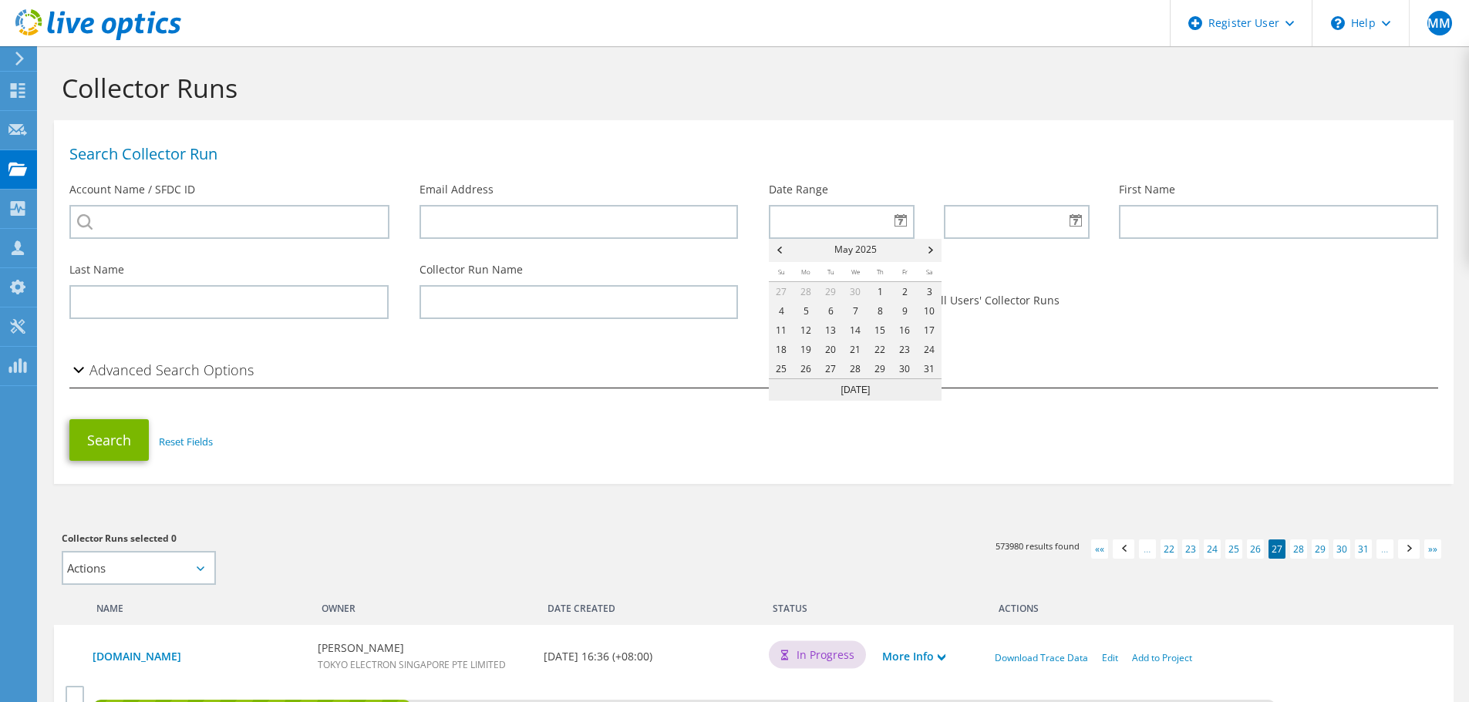
click at [778, 251] on span "Prev" at bounding box center [778, 250] width 19 height 23
click at [828, 293] on link "1" at bounding box center [830, 291] width 25 height 19
type input "[DATE]"
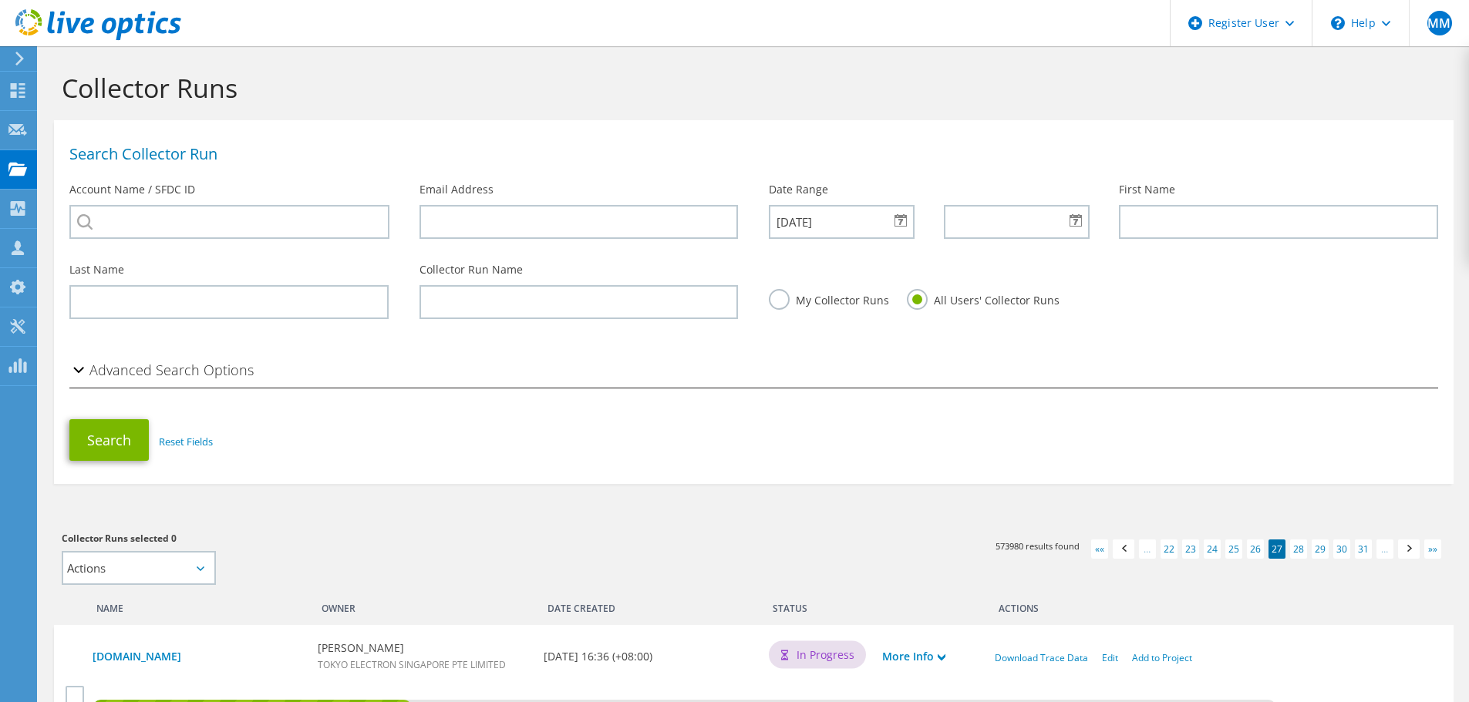
click at [1078, 220] on div at bounding box center [1016, 222] width 144 height 34
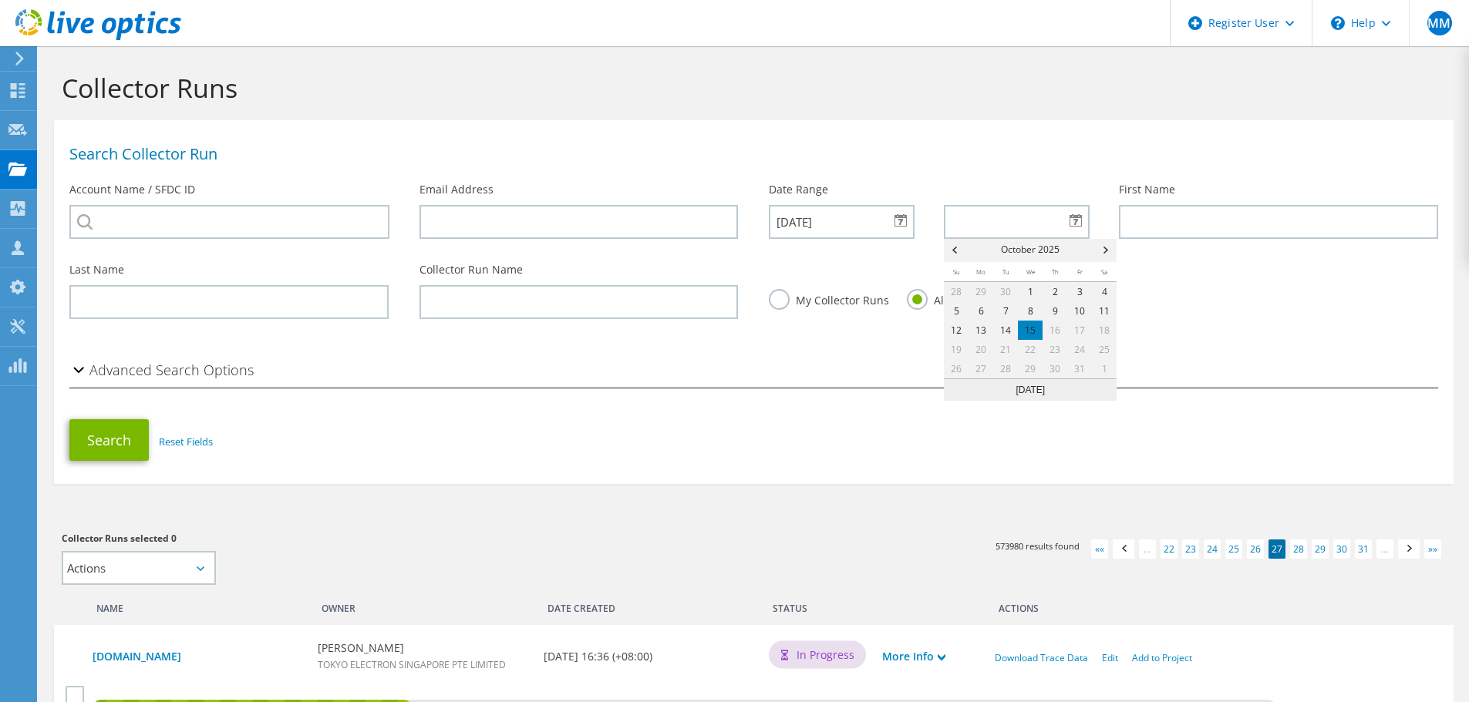
click at [956, 249] on span "Prev" at bounding box center [953, 250] width 19 height 23
click at [956, 248] on span "Prev" at bounding box center [953, 250] width 19 height 23
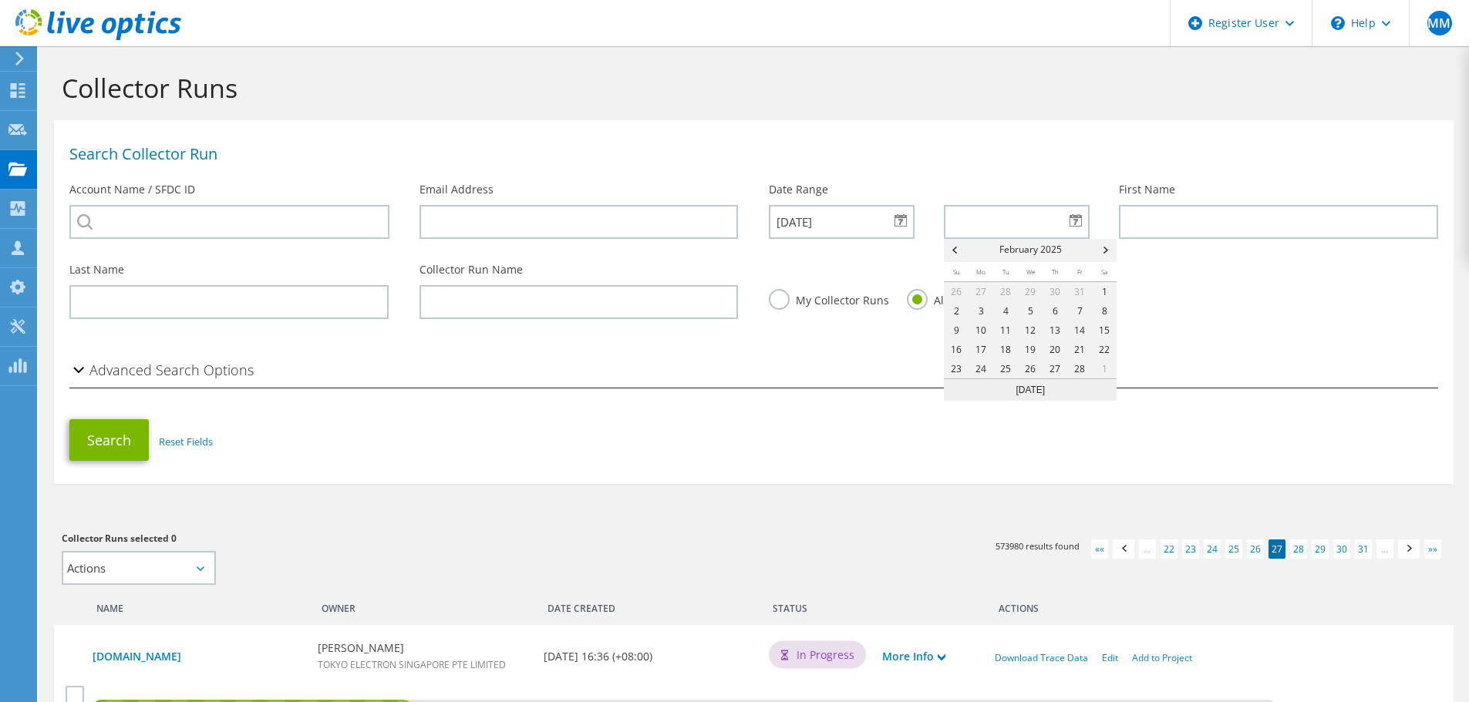
click at [956, 247] on span "Prev" at bounding box center [953, 250] width 19 height 23
click at [1107, 247] on span "Next" at bounding box center [1107, 250] width 19 height 23
click at [1108, 247] on span "Next" at bounding box center [1107, 250] width 19 height 23
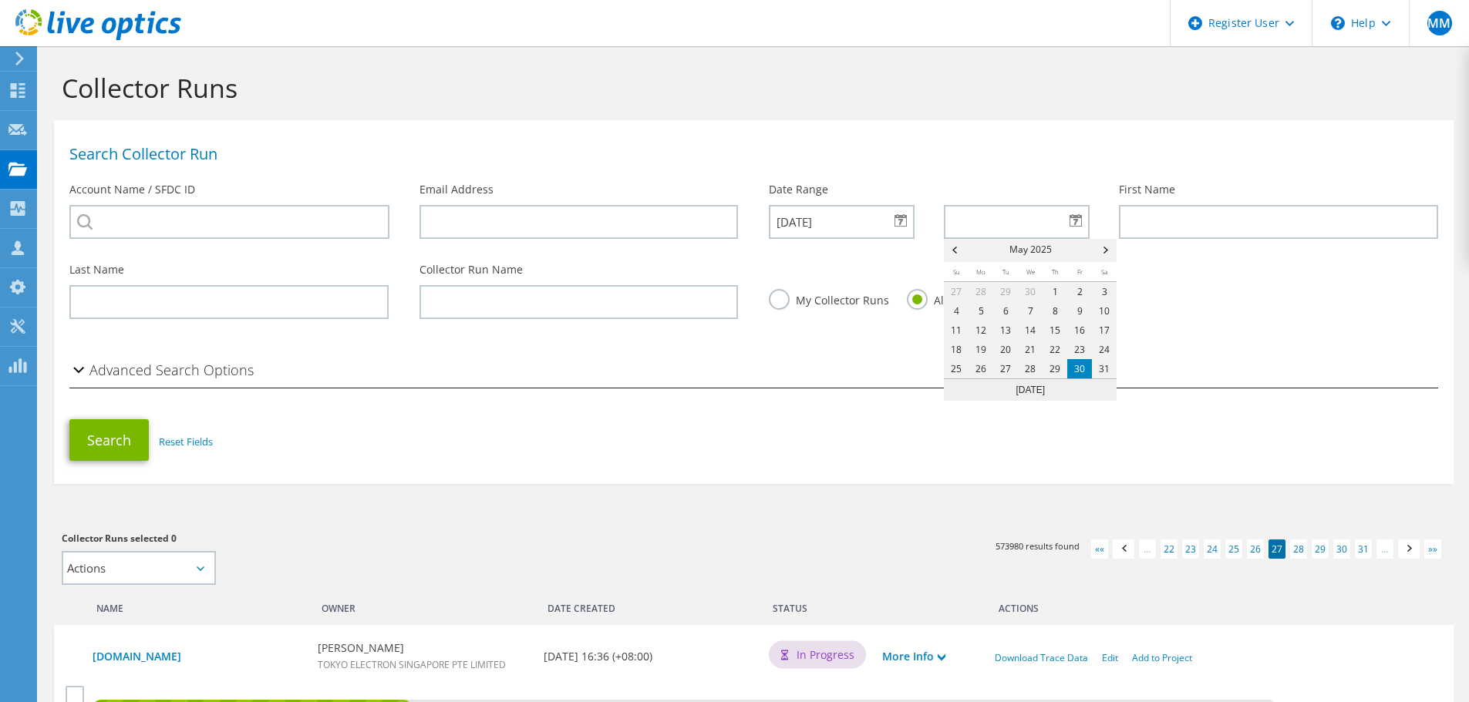
click at [1081, 365] on link "30" at bounding box center [1079, 368] width 25 height 19
type input "05/30/2025"
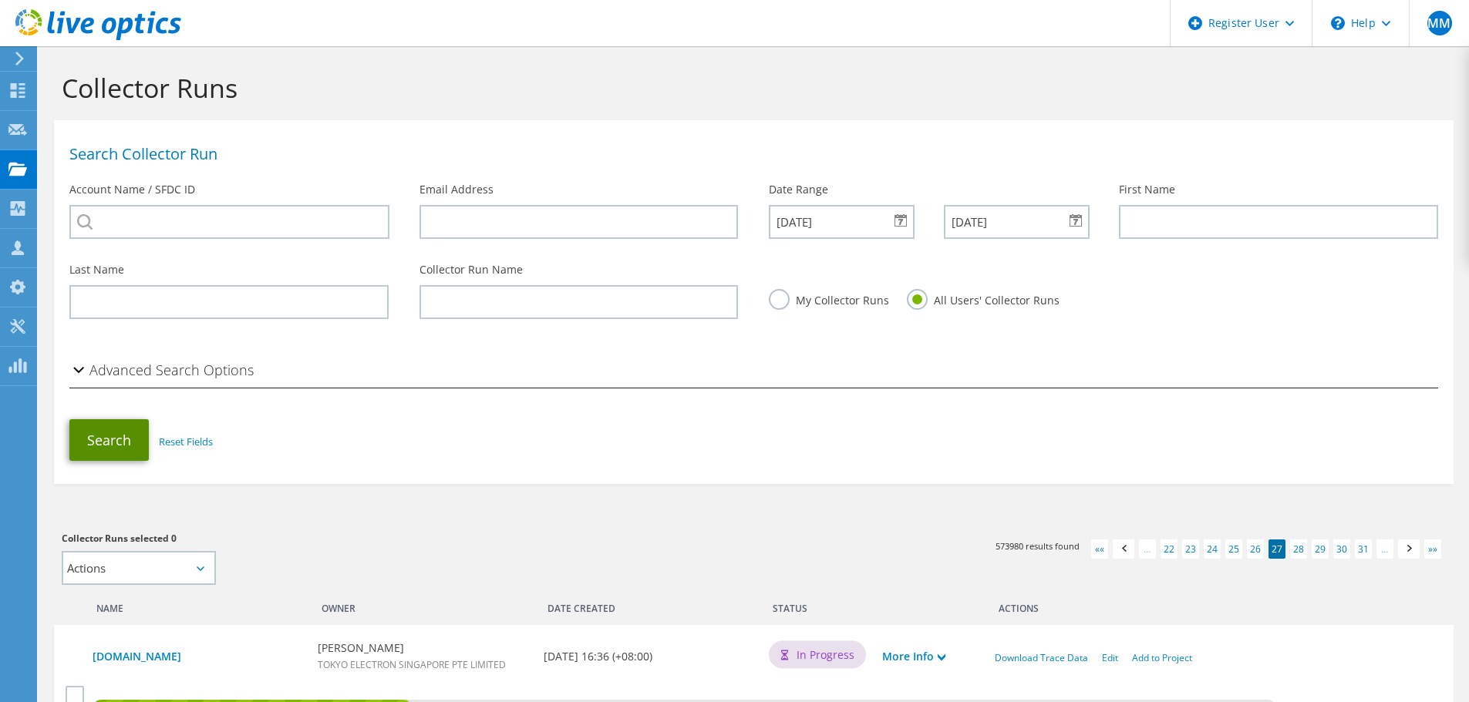
click at [106, 436] on button "Search" at bounding box center [108, 440] width 79 height 42
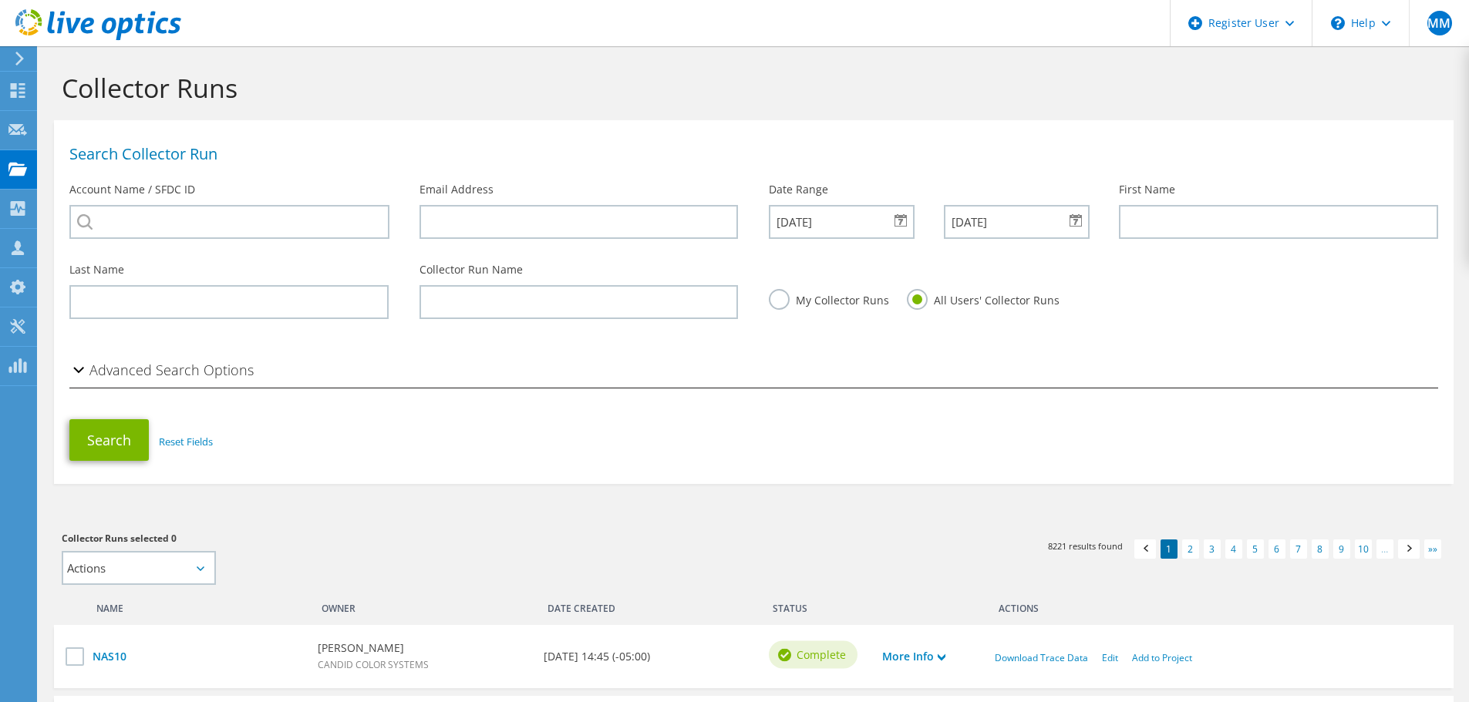
click at [1074, 219] on div "05/30/2025" at bounding box center [1016, 222] width 144 height 34
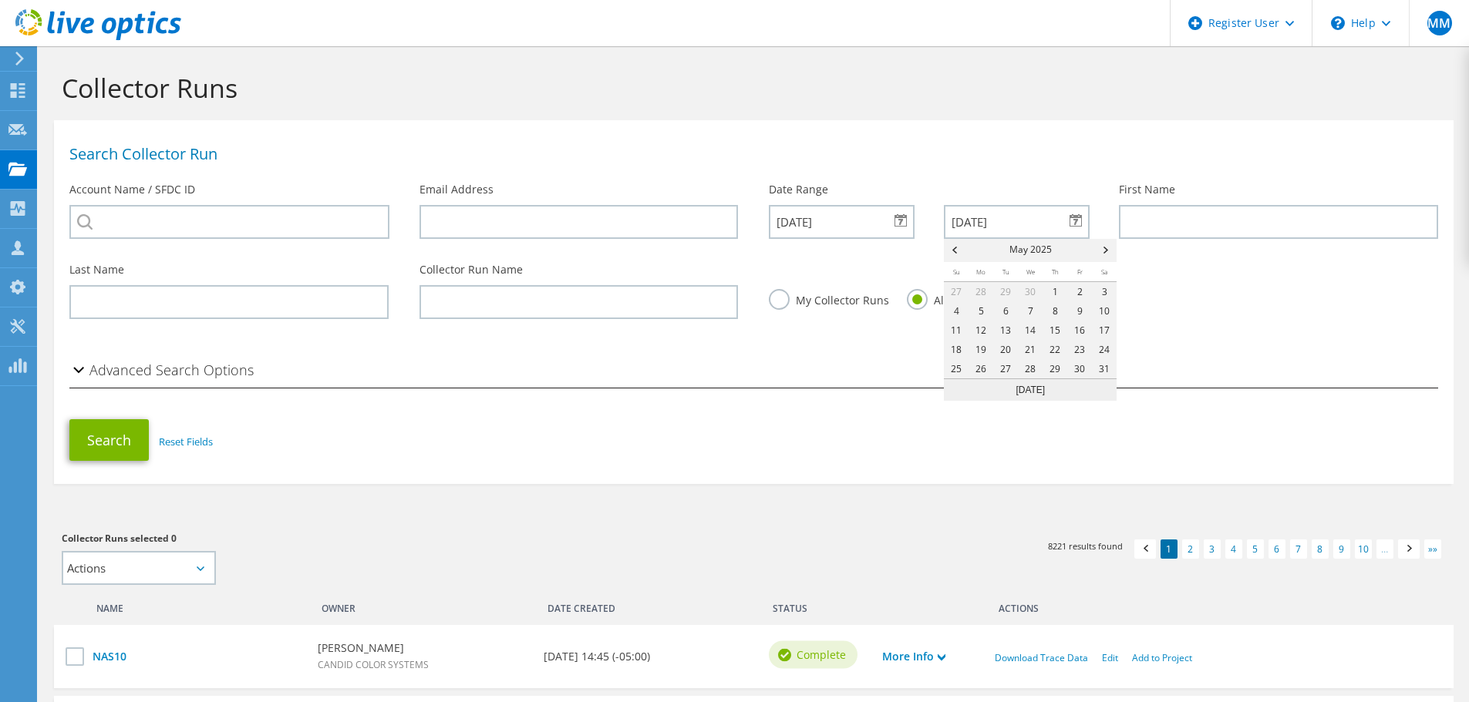
click at [957, 251] on span "Prev" at bounding box center [953, 250] width 19 height 23
click at [1083, 307] on link "11" at bounding box center [1079, 310] width 25 height 19
type input "04/11/2025"
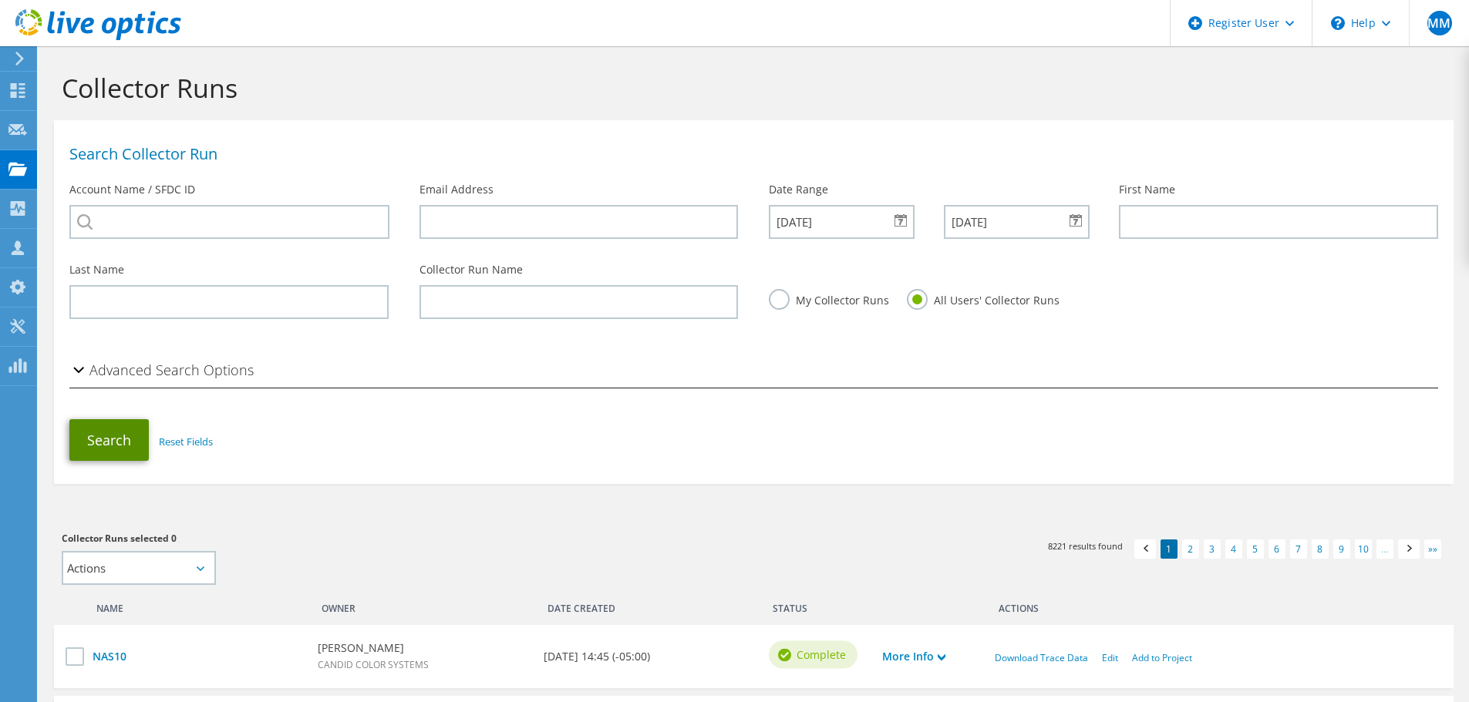
click at [106, 438] on button "Search" at bounding box center [108, 440] width 79 height 42
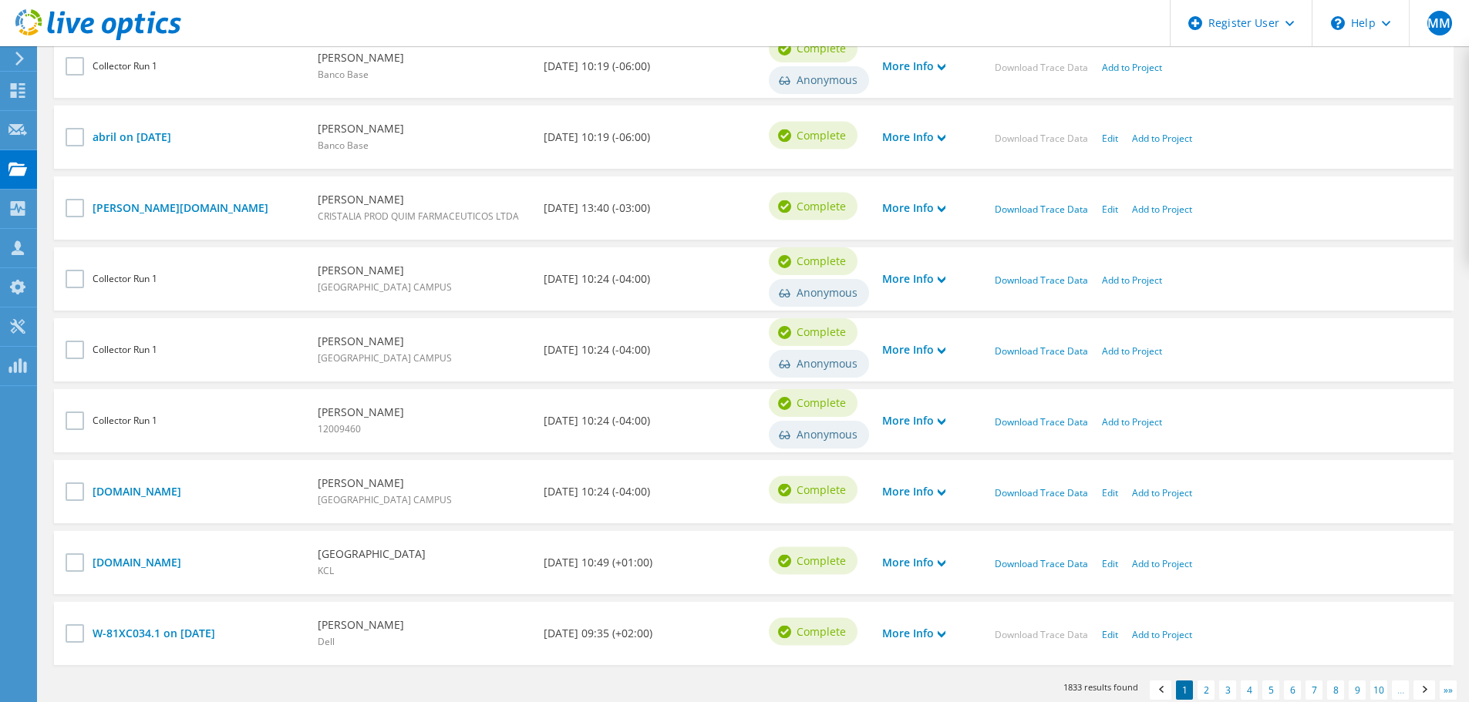
scroll to position [741, 0]
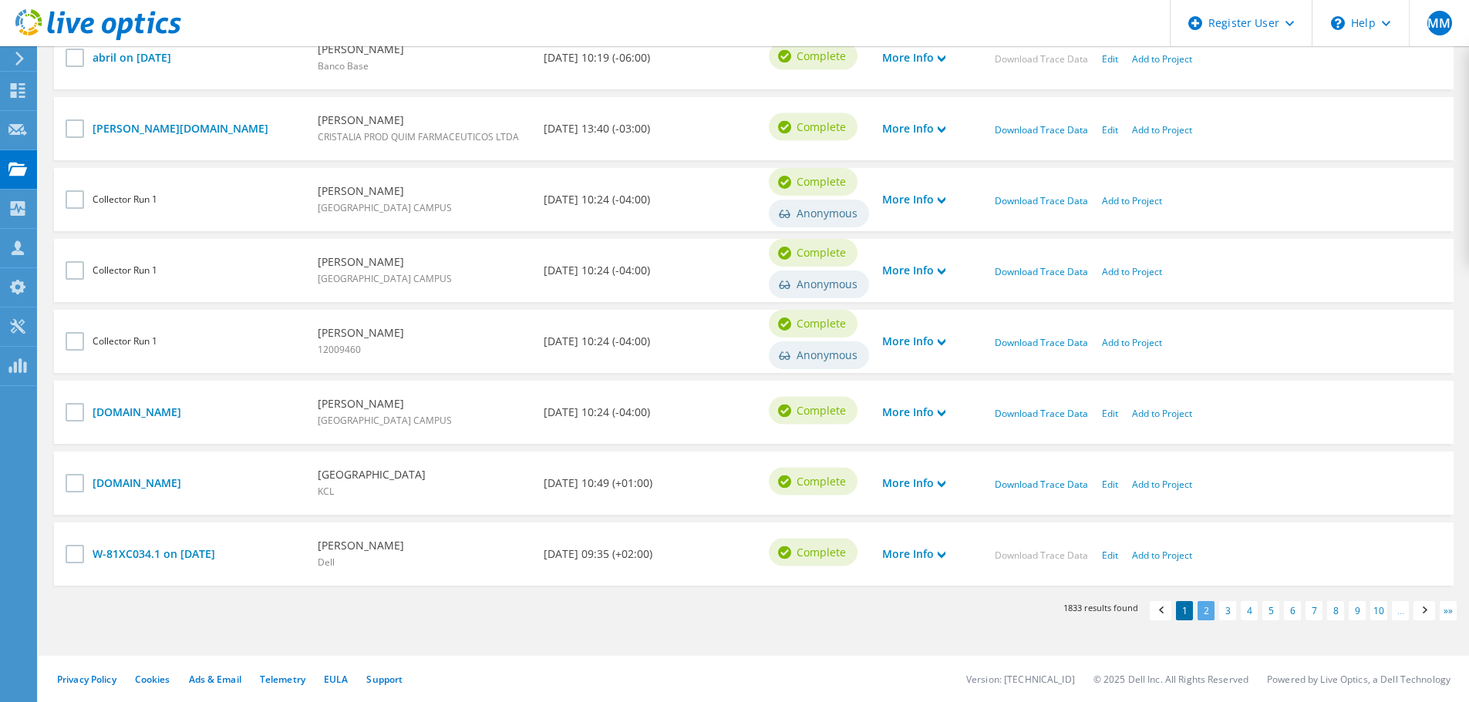
click at [1200, 611] on link "2" at bounding box center [1205, 610] width 17 height 19
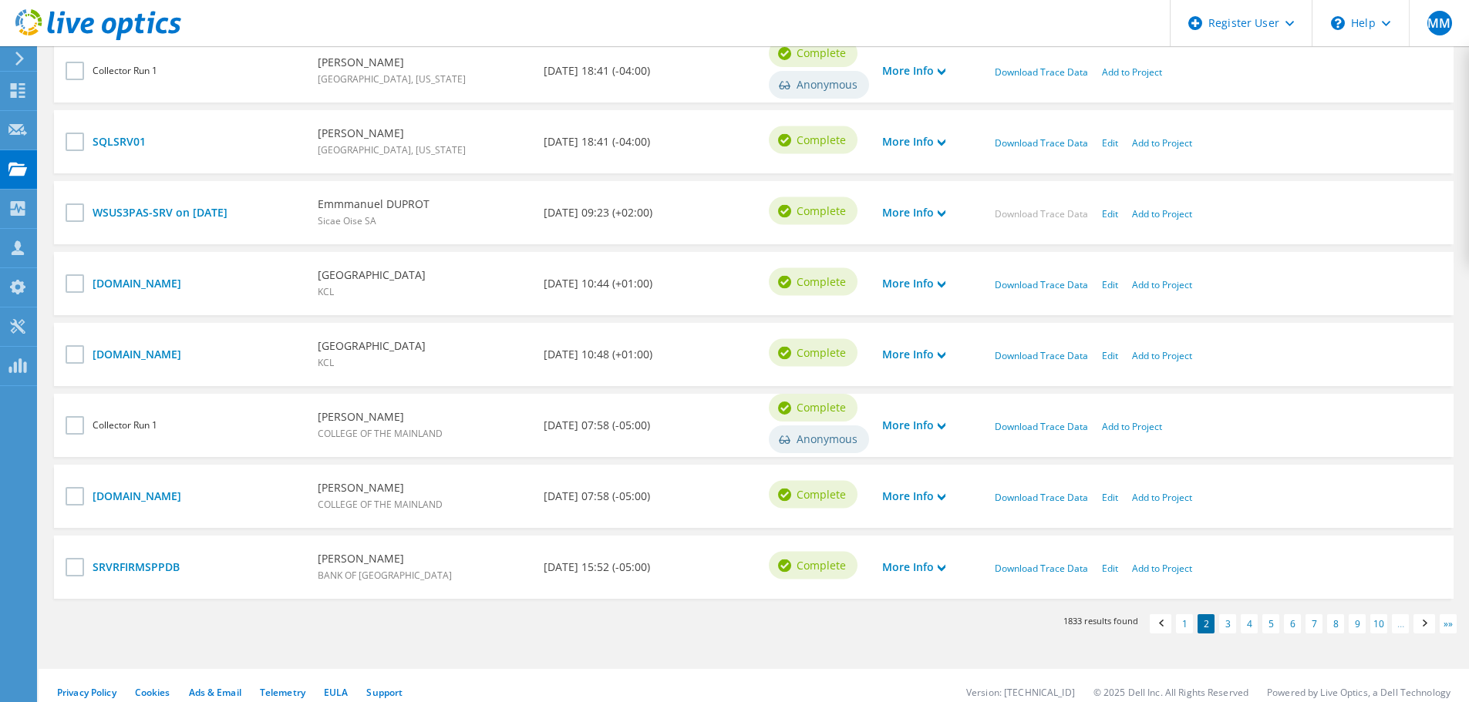
scroll to position [741, 0]
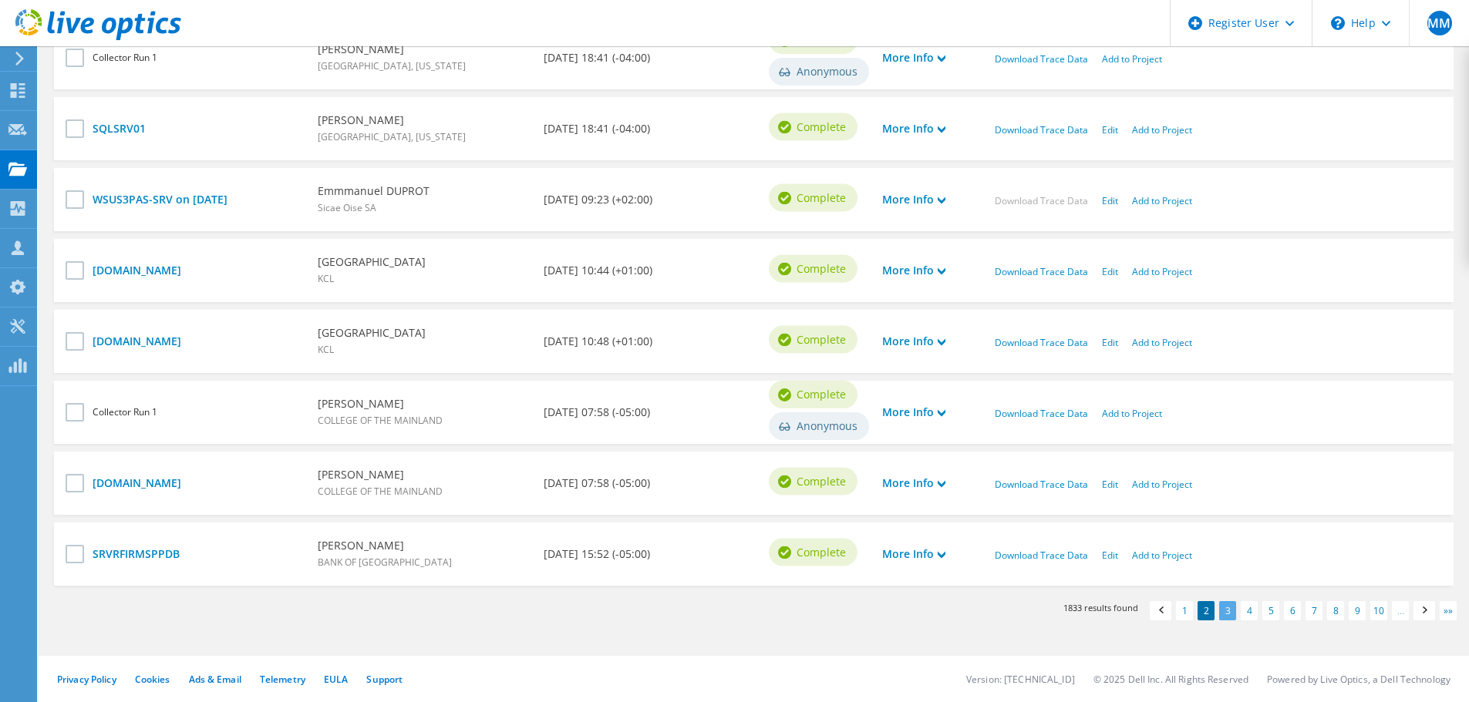
click at [1222, 610] on link "3" at bounding box center [1227, 610] width 17 height 19
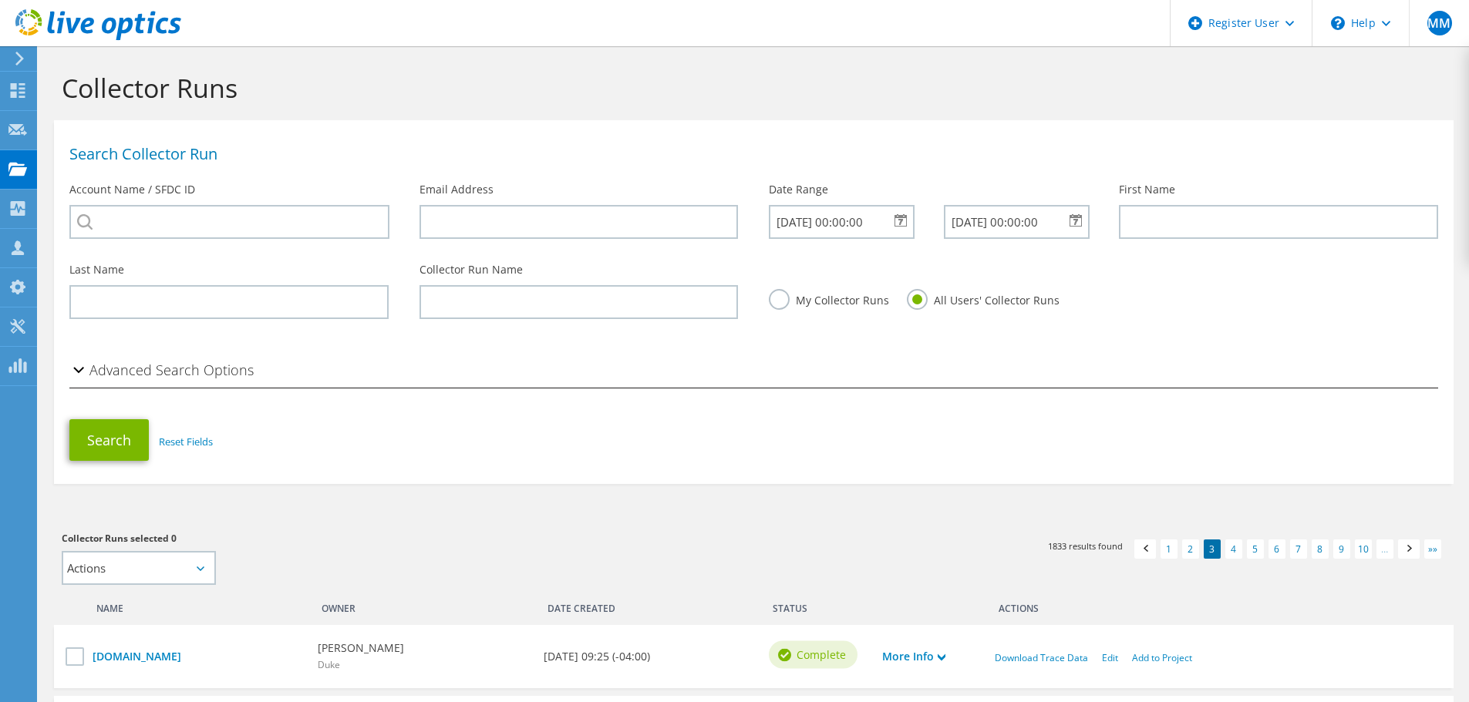
click at [900, 214] on div "[DATE] 00:00:00" at bounding box center [841, 222] width 144 height 34
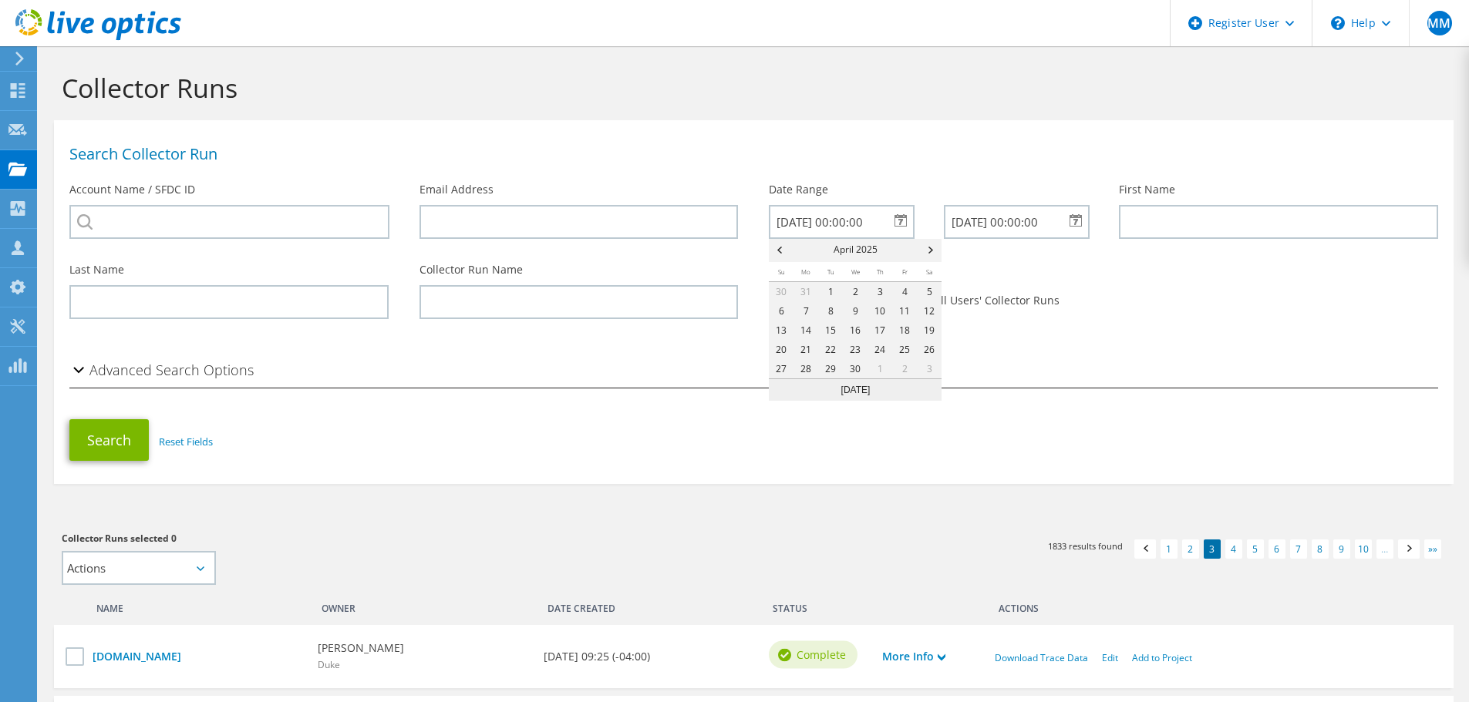
click at [930, 246] on span "Next" at bounding box center [932, 250] width 19 height 23
click at [880, 305] on link "8" at bounding box center [879, 310] width 25 height 19
type input "[DATE]"
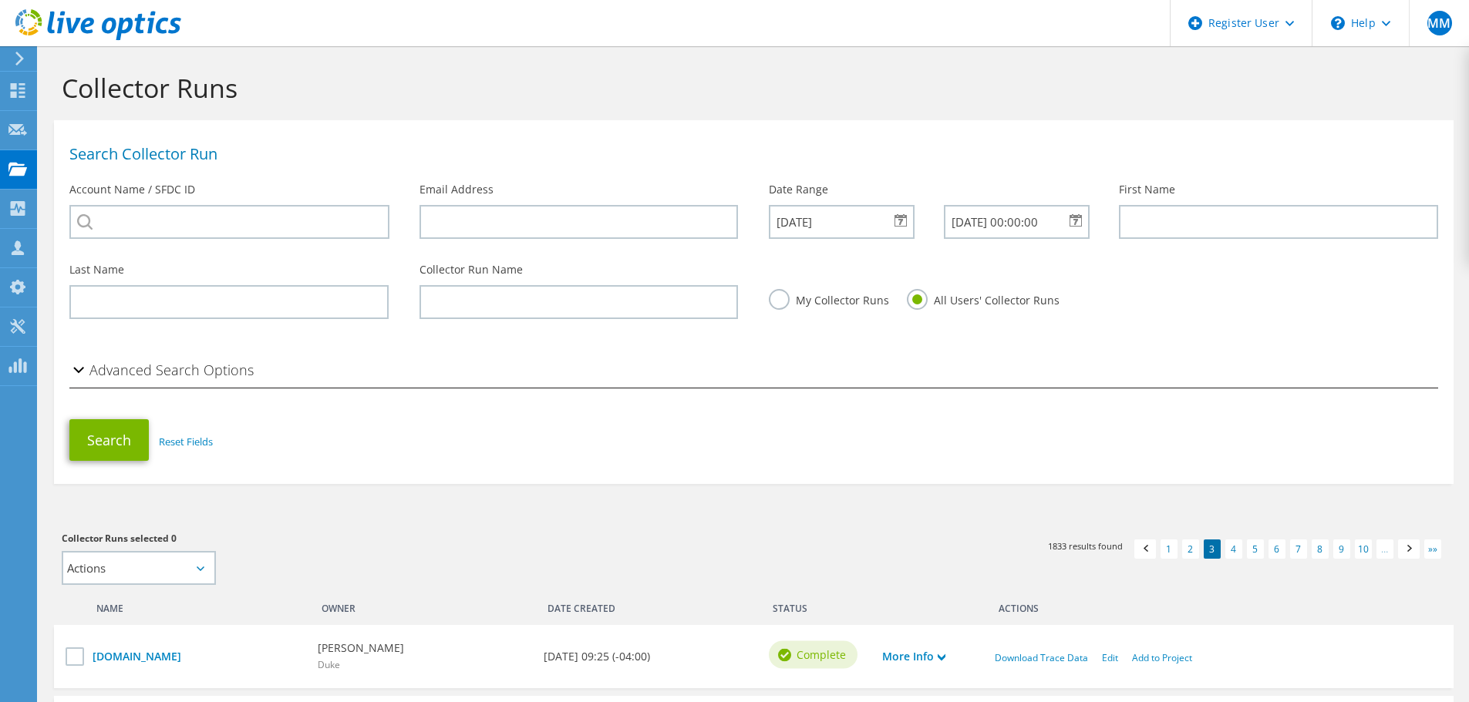
click at [1075, 217] on div "[DATE] 00:00:00" at bounding box center [1016, 222] width 144 height 34
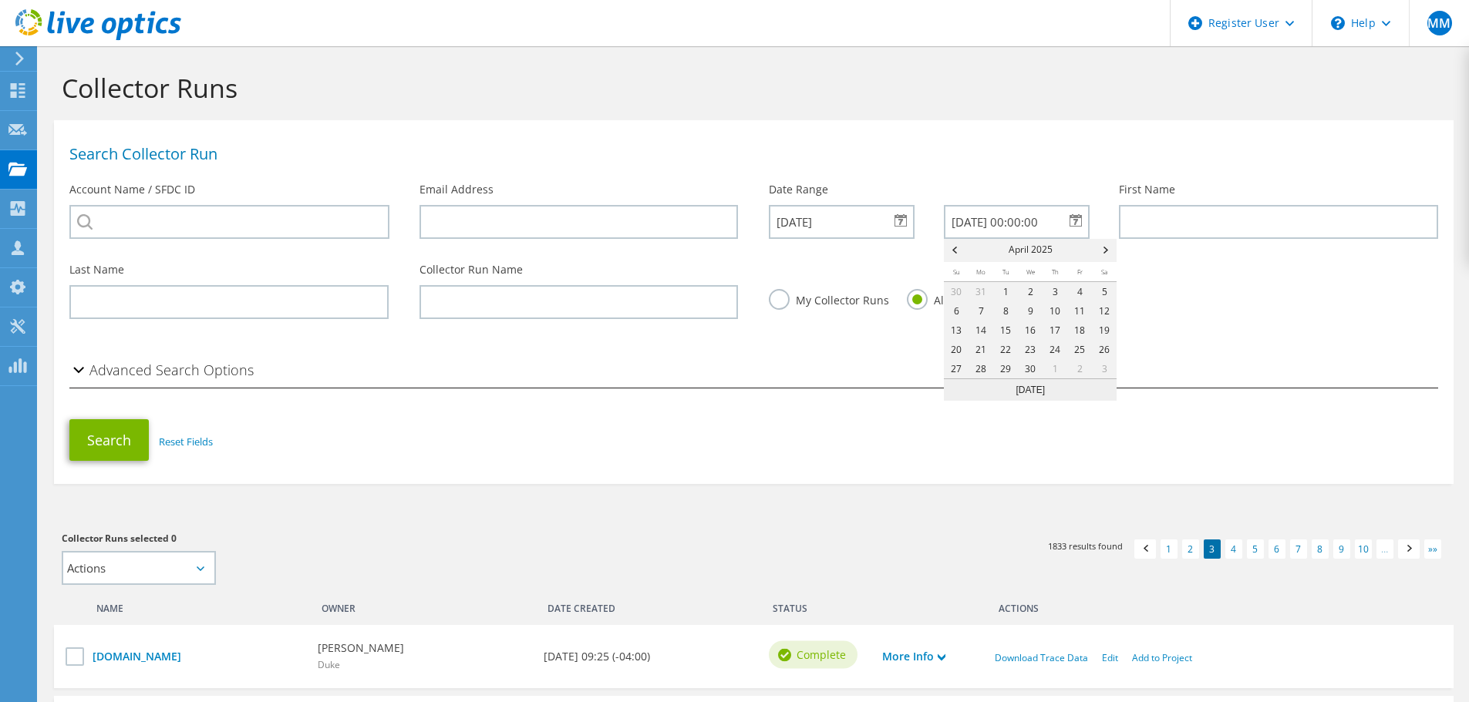
click at [1102, 254] on span "Next" at bounding box center [1107, 250] width 19 height 23
click at [1051, 306] on link "8" at bounding box center [1054, 310] width 25 height 19
type input "[DATE]"
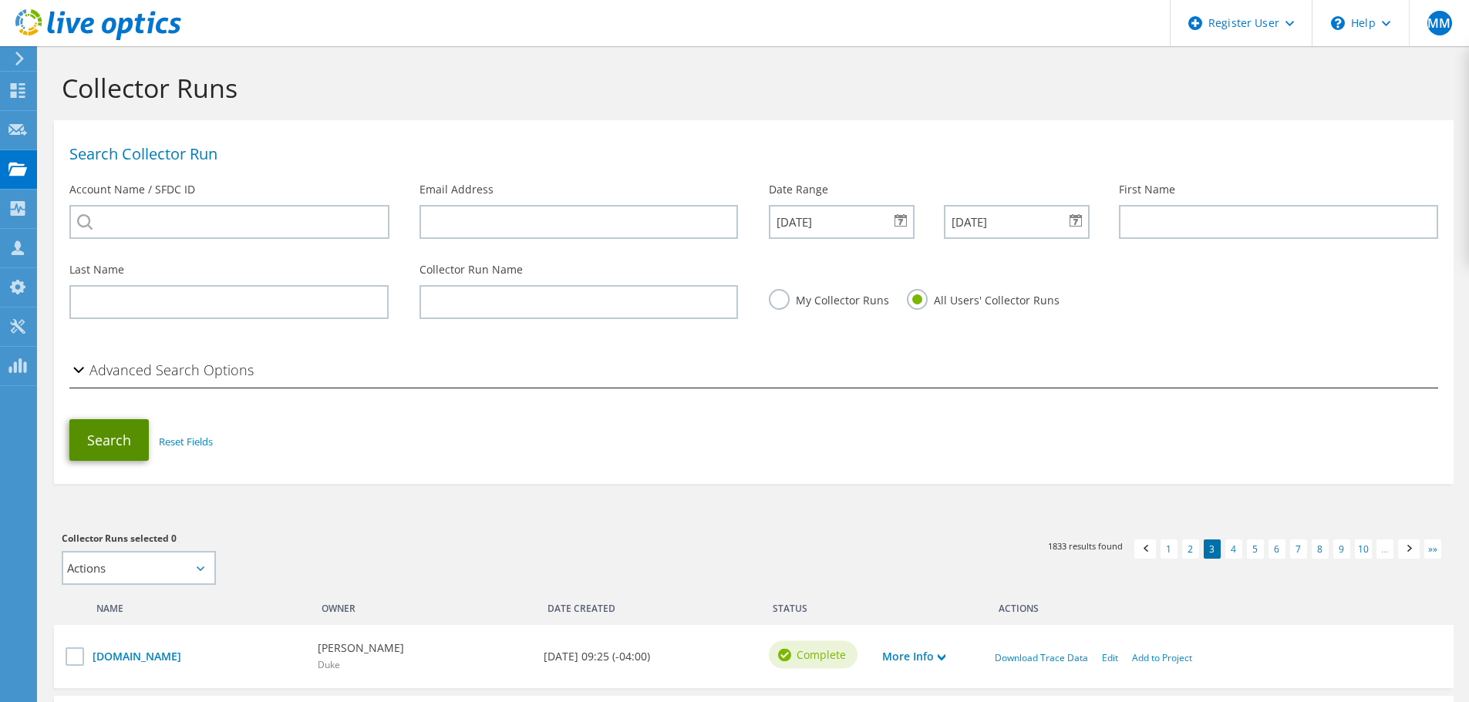
click at [105, 429] on button "Search" at bounding box center [108, 440] width 79 height 42
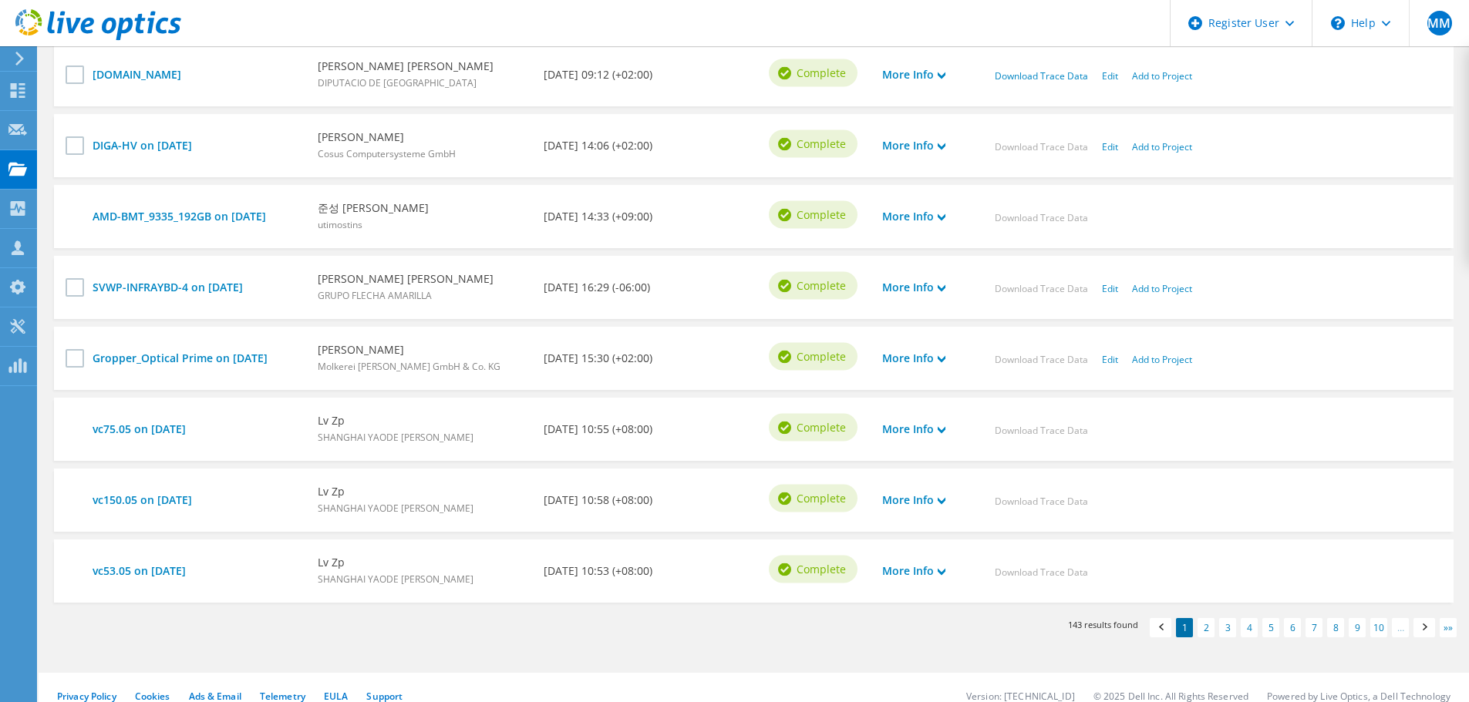
scroll to position [741, 0]
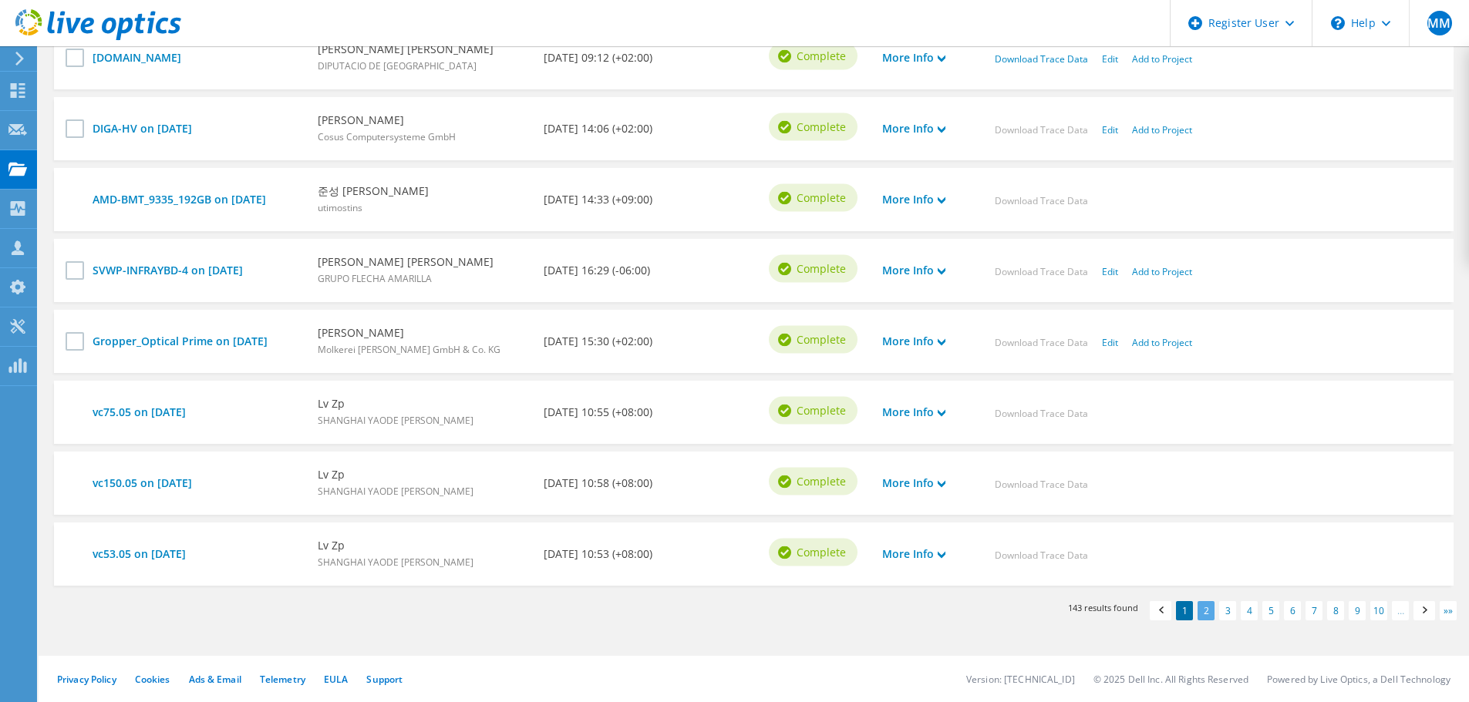
click at [1207, 615] on link "2" at bounding box center [1205, 610] width 17 height 19
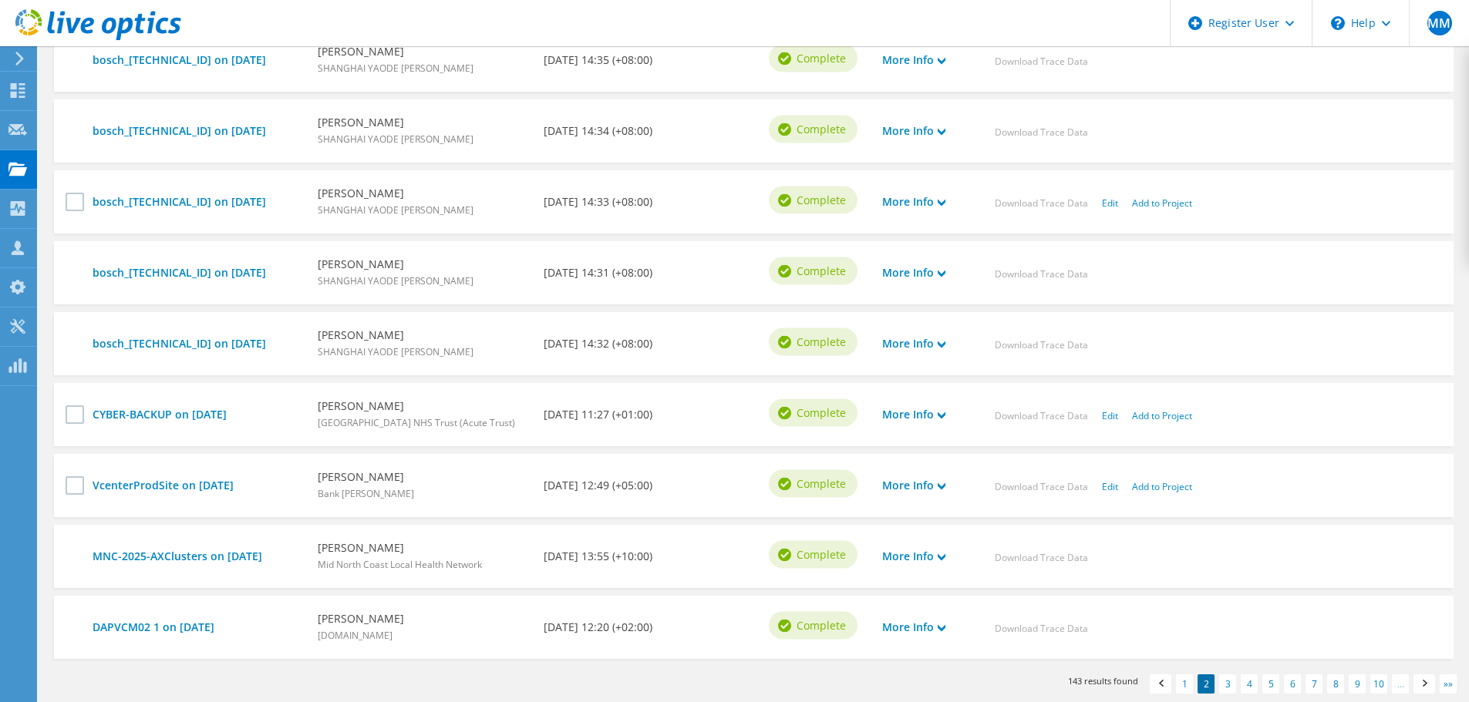
scroll to position [694, 0]
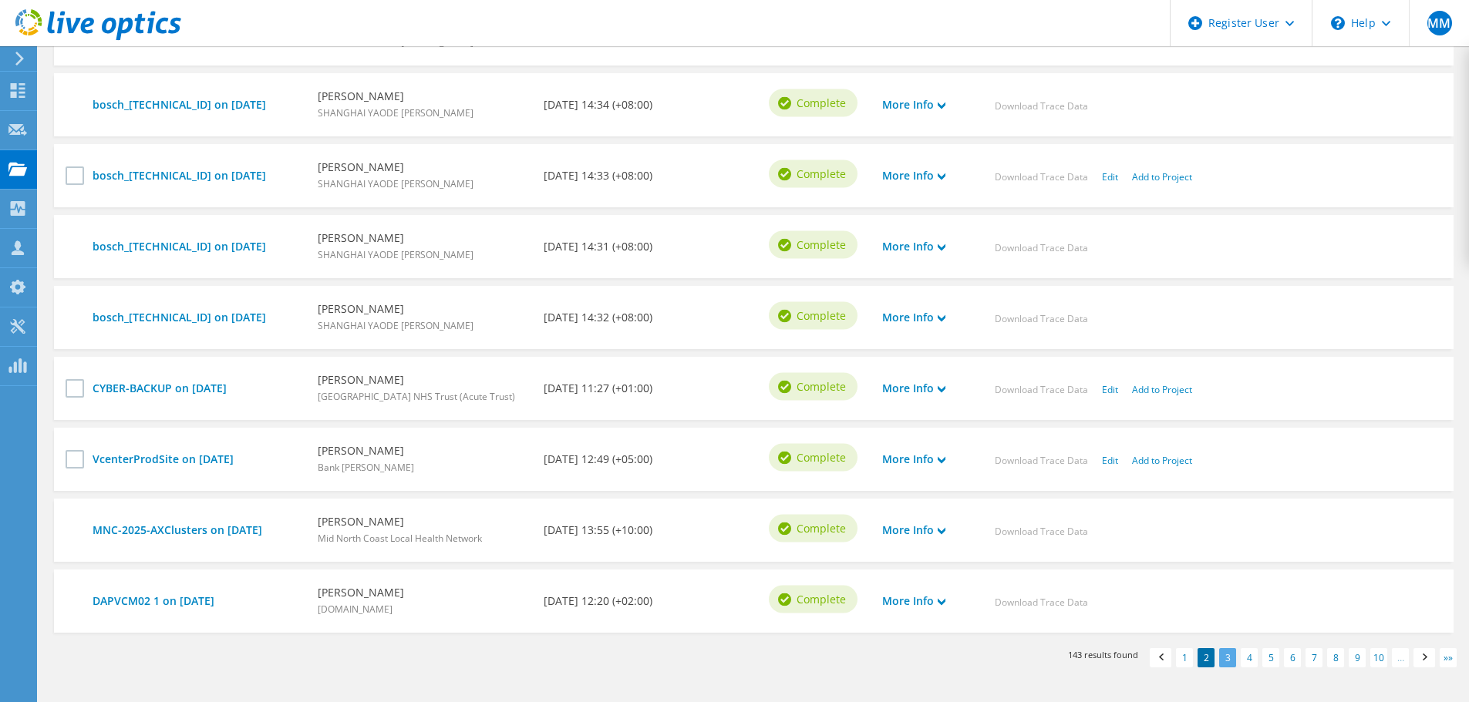
click at [1226, 661] on link "3" at bounding box center [1227, 657] width 17 height 19
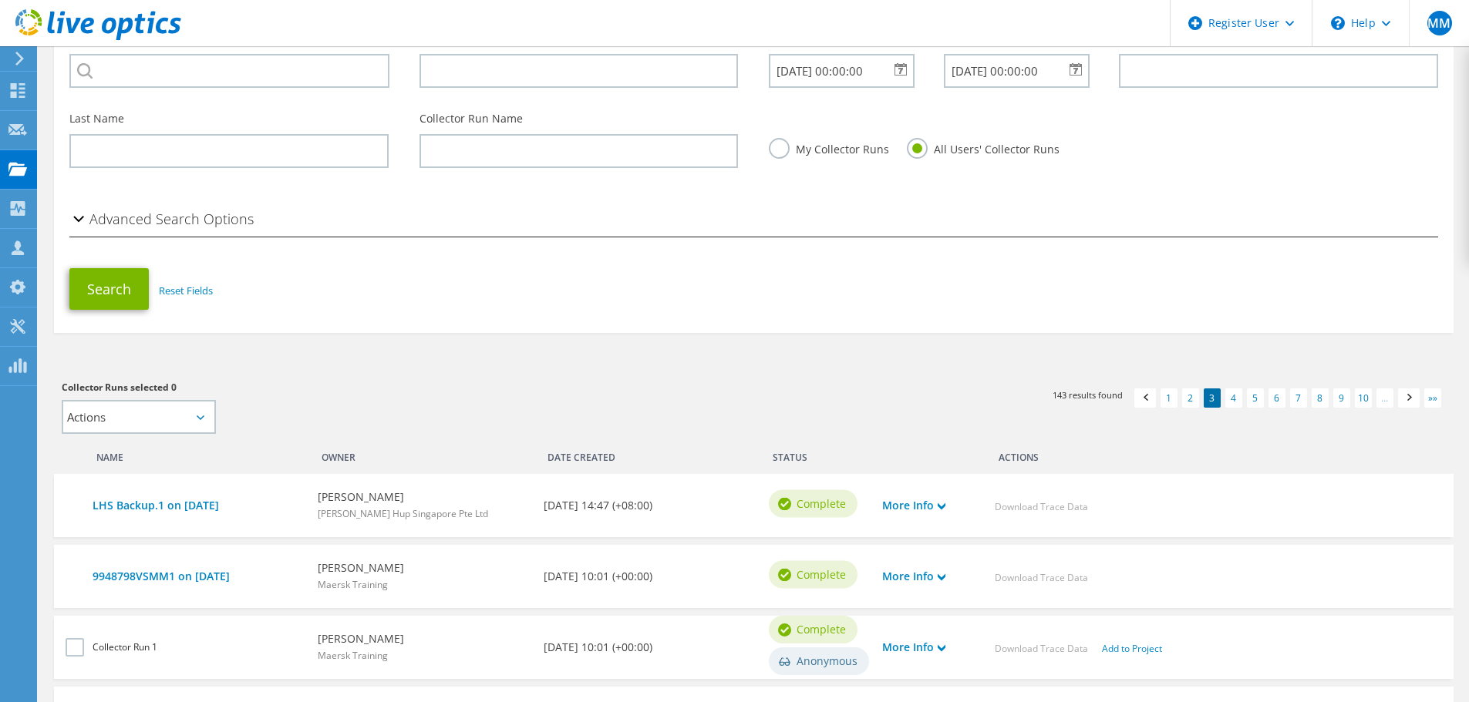
scroll to position [154, 0]
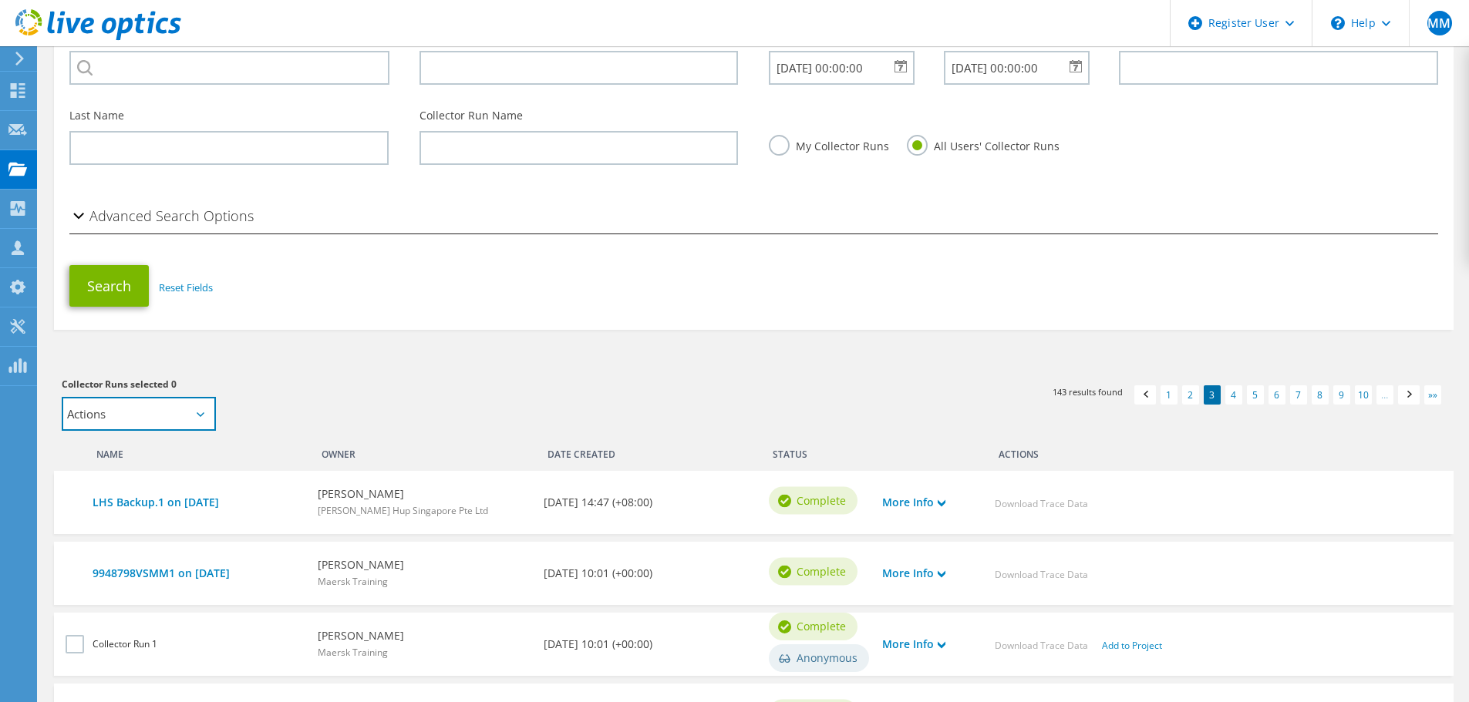
click at [193, 422] on select "Actions Add to new project" at bounding box center [139, 414] width 154 height 34
click at [204, 416] on icon at bounding box center [201, 414] width 8 height 5
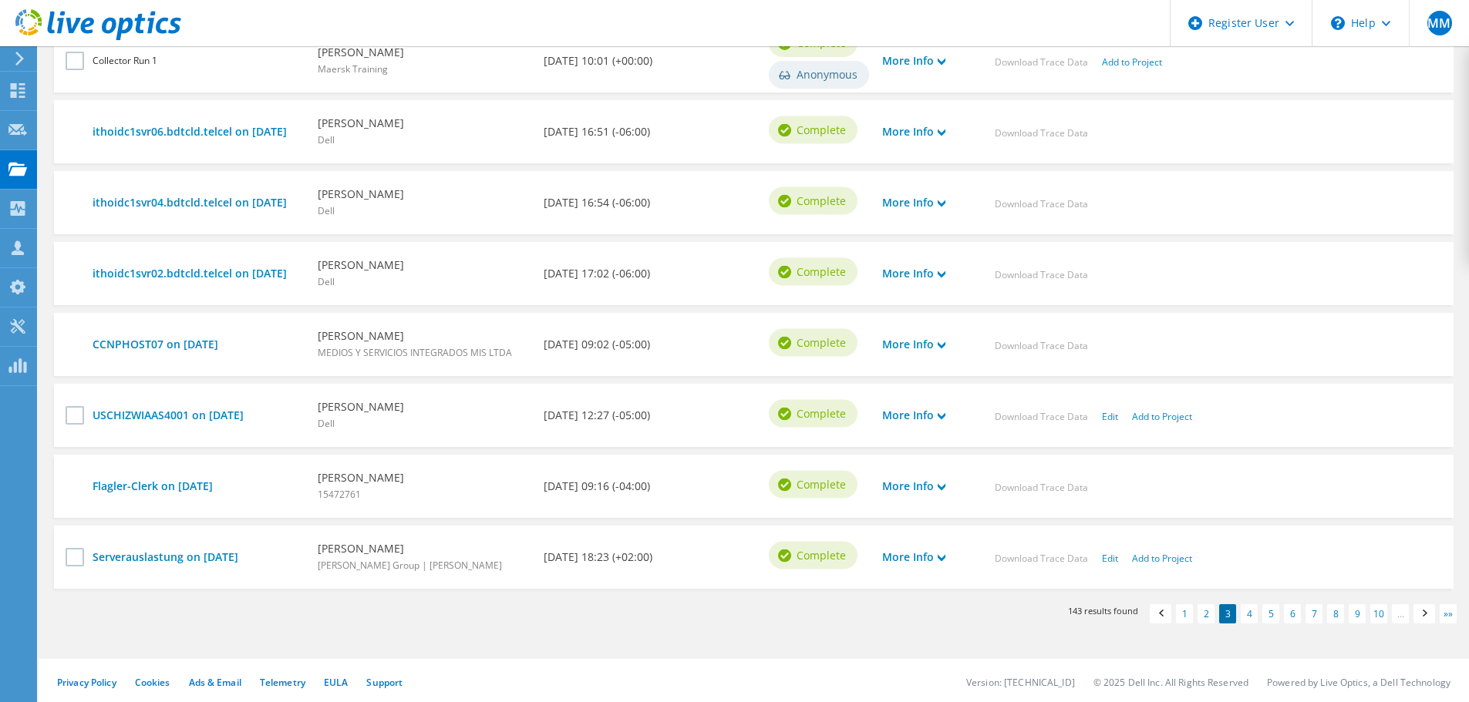
scroll to position [741, 0]
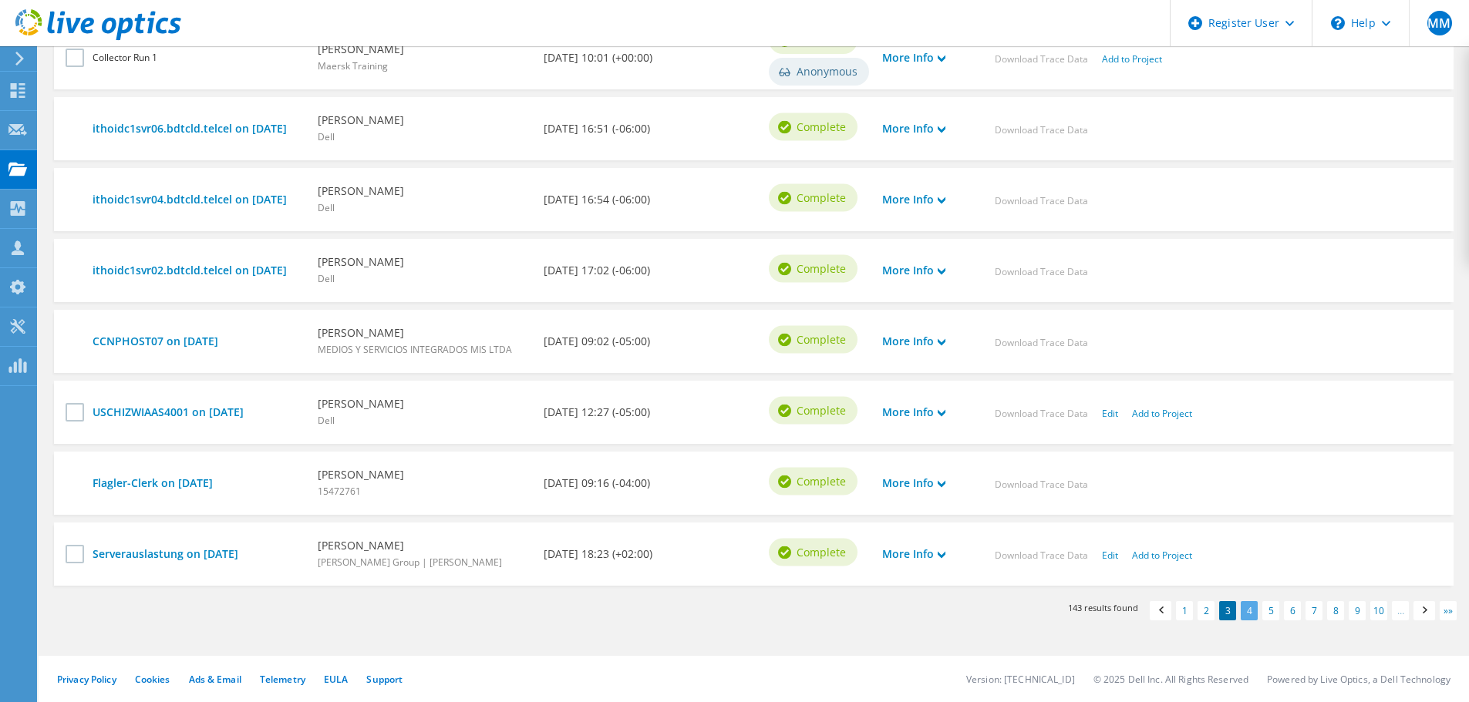
click at [1249, 610] on link "4" at bounding box center [1248, 610] width 17 height 19
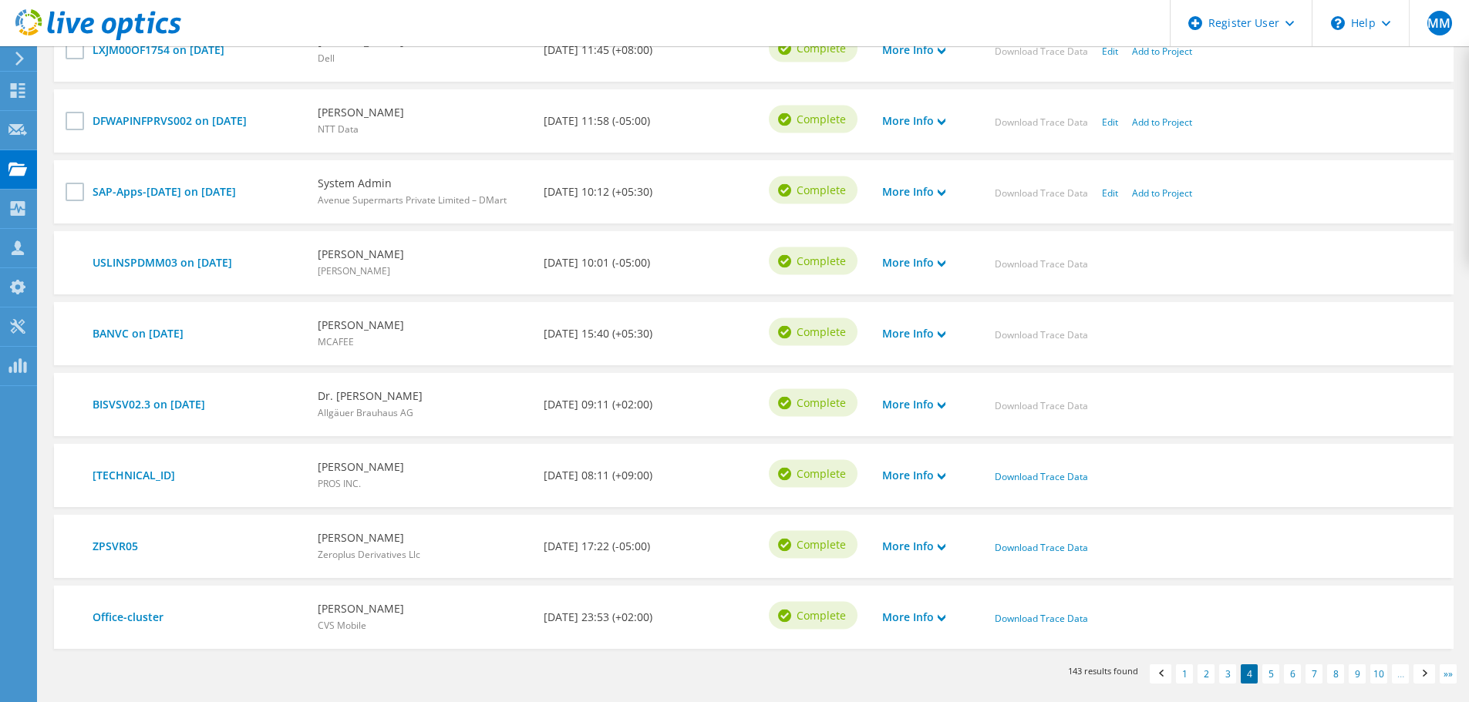
scroll to position [741, 0]
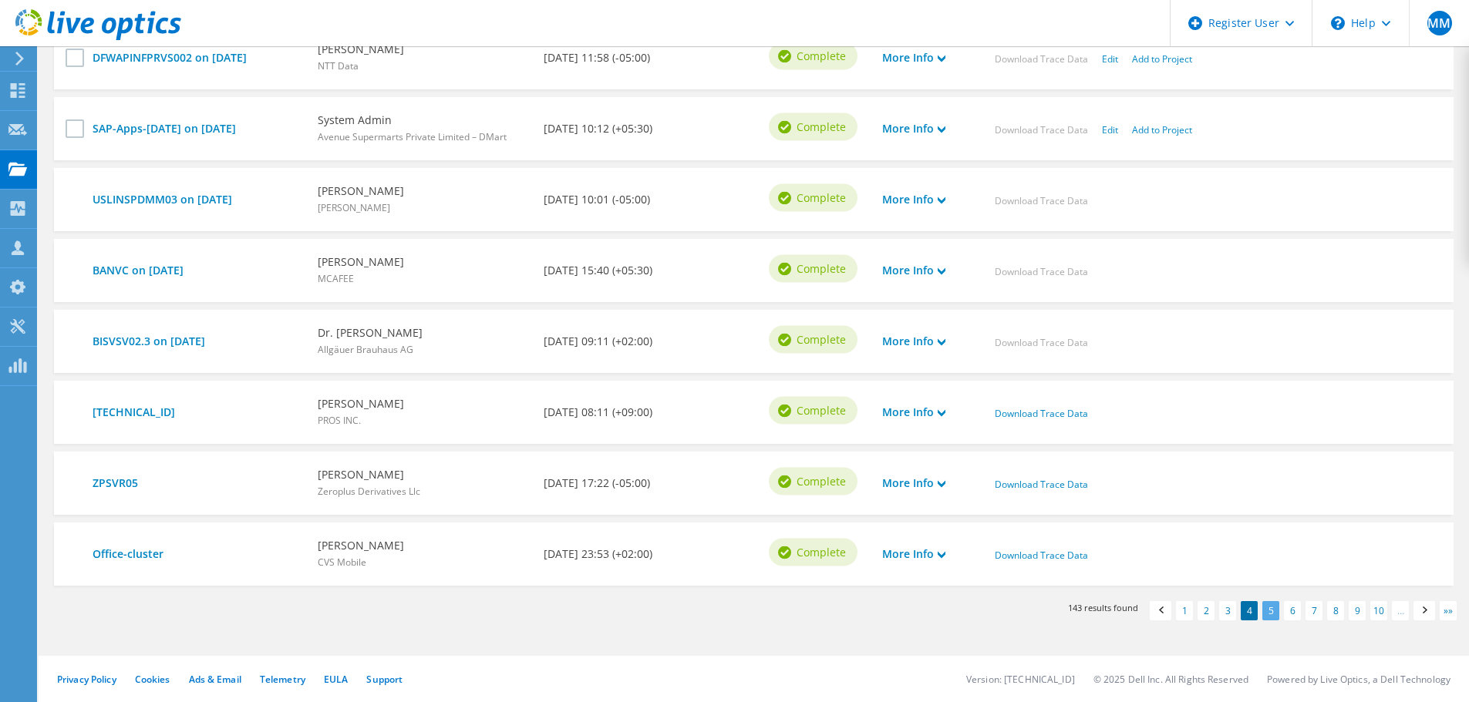
click at [1263, 611] on link "5" at bounding box center [1270, 610] width 17 height 19
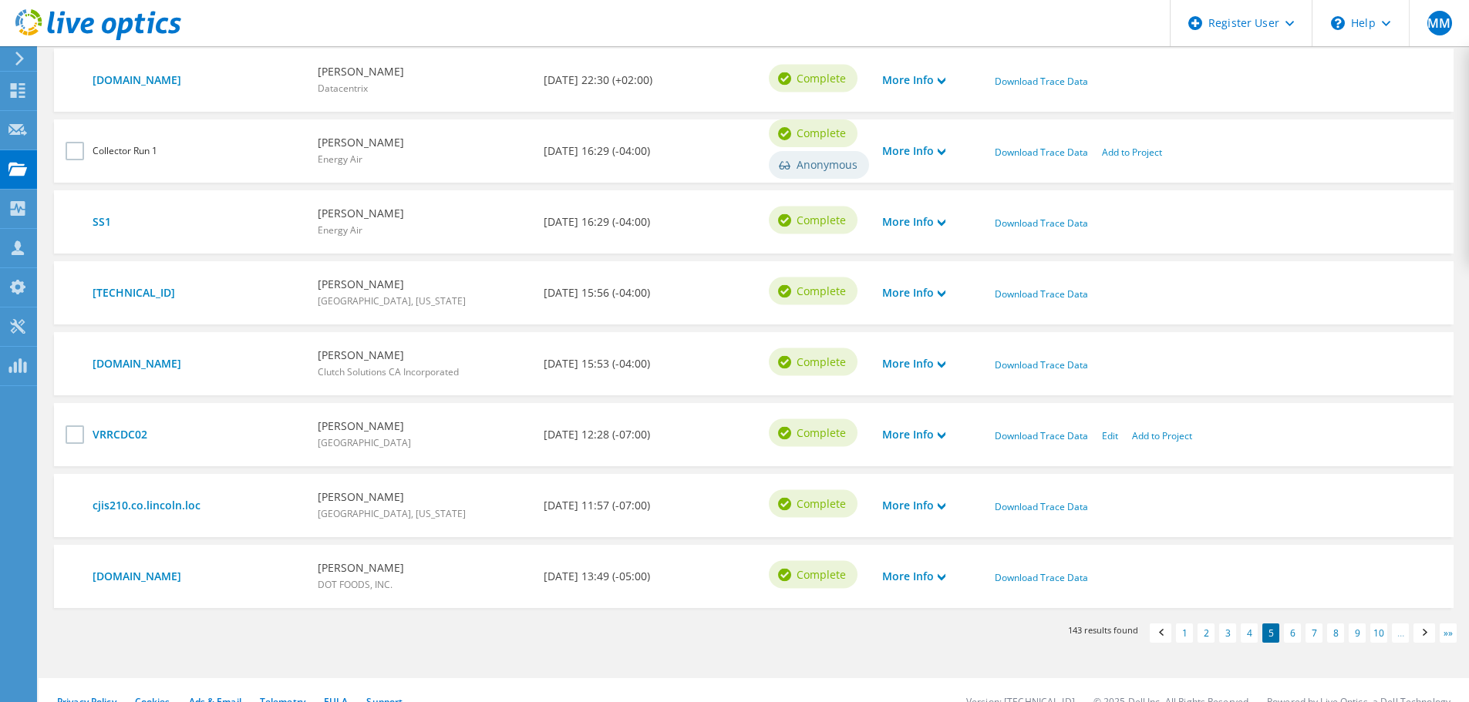
scroll to position [741, 0]
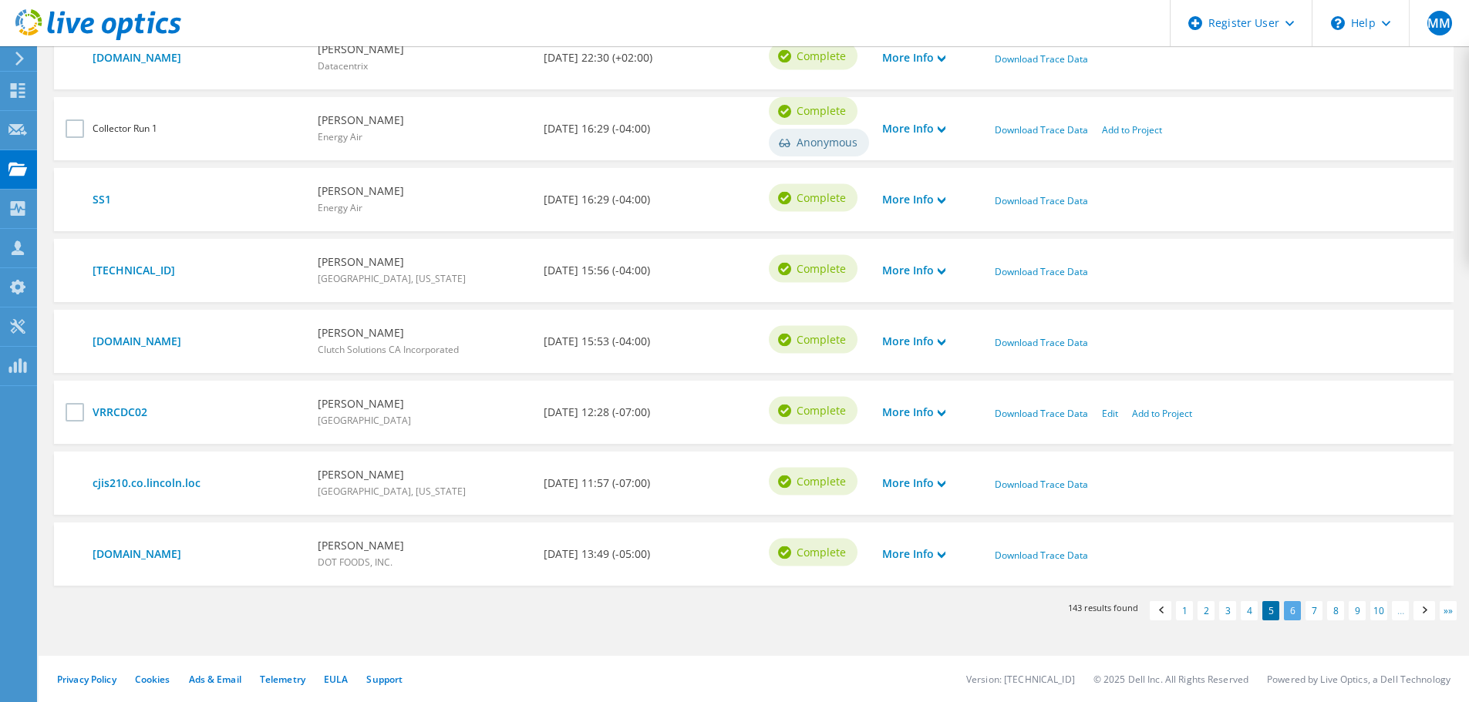
click at [1288, 611] on link "6" at bounding box center [1292, 610] width 17 height 19
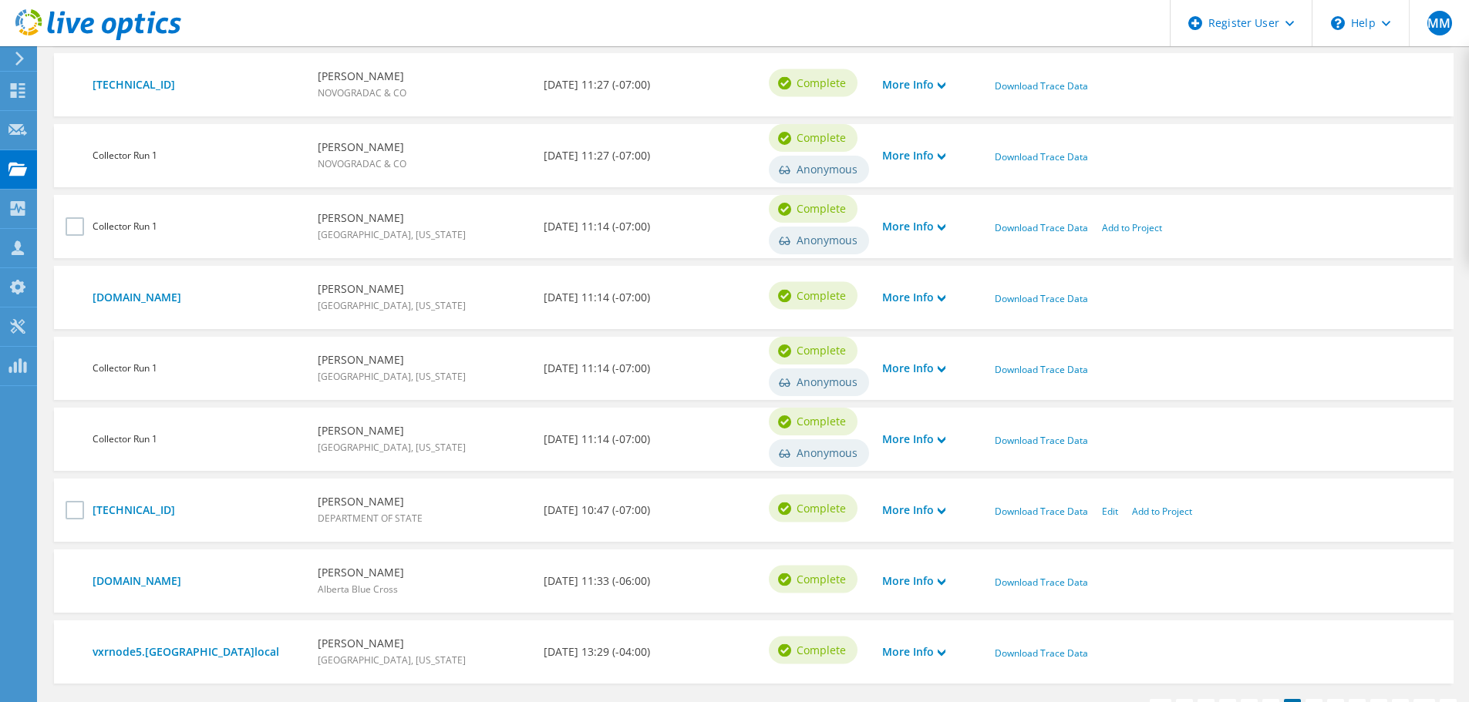
scroll to position [741, 0]
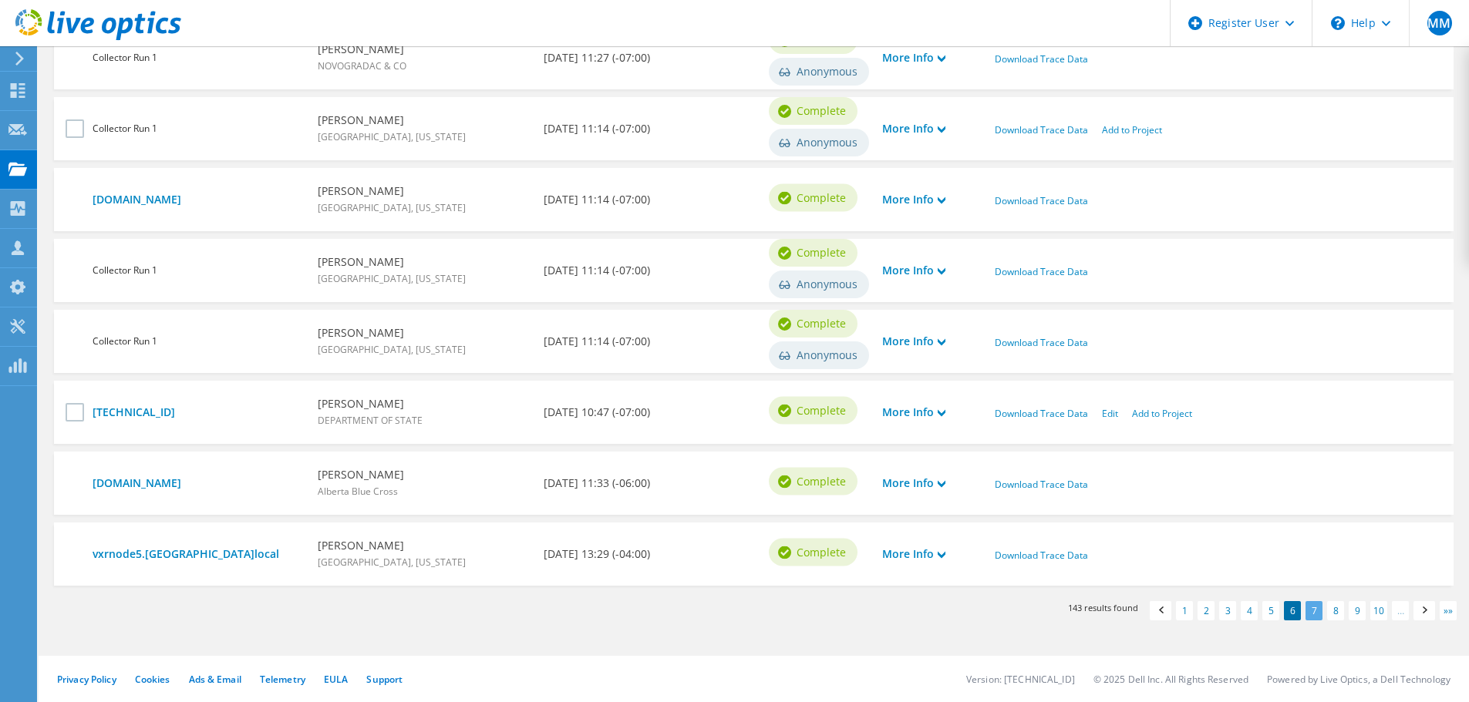
click at [1314, 604] on link "7" at bounding box center [1313, 610] width 17 height 19
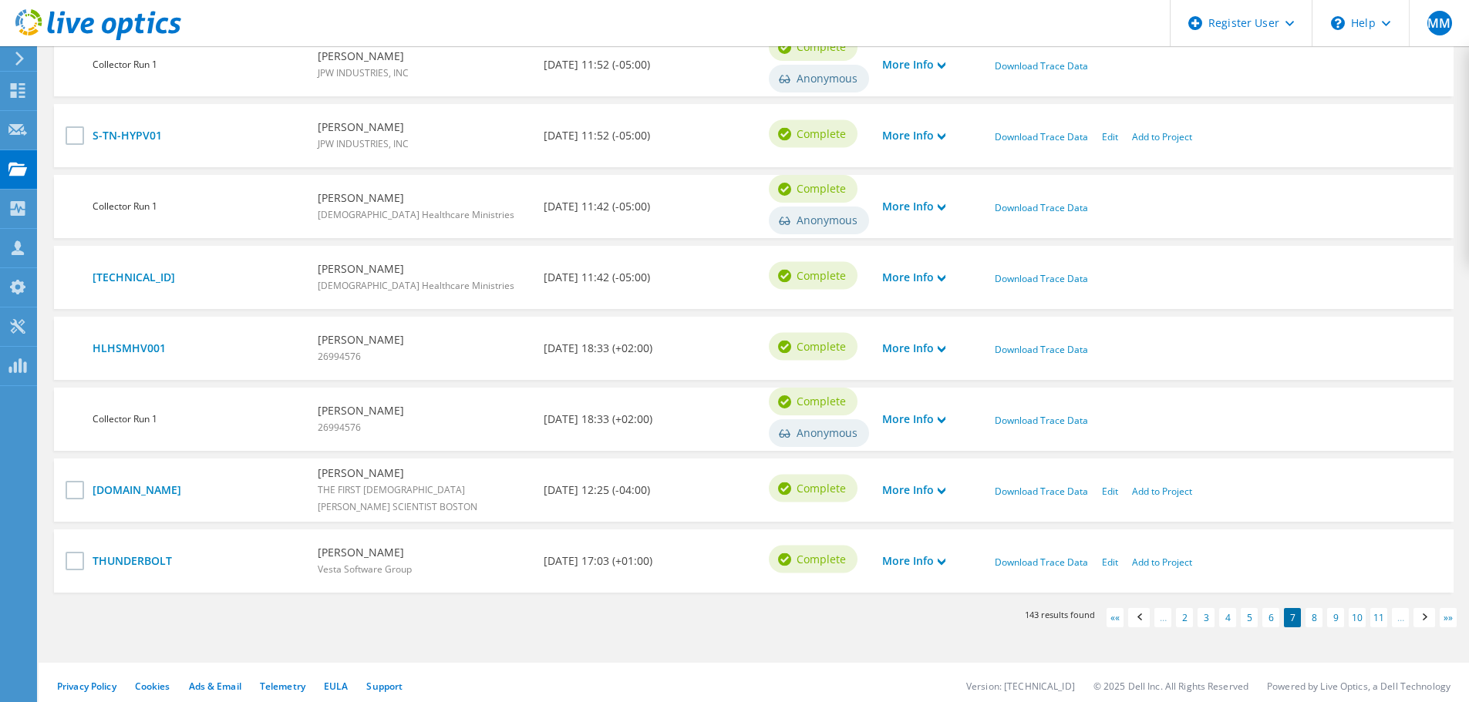
scroll to position [741, 0]
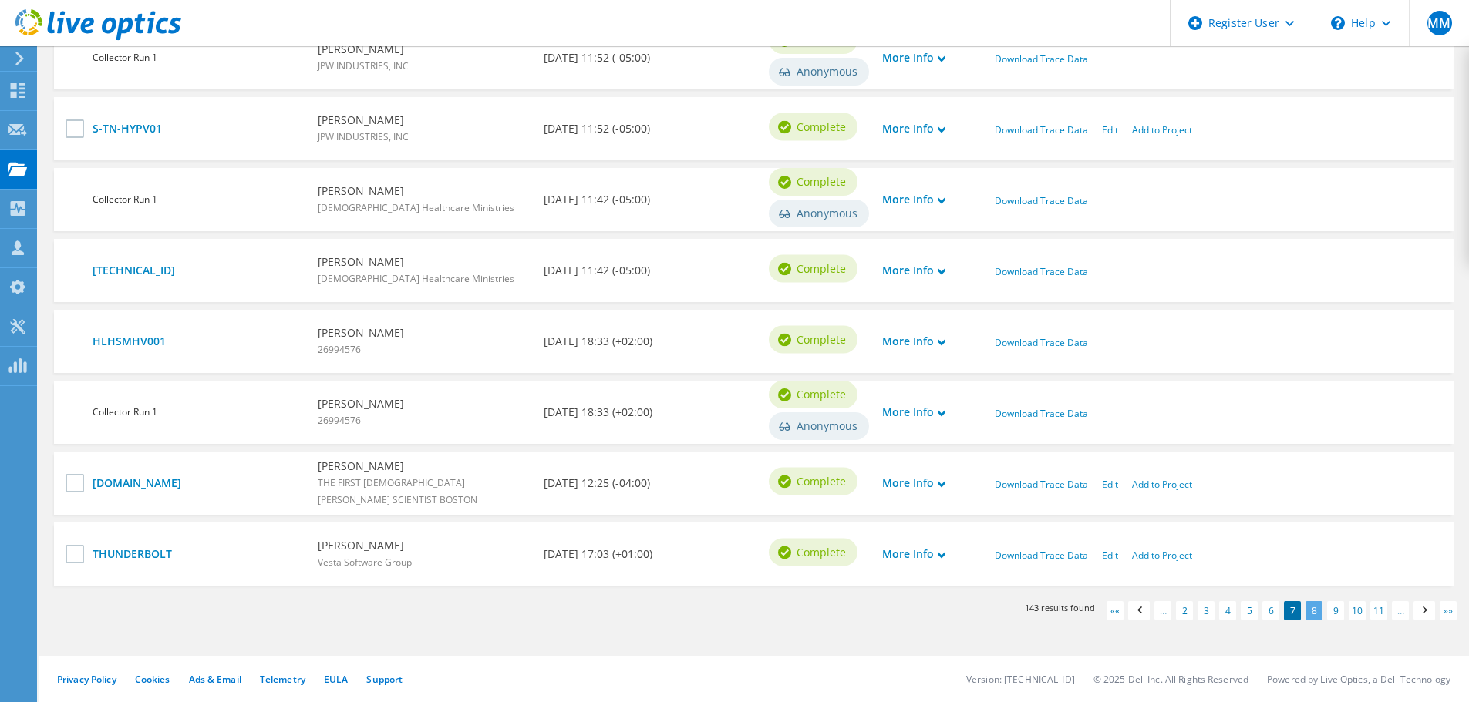
click at [1313, 611] on link "8" at bounding box center [1313, 610] width 17 height 19
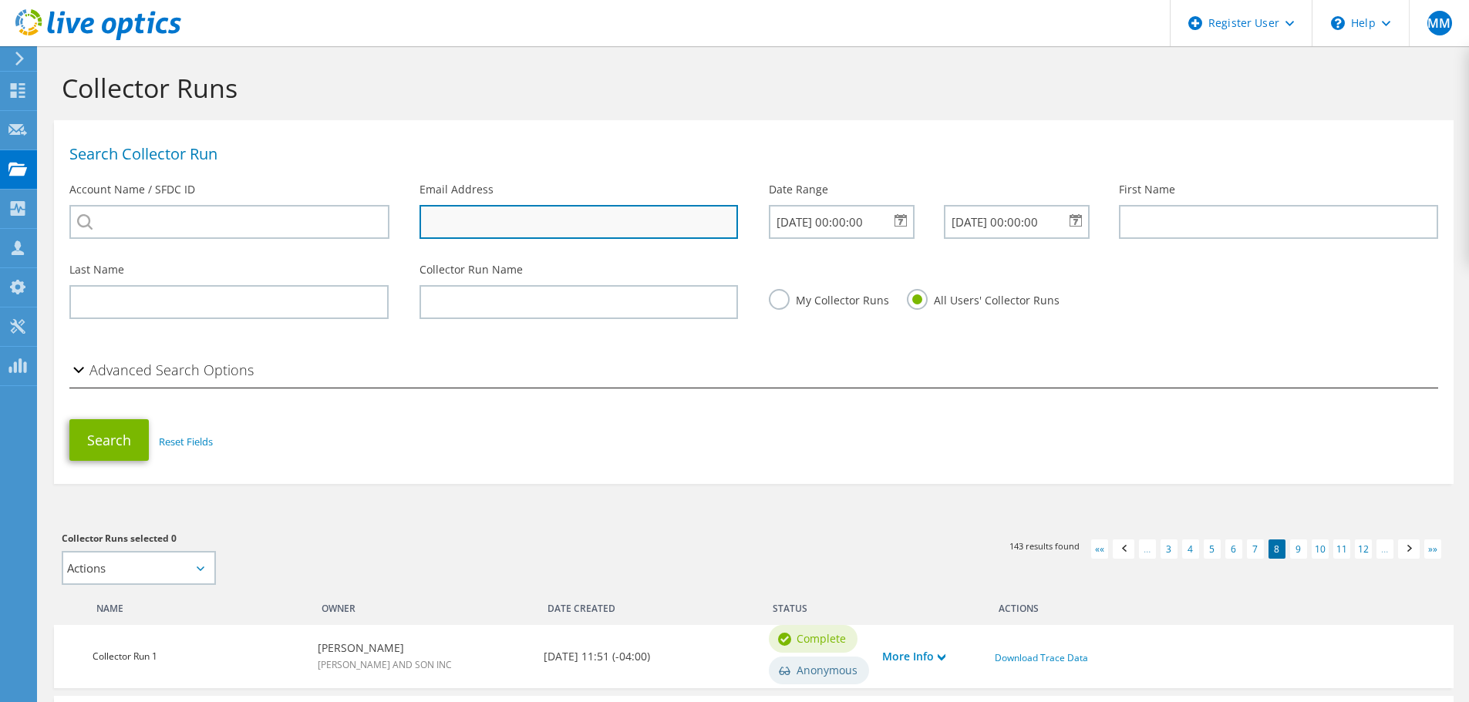
click at [449, 220] on input "text" at bounding box center [578, 222] width 319 height 34
paste input "doug.fenderson@noaa.gov"
type input "doug.fenderson@noaa.gov"
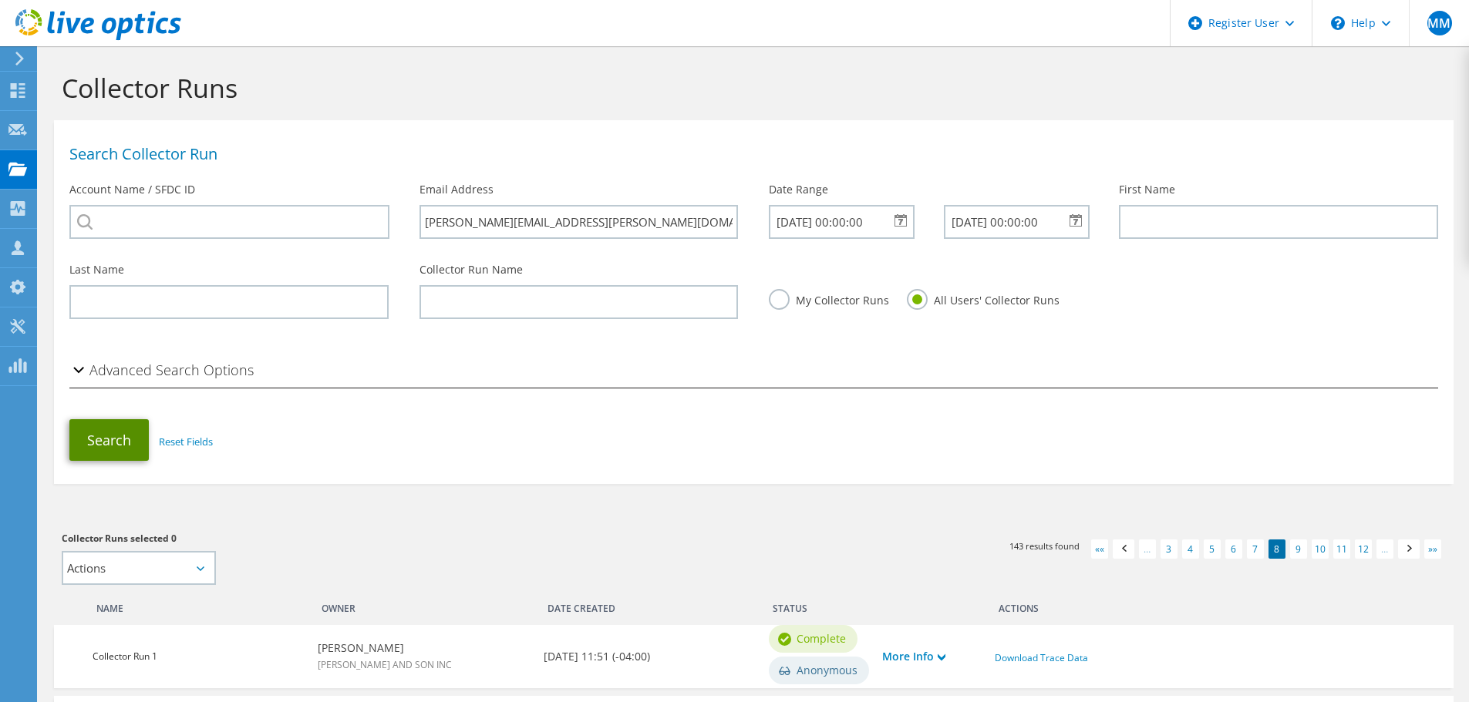
click at [109, 436] on button "Search" at bounding box center [108, 440] width 79 height 42
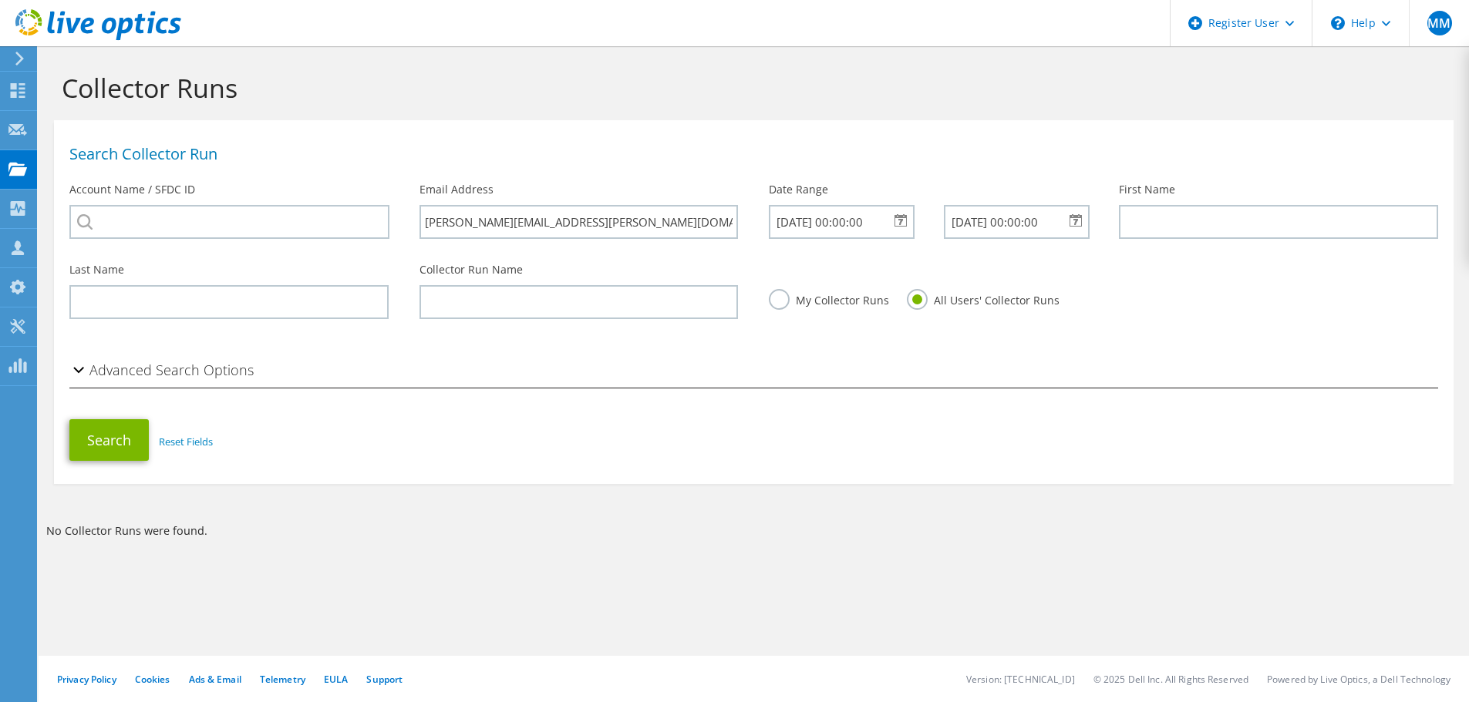
click at [903, 220] on div "05/08/2025 00:00:00" at bounding box center [841, 222] width 144 height 34
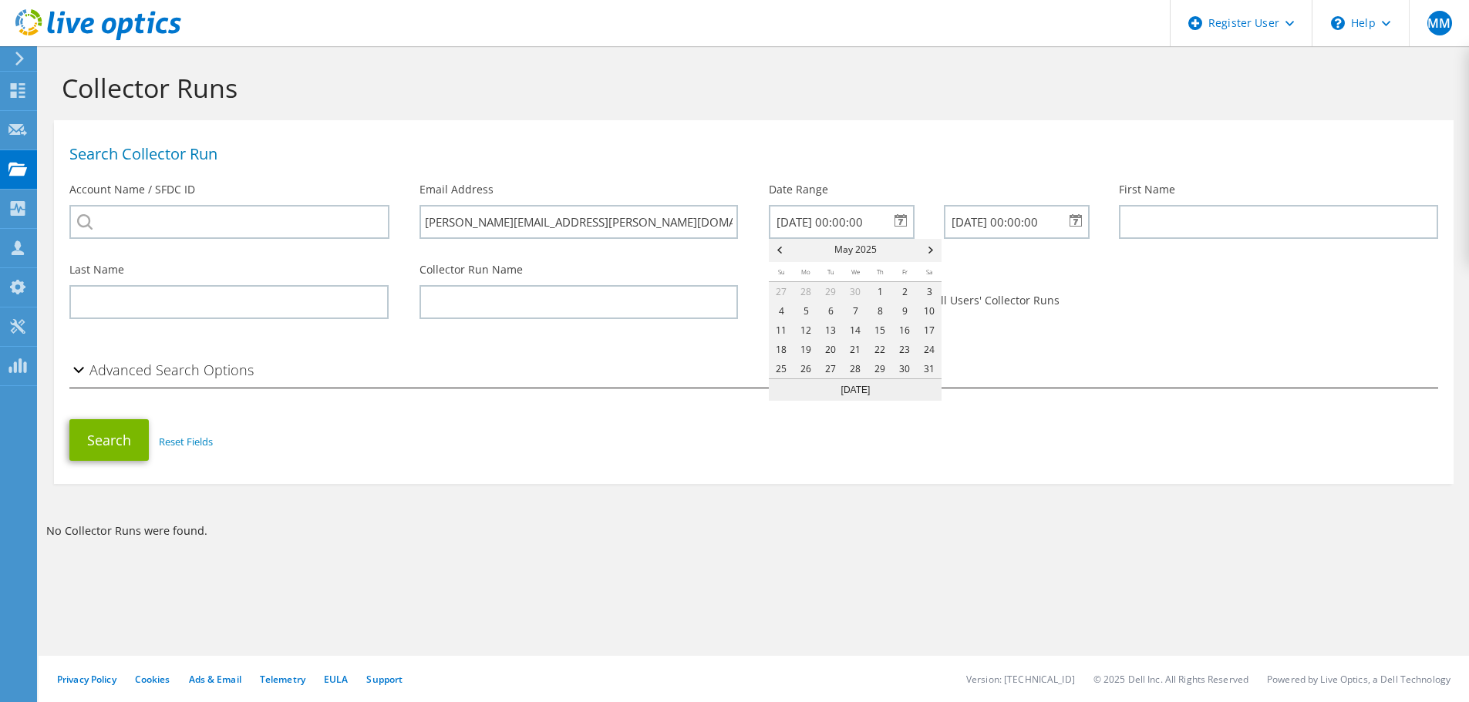
click at [903, 220] on div "05/08/2025 00:00:00" at bounding box center [841, 222] width 144 height 34
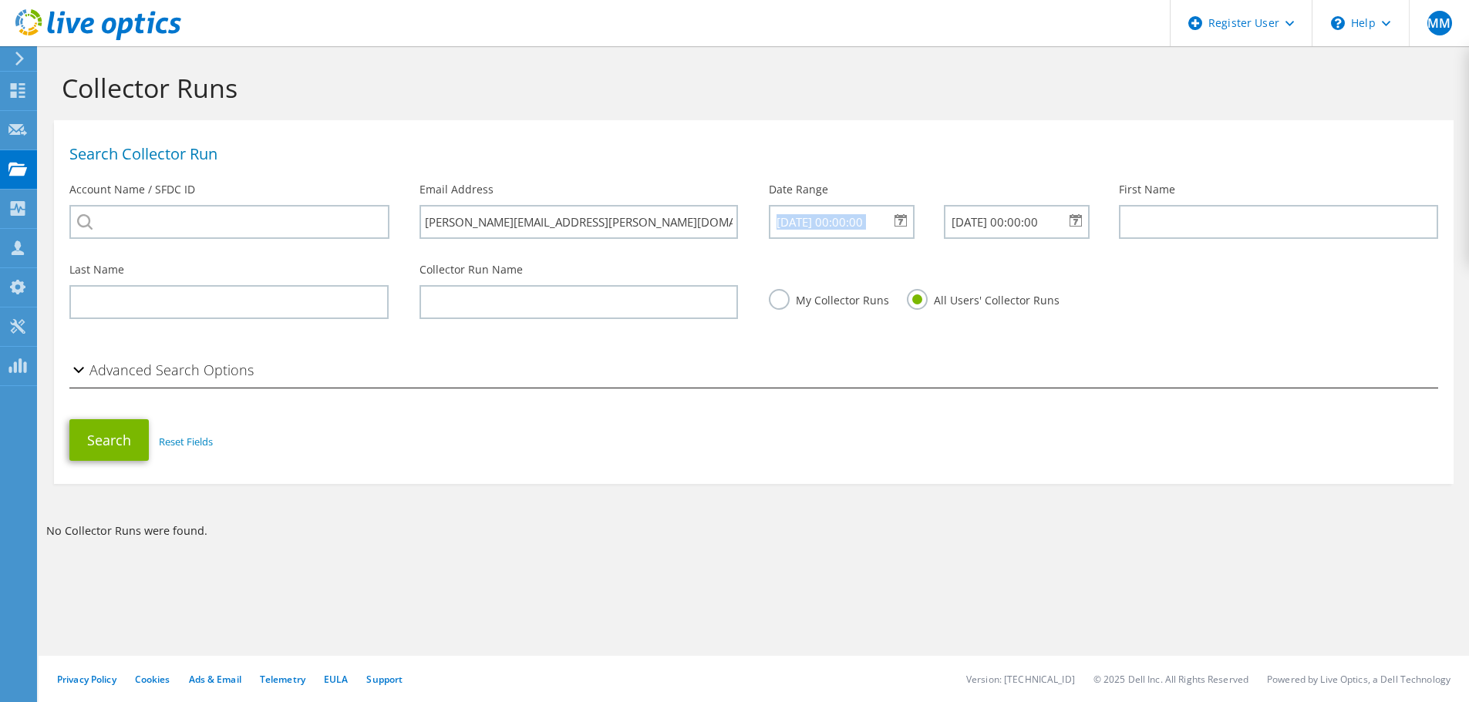
click at [903, 220] on div "05/08/2025 00:00:00" at bounding box center [841, 222] width 144 height 34
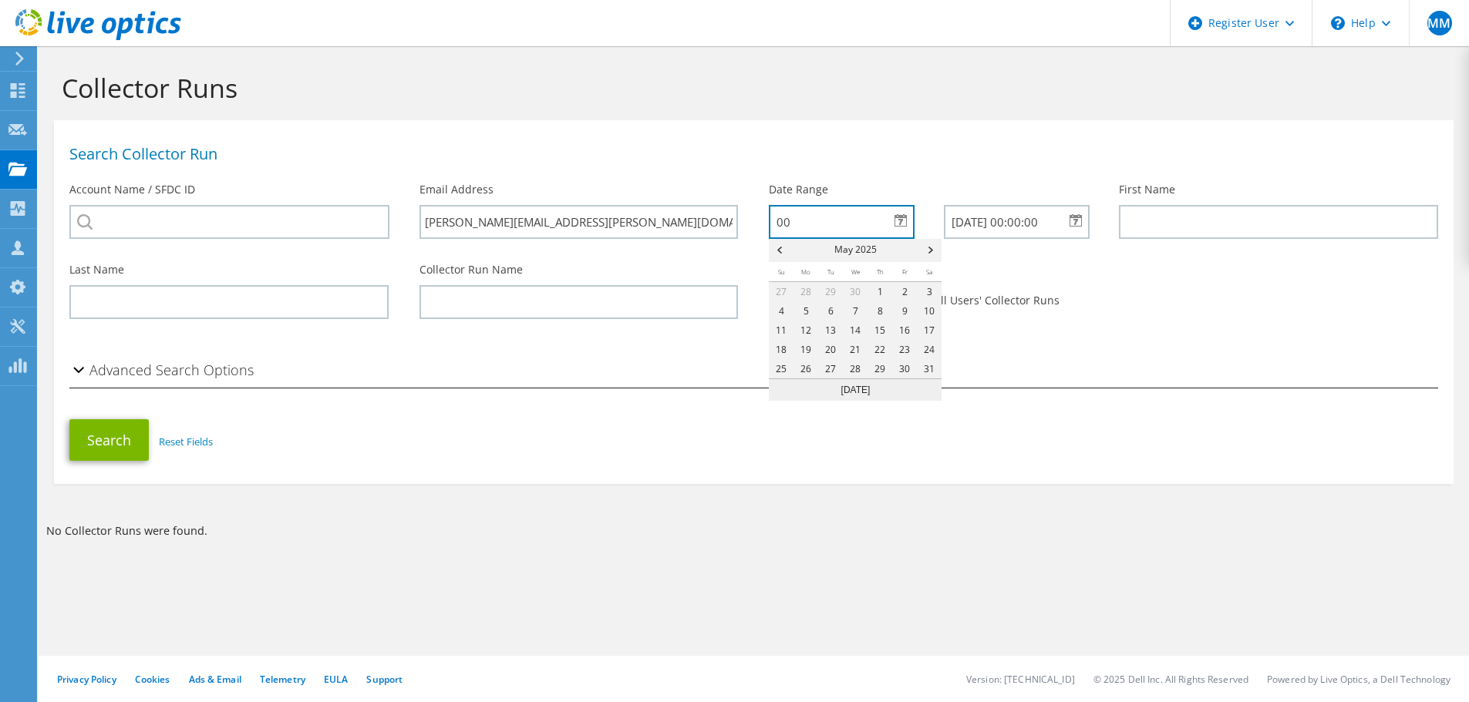
type input "0"
click at [951, 220] on input "05/08/2025 00:00:00" at bounding box center [1016, 222] width 145 height 34
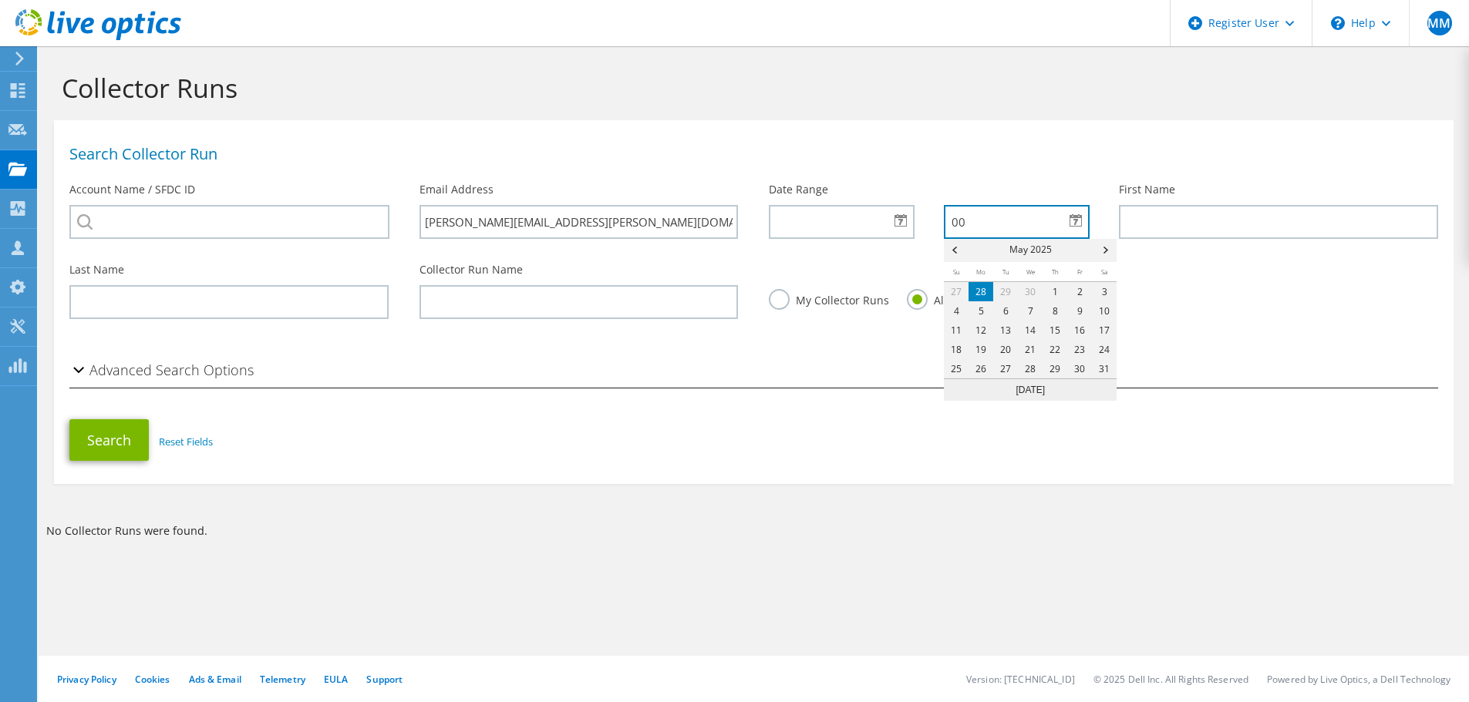
type input "0"
click at [107, 439] on button "Search" at bounding box center [108, 440] width 79 height 42
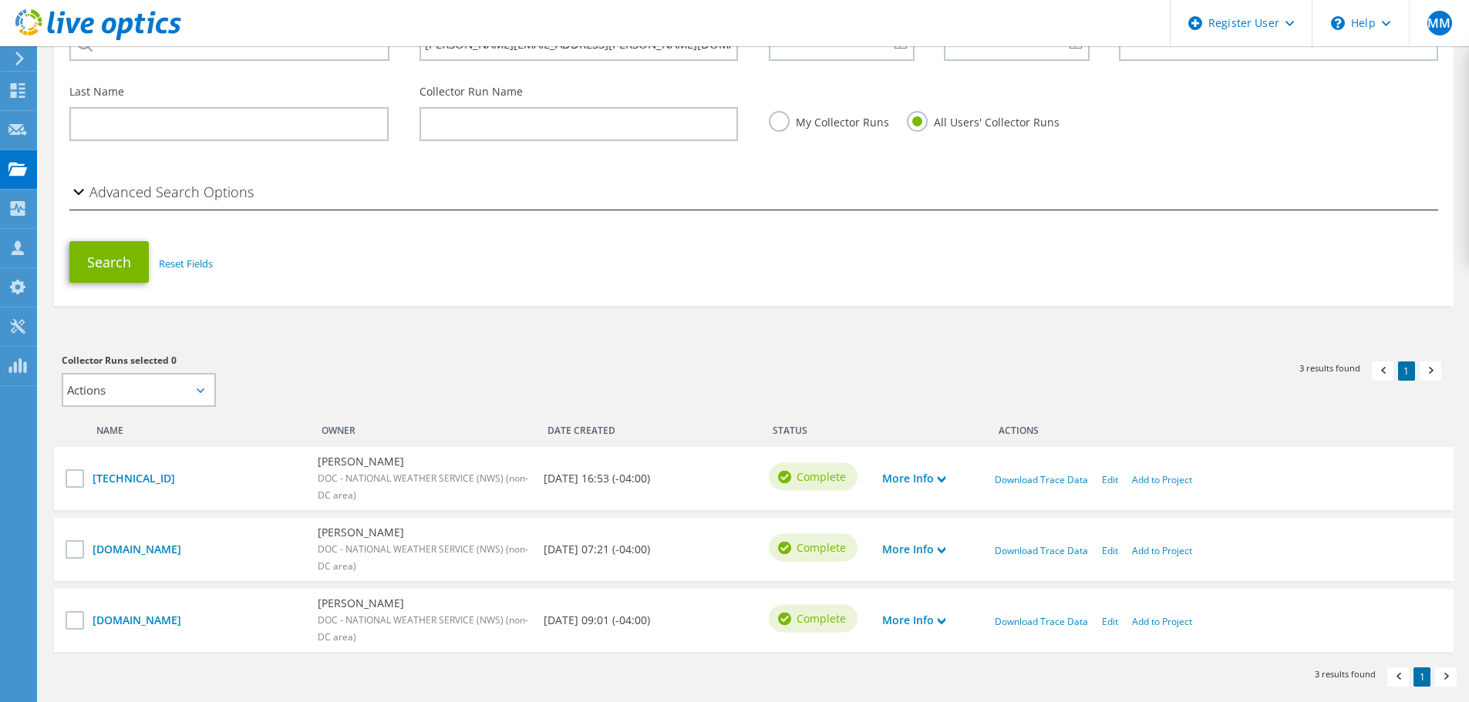
scroll to position [231, 0]
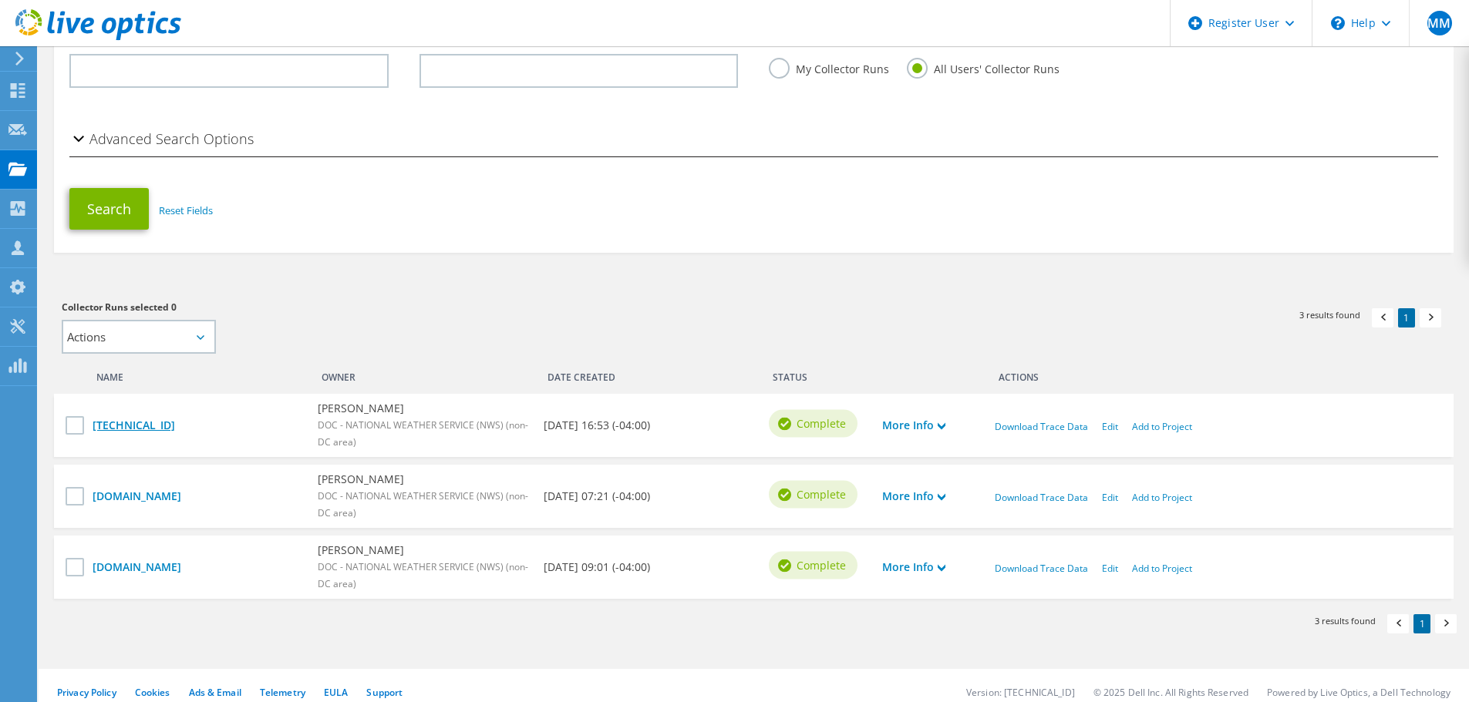
click at [144, 424] on link "[TECHNICAL_ID]" at bounding box center [198, 425] width 210 height 17
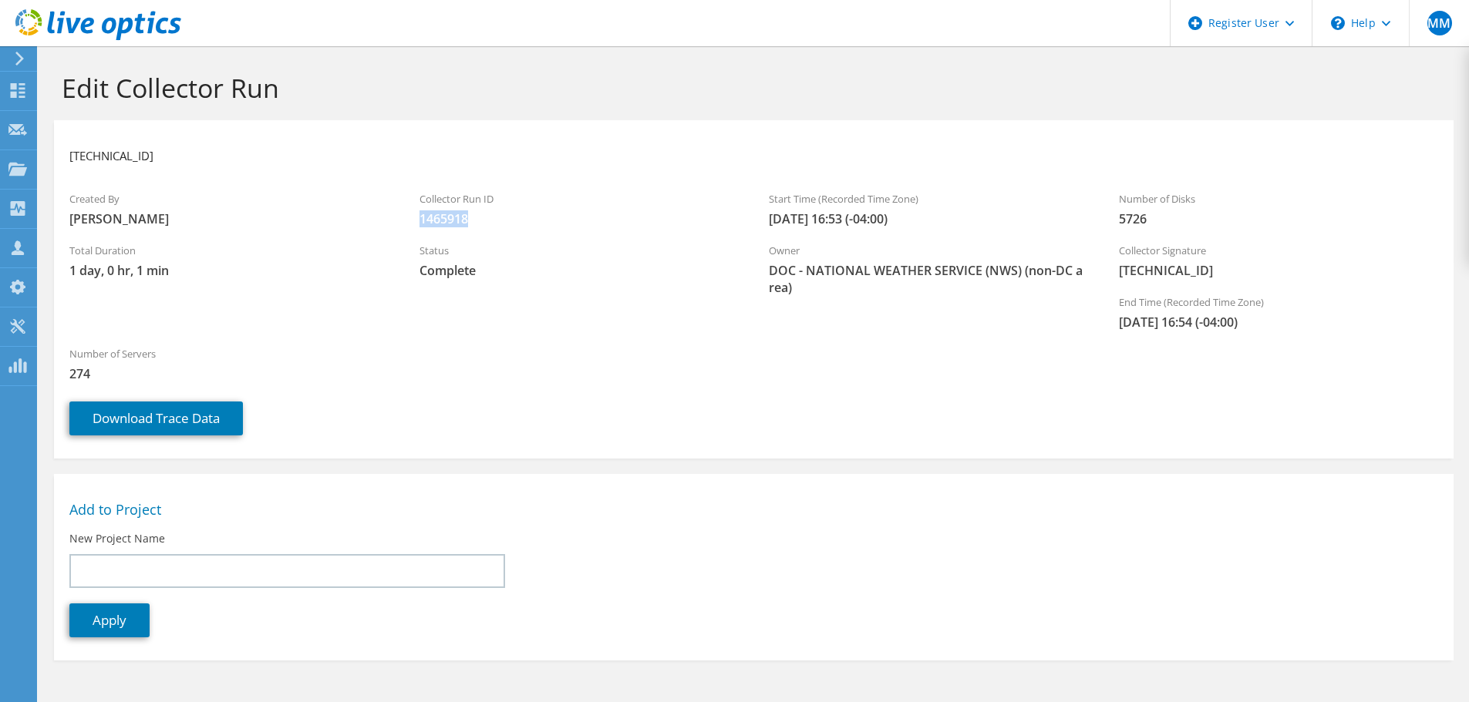
drag, startPoint x: 475, startPoint y: 223, endPoint x: 412, endPoint y: 219, distance: 62.6
click at [412, 219] on div "Collector Run ID 1465918" at bounding box center [579, 209] width 350 height 52
copy span "1465918"
click at [72, 163] on div "Projects" at bounding box center [73, 169] width 74 height 39
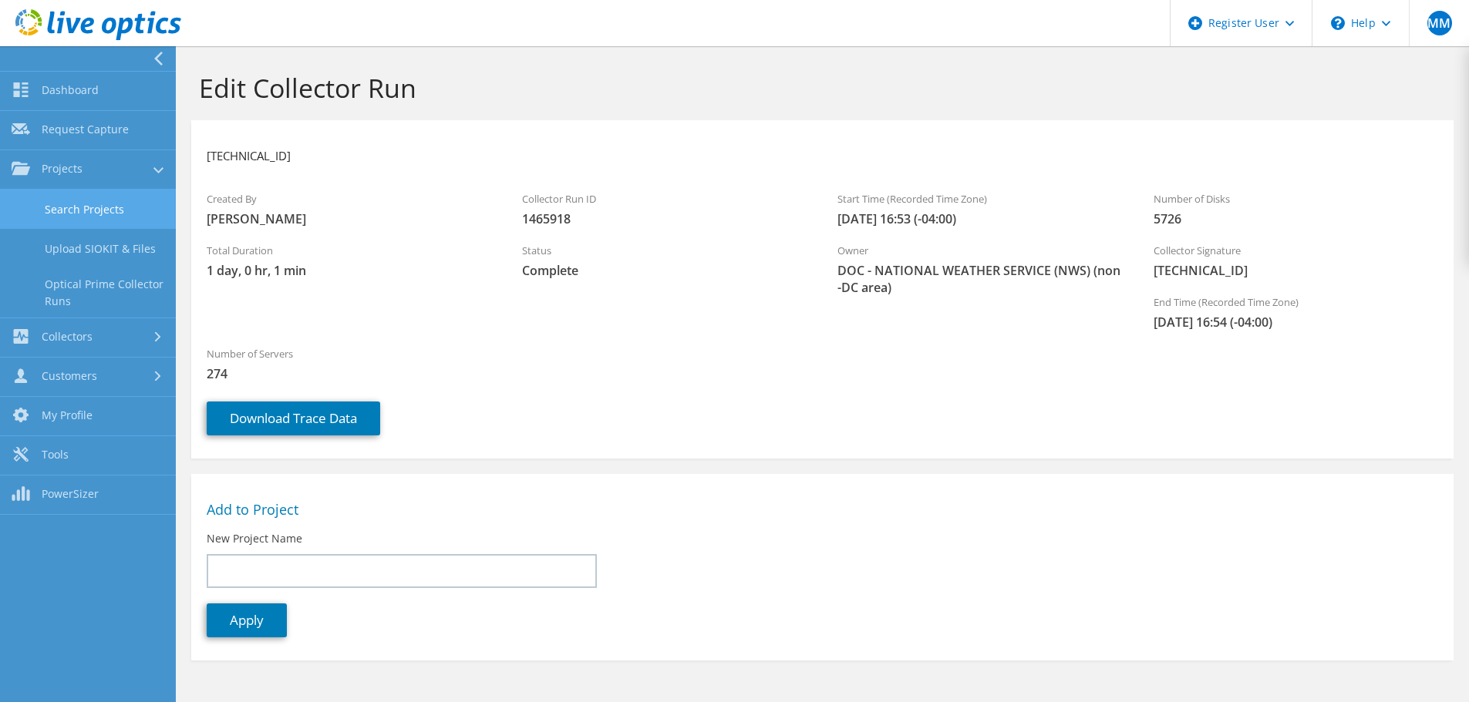
click at [87, 202] on link "Search Projects" at bounding box center [88, 209] width 176 height 39
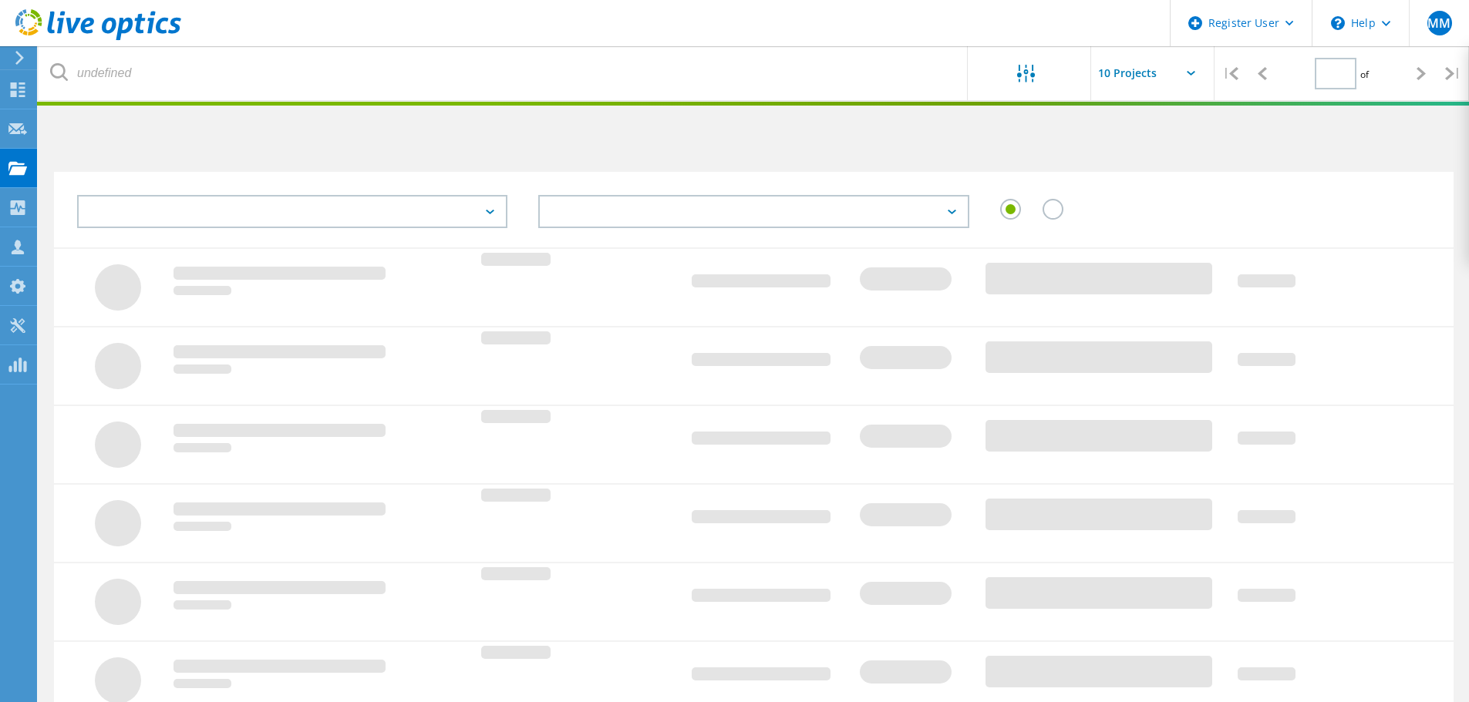
type input "1"
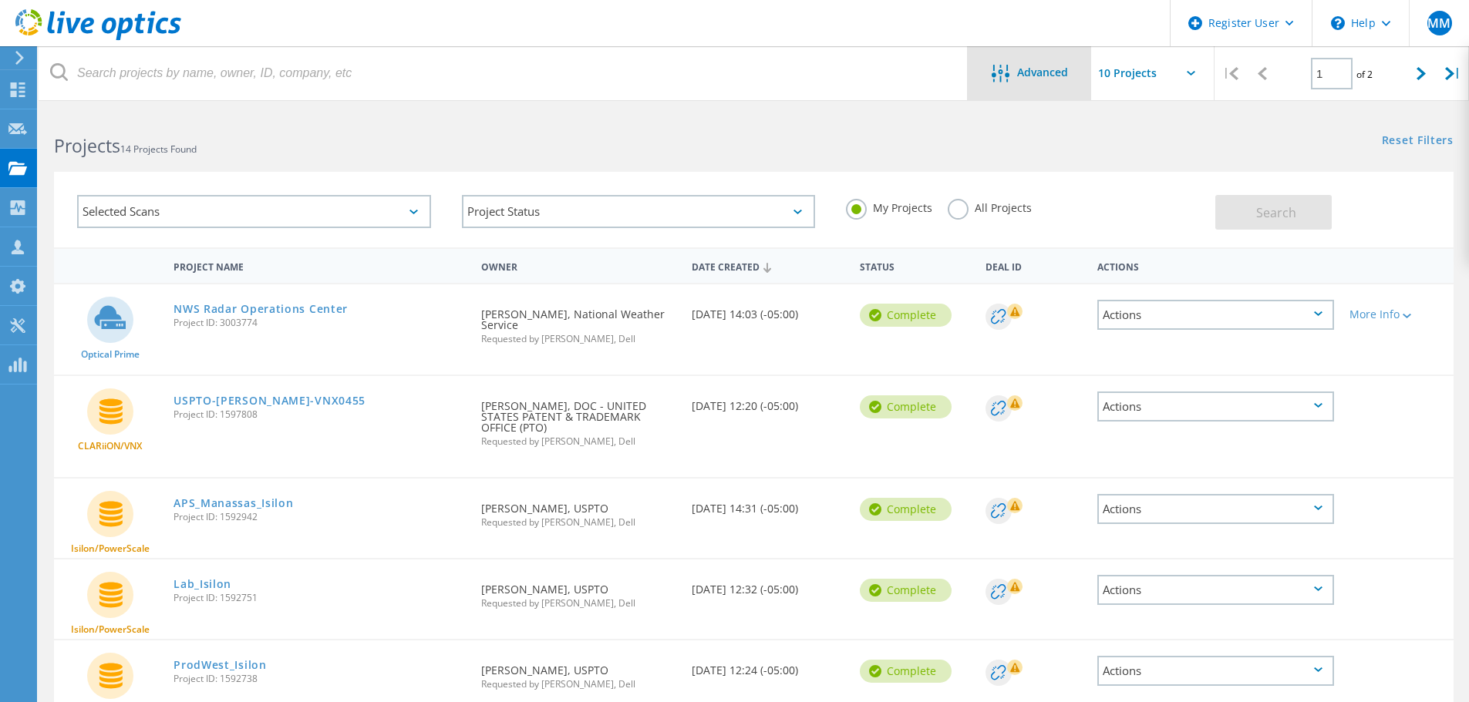
click at [1050, 62] on div "Advanced" at bounding box center [1028, 73] width 123 height 54
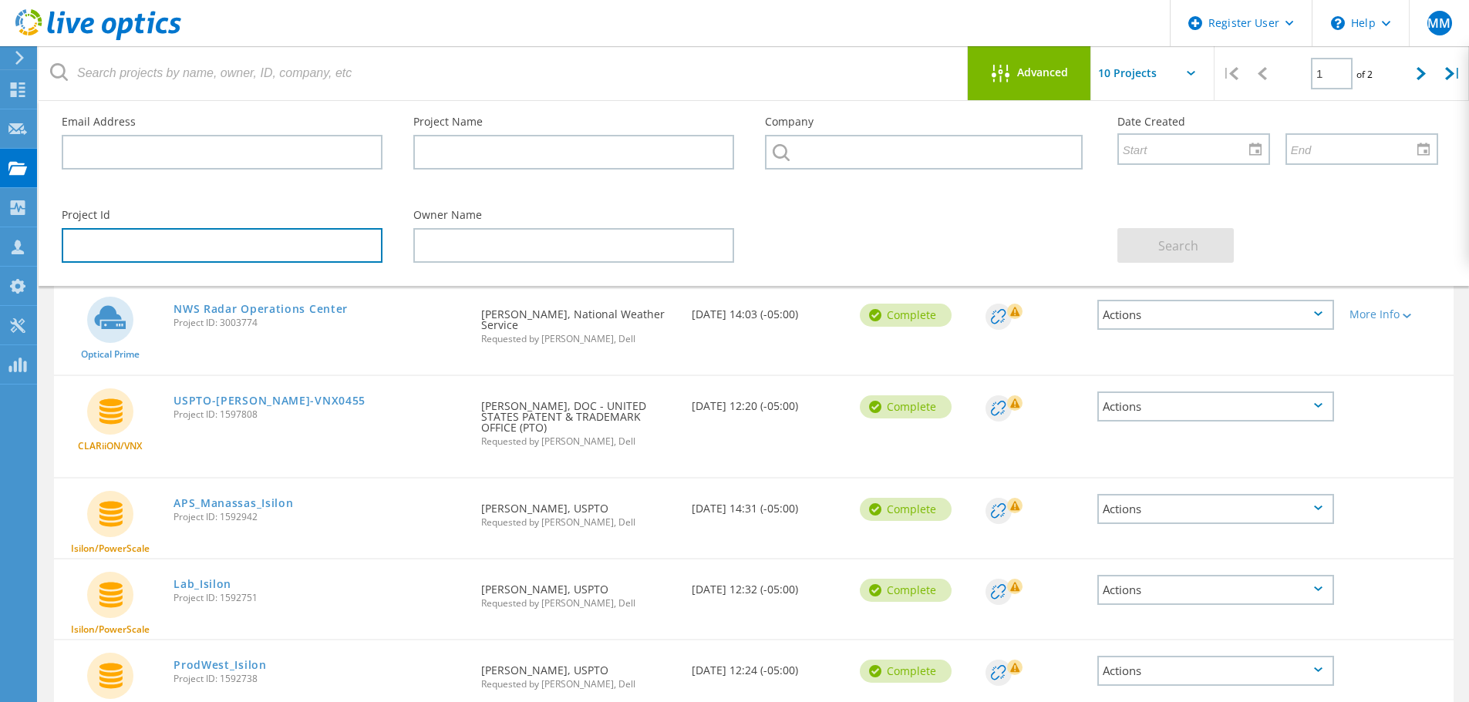
click at [193, 251] on input "text" at bounding box center [222, 245] width 321 height 35
paste input "1465918"
type input "1465918"
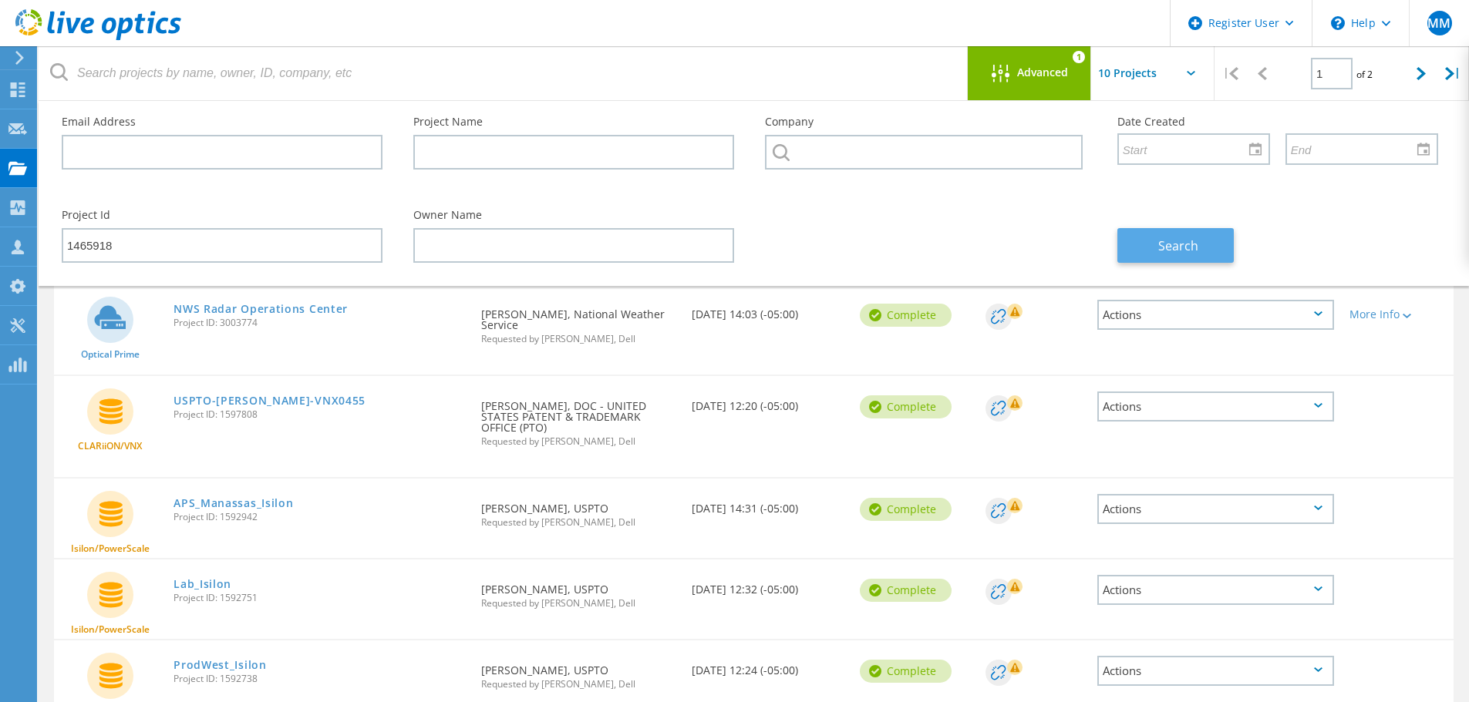
click at [1177, 238] on span "Search" at bounding box center [1178, 245] width 40 height 17
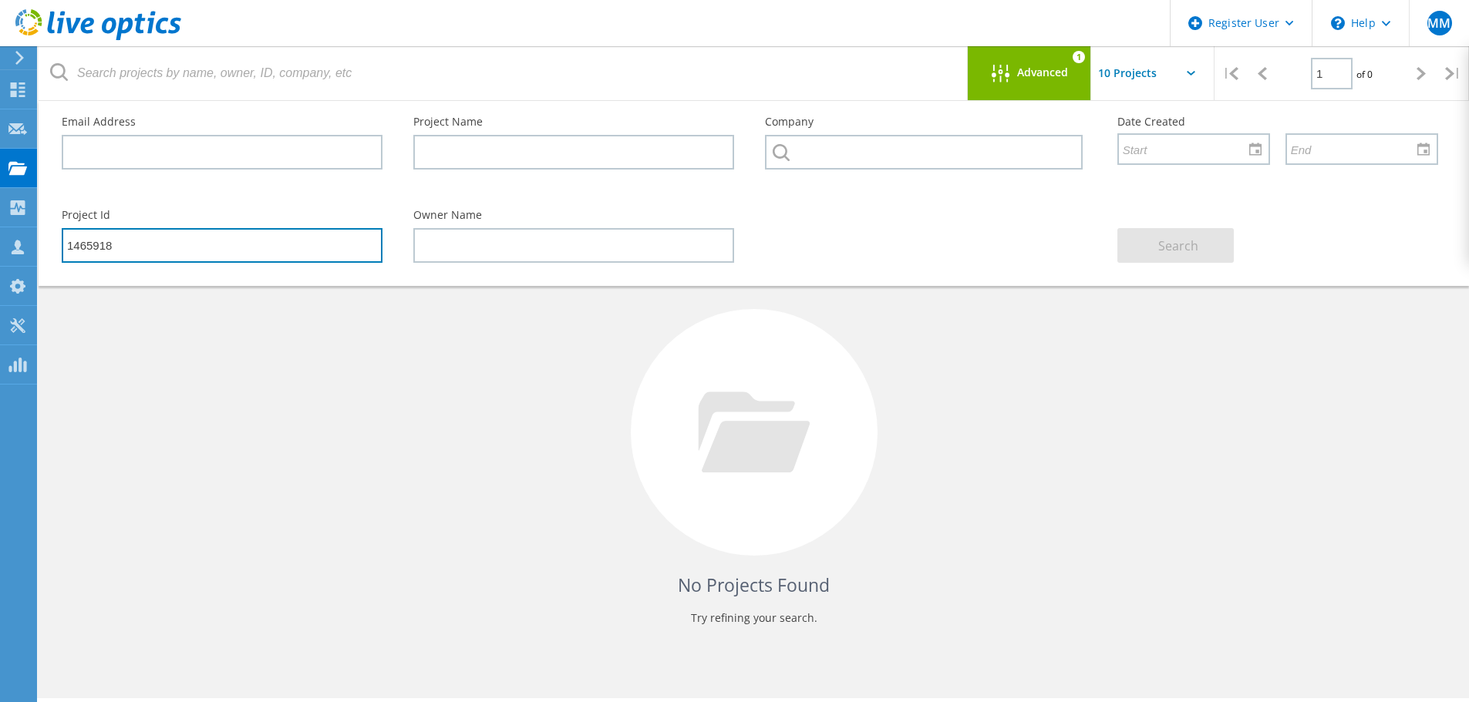
click at [138, 245] on input "1465918" at bounding box center [222, 245] width 321 height 35
drag, startPoint x: 138, startPoint y: 245, endPoint x: 93, endPoint y: 248, distance: 45.6
click at [93, 248] on input "1465918" at bounding box center [222, 245] width 321 height 35
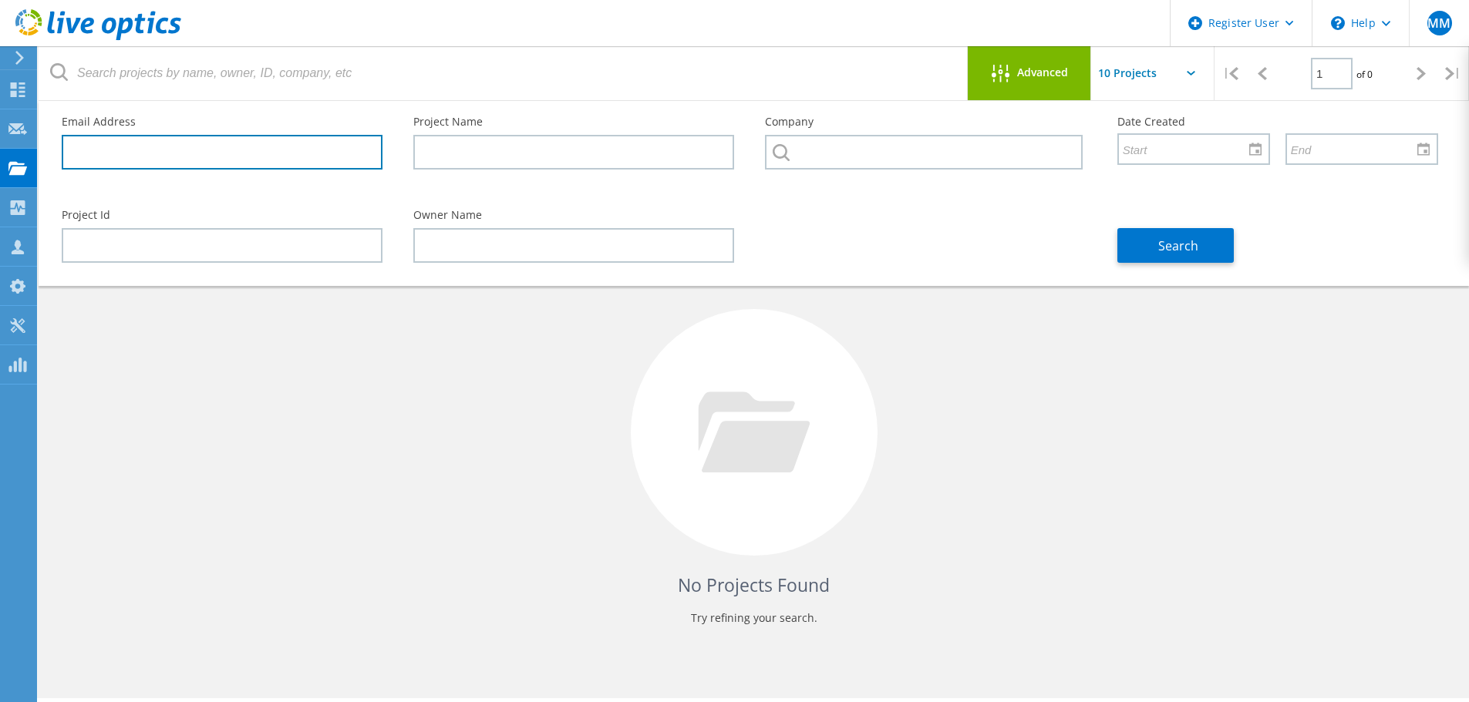
click at [96, 146] on input "text" at bounding box center [222, 152] width 321 height 35
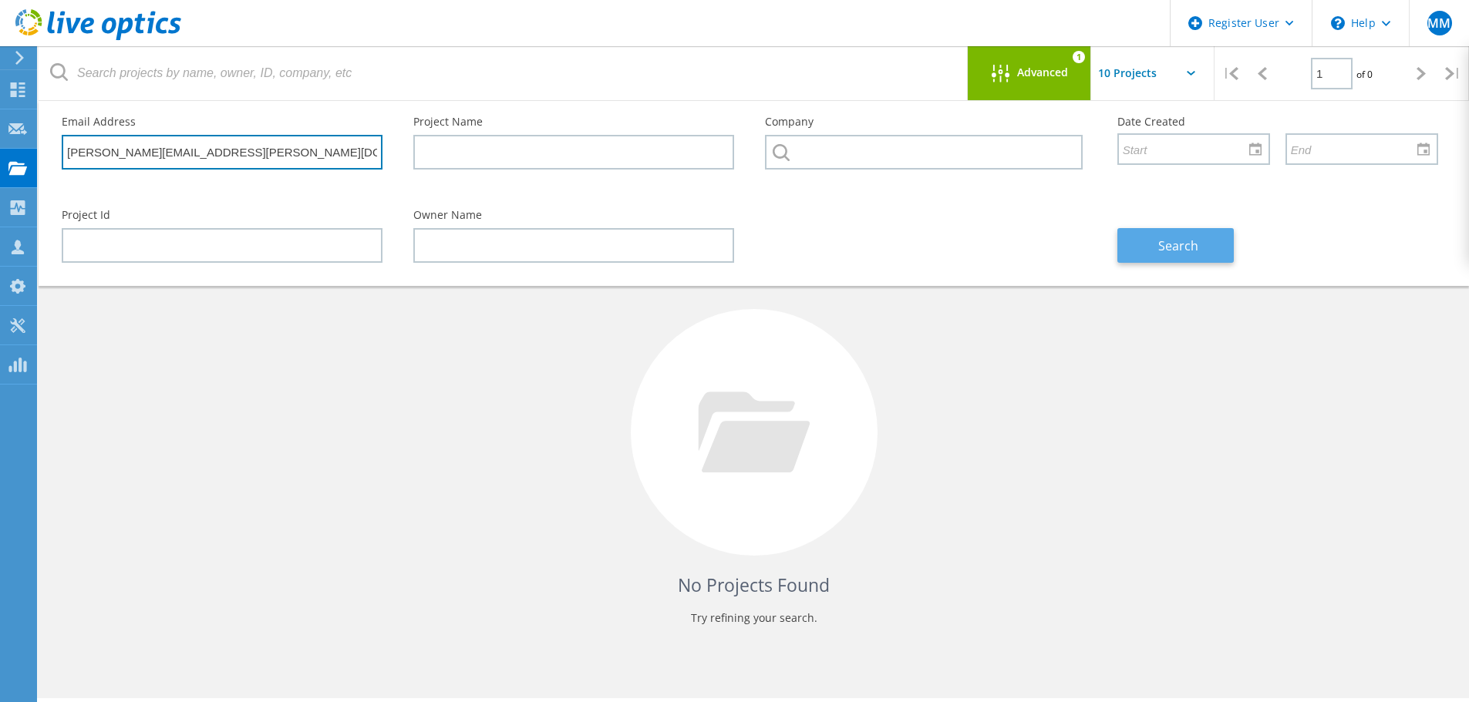
type input "[PERSON_NAME][EMAIL_ADDRESS][PERSON_NAME][DOMAIN_NAME]"
click at [1174, 247] on span "Search" at bounding box center [1178, 245] width 40 height 17
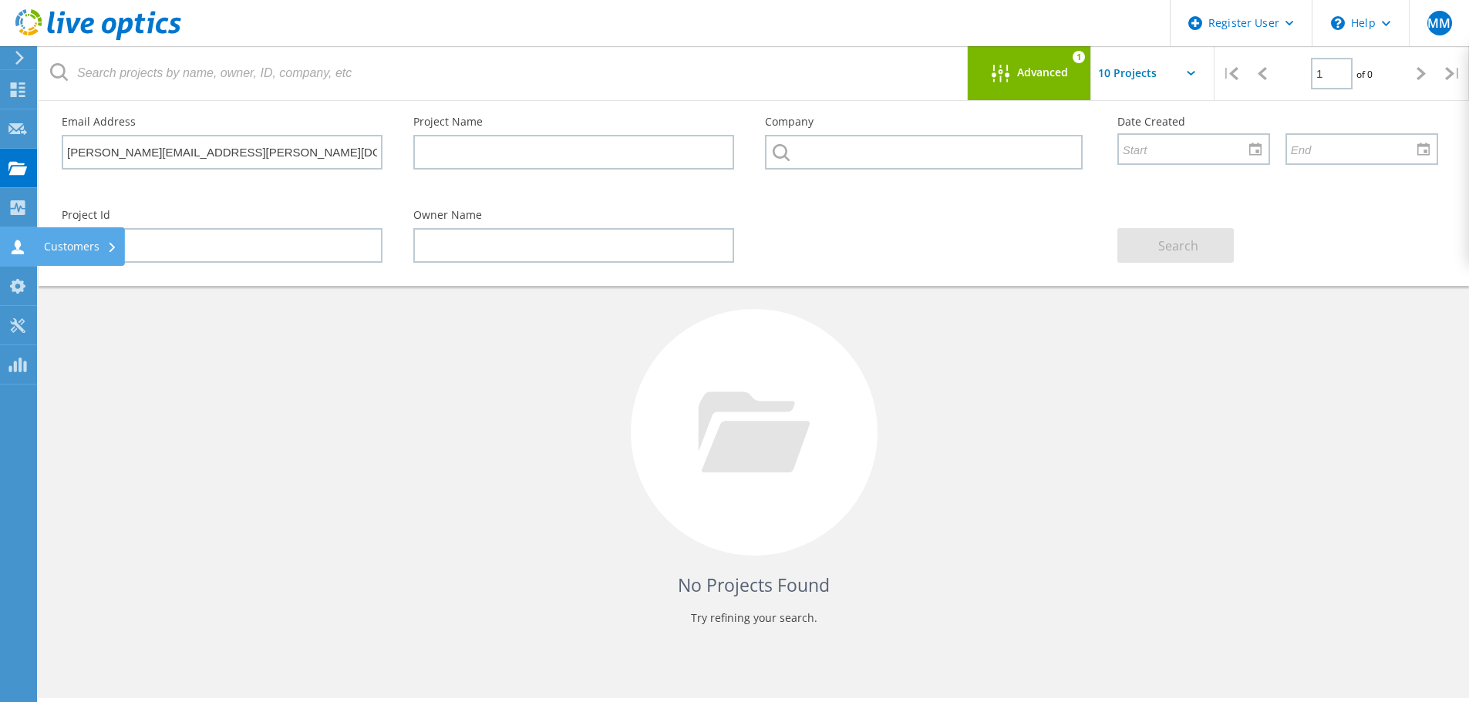
click at [22, 250] on icon at bounding box center [17, 247] width 19 height 15
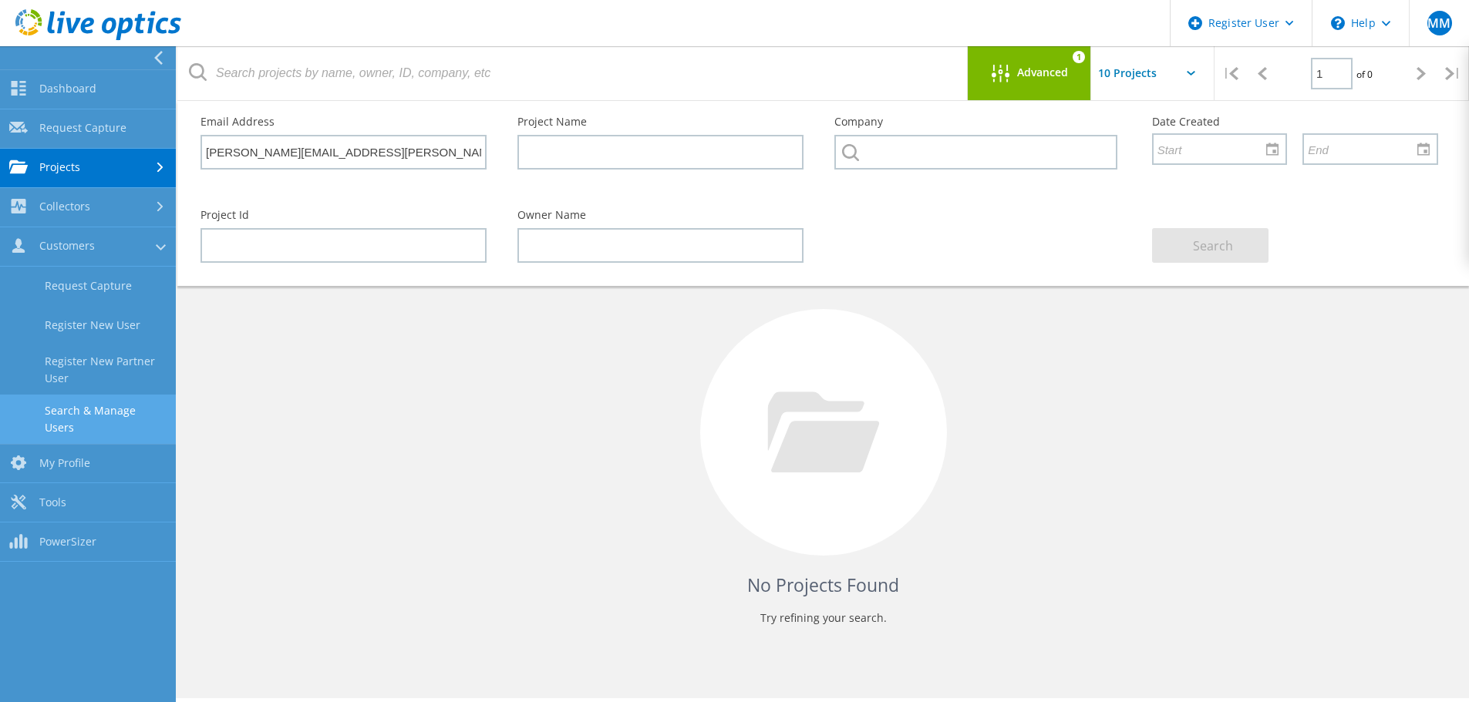
click at [116, 409] on link "Search & Manage Users" at bounding box center [88, 419] width 176 height 49
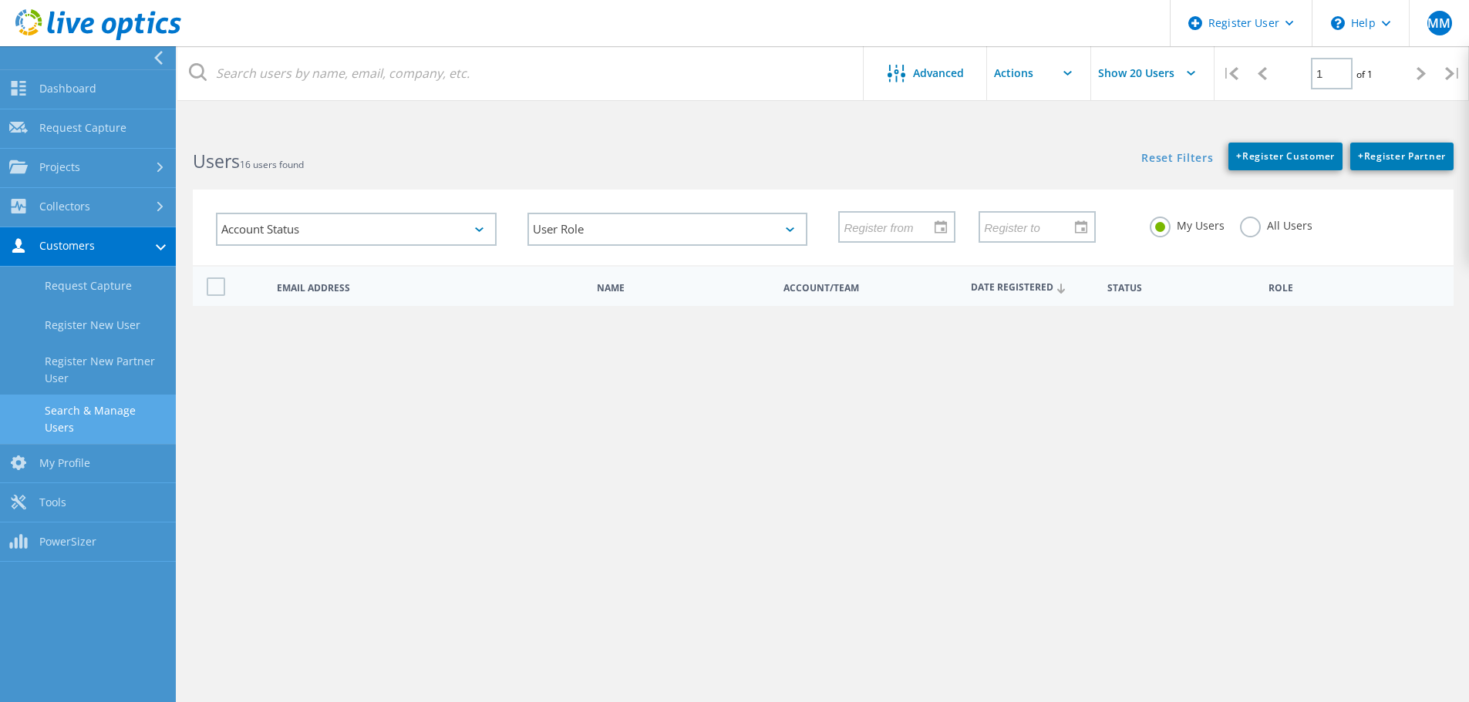
click at [1253, 231] on label "All Users" at bounding box center [1276, 224] width 72 height 15
click at [0, 0] on input "All Users" at bounding box center [0, 0] width 0 height 0
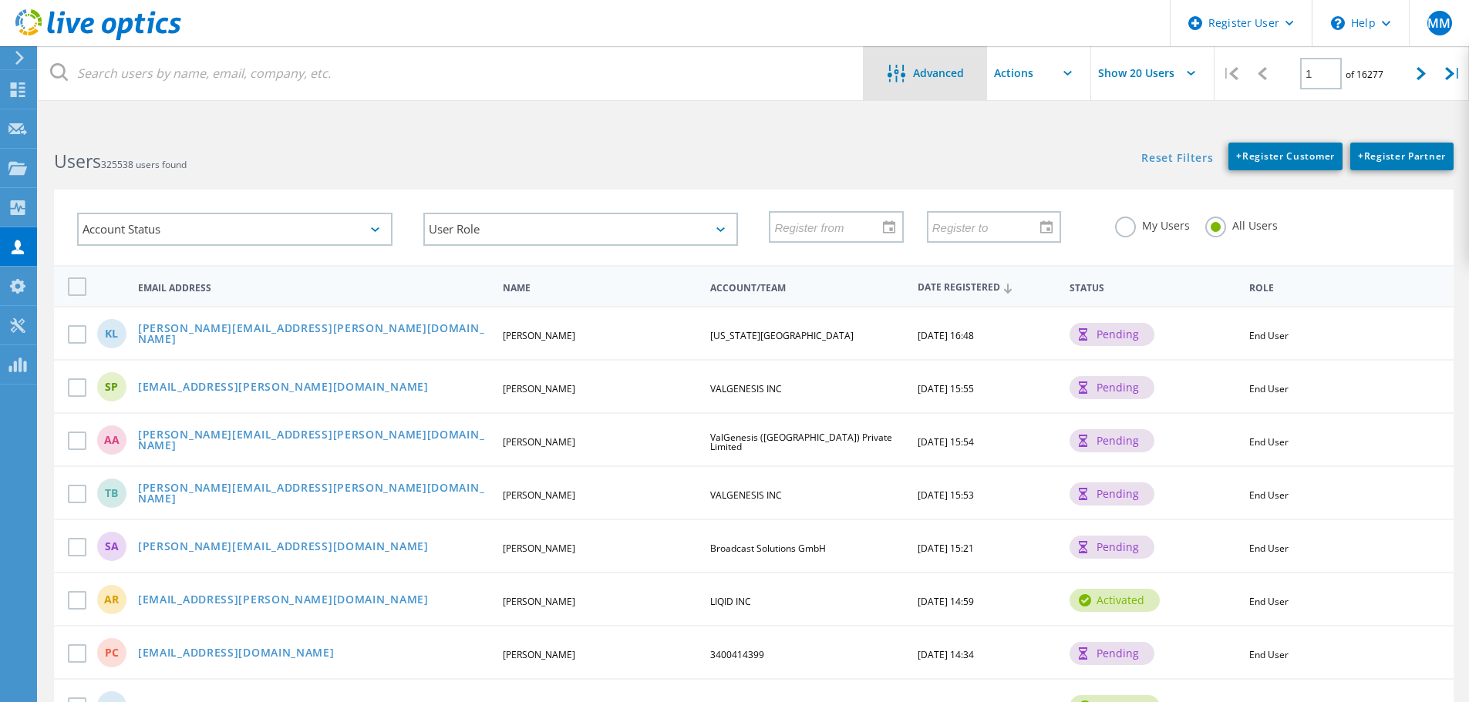
click at [944, 68] on span "Advanced" at bounding box center [938, 73] width 51 height 11
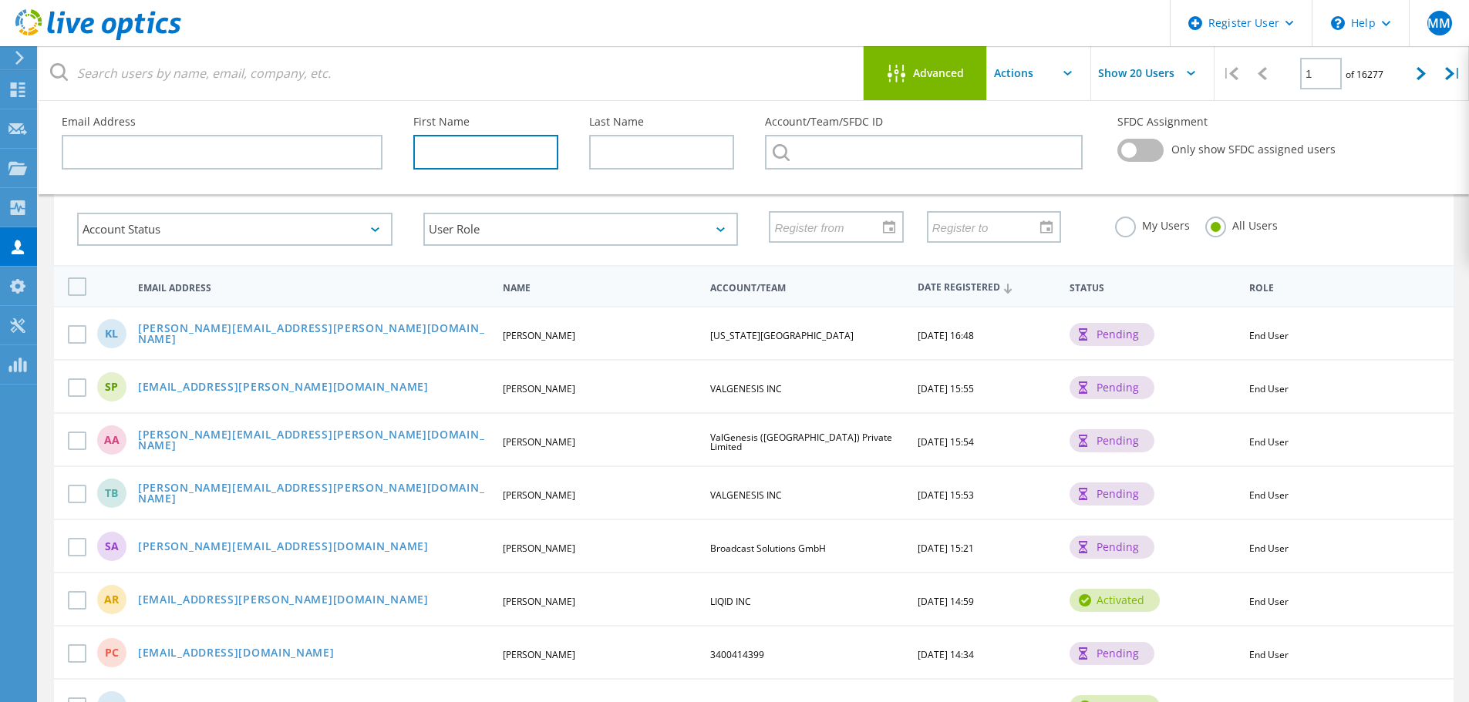
click at [496, 163] on input "text" at bounding box center [485, 152] width 145 height 35
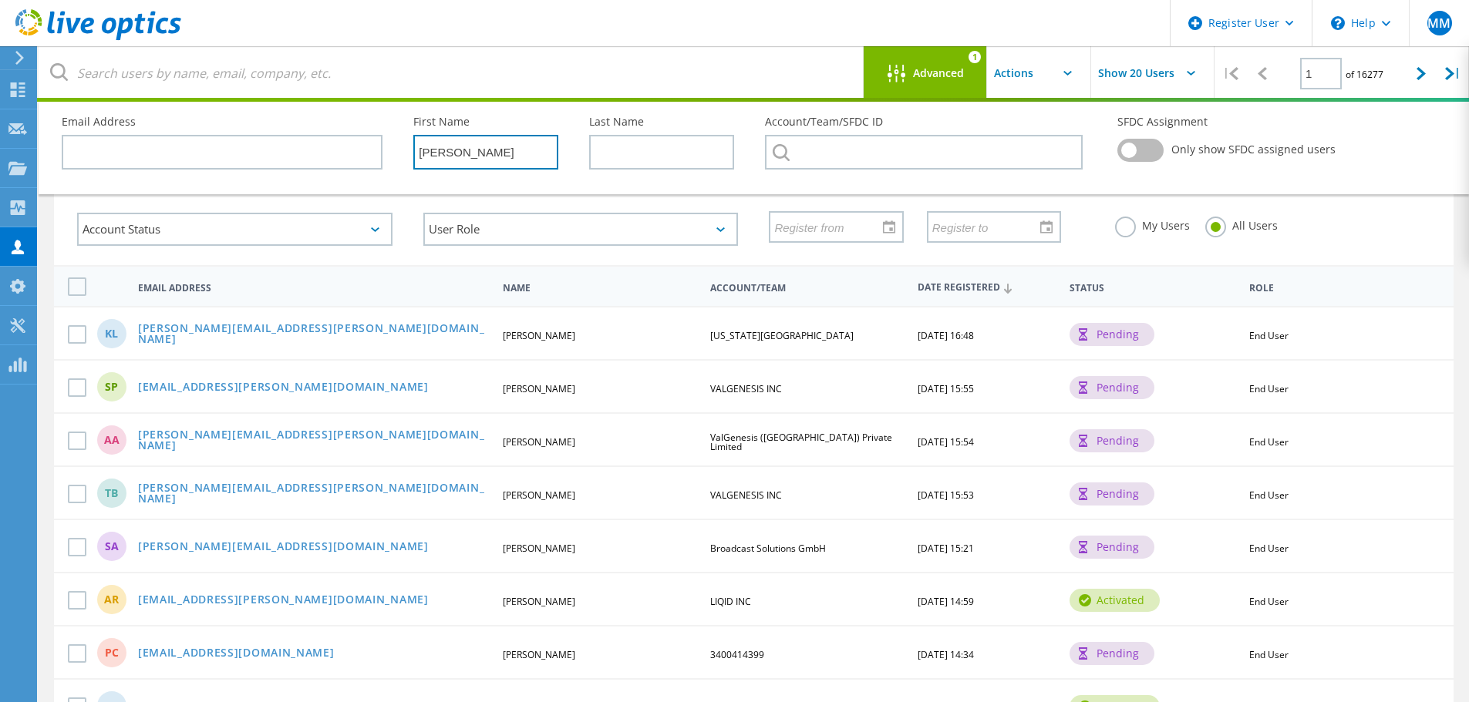
type input "[PERSON_NAME]"
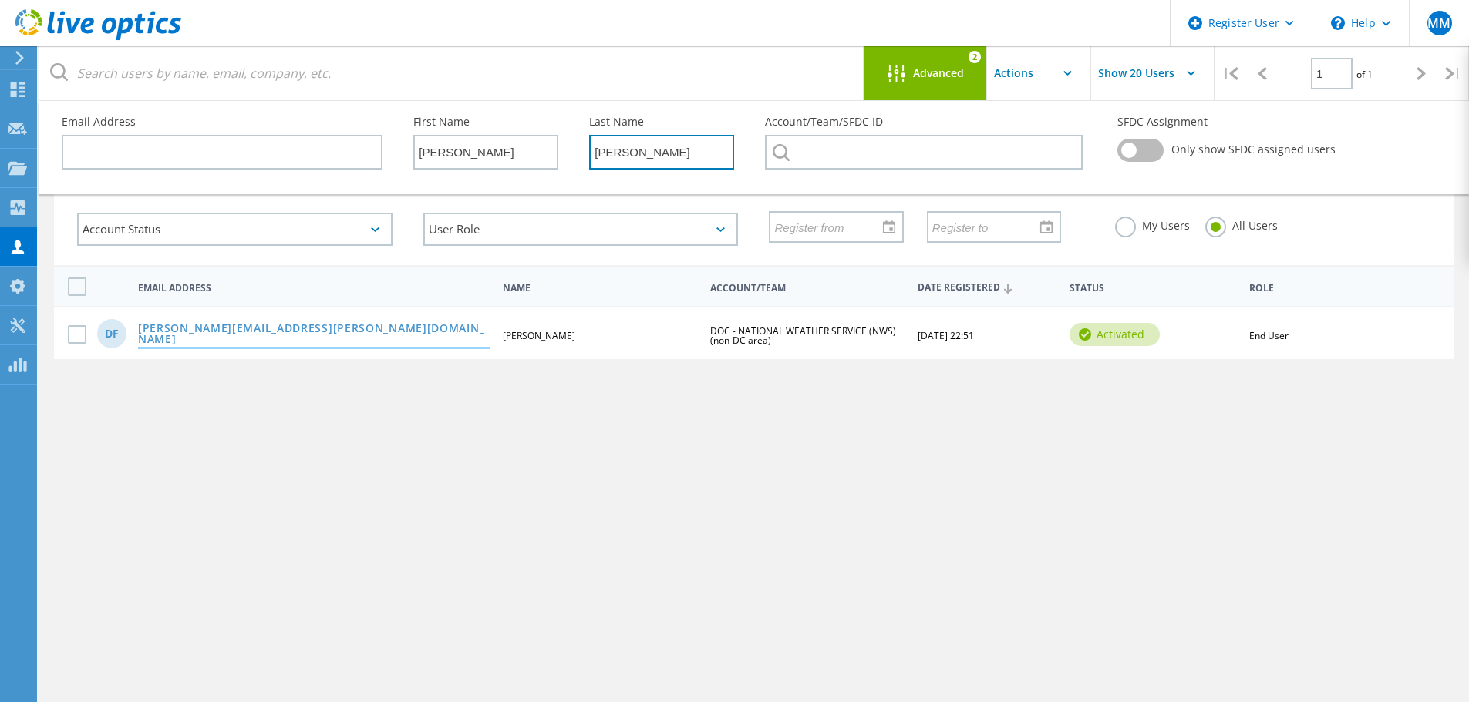
type input "[PERSON_NAME]"
click at [231, 335] on link "[PERSON_NAME][EMAIL_ADDRESS][PERSON_NAME][DOMAIN_NAME]" at bounding box center [314, 335] width 352 height 24
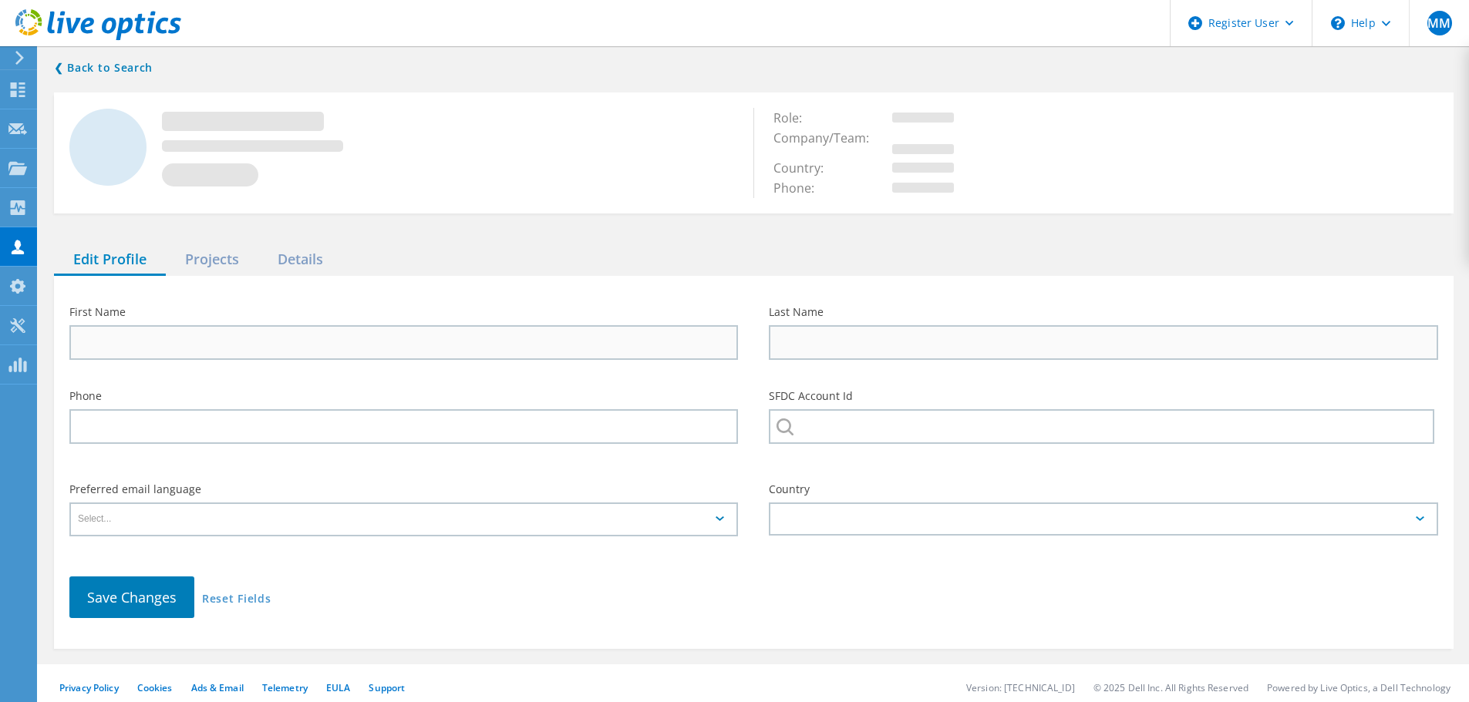
type input "[PERSON_NAME]"
type input "DOC - NATIONAL WEATHER SERVICE (NWS) (non-DC area)"
type input "English"
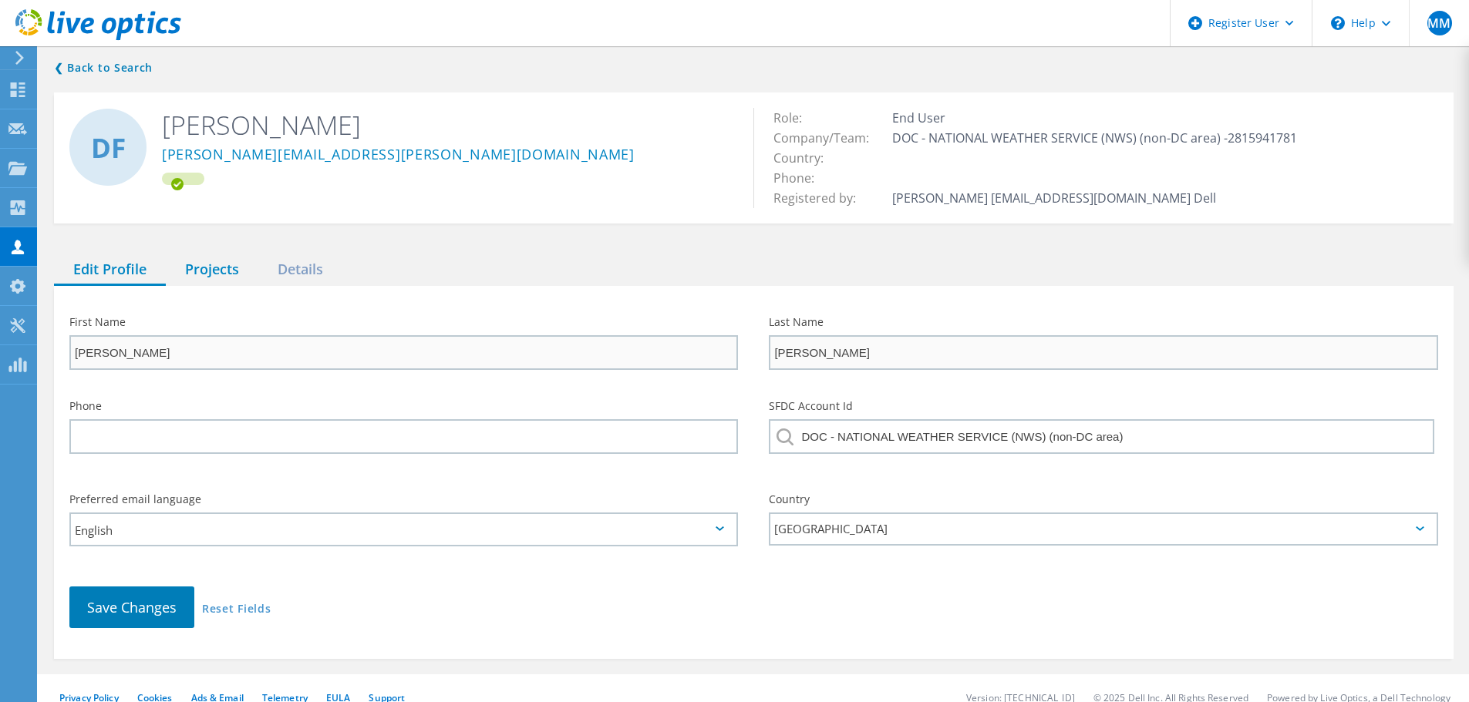
click at [212, 266] on div "Projects" at bounding box center [212, 270] width 93 height 32
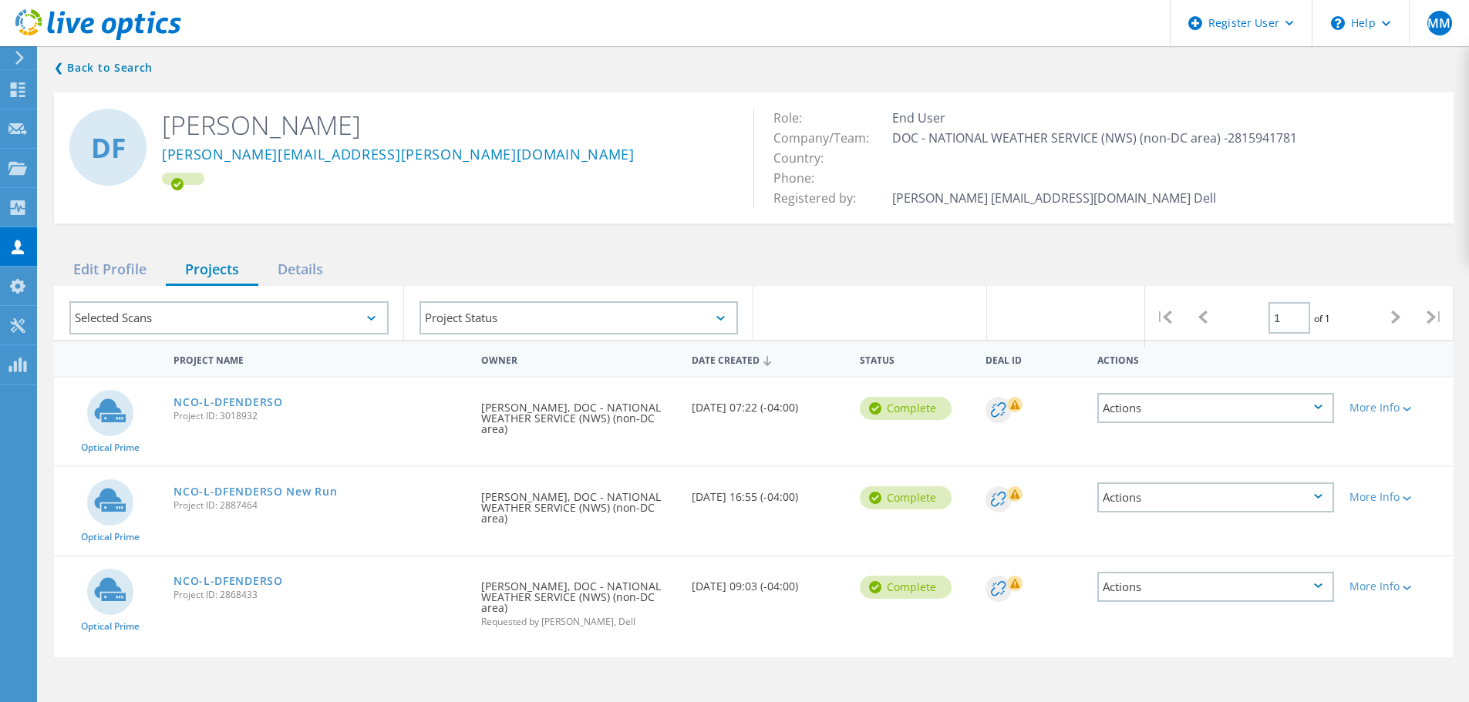
drag, startPoint x: 162, startPoint y: 405, endPoint x: 284, endPoint y: 433, distance: 125.1
click at [284, 433] on div "Optical Prime NCO-L-DFENDERSO Project ID: 3018932 Requested By [PERSON_NAME], D…" at bounding box center [753, 422] width 1399 height 88
click at [348, 423] on div "NCO-L-DFENDERSO Project ID: 3018932" at bounding box center [320, 407] width 308 height 59
drag, startPoint x: 171, startPoint y: 360, endPoint x: 339, endPoint y: 469, distance: 200.6
click at [343, 485] on div "Project Name Owner Date Created Status Deal Id Actions Optical Prime NCO-L-DFEN…" at bounding box center [753, 499] width 1399 height 317
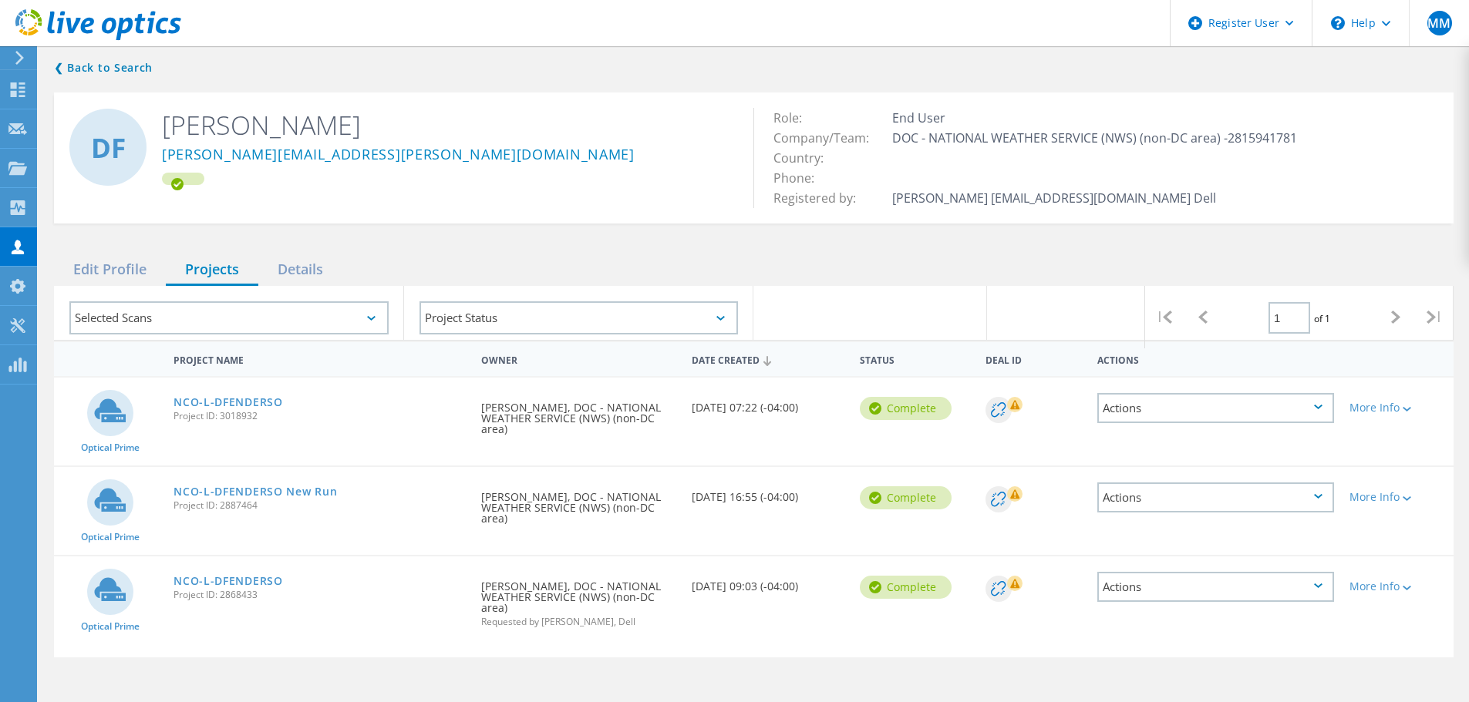
click at [165, 400] on div "Optical Prime" at bounding box center [110, 416] width 112 height 77
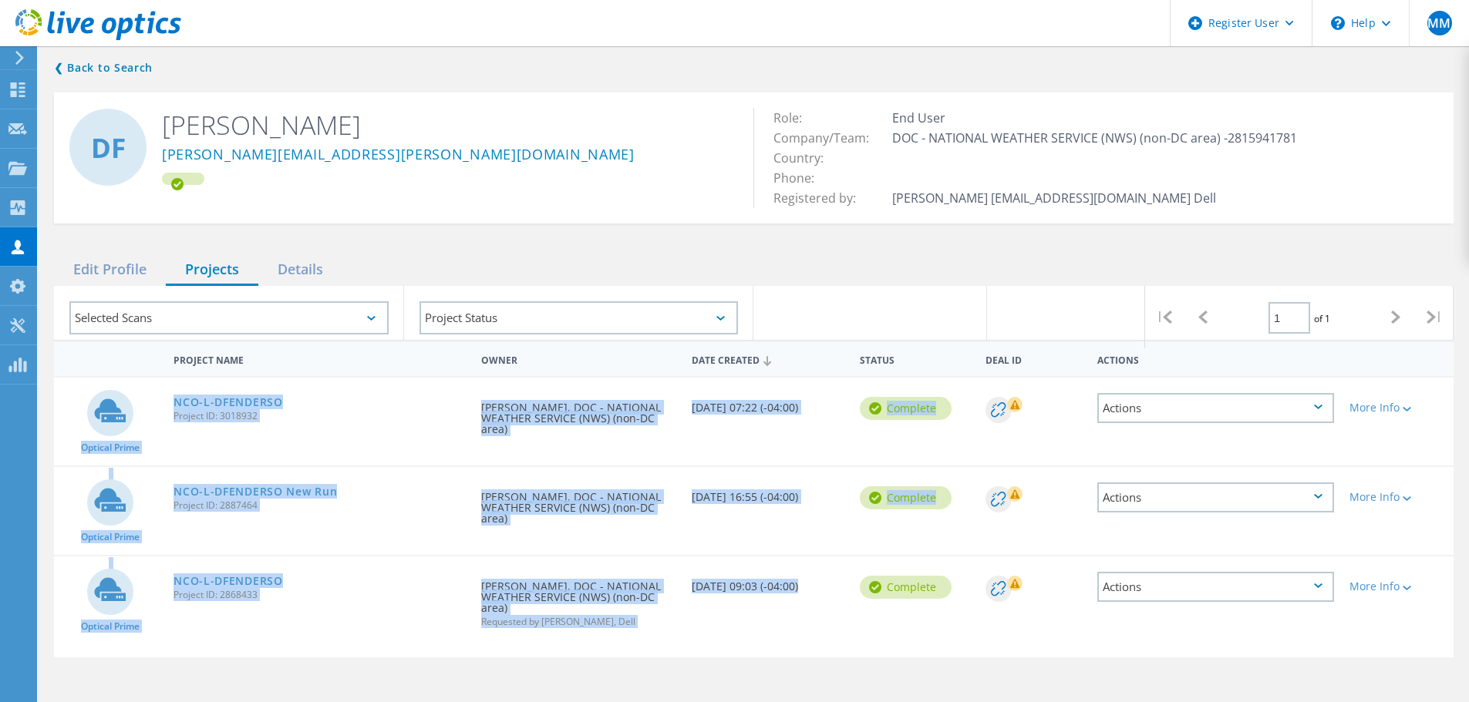
drag, startPoint x: 165, startPoint y: 400, endPoint x: 823, endPoint y: 593, distance: 685.2
click at [823, 593] on div "Optical Prime NCO-L-DFENDERSO Project ID: 3018932 Requested By [PERSON_NAME], D…" at bounding box center [753, 516] width 1399 height 281
copy div "Optical Prime NCO-L-DFENDERSO Project ID: 3018932 Requested By [PERSON_NAME], D…"
